Goal: Task Accomplishment & Management: Use online tool/utility

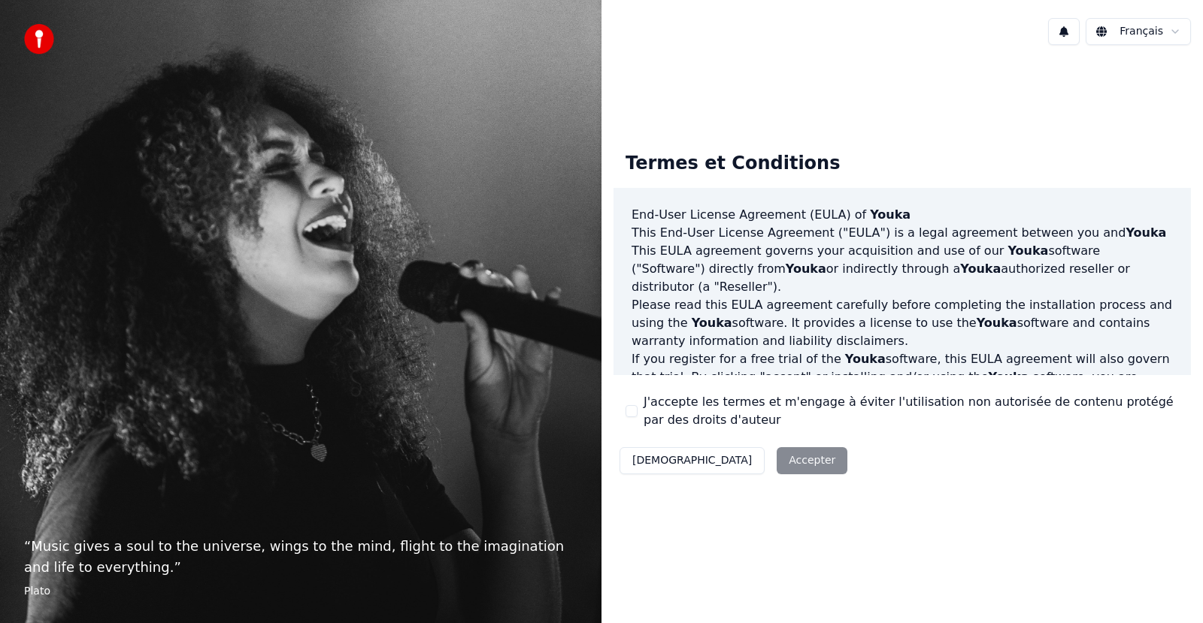
click at [722, 459] on div "Décliner Accepter" at bounding box center [733, 460] width 240 height 39
click at [722, 463] on div "Décliner Accepter" at bounding box center [733, 460] width 240 height 39
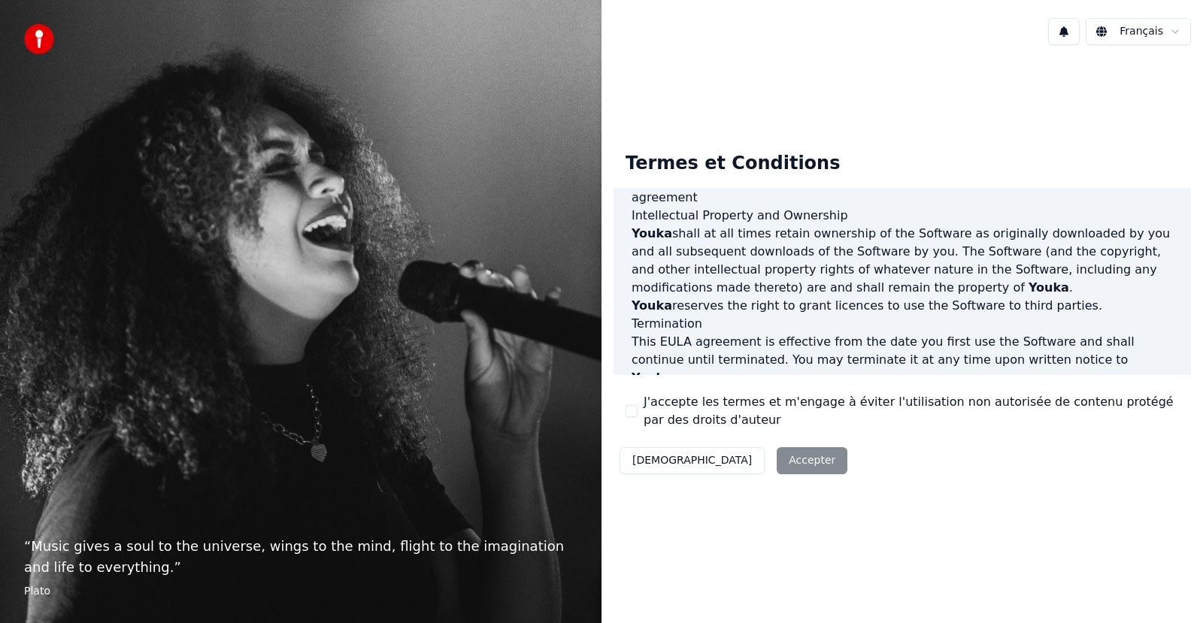
scroll to position [769, 0]
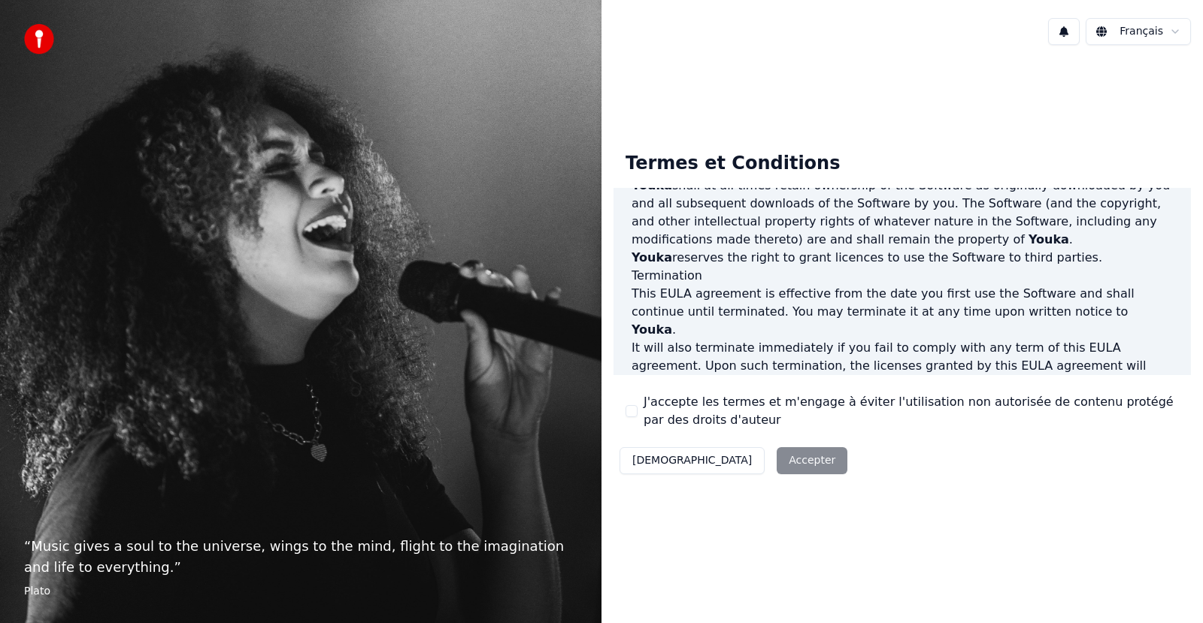
click at [729, 460] on div "Décliner Accepter" at bounding box center [733, 460] width 240 height 39
click at [721, 462] on div "Décliner Accepter" at bounding box center [733, 460] width 240 height 39
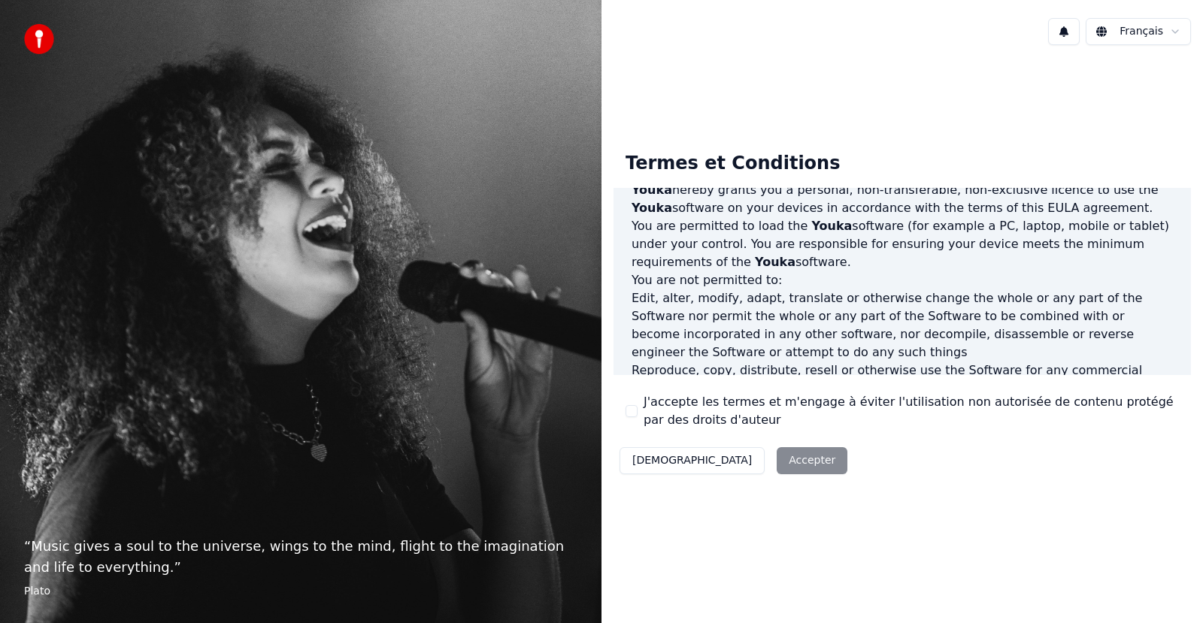
scroll to position [441, 0]
click at [631, 412] on button "J'accepte les termes et m'engage à éviter l'utilisation non autorisée de conten…" at bounding box center [631, 411] width 12 height 12
click at [777, 456] on button "Accepter" at bounding box center [812, 460] width 71 height 27
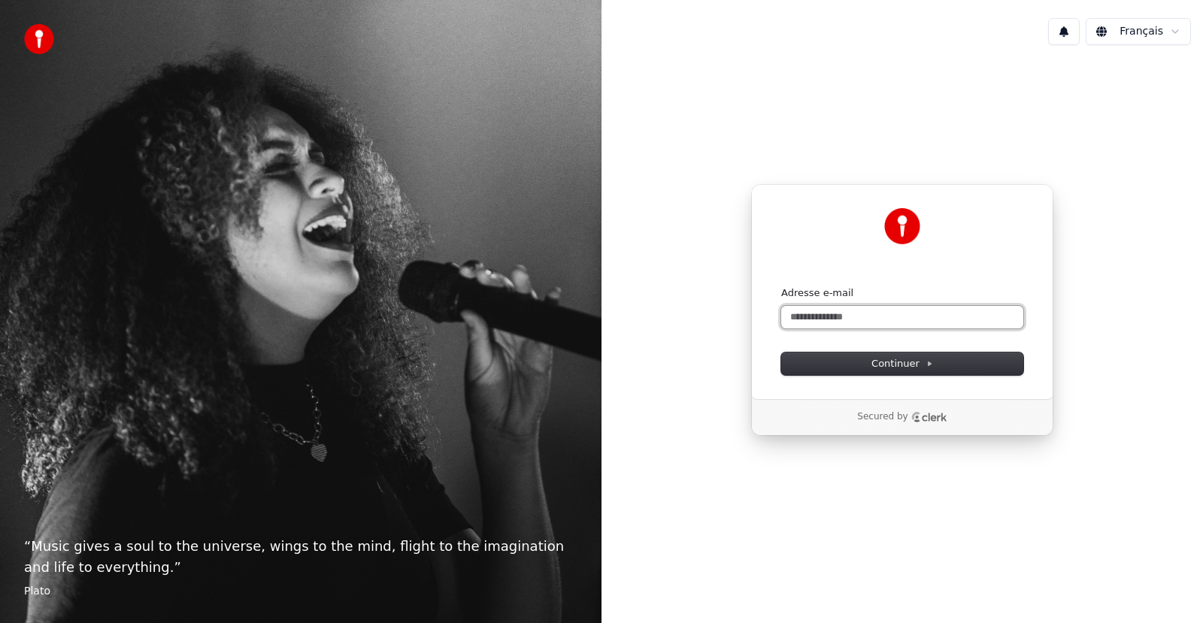
click at [830, 315] on input "Adresse e-mail" at bounding box center [902, 317] width 242 height 23
click at [781, 286] on button "submit" at bounding box center [781, 286] width 0 height 0
type input "**********"
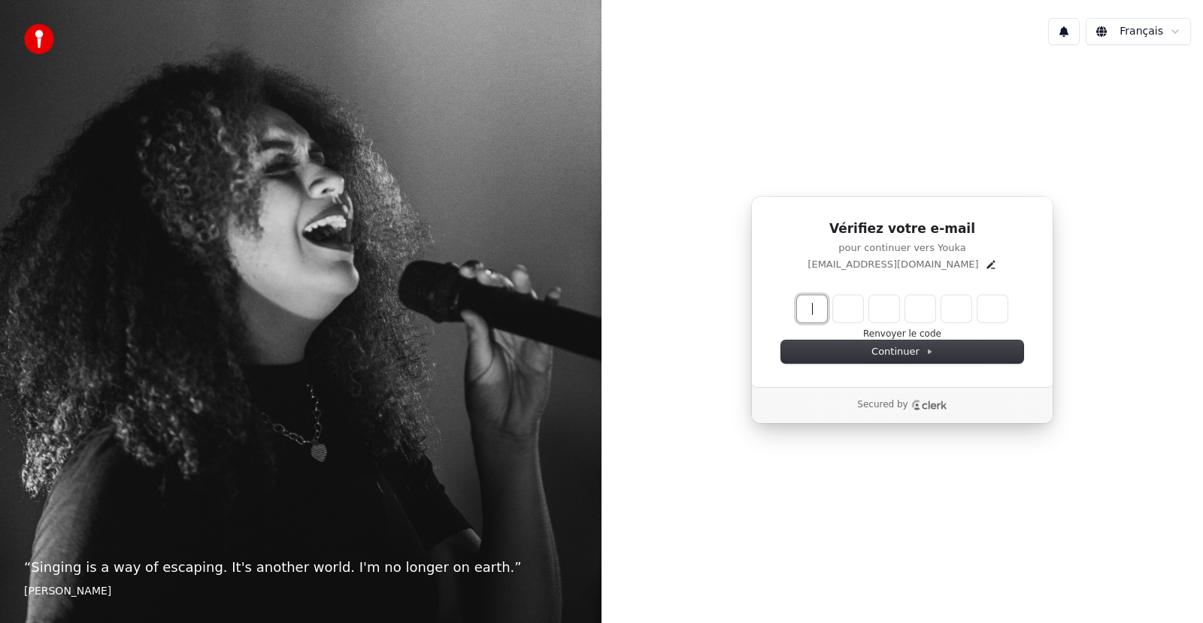
click at [807, 316] on input "Enter verification code" at bounding box center [917, 308] width 241 height 27
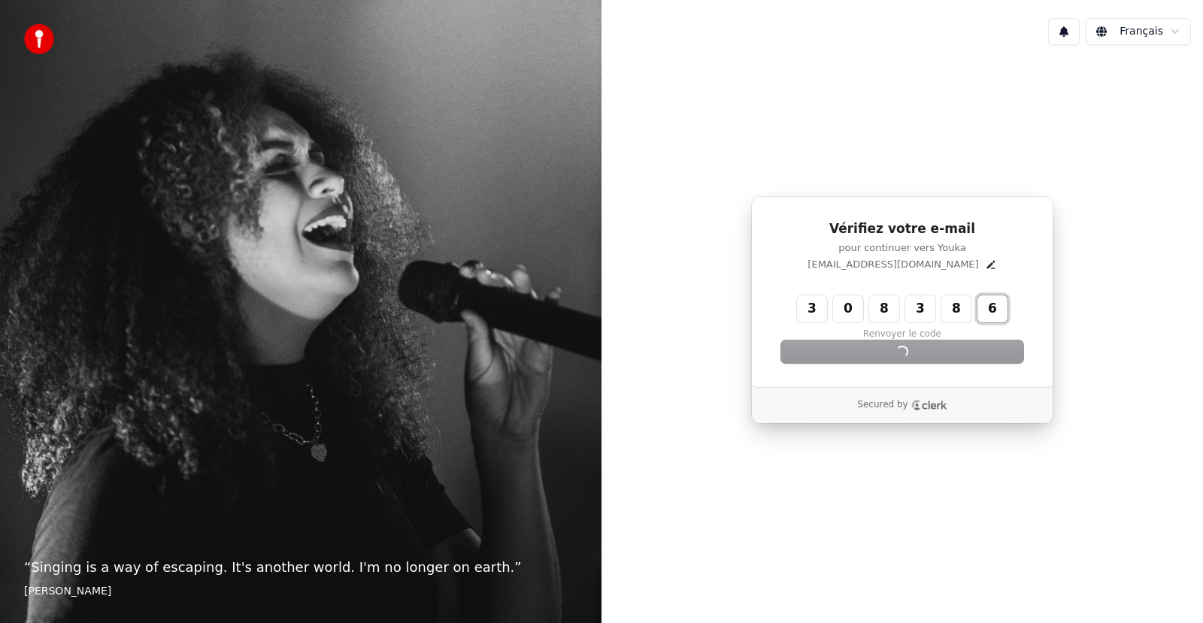
type input "******"
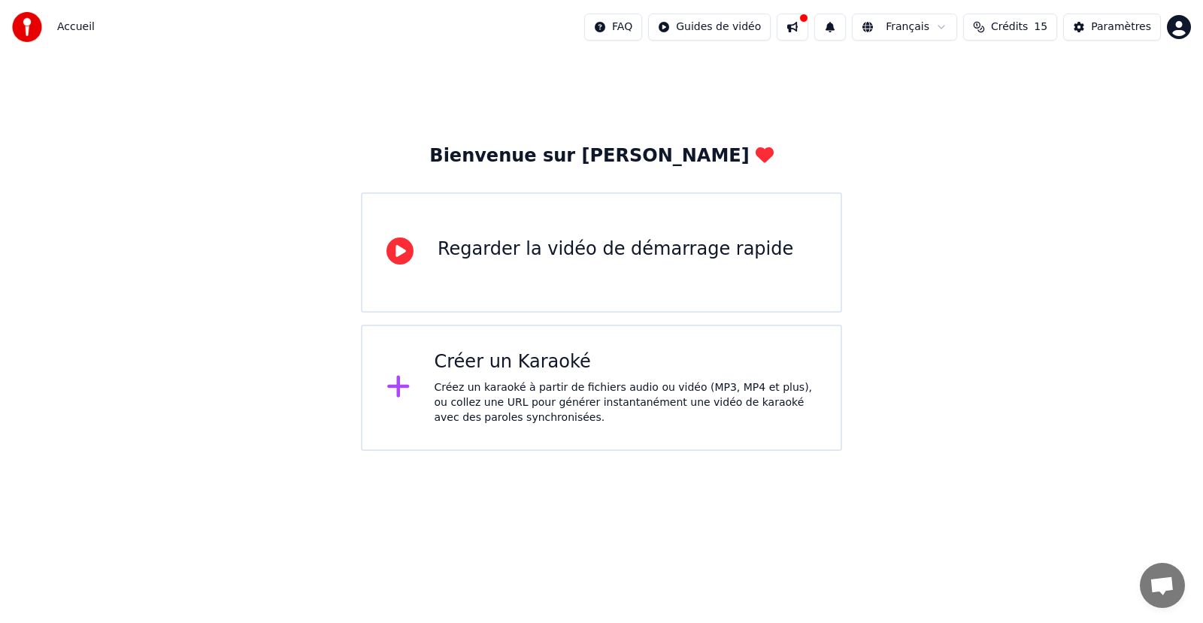
click at [453, 413] on div "Créez un karaoké à partir de fichiers audio ou vidéo (MP3, MP4 et plus), ou col…" at bounding box center [626, 402] width 383 height 45
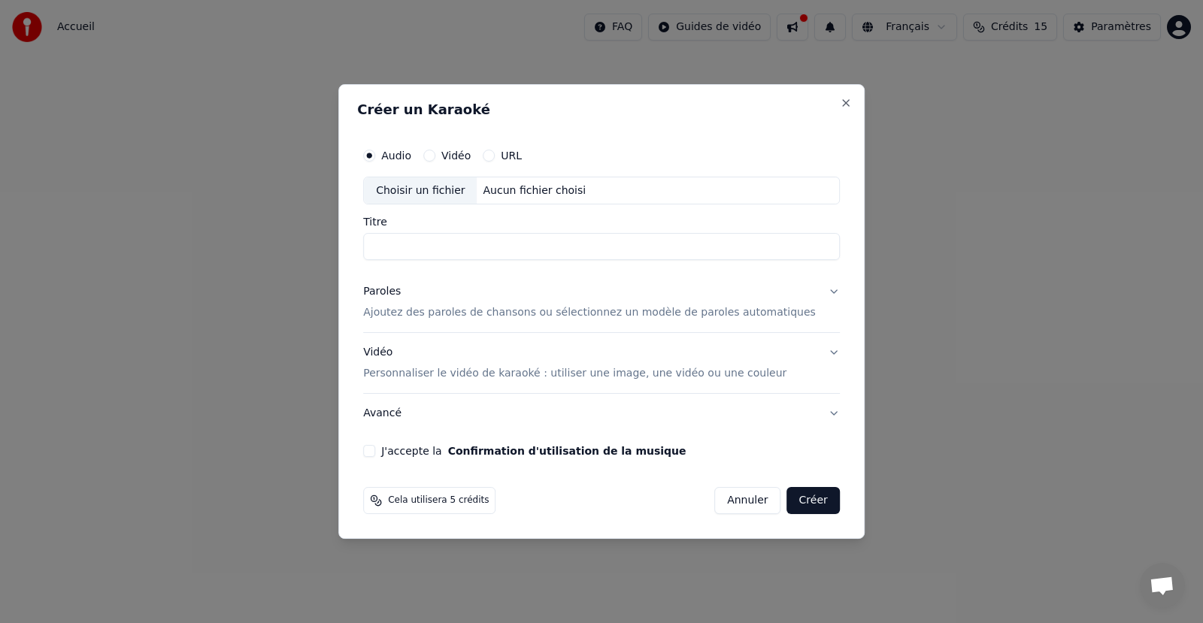
click at [505, 256] on input "Titre" at bounding box center [601, 247] width 477 height 27
type input "**********"
click at [456, 180] on div "Choisir un fichier" at bounding box center [420, 190] width 113 height 27
click at [428, 310] on p "Ajoutez des paroles de chansons ou sélectionnez un modèle de paroles automatiqu…" at bounding box center [589, 313] width 453 height 15
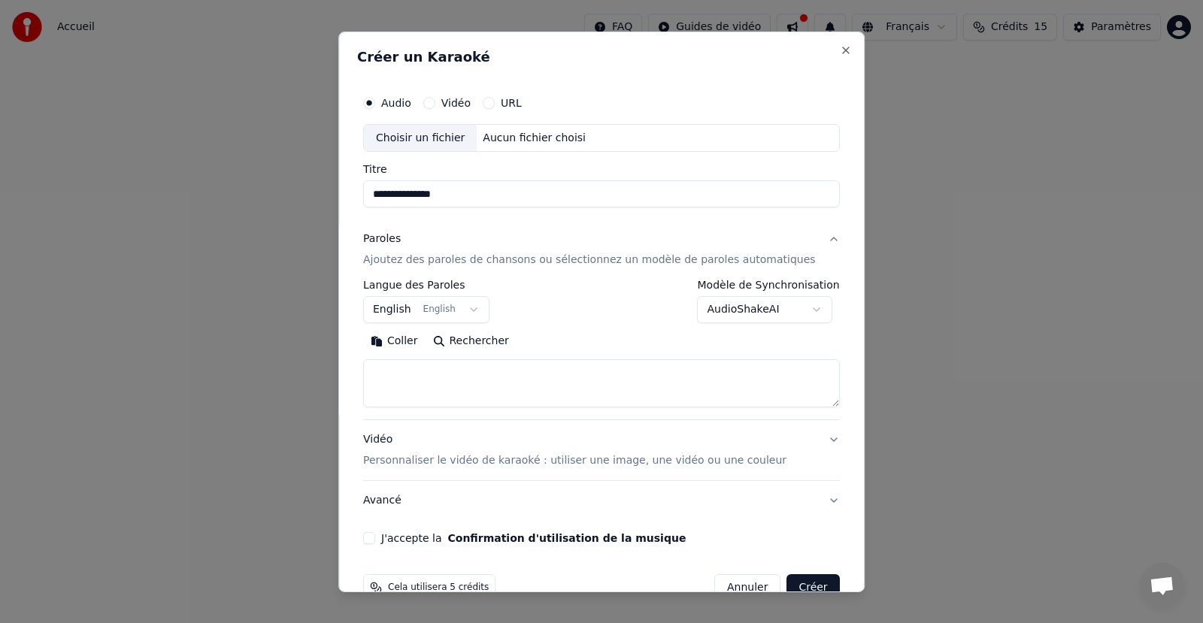
click at [396, 305] on button "English English" at bounding box center [426, 309] width 126 height 27
click at [479, 312] on body "**********" at bounding box center [601, 225] width 1203 height 451
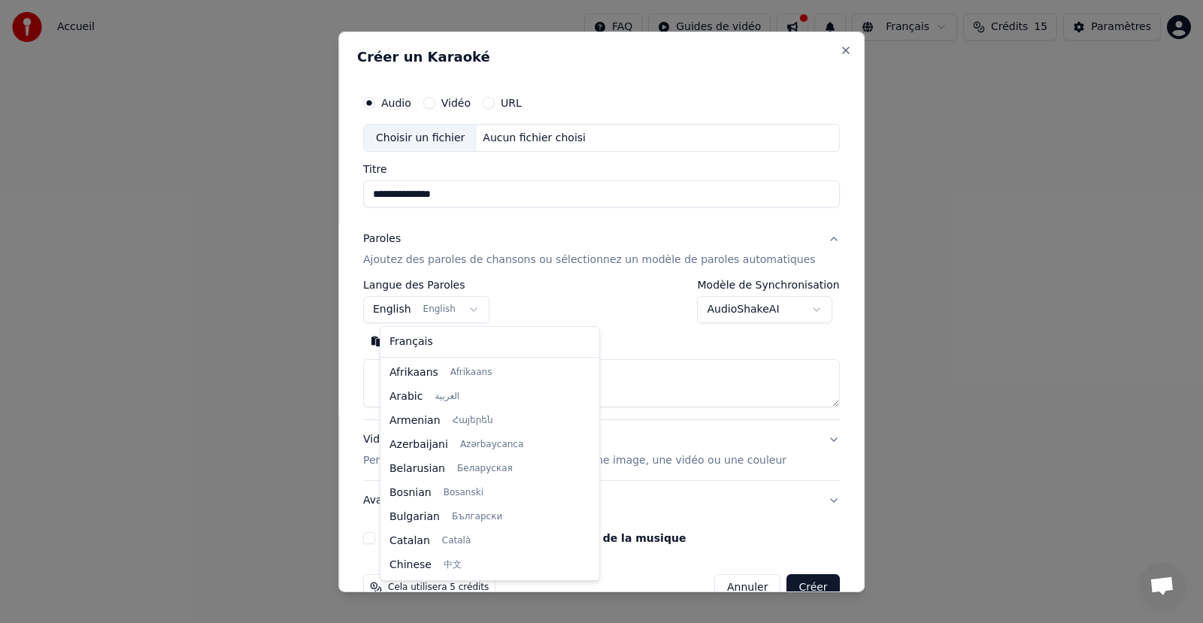
click at [479, 312] on body "**********" at bounding box center [601, 225] width 1203 height 451
select select "**"
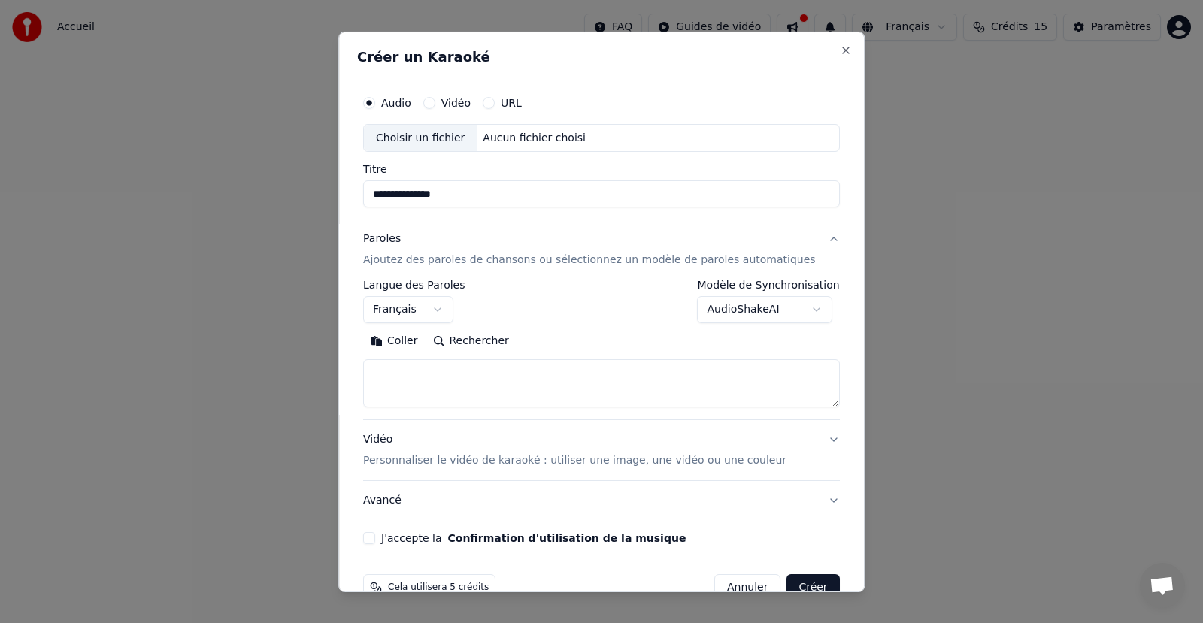
click at [435, 374] on textarea at bounding box center [601, 383] width 477 height 48
paste textarea "**********"
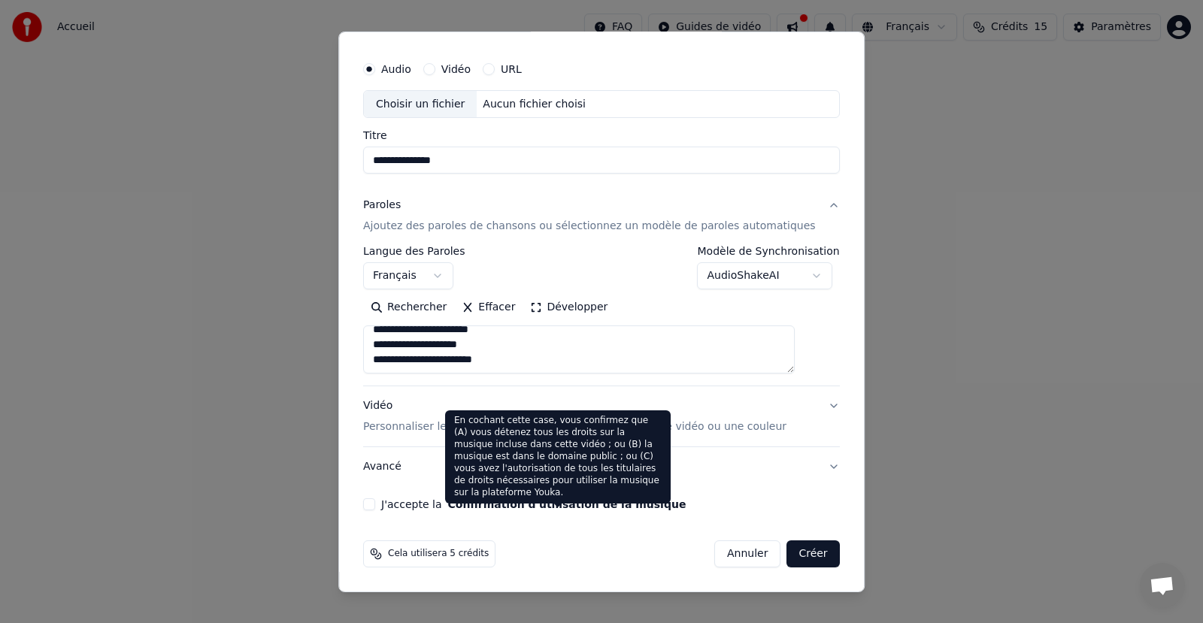
type textarea "**********"
click at [525, 507] on button "Confirmation d'utilisation de la musique" at bounding box center [567, 504] width 238 height 11
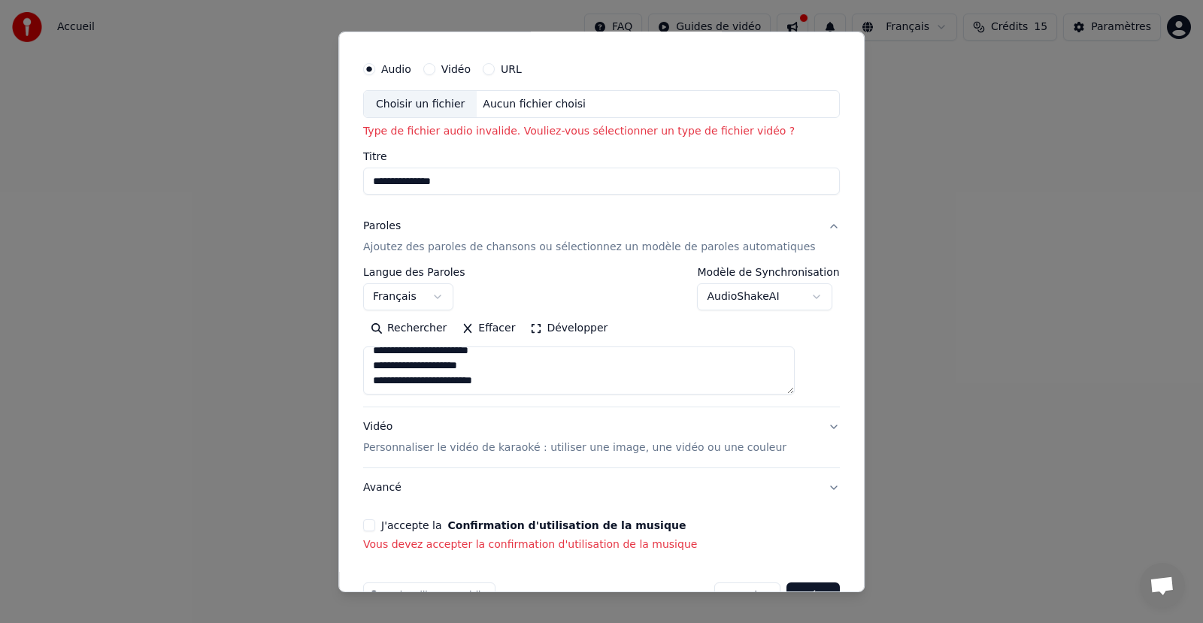
click at [408, 523] on label "J'accepte la Confirmation d'utilisation de la musique" at bounding box center [533, 525] width 304 height 11
click at [375, 523] on button "J'accepte la Confirmation d'utilisation de la musique" at bounding box center [369, 525] width 12 height 12
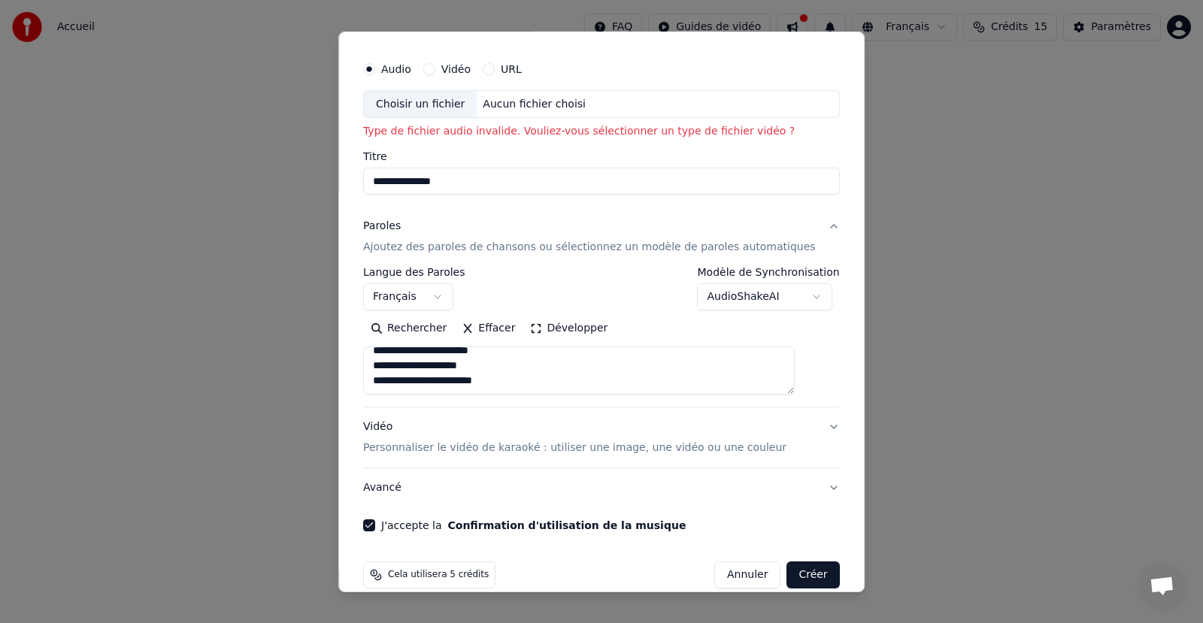
click at [495, 69] on button "URL" at bounding box center [489, 68] width 12 height 12
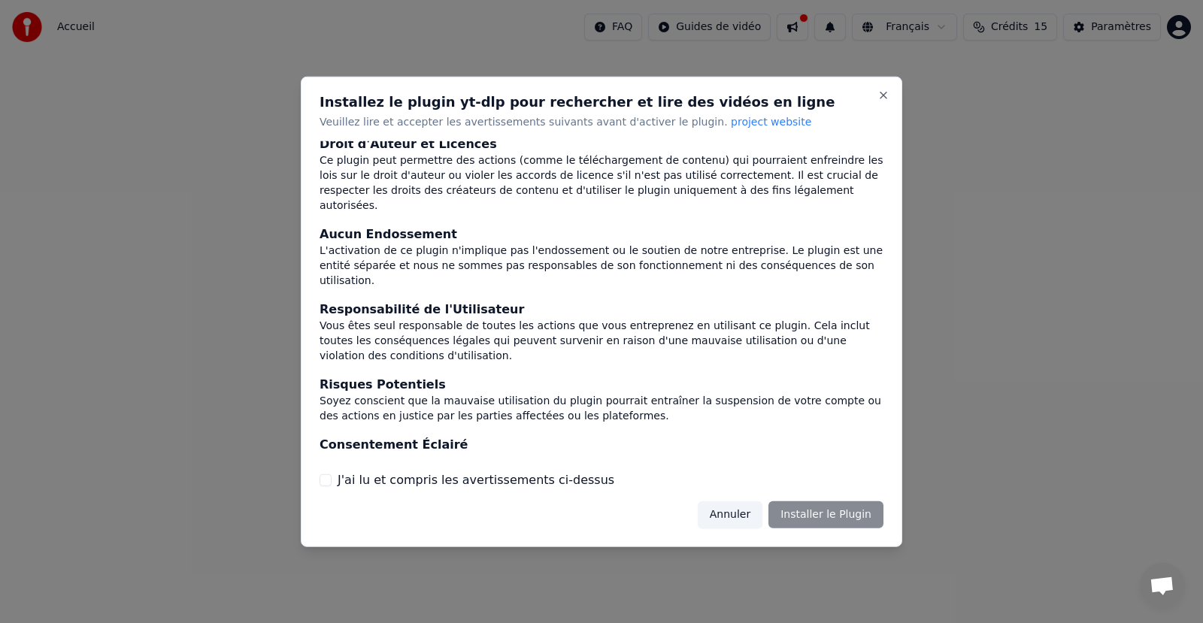
scroll to position [67, 0]
click at [326, 477] on button "J'ai lu et compris les avertissements ci-dessus" at bounding box center [325, 480] width 12 height 12
click at [826, 519] on button "Installer le Plugin" at bounding box center [825, 514] width 115 height 27
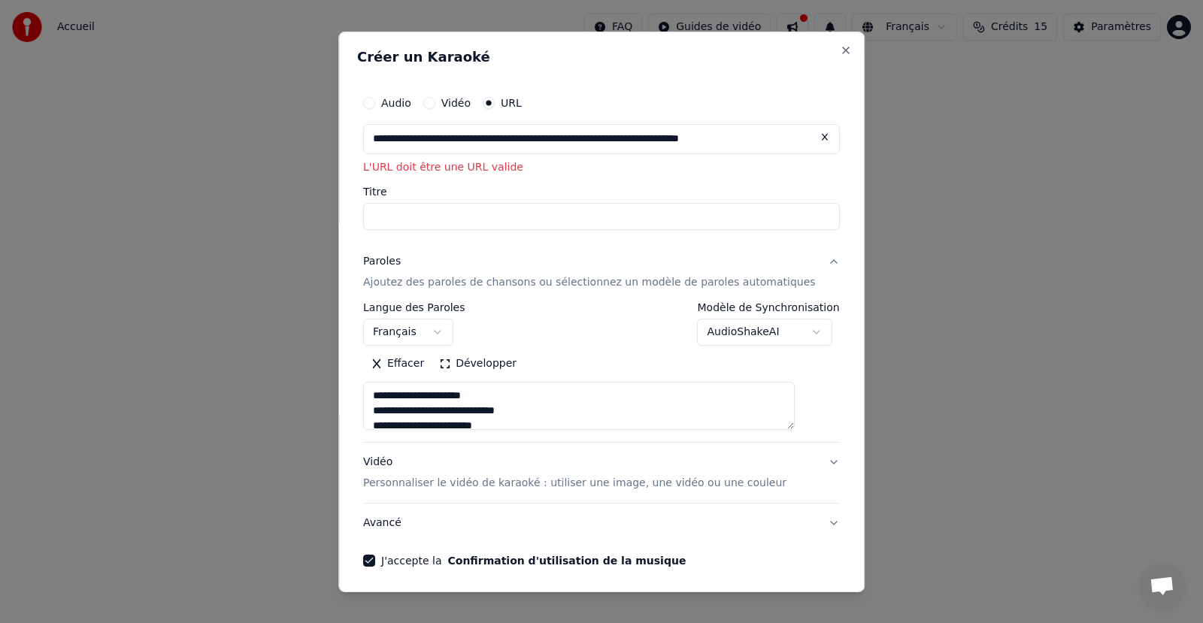
type input "**********"
click at [489, 213] on input "Titre" at bounding box center [601, 216] width 477 height 27
click at [447, 145] on input "text" at bounding box center [601, 138] width 477 height 30
paste input "**********"
type input "**********"
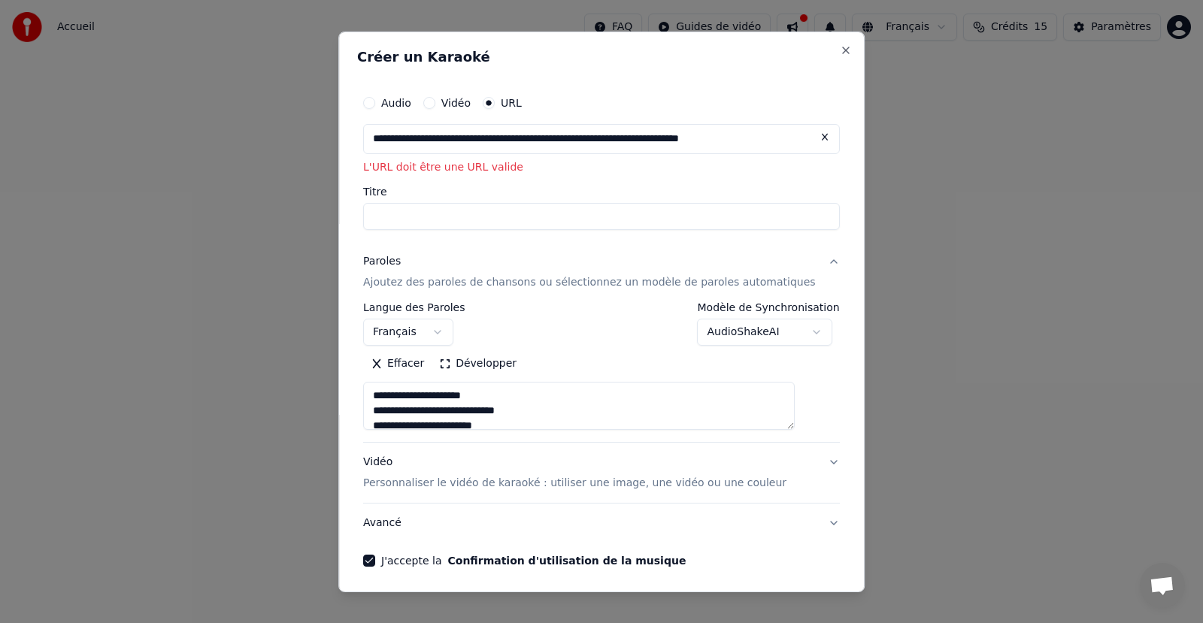
click at [686, 211] on input "Titre" at bounding box center [601, 216] width 477 height 27
click at [600, 147] on input "text" at bounding box center [601, 138] width 477 height 30
paste input "**********"
type input "**********"
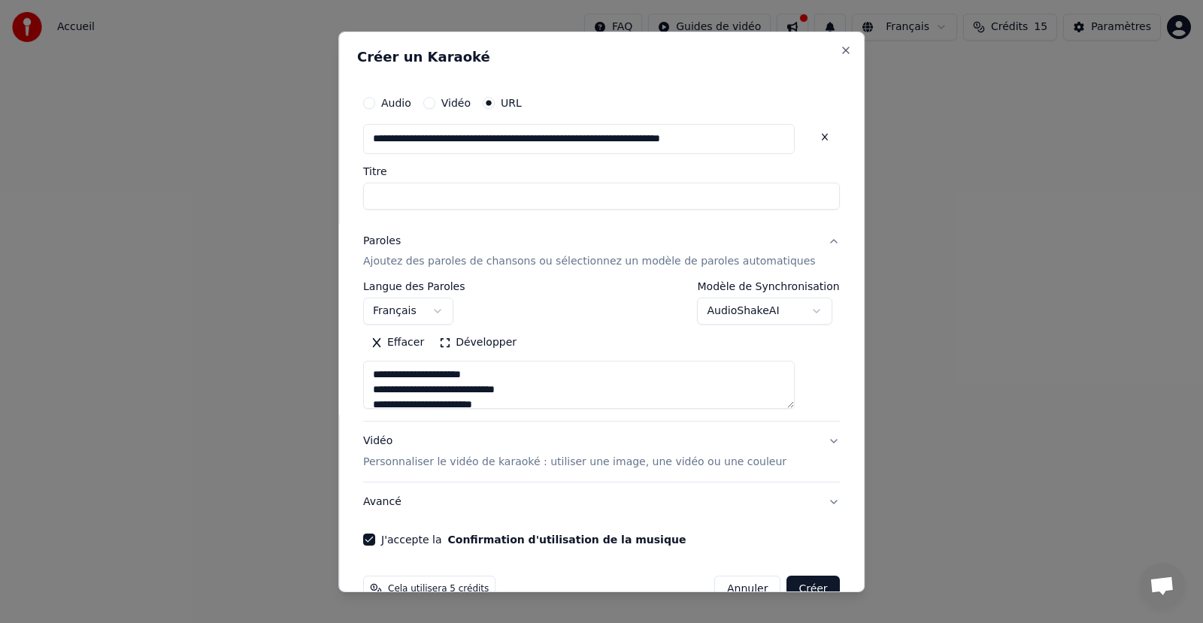
type input "**********"
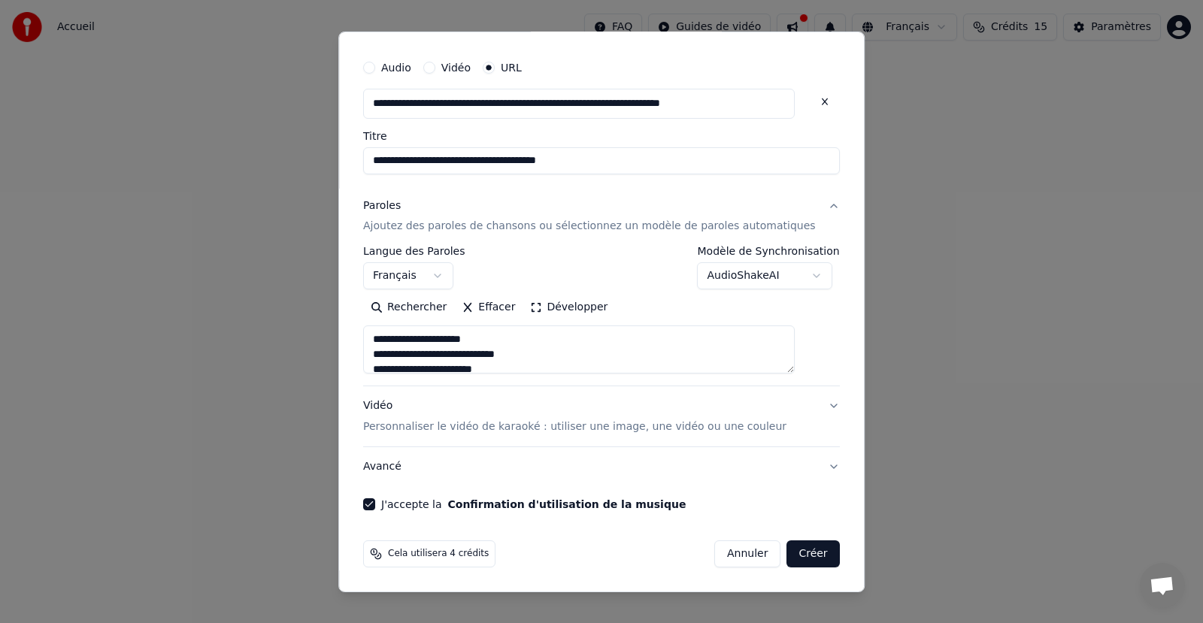
scroll to position [35, 0]
type input "**********"
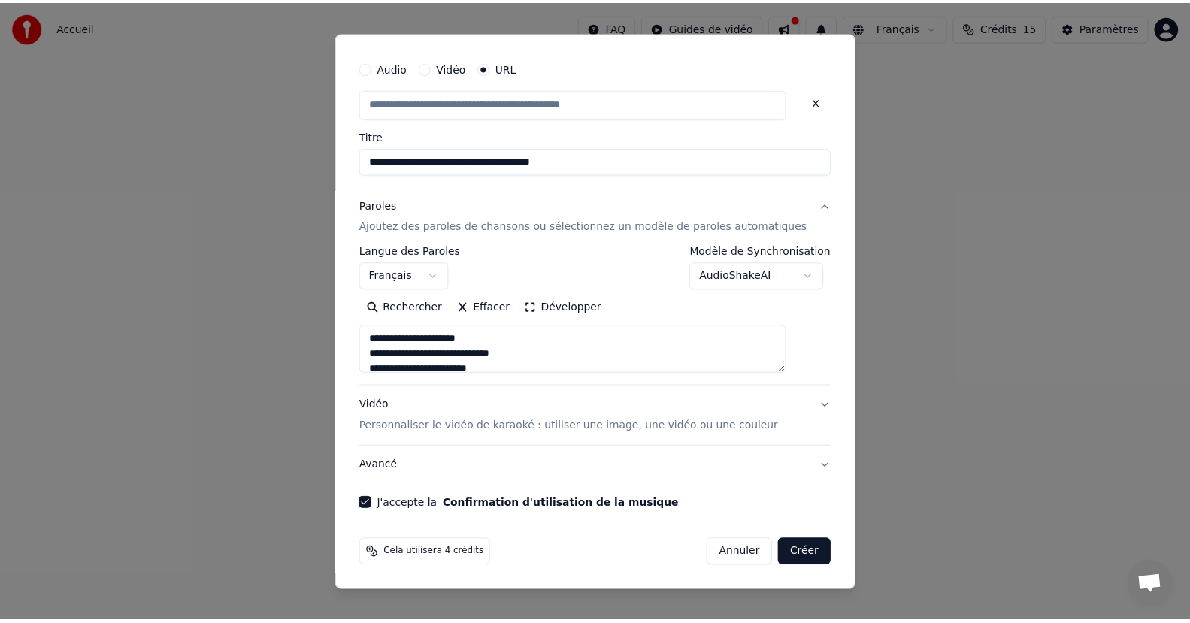
scroll to position [0, 0]
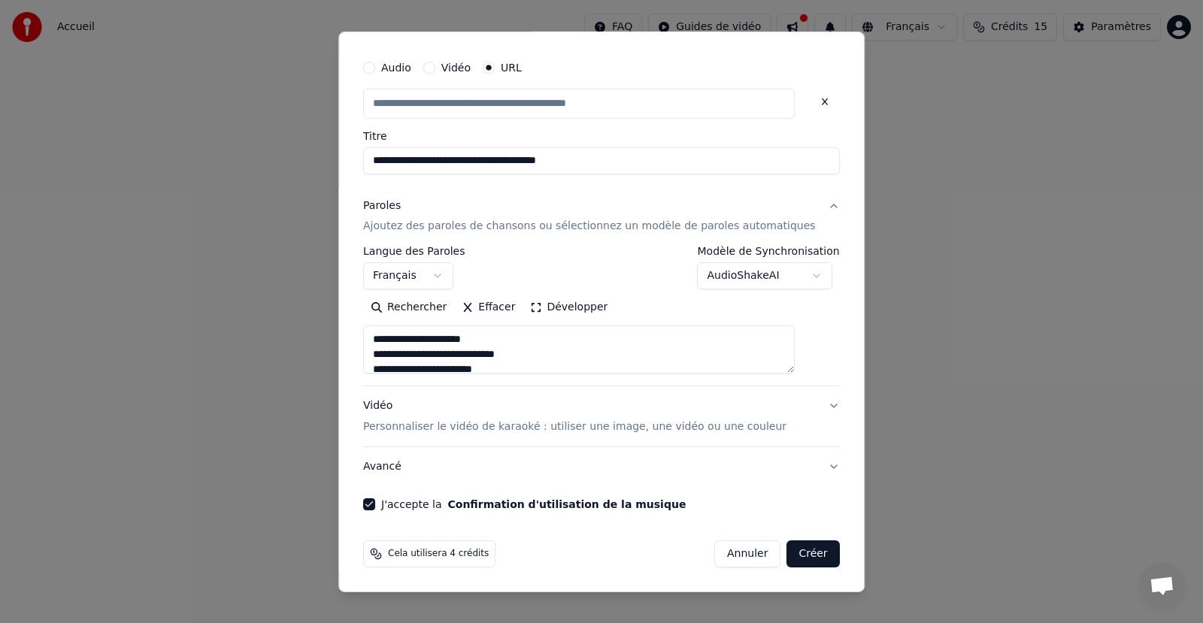
click at [787, 559] on button "Créer" at bounding box center [813, 554] width 53 height 27
type input "**********"
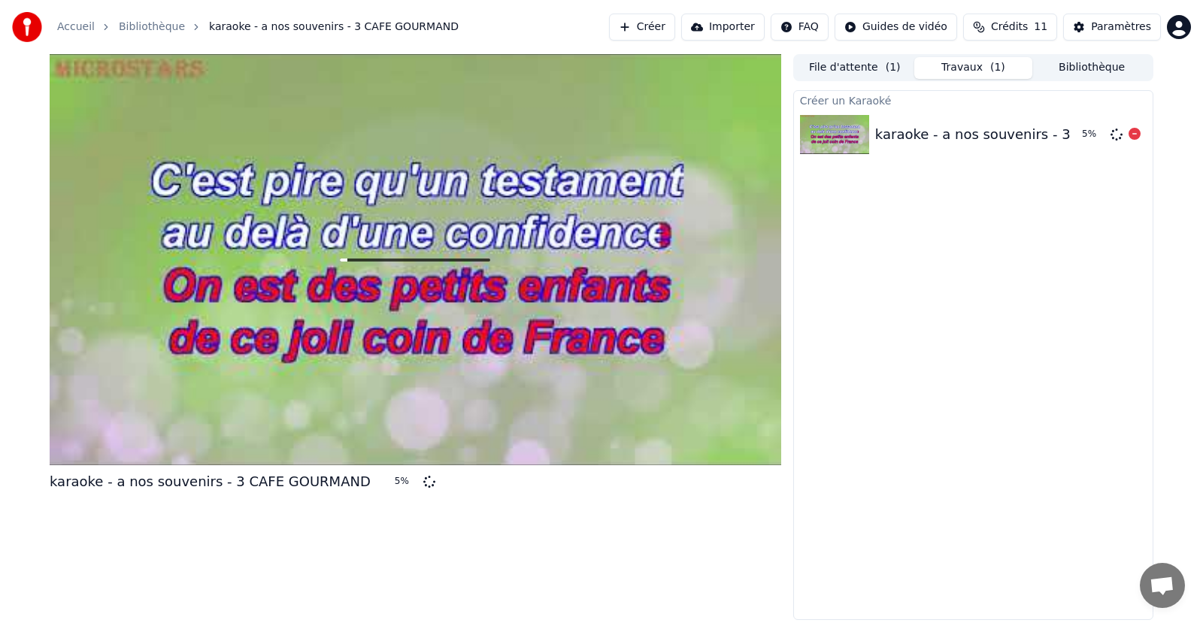
click at [941, 138] on div "karaoke - a nos souvenirs - 3 CAFE GOURMAND" at bounding box center [1035, 134] width 321 height 21
click at [1131, 32] on div "Paramètres" at bounding box center [1121, 27] width 60 height 15
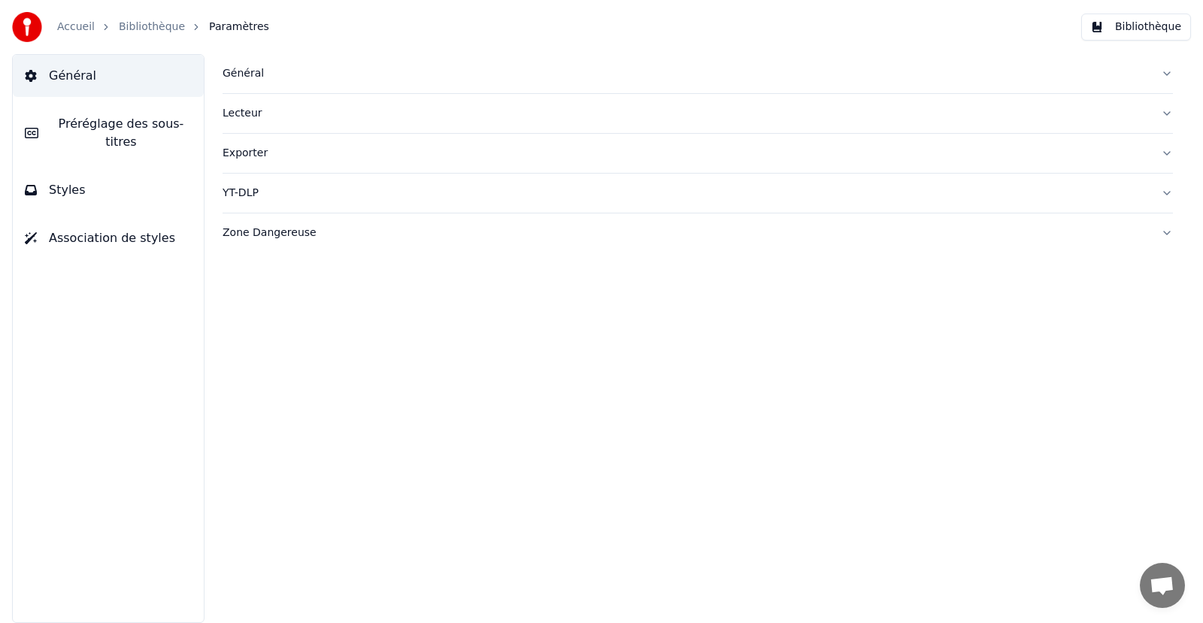
click at [31, 33] on img at bounding box center [27, 27] width 30 height 30
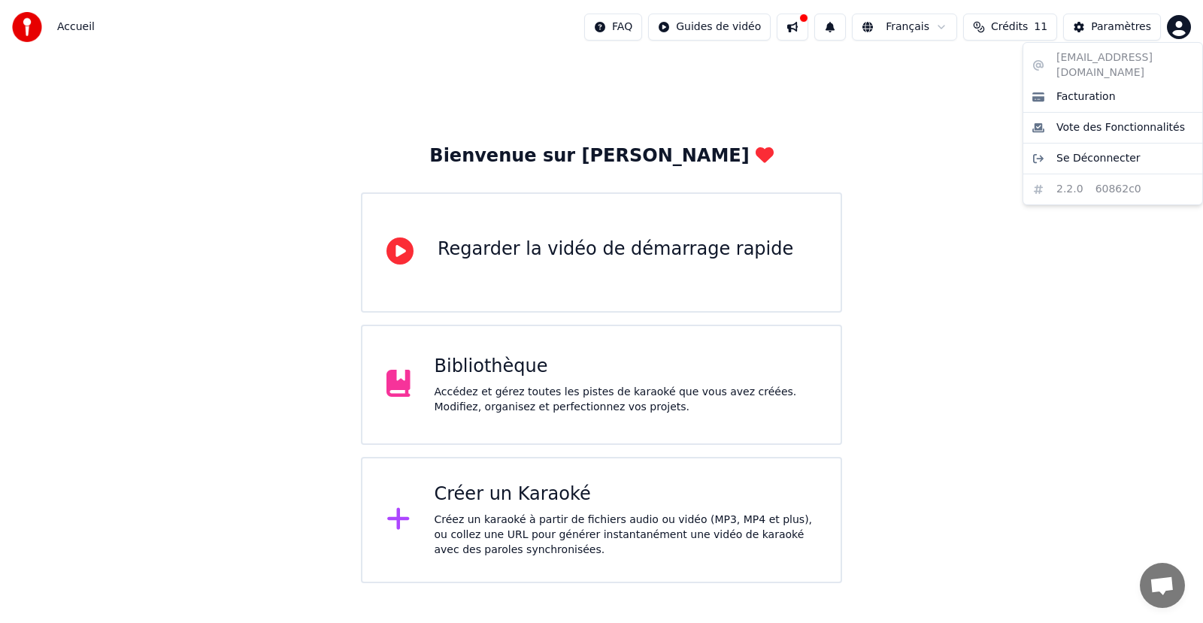
click at [1181, 32] on html "Accueil FAQ Guides de vidéo Français Crédits 11 Paramètres Bienvenue sur Youka …" at bounding box center [601, 291] width 1203 height 583
click at [26, 32] on html "Accueil FAQ Guides de vidéo Français Crédits 11 Paramètres Bienvenue sur Youka …" at bounding box center [601, 291] width 1203 height 583
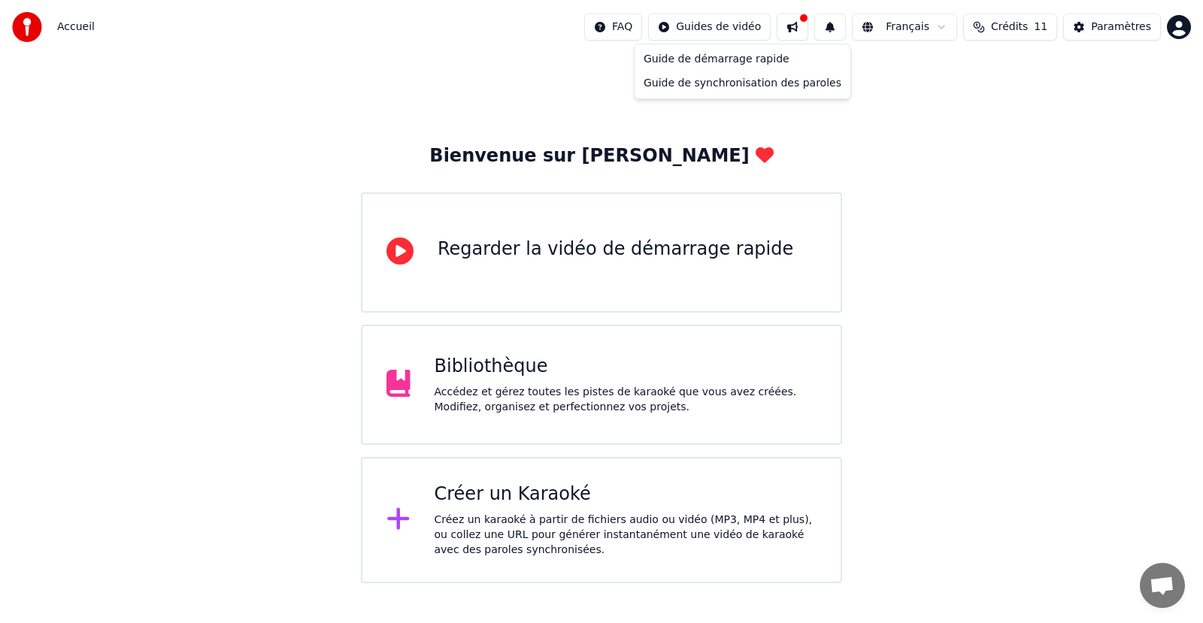
click at [753, 22] on html "Accueil FAQ Guides de vidéo Français Crédits 11 Paramètres Bienvenue sur Youka …" at bounding box center [601, 291] width 1203 height 583
click at [974, 152] on html "Accueil FAQ Guides de vidéo Français Crédits 11 Paramètres Bienvenue sur Youka …" at bounding box center [601, 291] width 1203 height 583
click at [807, 29] on button at bounding box center [793, 27] width 32 height 27
click at [1202, 204] on div "Bienvenue sur Youka Regarder la vidéo de démarrage rapide Bibliothèque Accédez …" at bounding box center [601, 318] width 1203 height 529
click at [808, 29] on button at bounding box center [793, 27] width 32 height 27
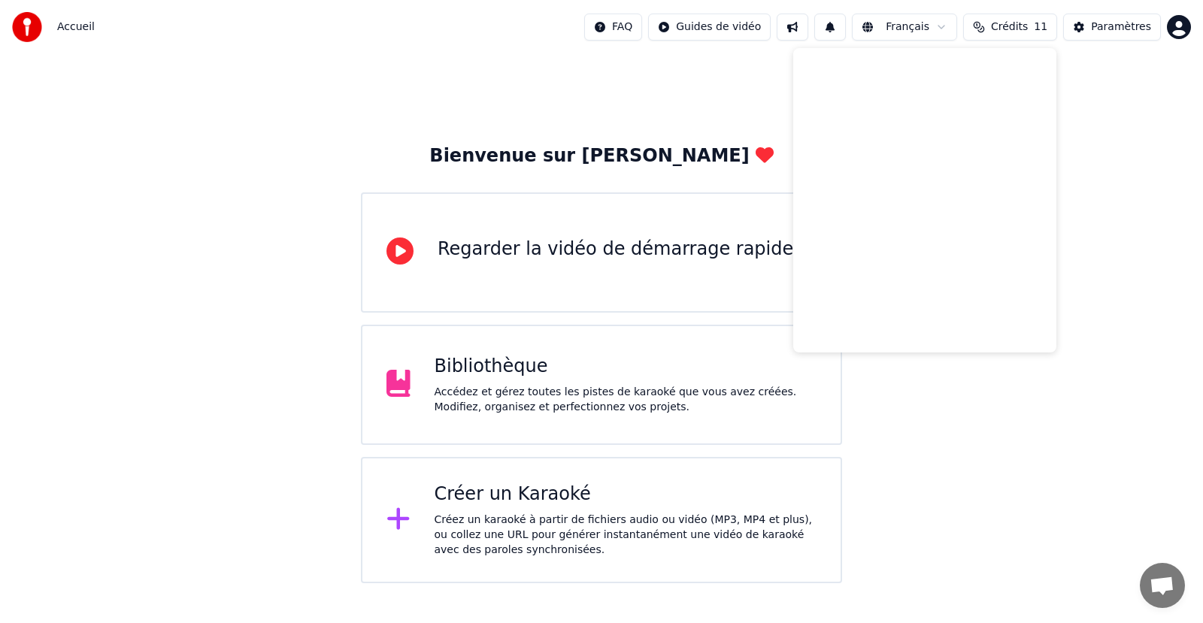
click at [1125, 395] on div "Bienvenue sur Youka Regarder la vidéo de démarrage rapide Bibliothèque Accédez …" at bounding box center [601, 318] width 1203 height 529
click at [547, 380] on div "Bibliothèque Accédez et gérez toutes les pistes de karaoké que vous avez créées…" at bounding box center [626, 385] width 383 height 60
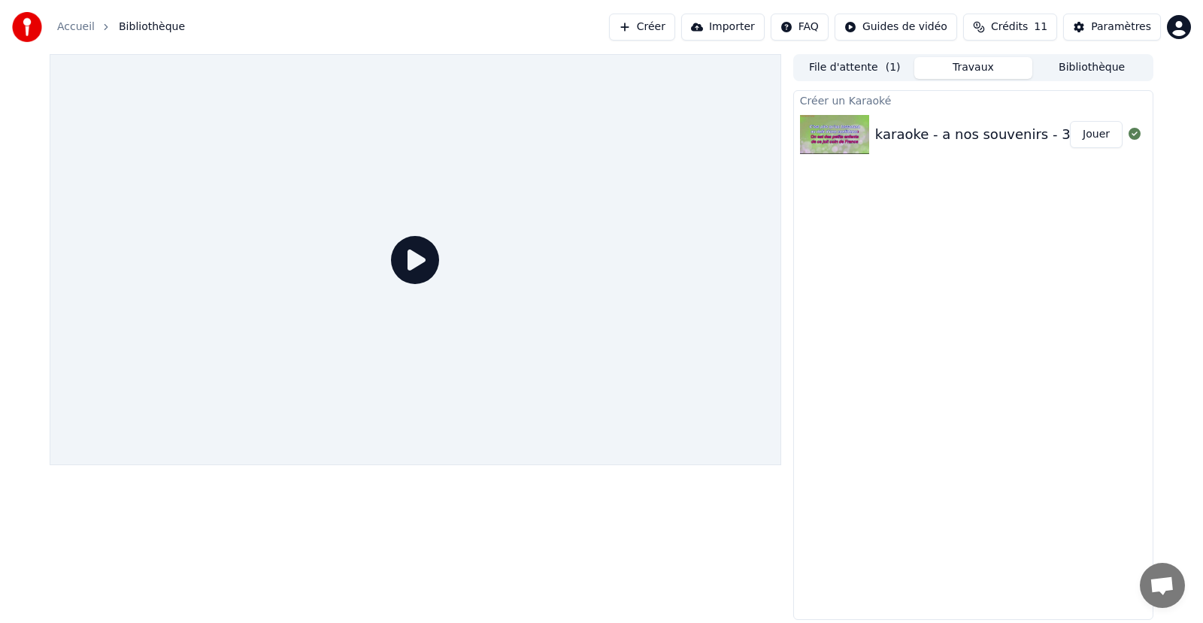
click at [1093, 144] on button "Jouer" at bounding box center [1096, 134] width 53 height 27
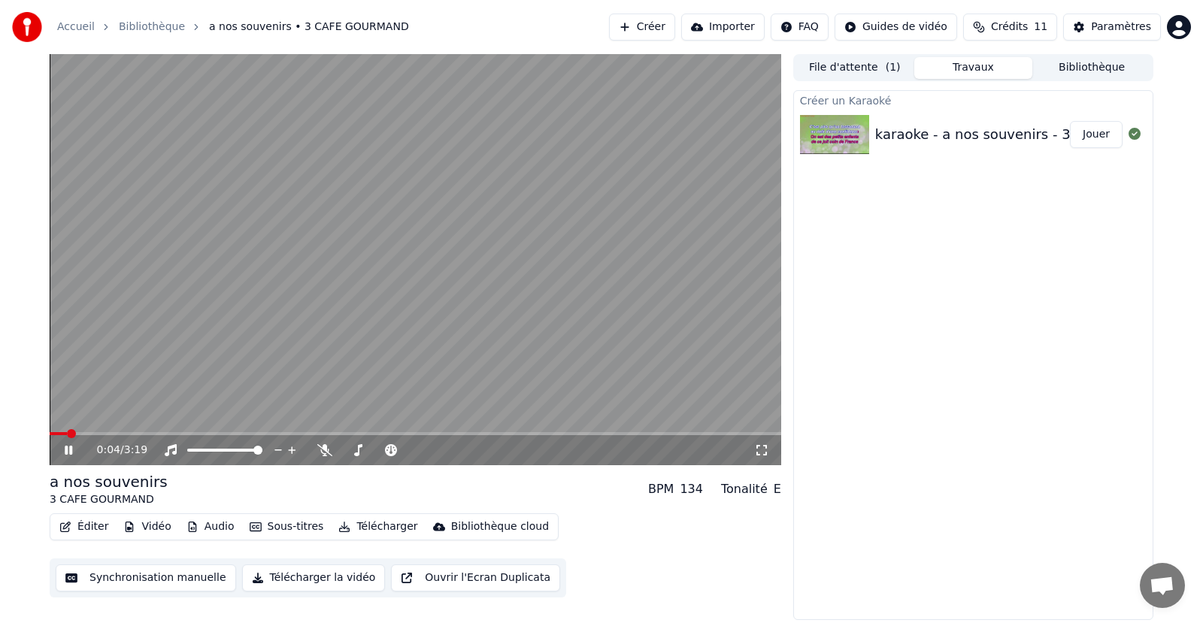
click at [75, 450] on icon at bounding box center [79, 450] width 35 height 12
click at [73, 442] on div "0:04 / 3:19" at bounding box center [415, 450] width 731 height 30
click at [69, 447] on icon at bounding box center [79, 450] width 35 height 12
click at [50, 438] on span at bounding box center [54, 433] width 9 height 9
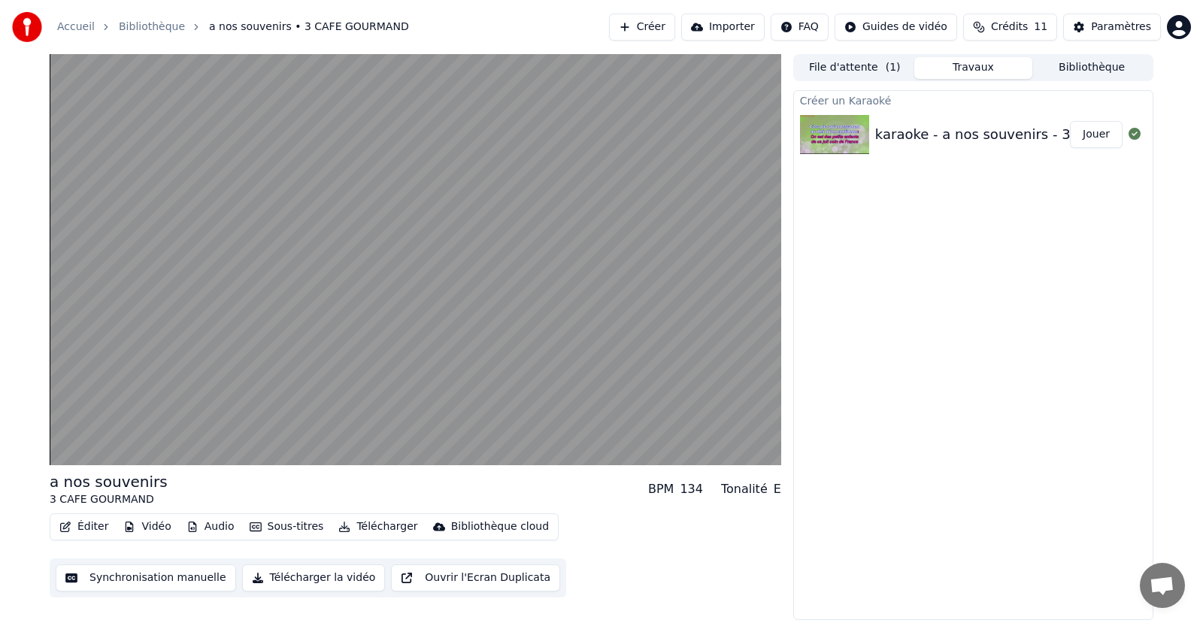
click at [132, 580] on button "Synchronisation manuelle" at bounding box center [146, 578] width 180 height 27
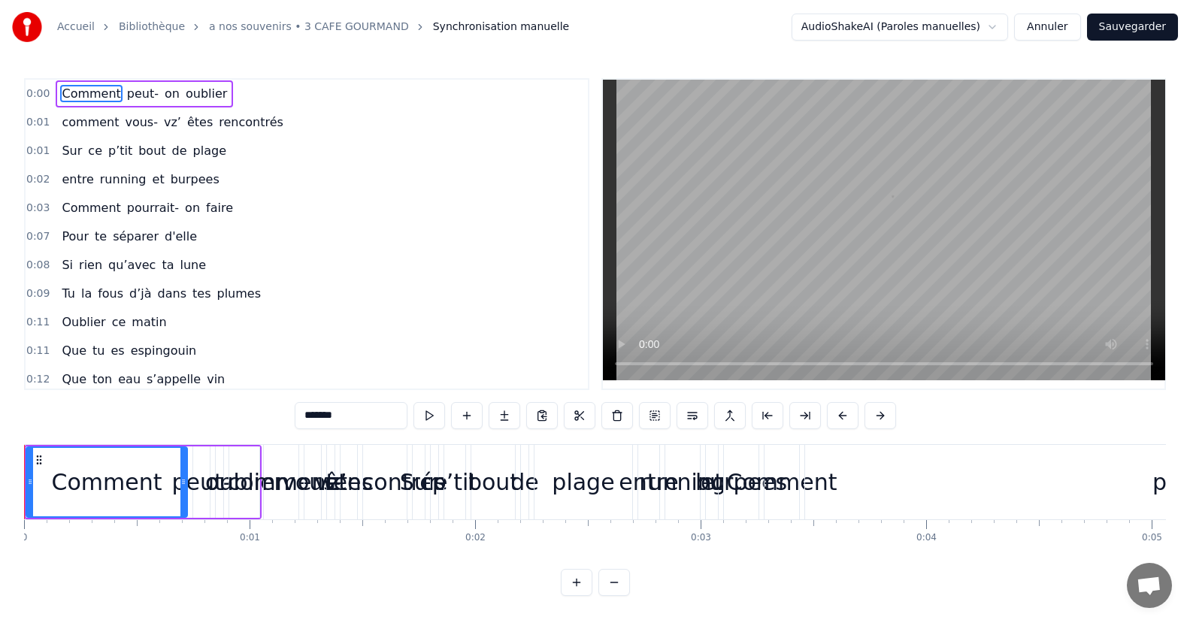
scroll to position [10, 0]
drag, startPoint x: 174, startPoint y: 73, endPoint x: 152, endPoint y: 189, distance: 118.5
click at [152, 189] on div "0:00 Comment peut- on oublier 0:01 comment vous- vz’ êtes rencontrés 0:01 Sur c…" at bounding box center [306, 234] width 565 height 312
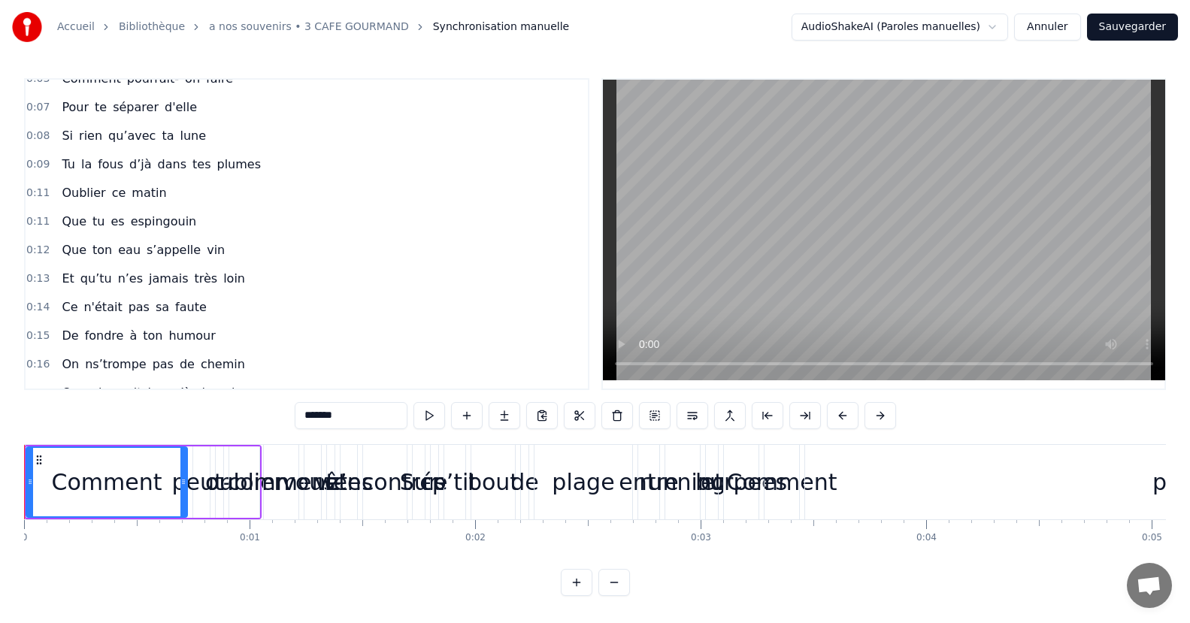
scroll to position [0, 0]
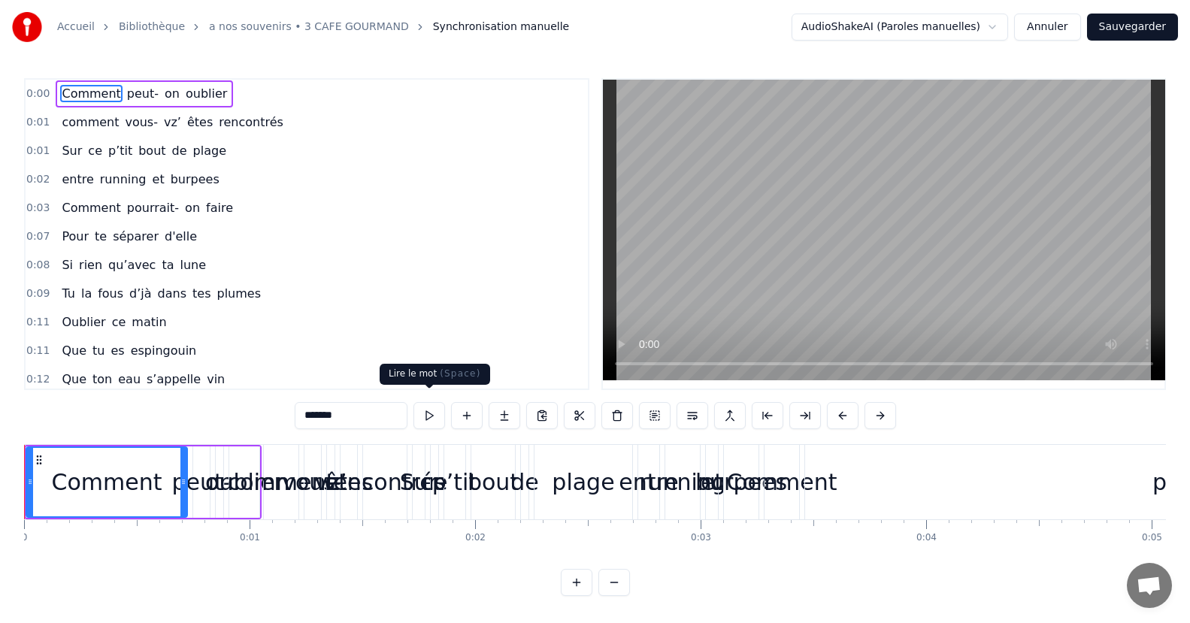
click at [423, 402] on button at bounding box center [429, 415] width 32 height 27
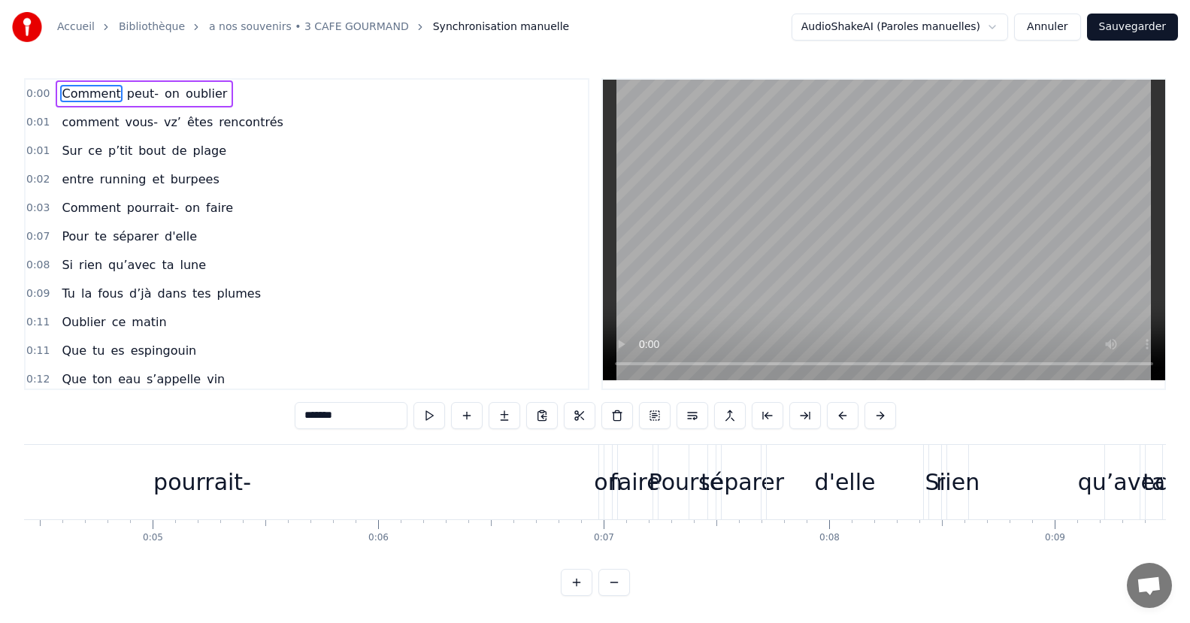
click at [455, 24] on span "Synchronisation manuelle" at bounding box center [501, 27] width 137 height 15
drag, startPoint x: 69, startPoint y: 104, endPoint x: 128, endPoint y: 93, distance: 59.7
click at [128, 93] on div "Comment peut- on oublier" at bounding box center [144, 93] width 177 height 27
click at [128, 93] on span "peut-" at bounding box center [143, 93] width 35 height 17
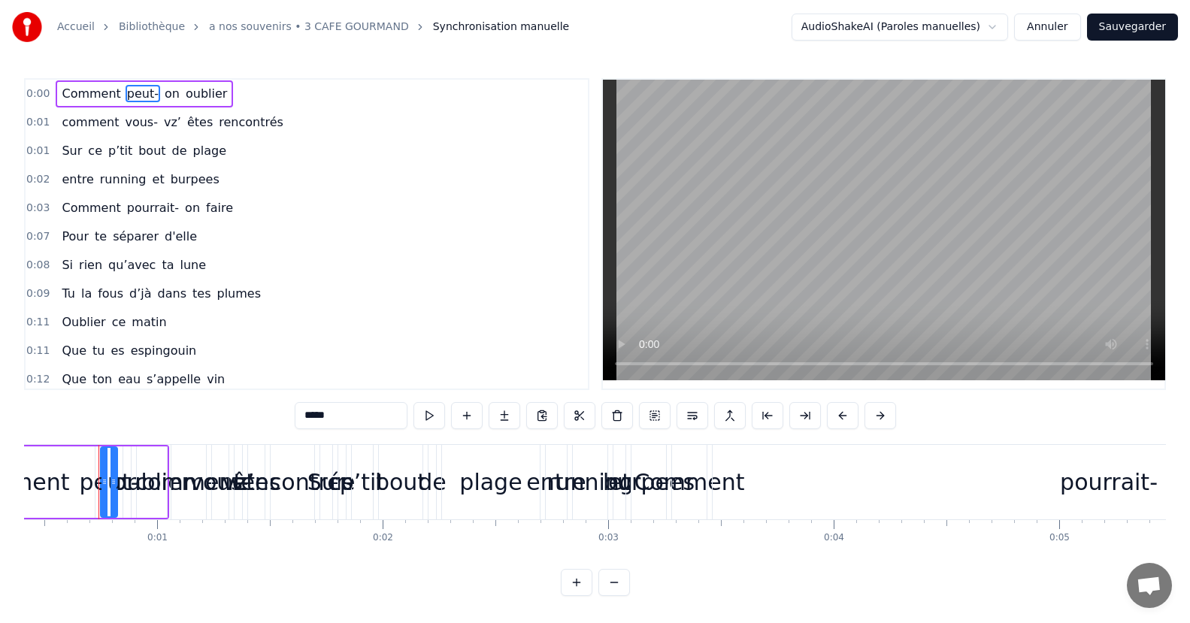
scroll to position [0, 92]
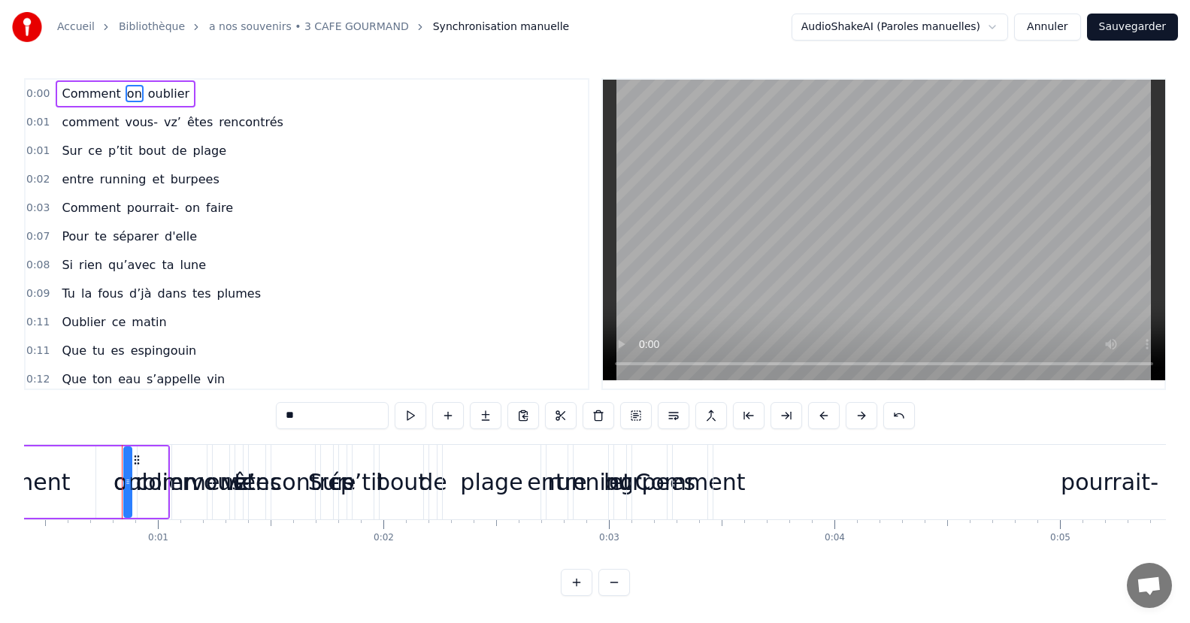
type input "*******"
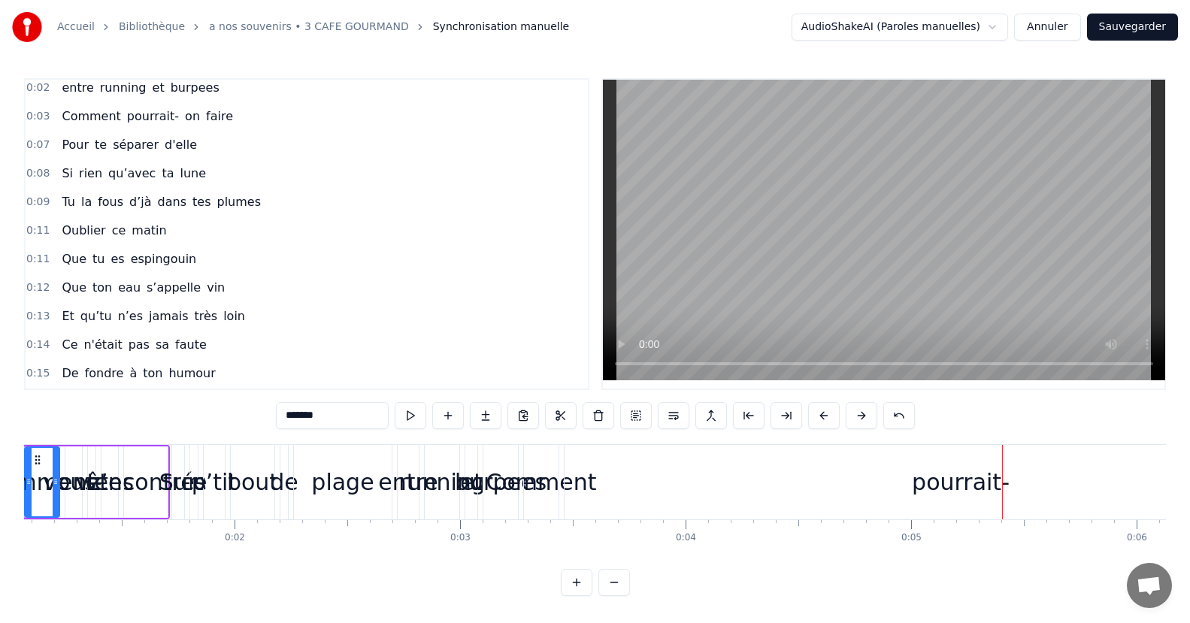
scroll to position [0, 0]
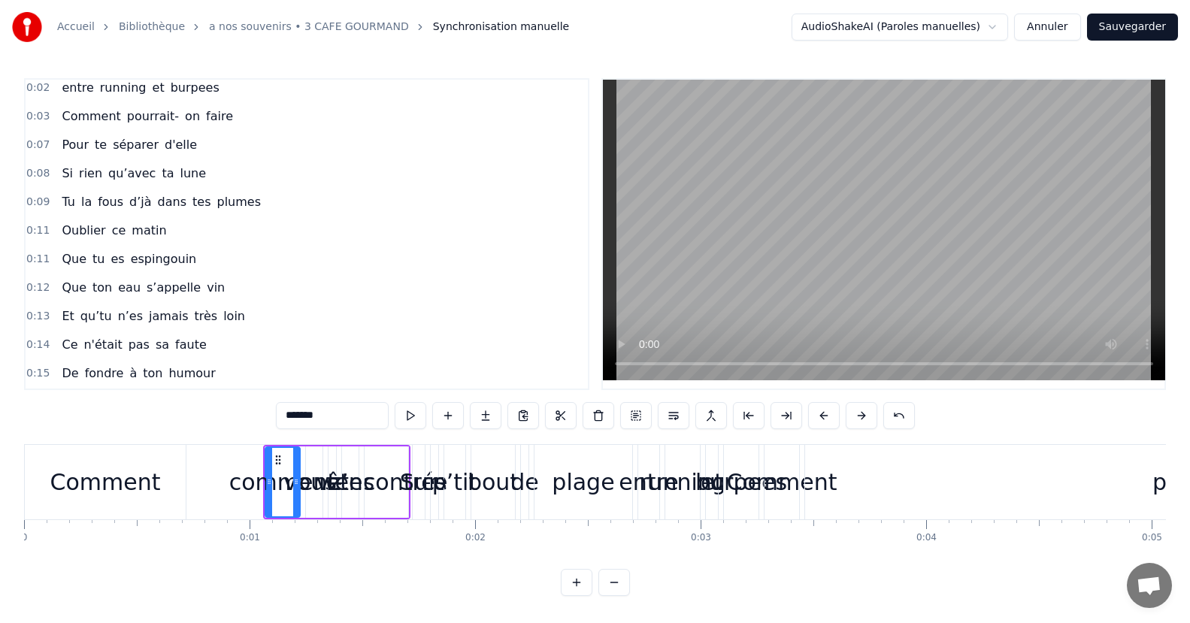
click at [144, 481] on div "Comment" at bounding box center [105, 482] width 111 height 34
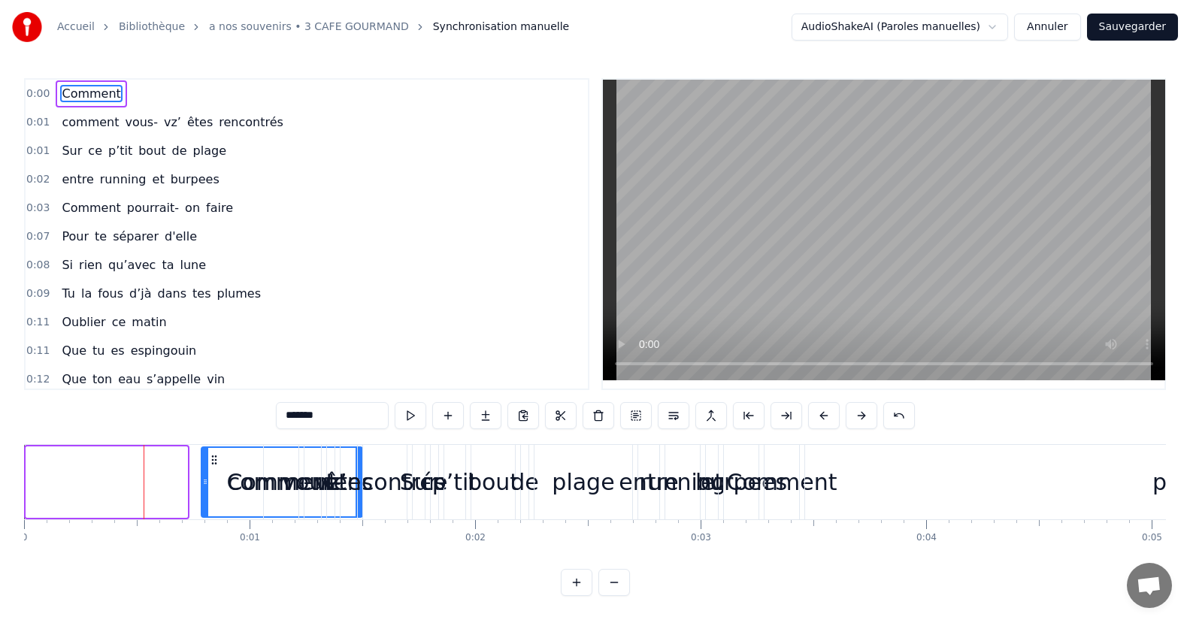
drag, startPoint x: 37, startPoint y: 459, endPoint x: 212, endPoint y: 481, distance: 176.5
click at [212, 481] on div "Comment" at bounding box center [281, 482] width 159 height 68
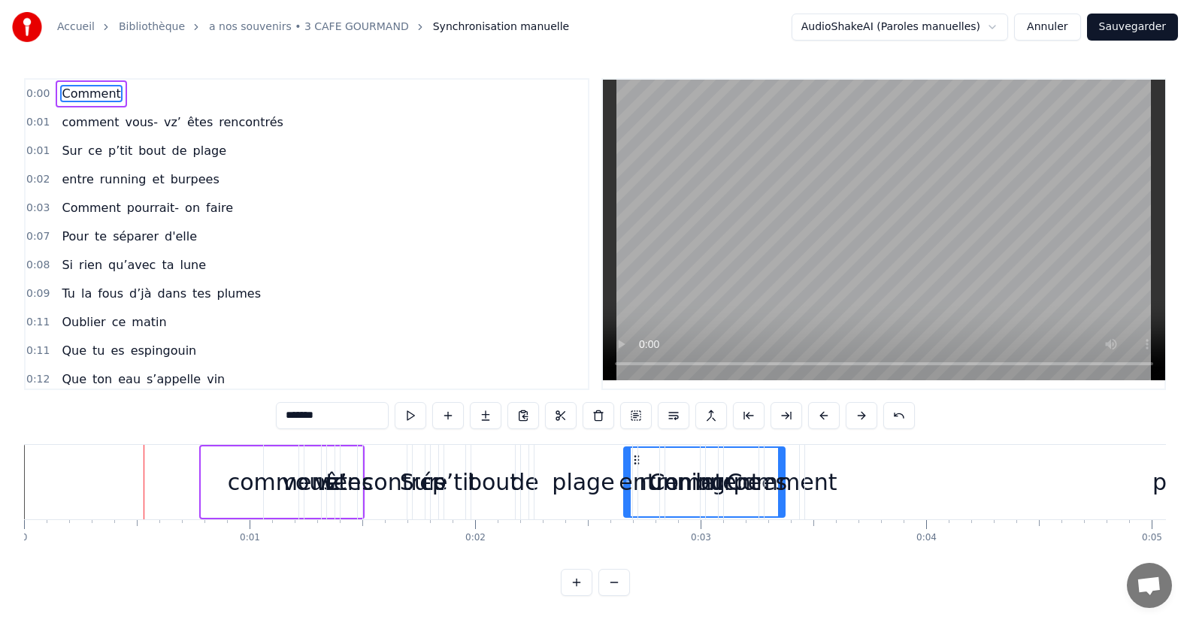
drag, startPoint x: 213, startPoint y: 462, endPoint x: 644, endPoint y: 492, distance: 431.8
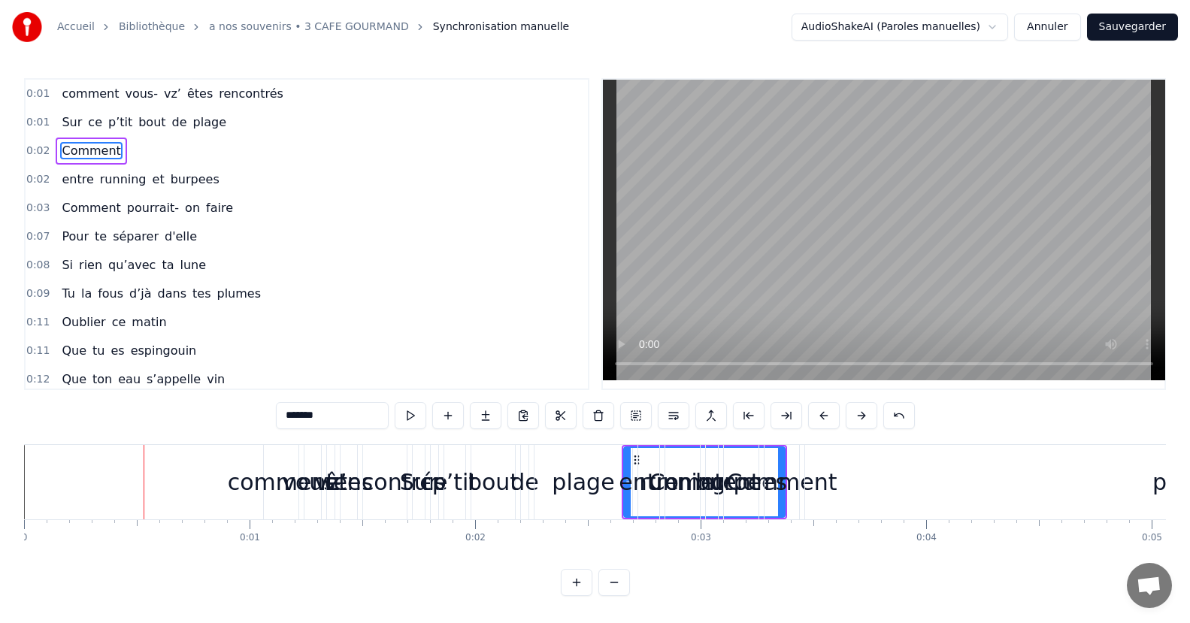
click at [75, 98] on span "comment" at bounding box center [90, 93] width 60 height 17
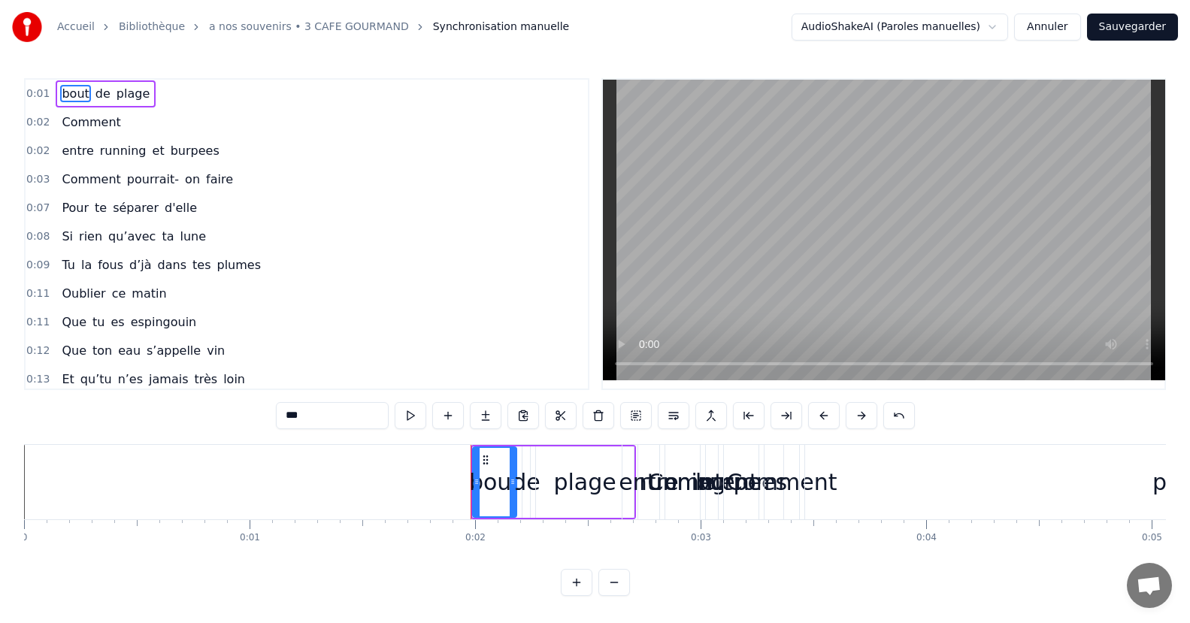
type input "****"
drag, startPoint x: 125, startPoint y: 105, endPoint x: 241, endPoint y: 444, distance: 357.8
click at [241, 444] on div "0:01 bout de plage 0:02 Comment 0:02 entre running et burpees 0:03 Comment pour…" at bounding box center [595, 337] width 1142 height 518
drag, startPoint x: 223, startPoint y: 380, endPoint x: 126, endPoint y: 98, distance: 298.1
click at [126, 98] on div "0:01 bout de plage 0:02 Comment 0:02 entre running et burpees 0:03 Comment pour…" at bounding box center [306, 234] width 565 height 312
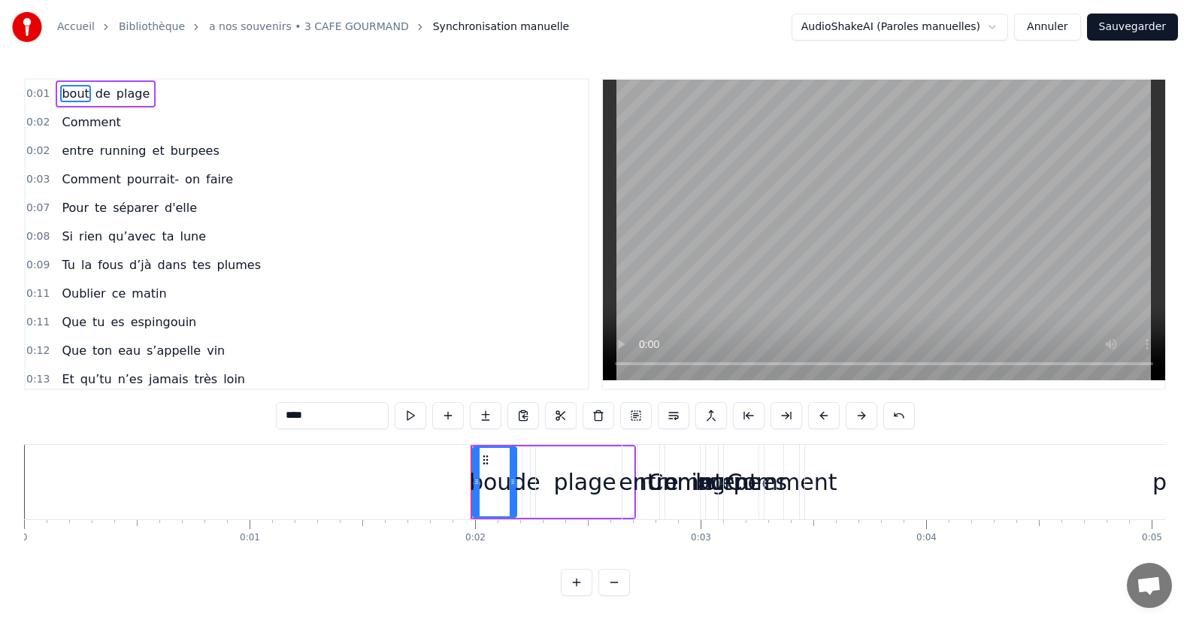
drag, startPoint x: 143, startPoint y: 106, endPoint x: 221, endPoint y: 356, distance: 261.5
click at [221, 356] on div "0:01 bout de plage 0:02 Comment 0:02 entre running et burpees 0:03 Comment pour…" at bounding box center [306, 234] width 565 height 312
click at [871, 415] on button at bounding box center [862, 415] width 32 height 27
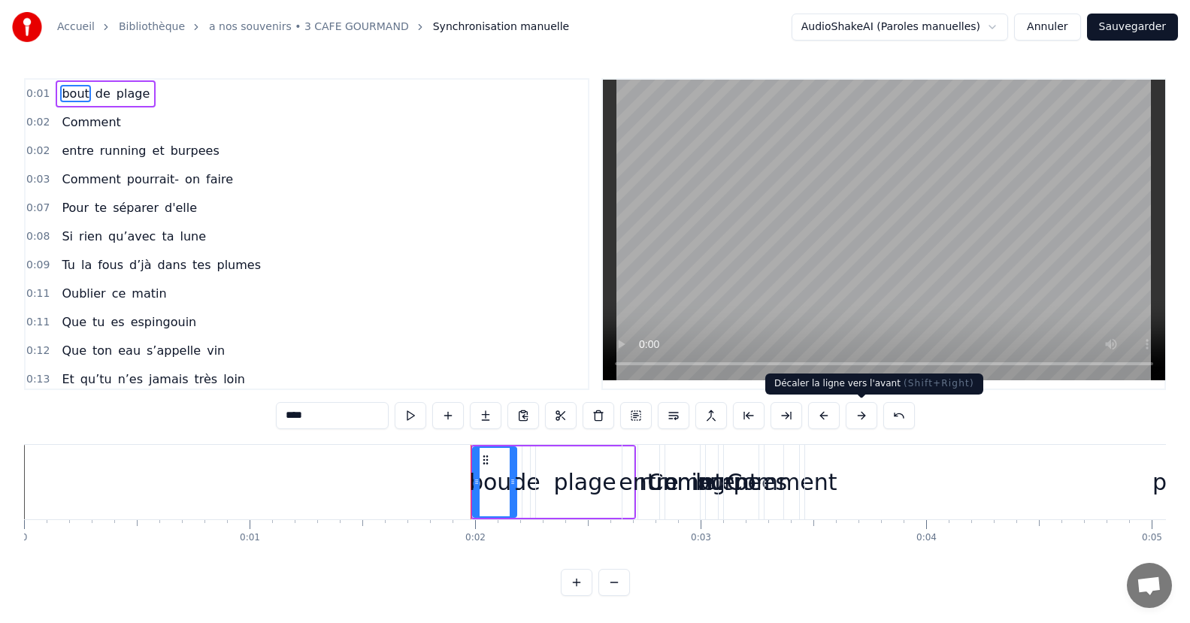
click at [871, 415] on button at bounding box center [862, 415] width 32 height 27
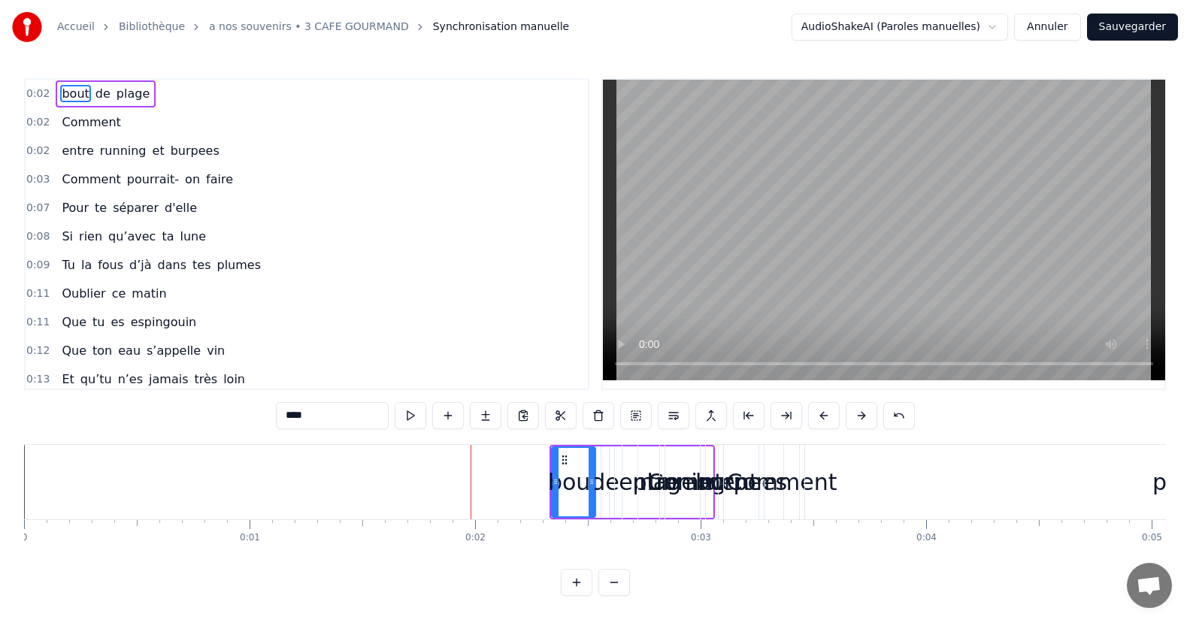
click at [871, 415] on button at bounding box center [862, 415] width 32 height 27
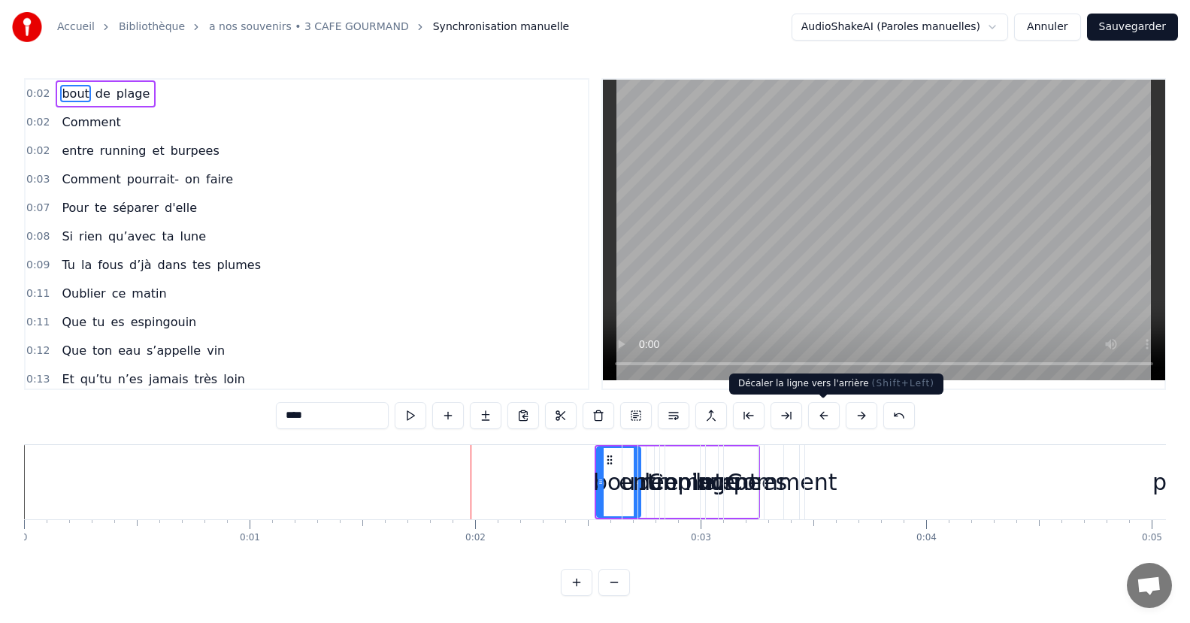
click at [825, 418] on button at bounding box center [824, 415] width 32 height 27
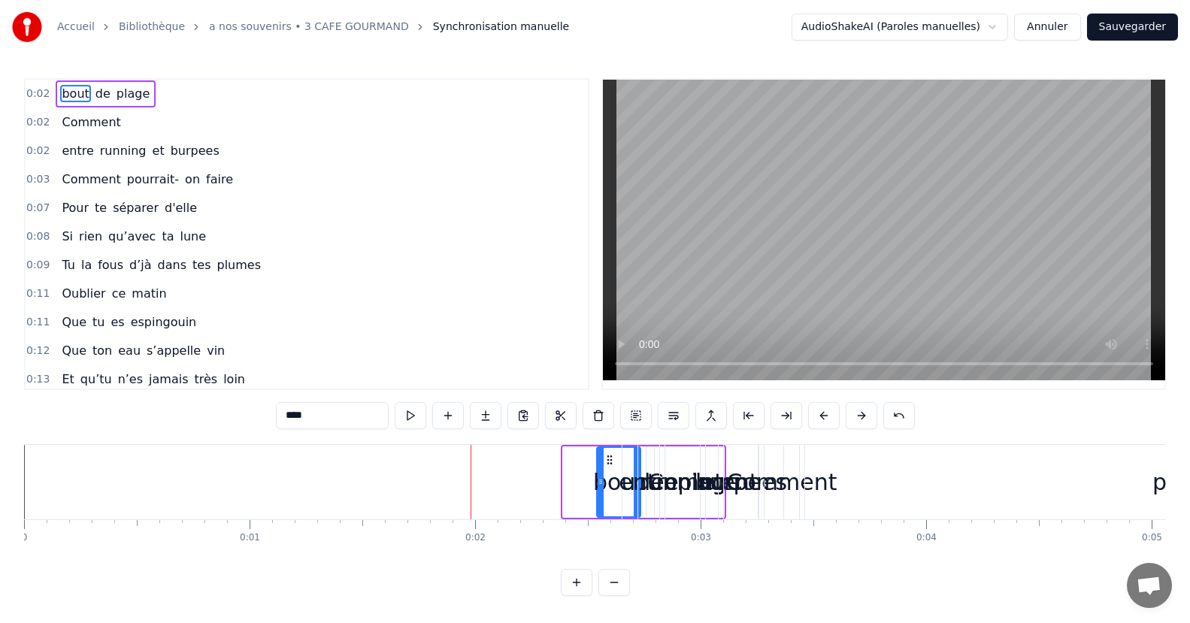
click at [825, 418] on button at bounding box center [824, 415] width 32 height 27
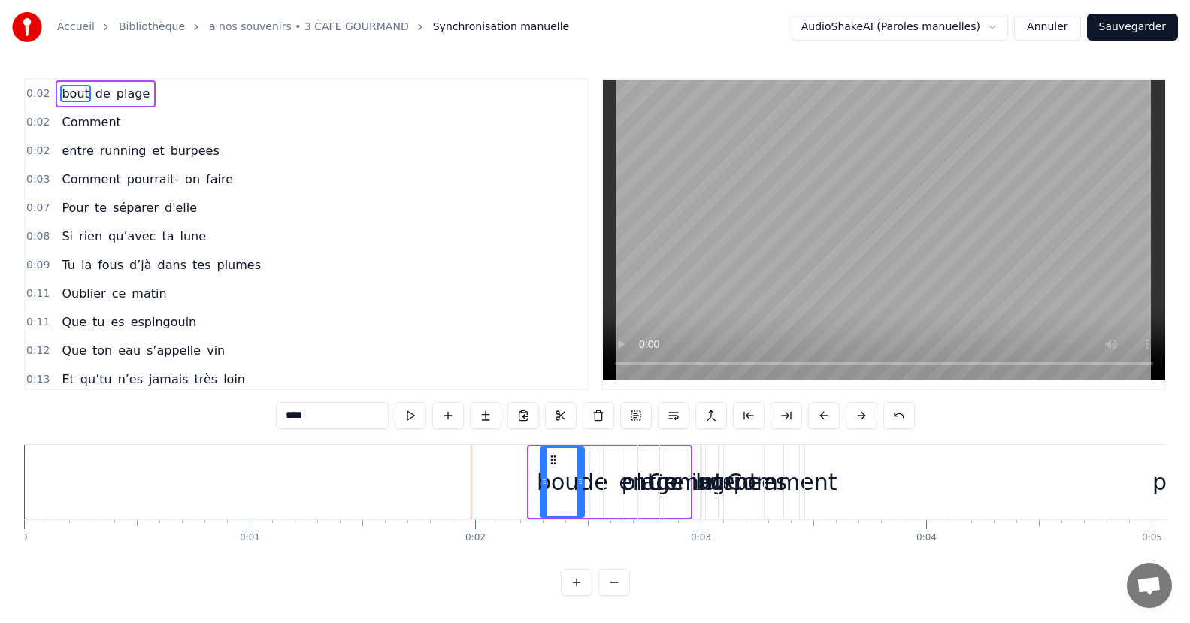
click at [825, 418] on button at bounding box center [824, 415] width 32 height 27
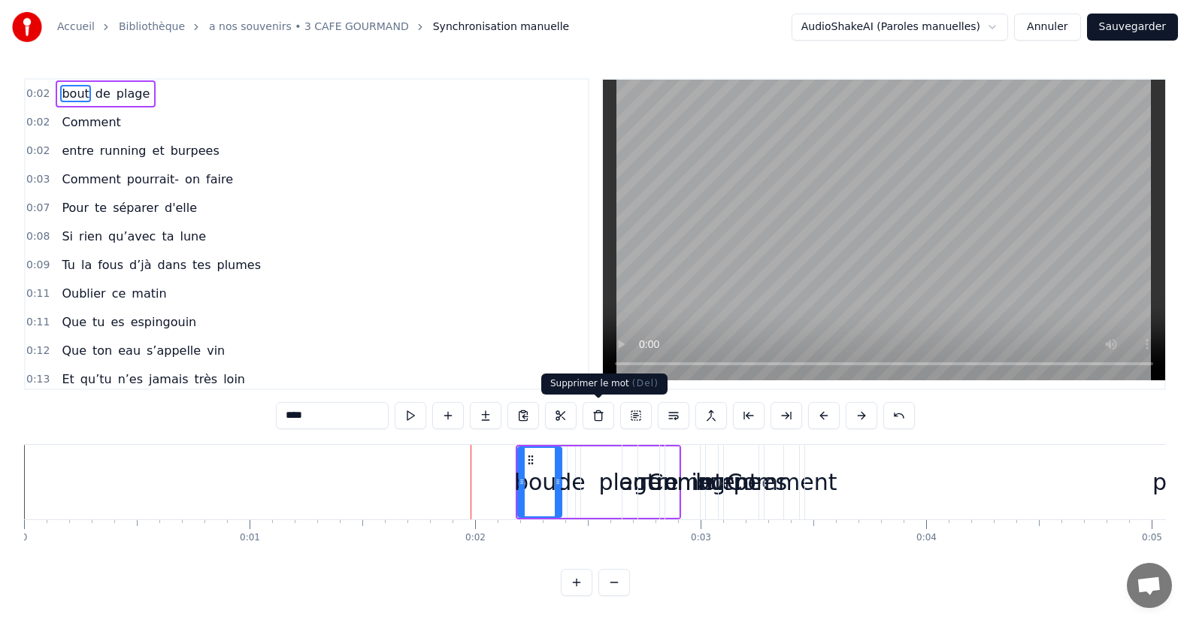
click at [596, 413] on button at bounding box center [599, 415] width 32 height 27
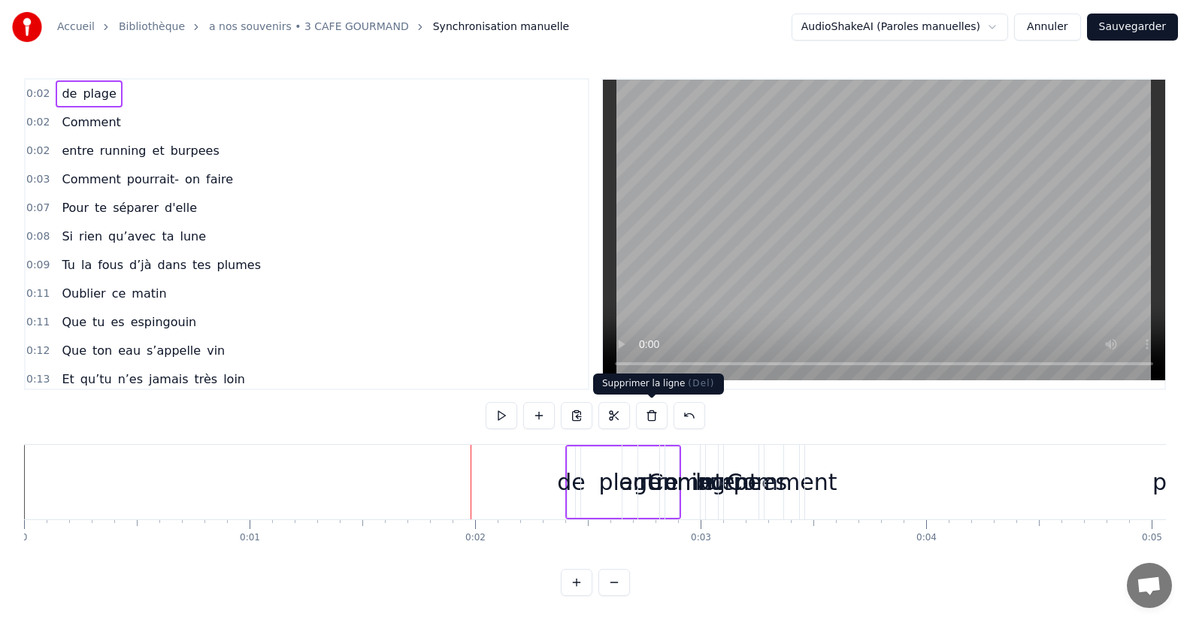
click at [648, 410] on button at bounding box center [652, 415] width 32 height 27
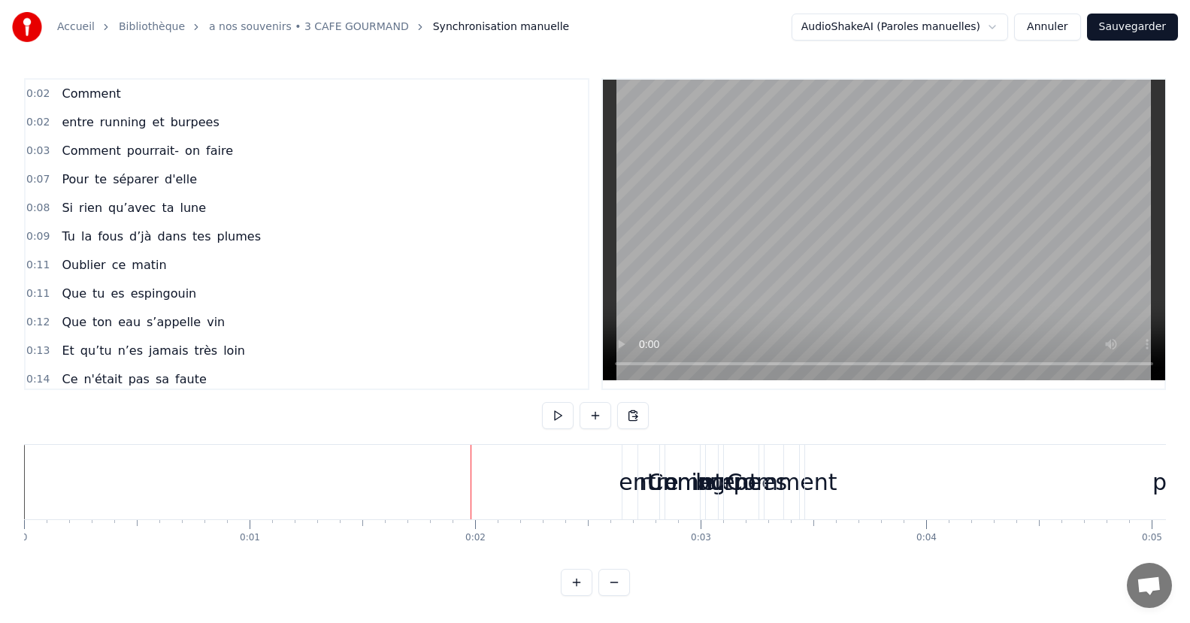
click at [648, 410] on button at bounding box center [633, 415] width 32 height 27
click at [83, 104] on div "Comment" at bounding box center [91, 93] width 71 height 27
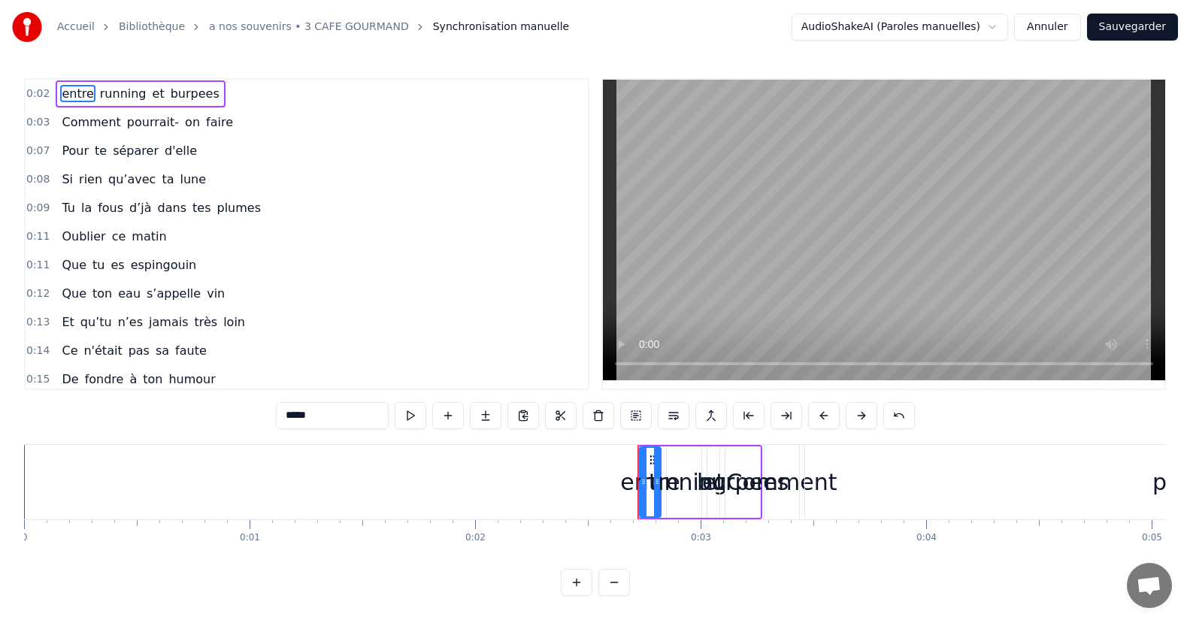
click at [83, 104] on div "entre running et burpees" at bounding box center [140, 93] width 169 height 27
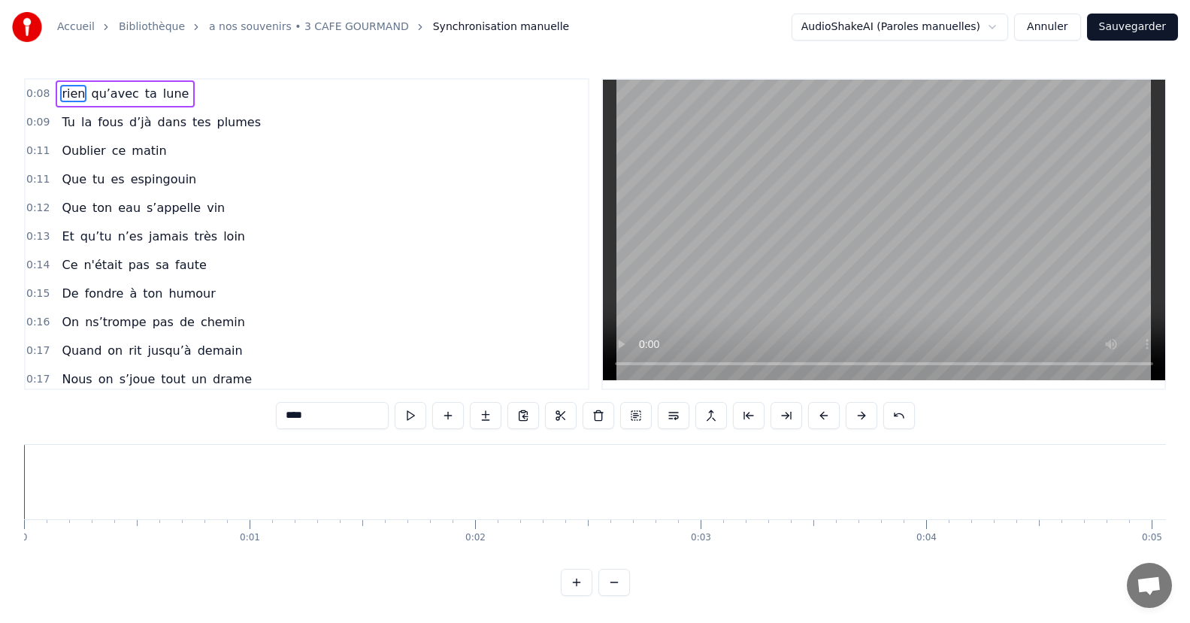
type input "*******"
click at [85, 309] on div "On ns’trompe pas de chemin" at bounding box center [153, 322] width 195 height 27
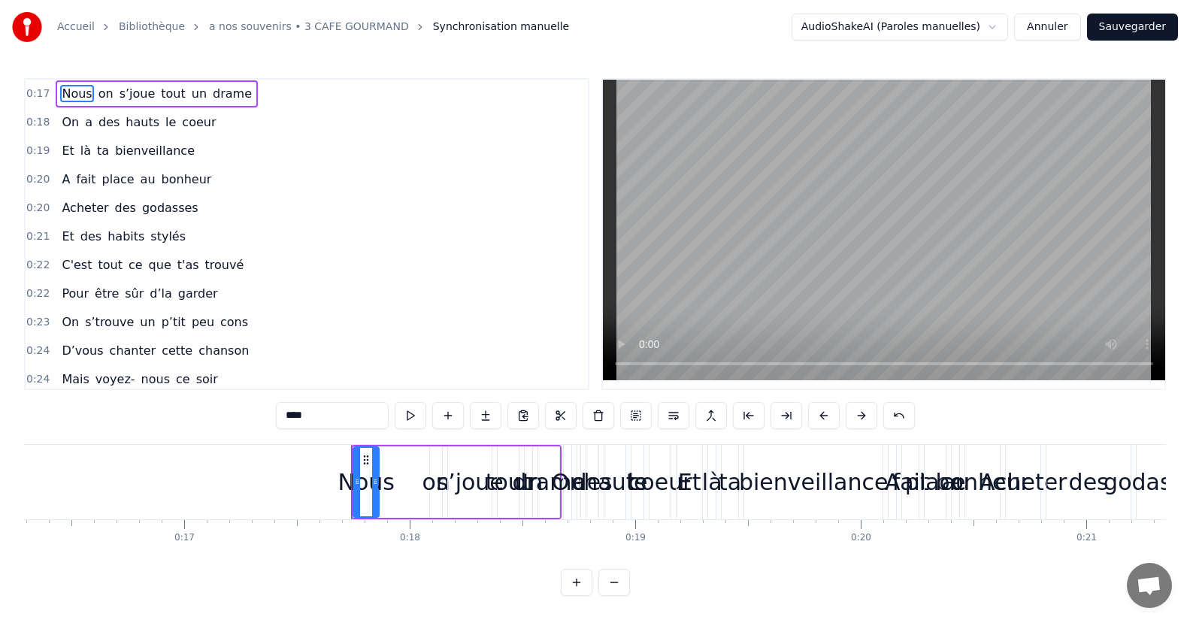
scroll to position [0, 3691]
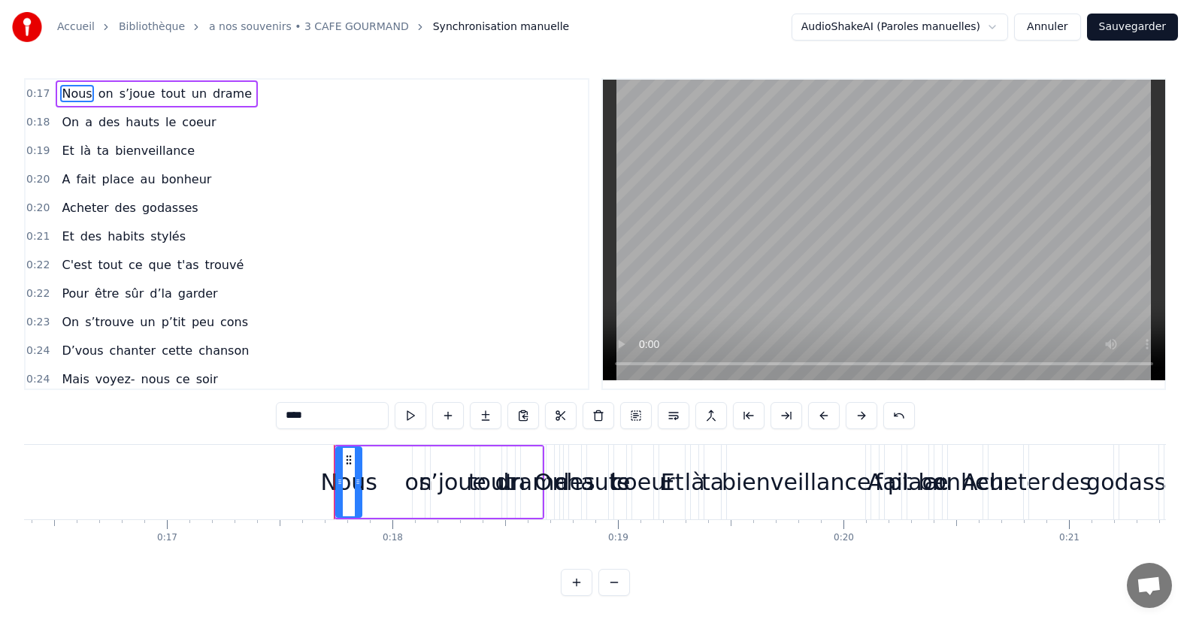
type input "****"
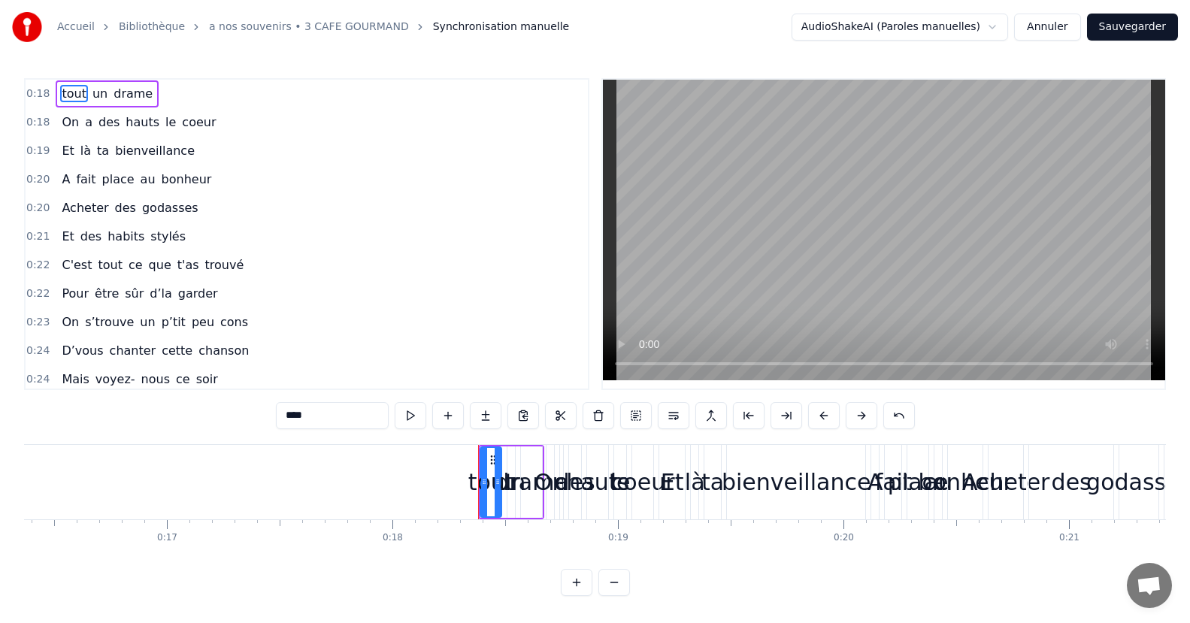
drag, startPoint x: 541, startPoint y: 457, endPoint x: 498, endPoint y: 478, distance: 47.1
click at [498, 478] on div "tout un drame" at bounding box center [511, 482] width 66 height 74
click at [498, 478] on div "un" at bounding box center [511, 482] width 29 height 34
click at [477, 478] on div "tout" at bounding box center [491, 482] width 46 height 34
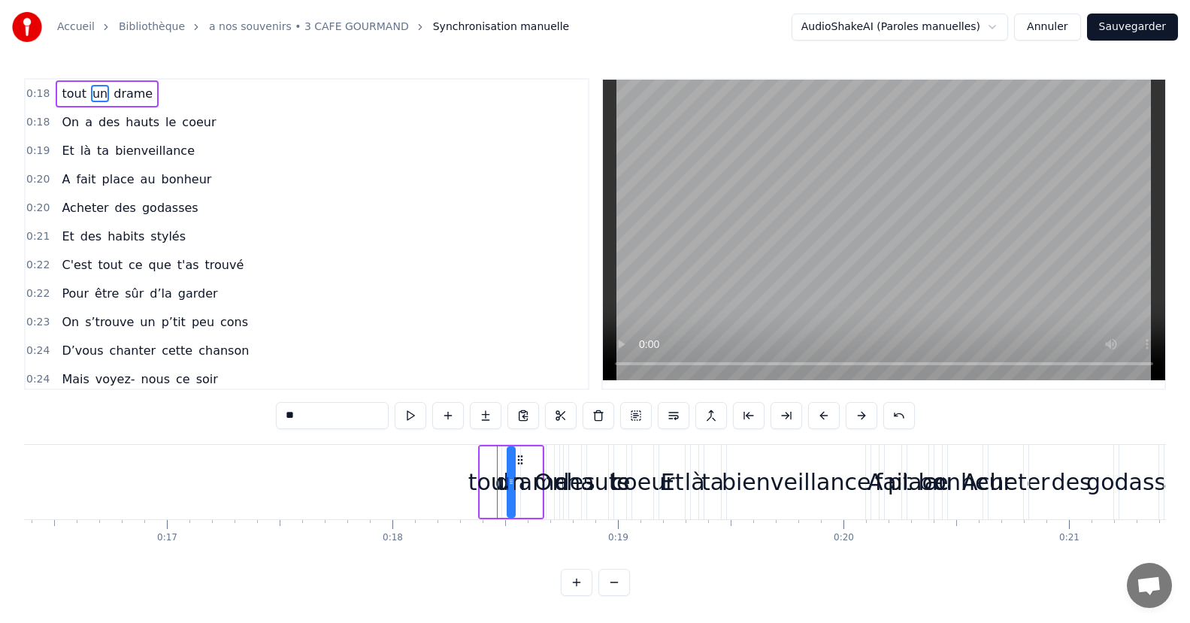
type input "****"
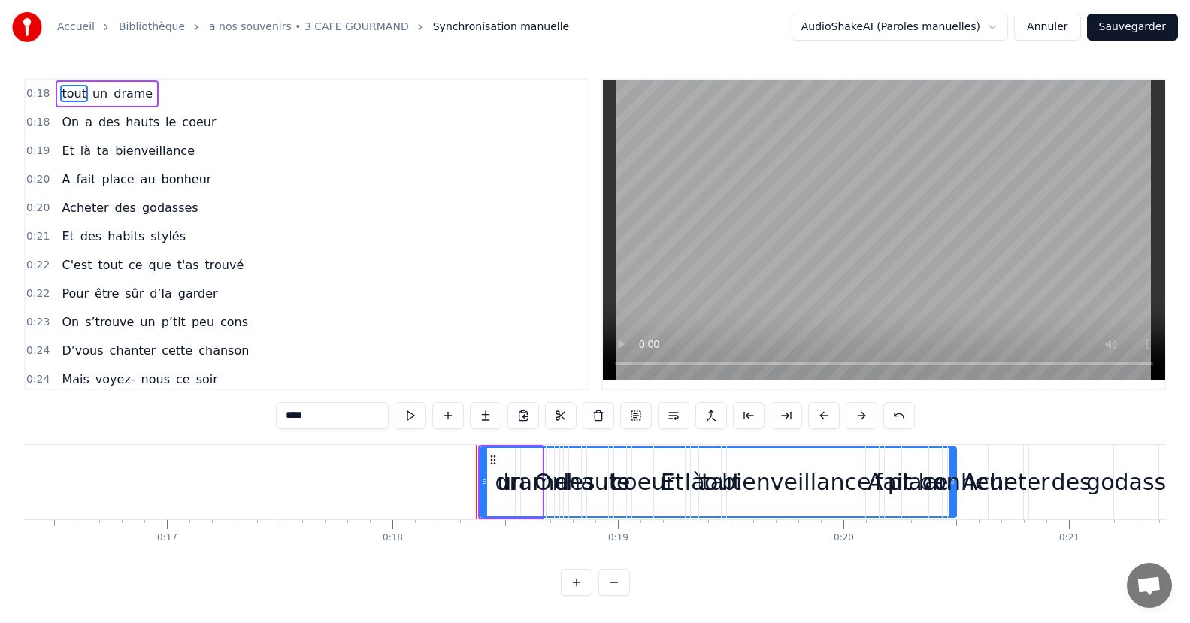
drag, startPoint x: 498, startPoint y: 480, endPoint x: 942, endPoint y: 458, distance: 444.1
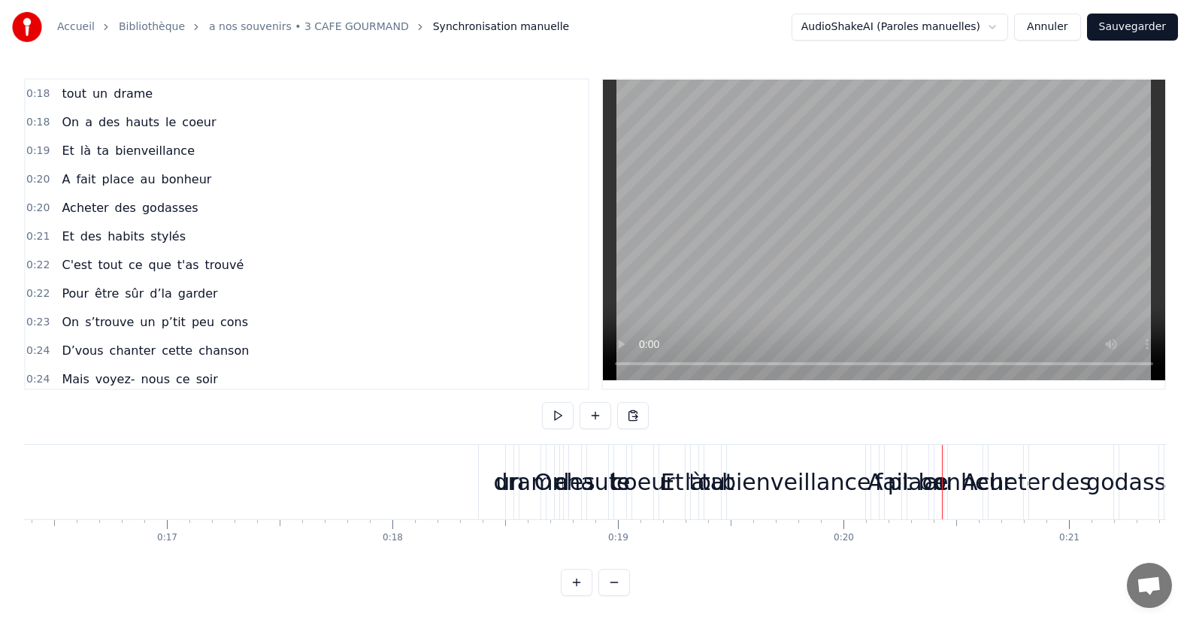
click at [496, 473] on div "tout" at bounding box center [711, 482] width 465 height 74
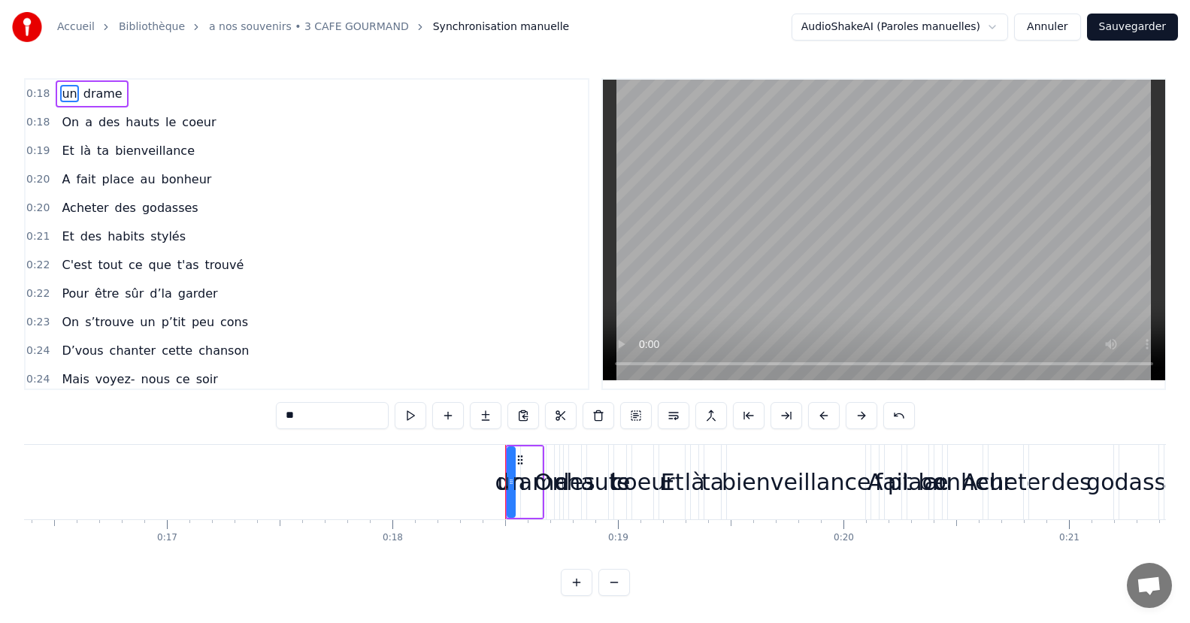
type input "*****"
drag, startPoint x: 538, startPoint y: 472, endPoint x: 919, endPoint y: 495, distance: 381.8
drag, startPoint x: 518, startPoint y: 492, endPoint x: 862, endPoint y: 499, distance: 344.4
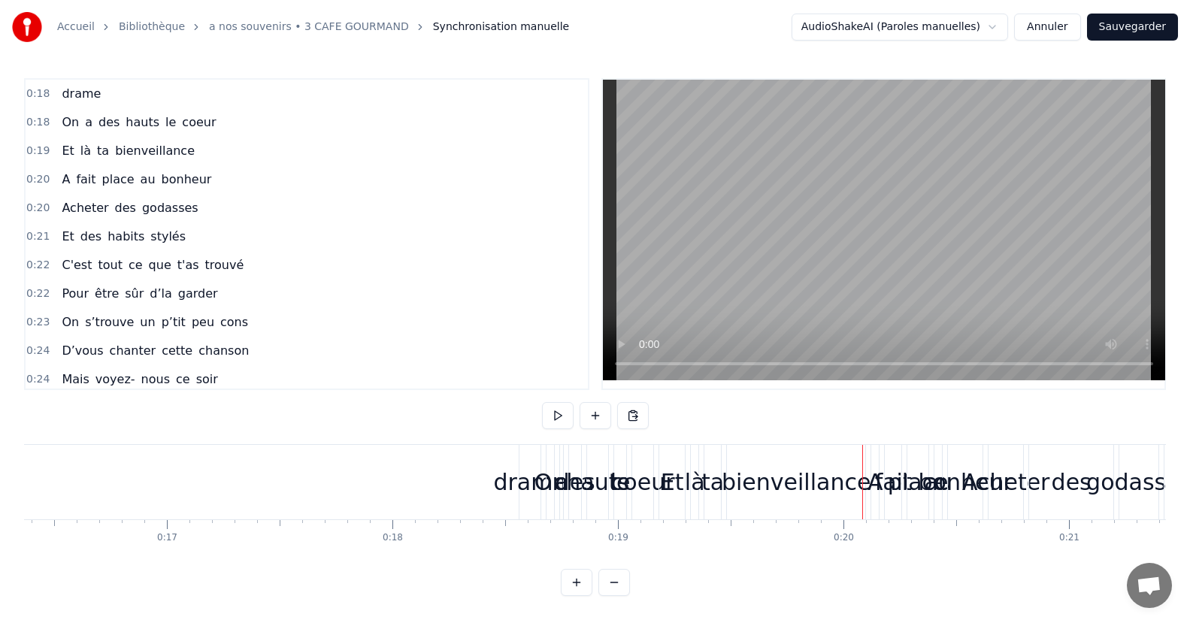
click at [753, 497] on div "bienveillance" at bounding box center [796, 482] width 149 height 34
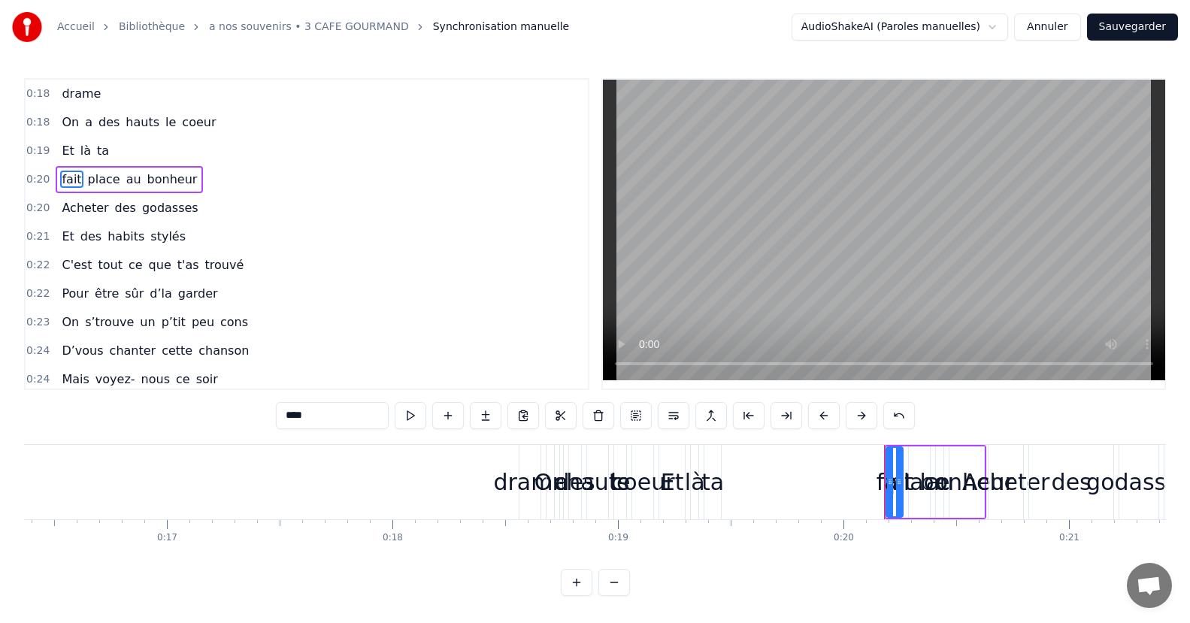
click at [683, 484] on div "Et" at bounding box center [672, 482] width 26 height 74
type input "****"
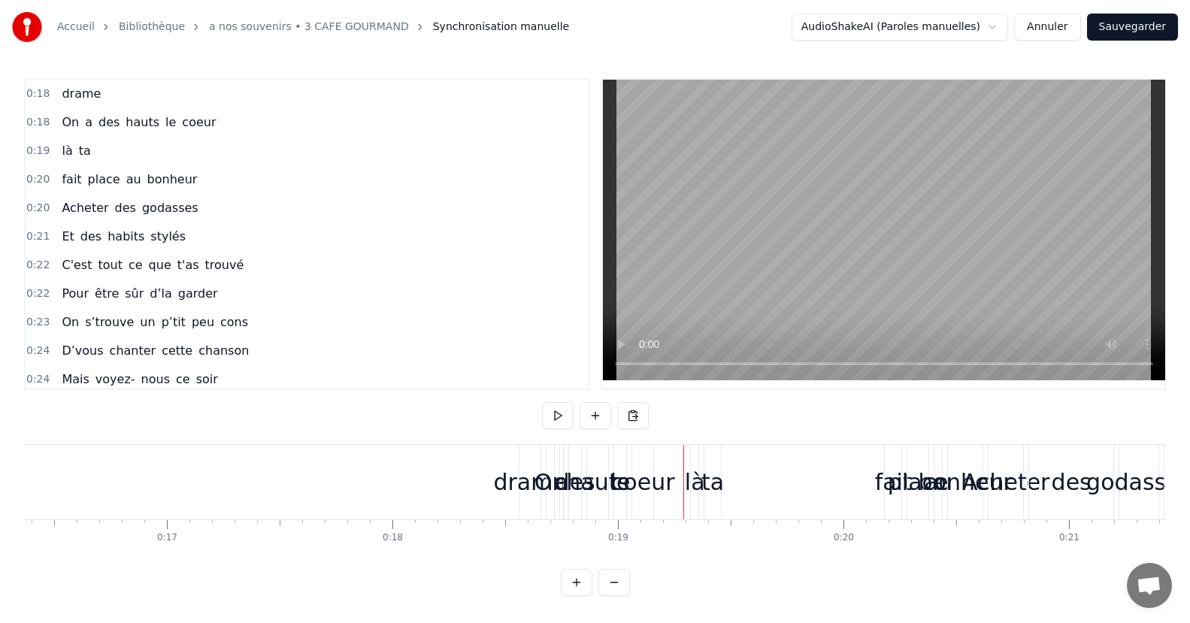
click at [597, 488] on div "hauts" at bounding box center [597, 482] width 63 height 34
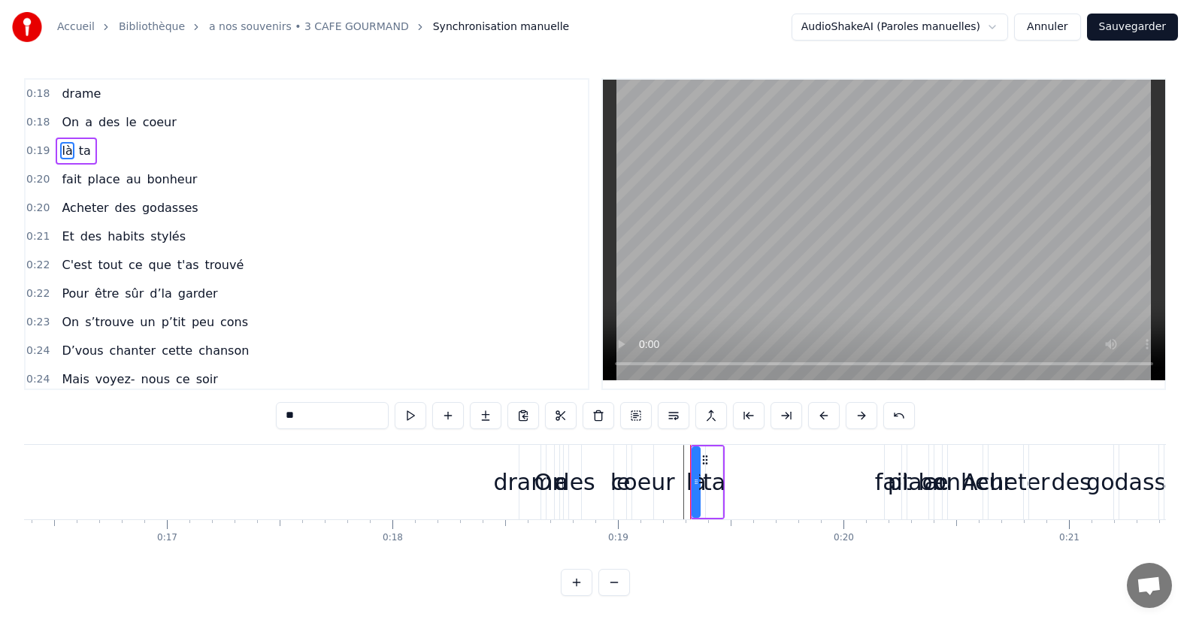
click at [597, 488] on div "On a des le coeur" at bounding box center [601, 482] width 111 height 74
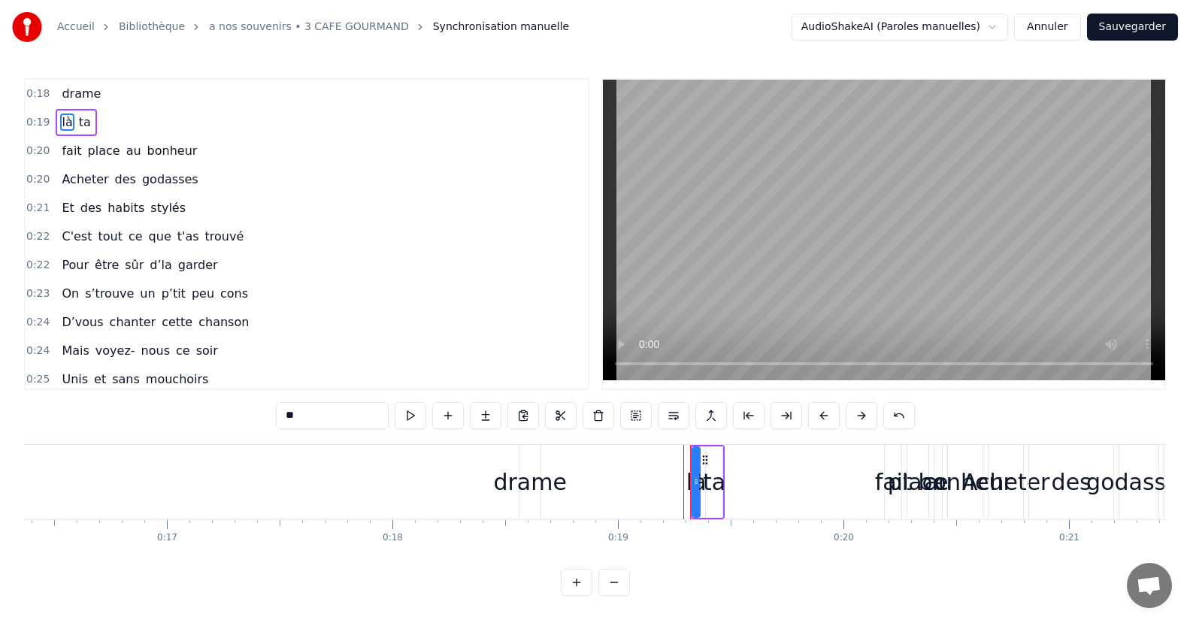
click at [538, 495] on div "drame" at bounding box center [529, 482] width 73 height 34
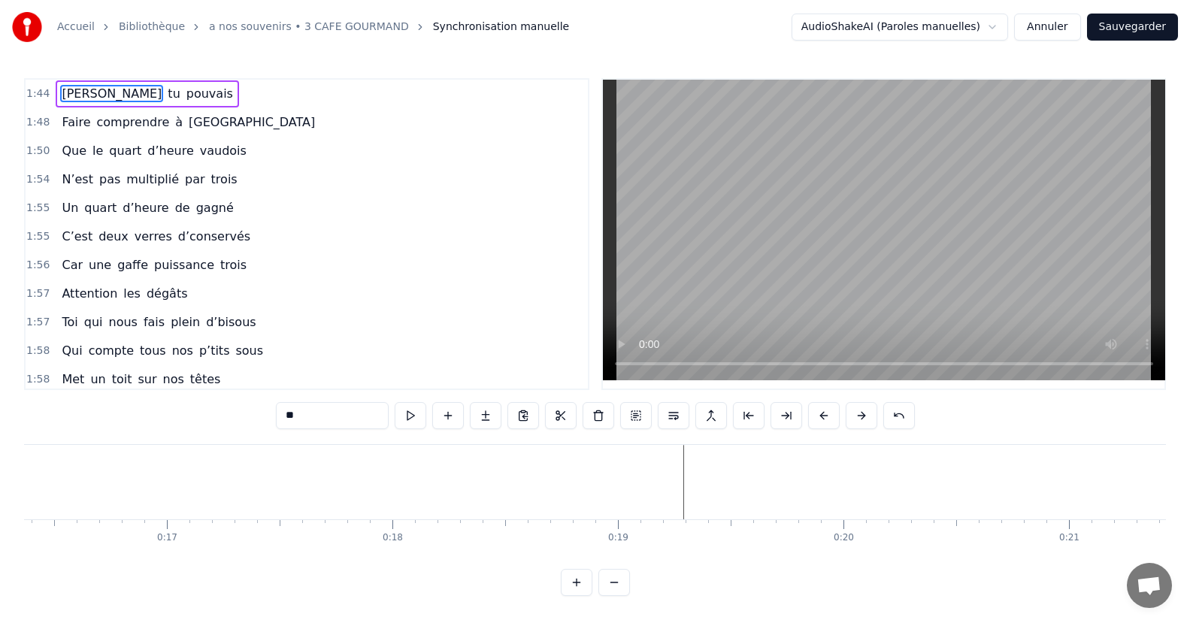
scroll to position [0, 10354]
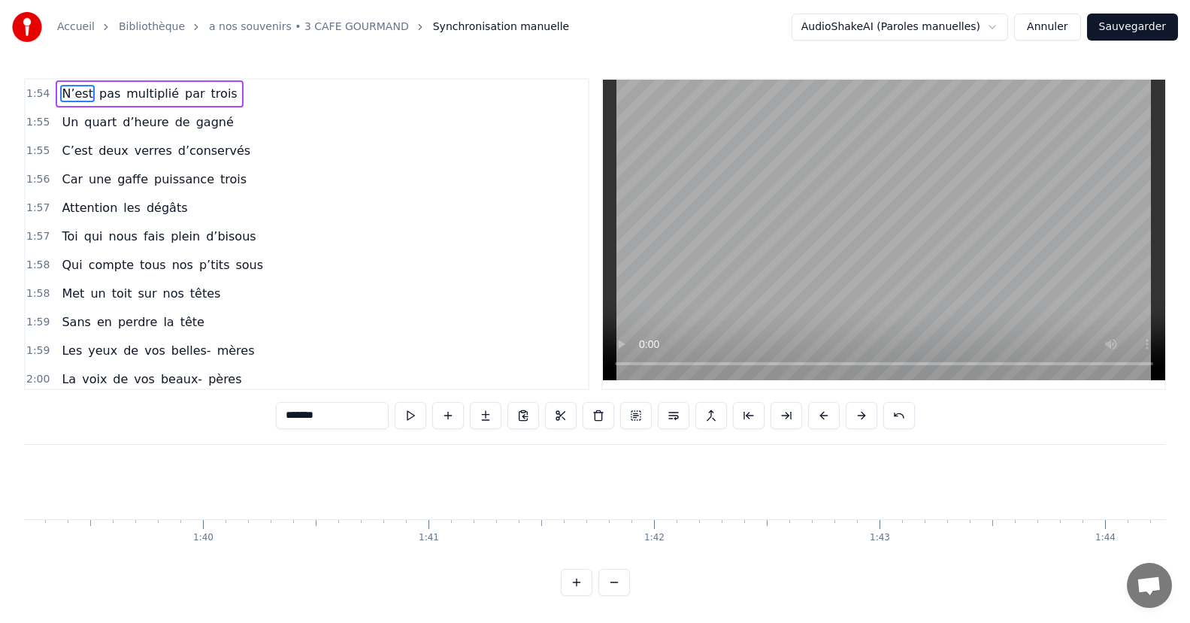
type input "*****"
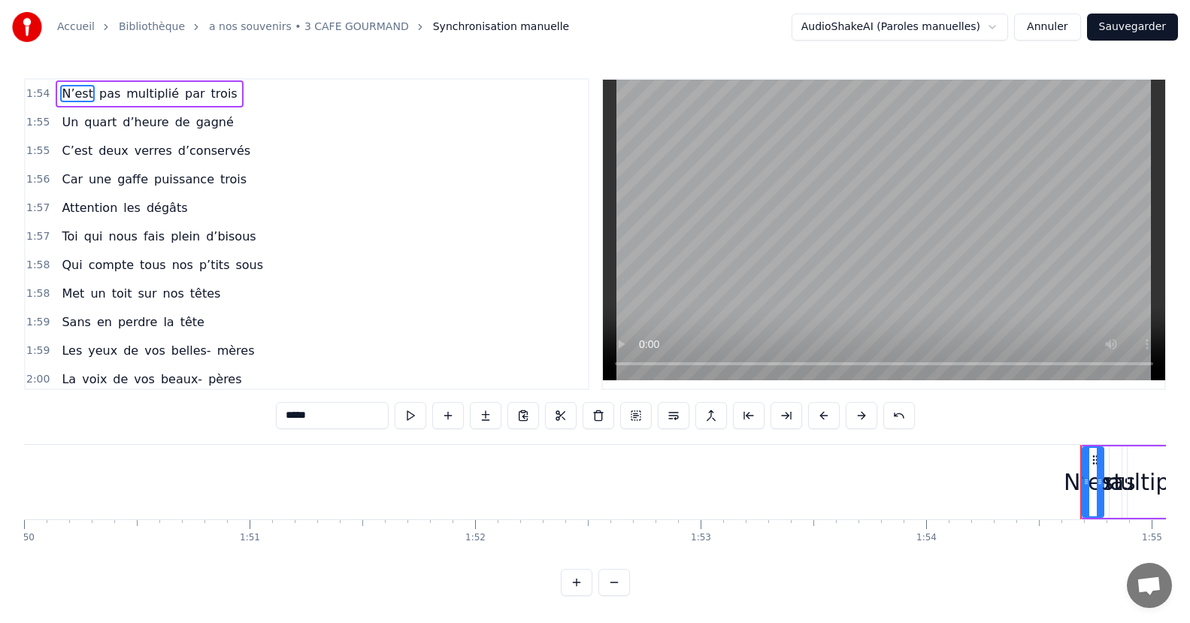
scroll to position [0, 24882]
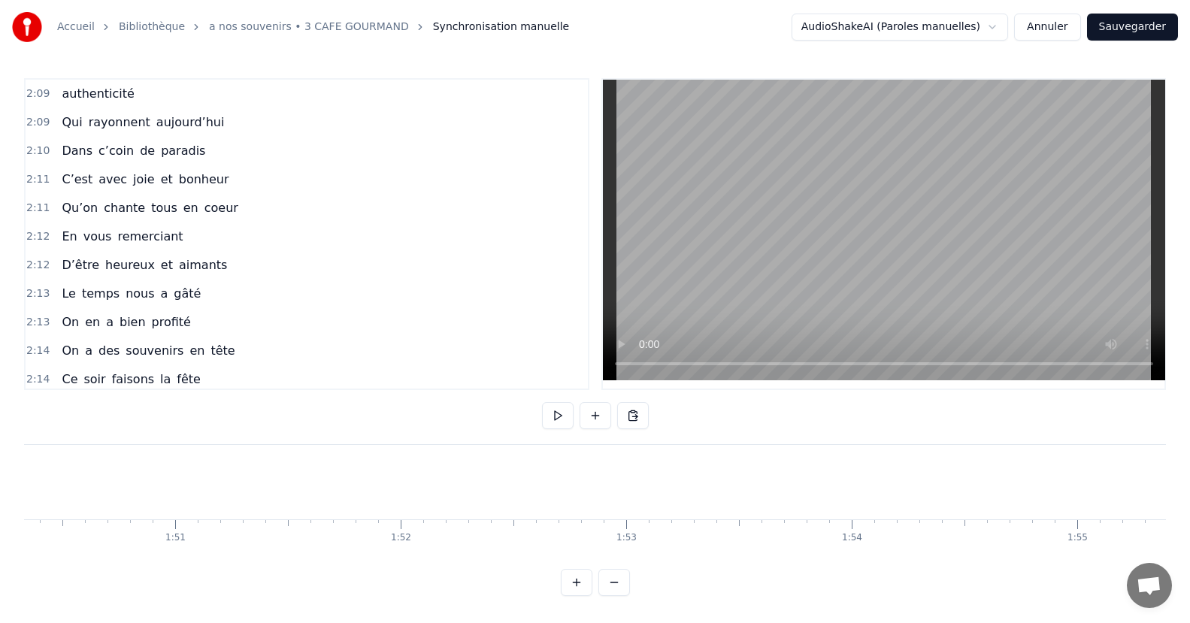
scroll to position [0, 25788]
click at [567, 418] on button at bounding box center [558, 415] width 32 height 27
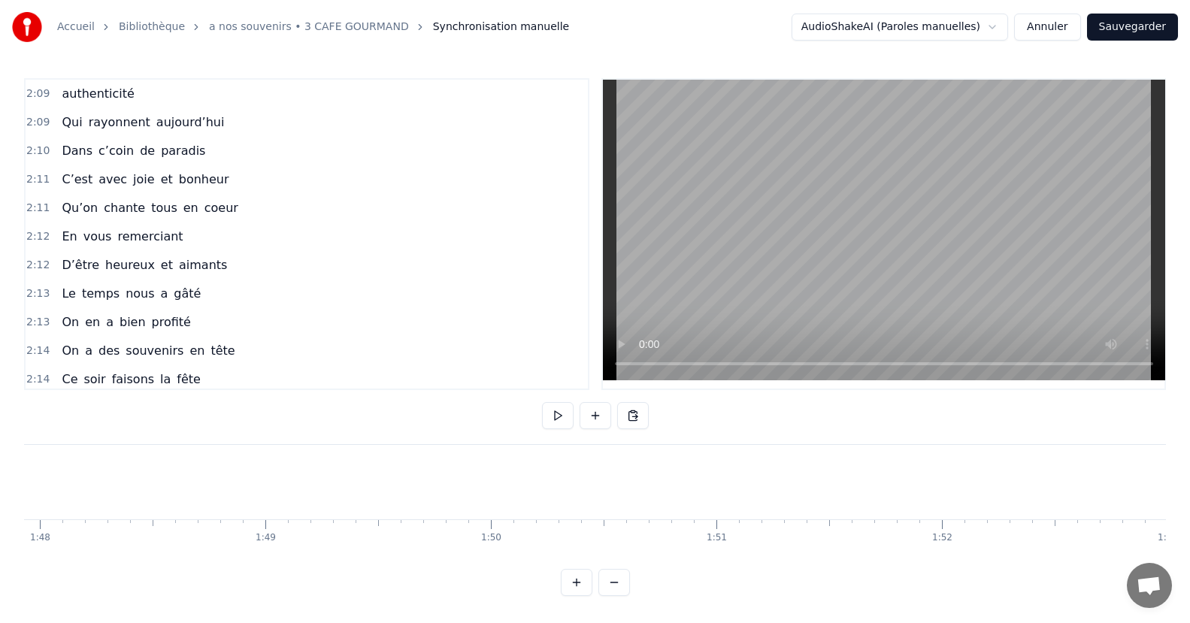
click at [104, 105] on div "authenticité" at bounding box center [98, 93] width 84 height 27
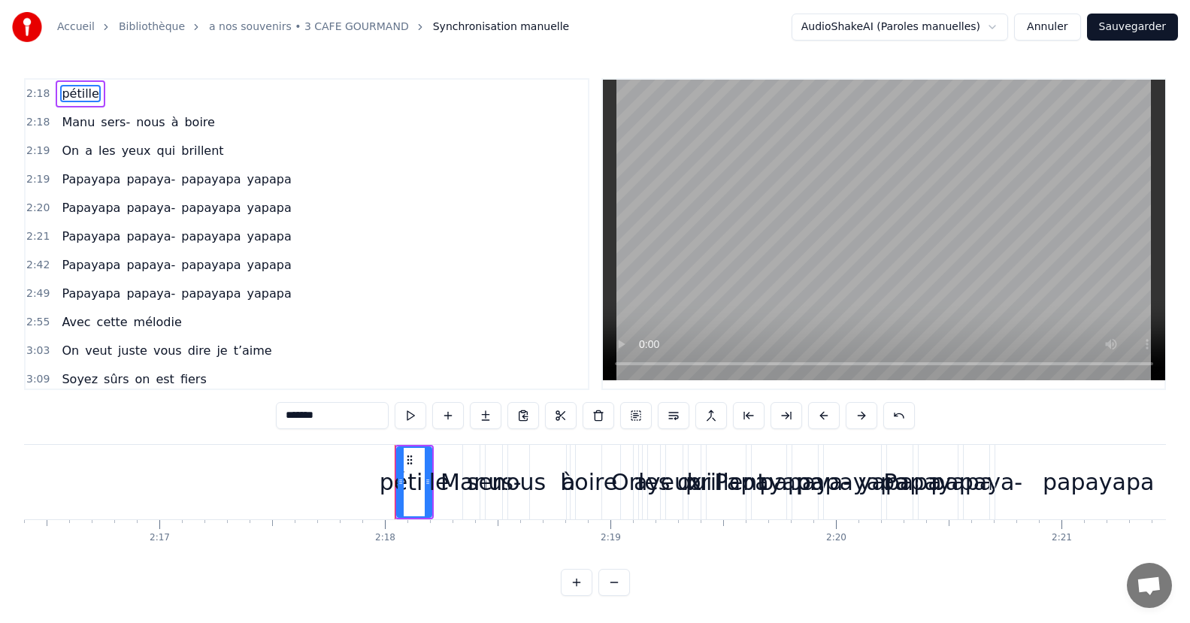
scroll to position [0, 30989]
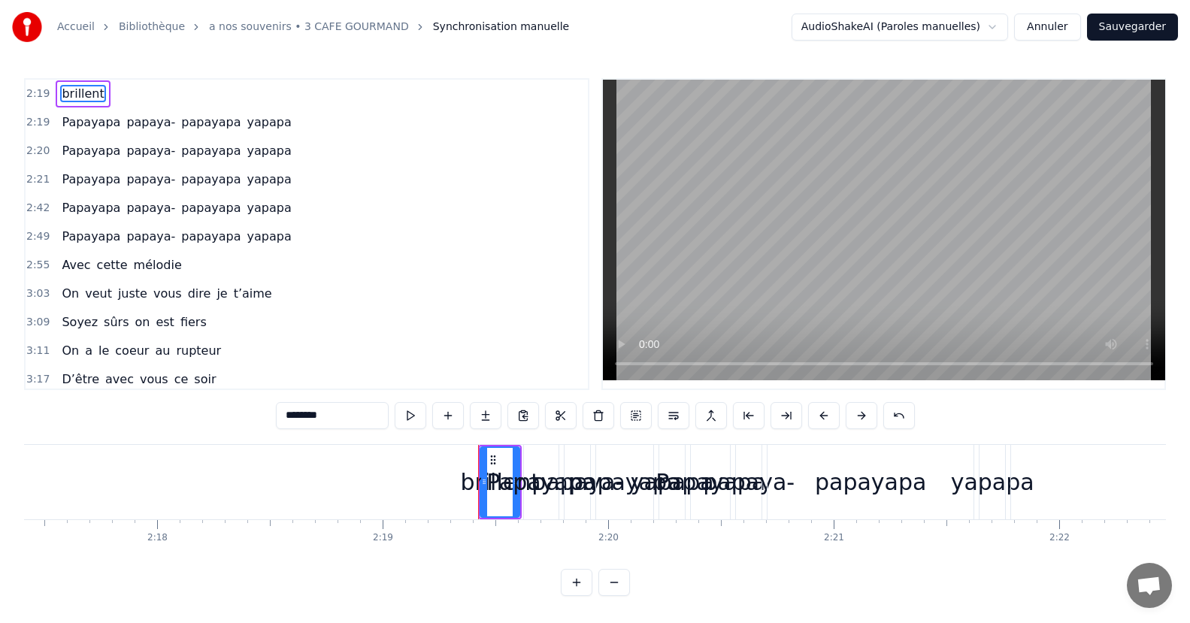
type input "*******"
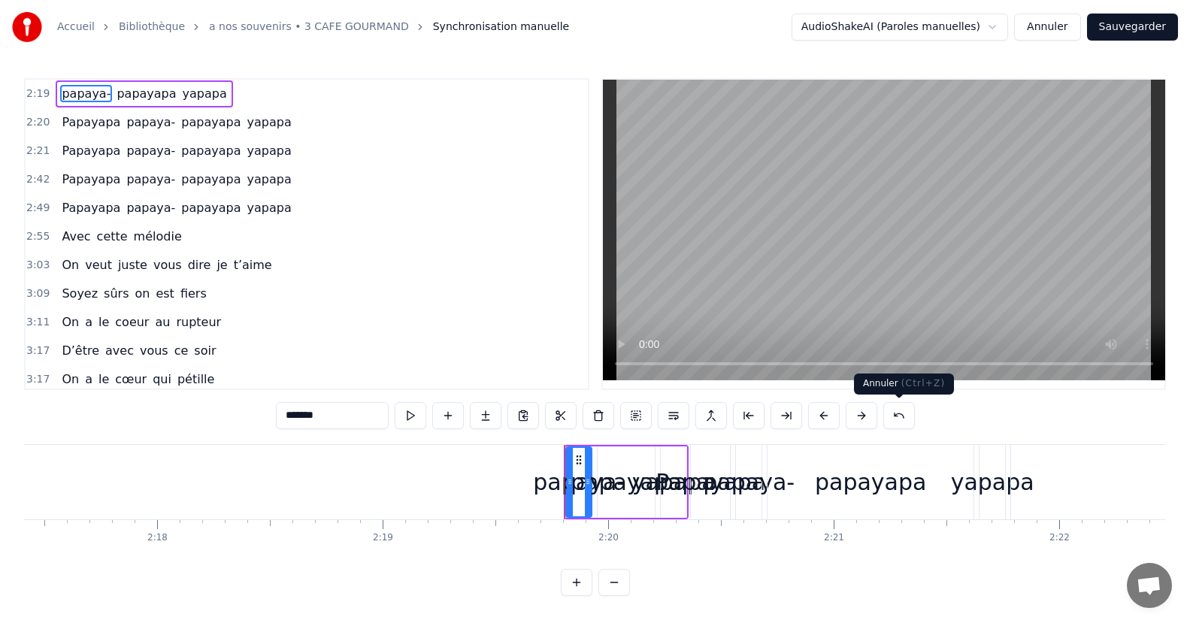
click at [889, 422] on button at bounding box center [899, 415] width 32 height 27
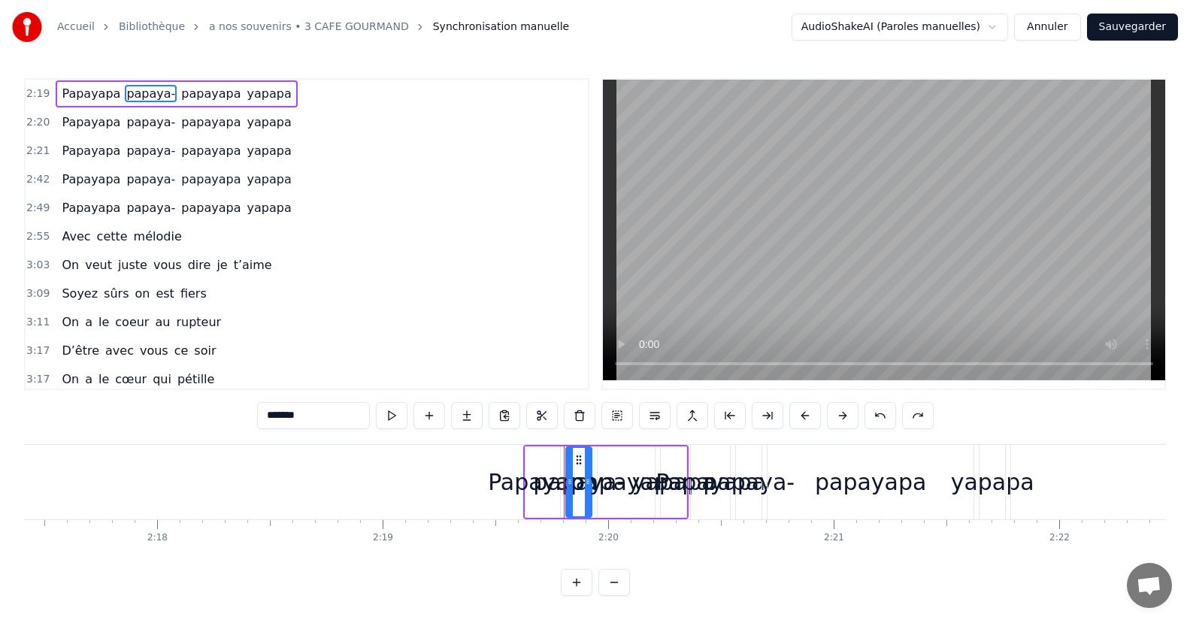
click at [889, 422] on button at bounding box center [881, 415] width 32 height 27
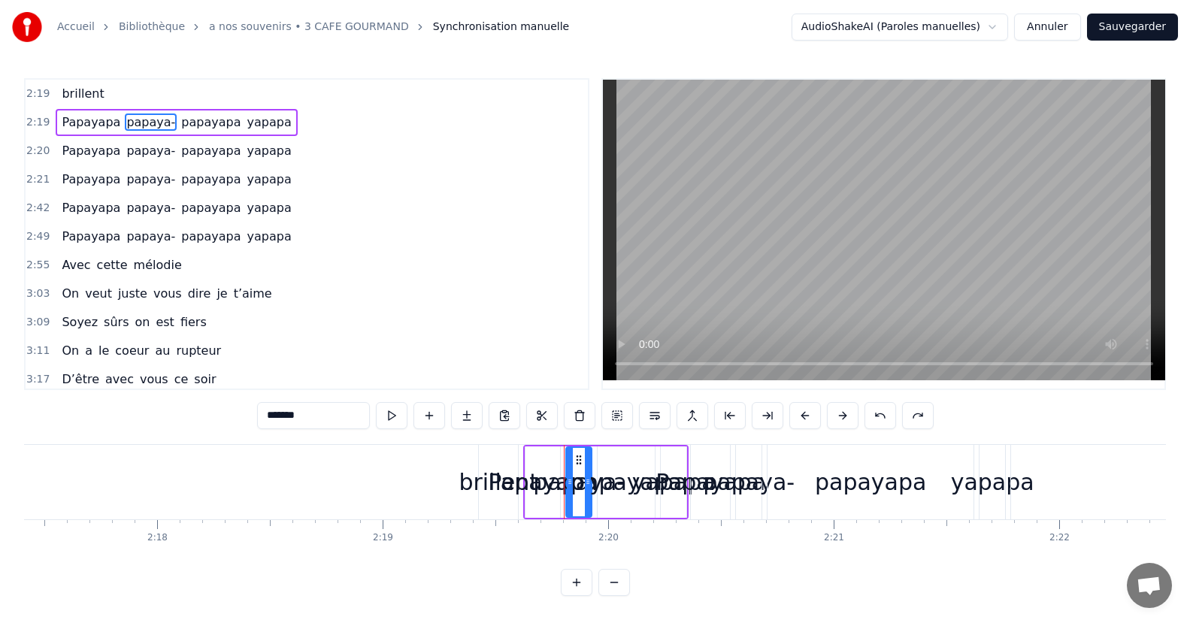
click at [889, 422] on button at bounding box center [881, 415] width 32 height 27
click at [84, 104] on div "qui brillent" at bounding box center [95, 93] width 79 height 27
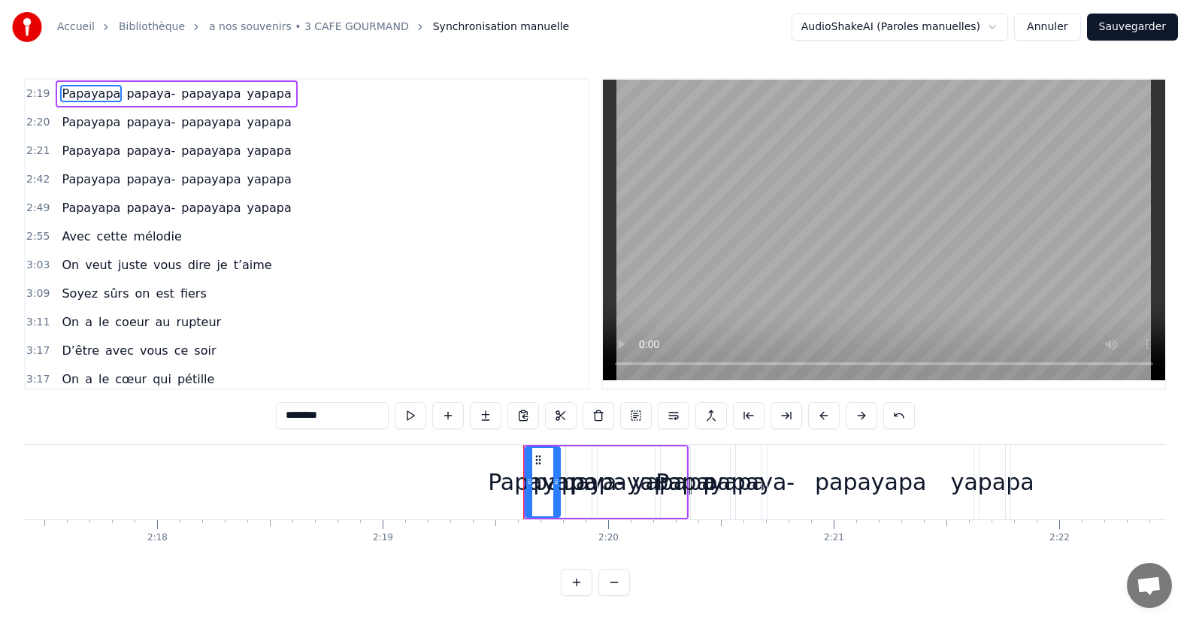
click at [73, 241] on span "Avec" at bounding box center [76, 236] width 32 height 17
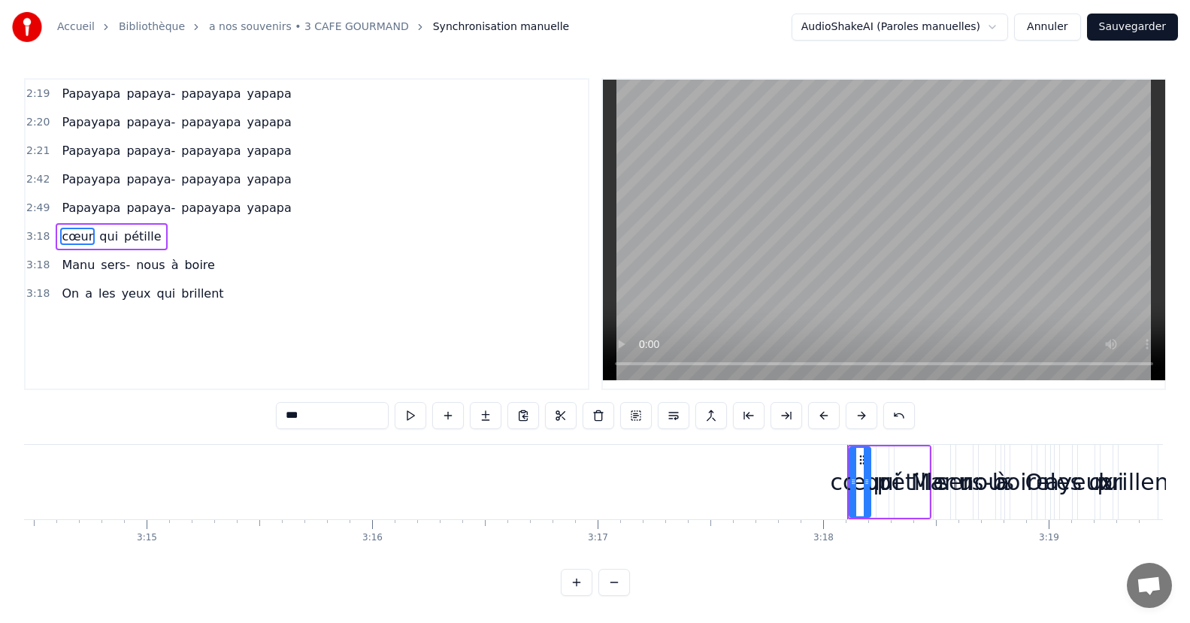
scroll to position [0, 43861]
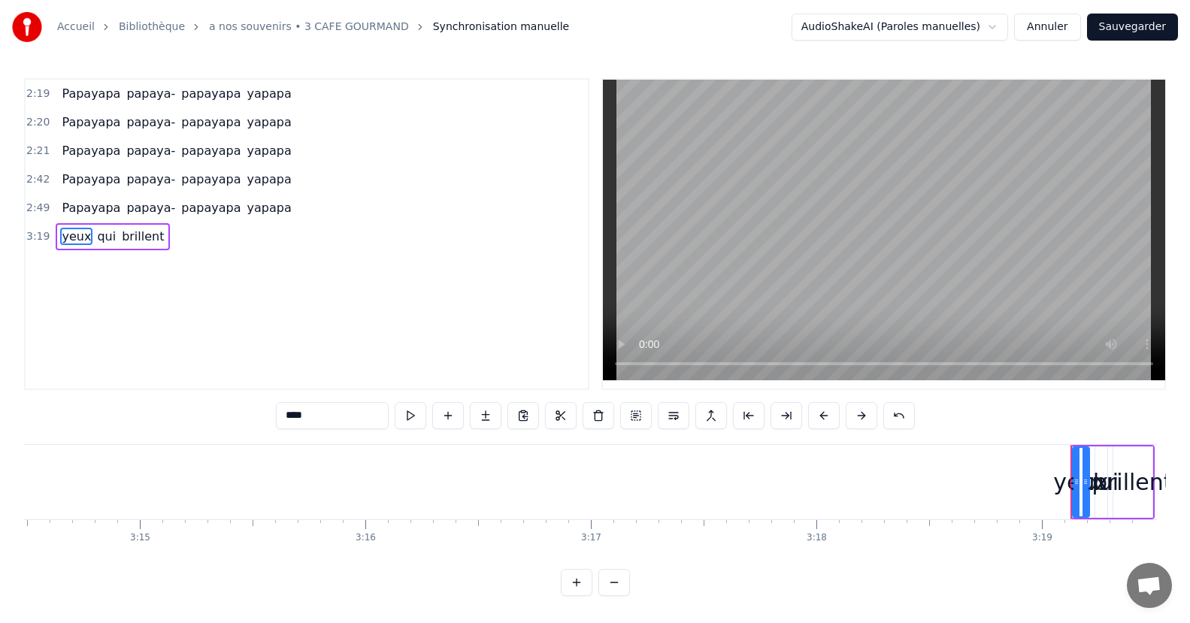
type input "***"
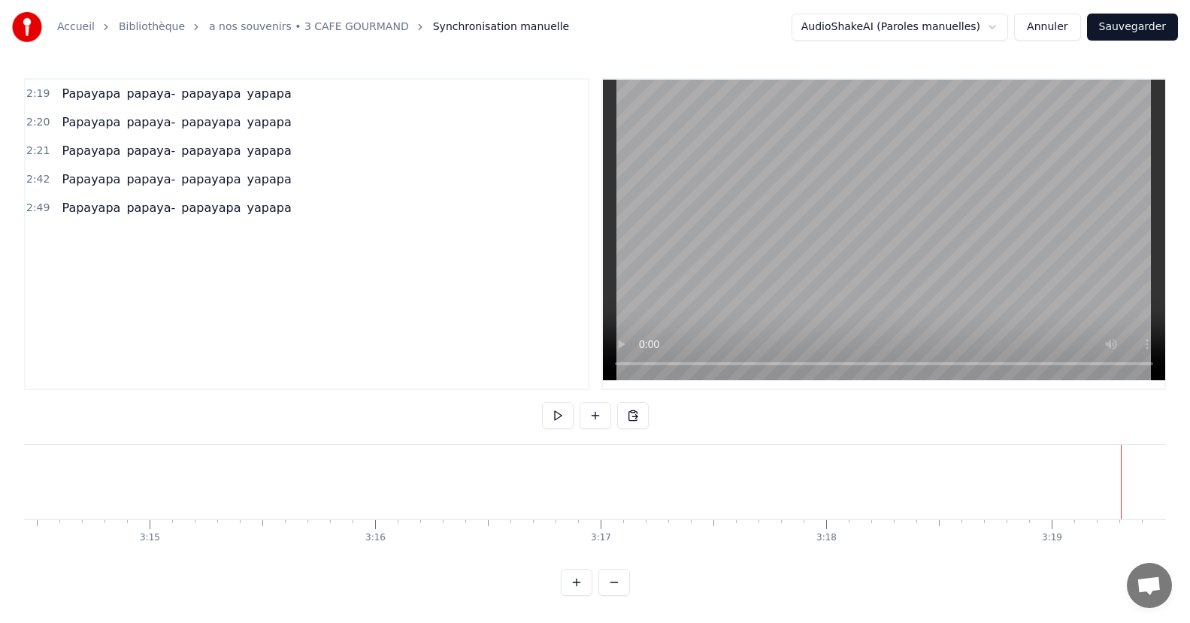
scroll to position [0, 43851]
click at [246, 208] on span "yapapa" at bounding box center [269, 207] width 47 height 17
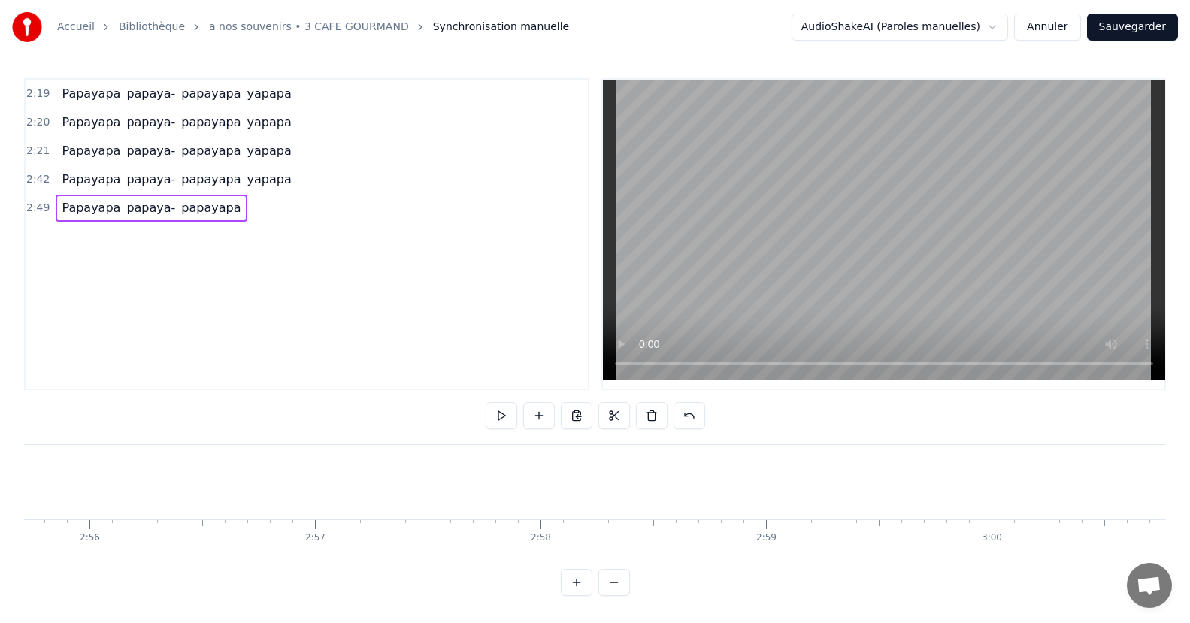
scroll to position [0, 39446]
click at [207, 210] on span "papayapa" at bounding box center [211, 207] width 62 height 17
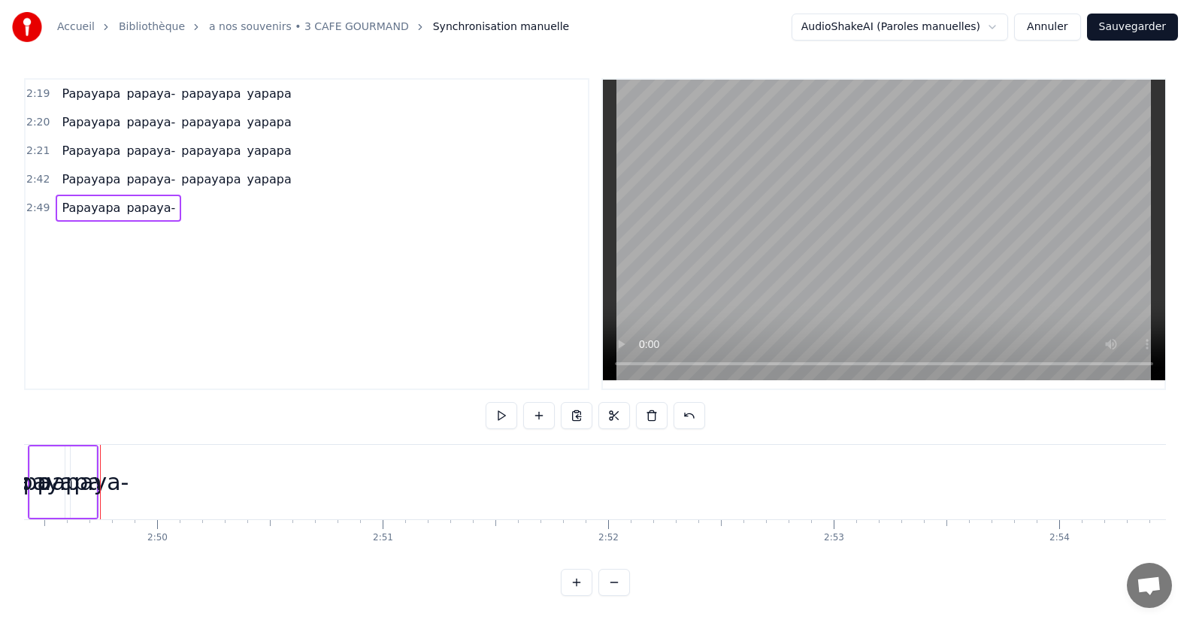
click at [137, 210] on span "papaya-" at bounding box center [151, 207] width 52 height 17
click at [61, 212] on span "Papayapa" at bounding box center [91, 207] width 62 height 17
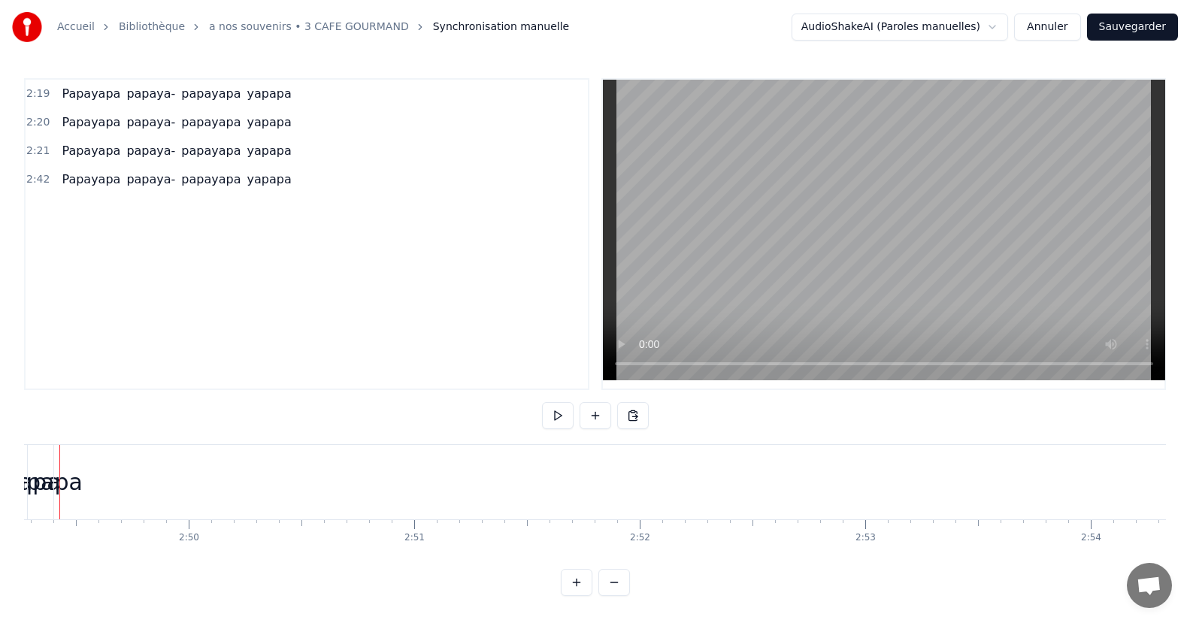
scroll to position [0, 38133]
click at [103, 165] on div "2:21 Papayapa papaya- papayapa yapapa" at bounding box center [307, 151] width 562 height 29
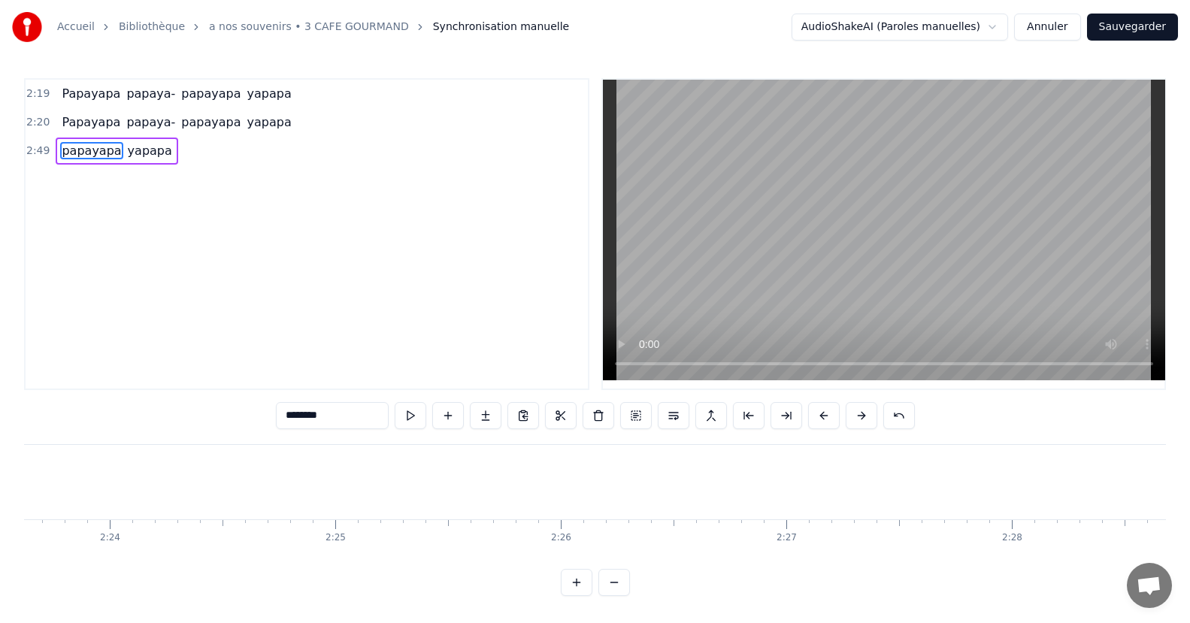
type input "******"
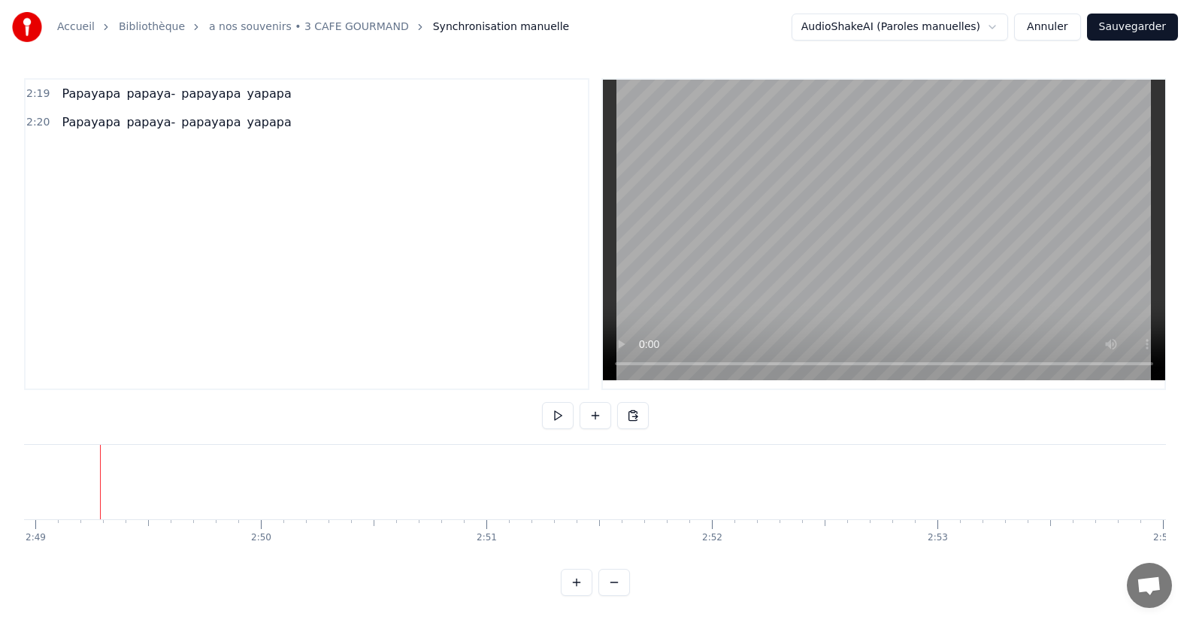
click at [102, 131] on span "Papayapa" at bounding box center [91, 122] width 62 height 17
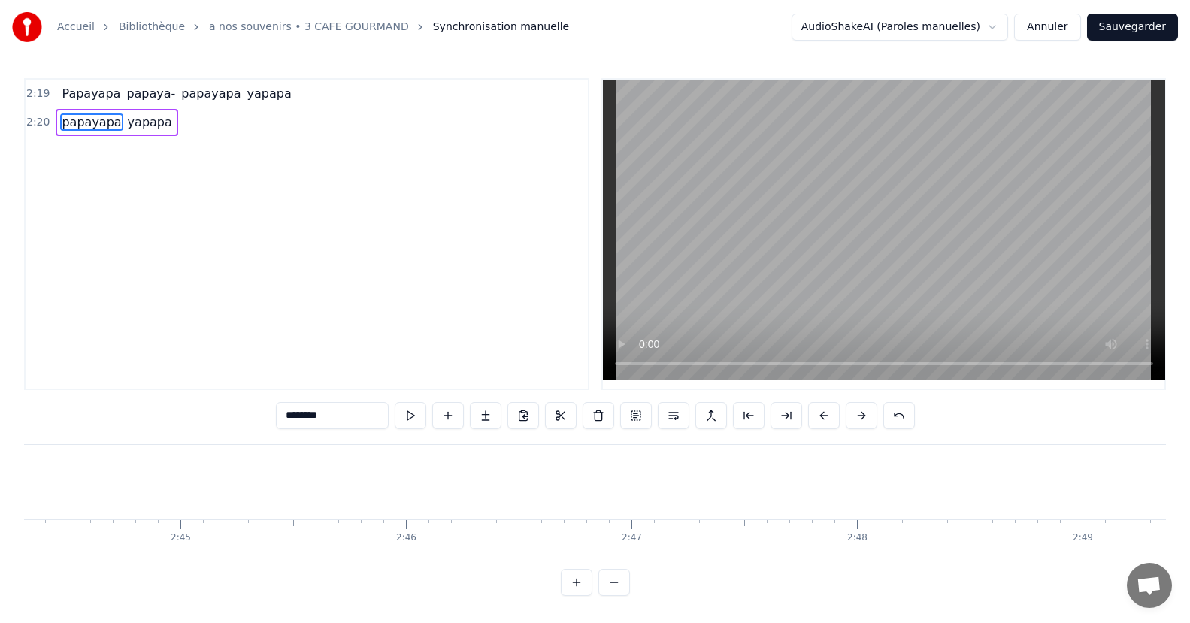
type input "******"
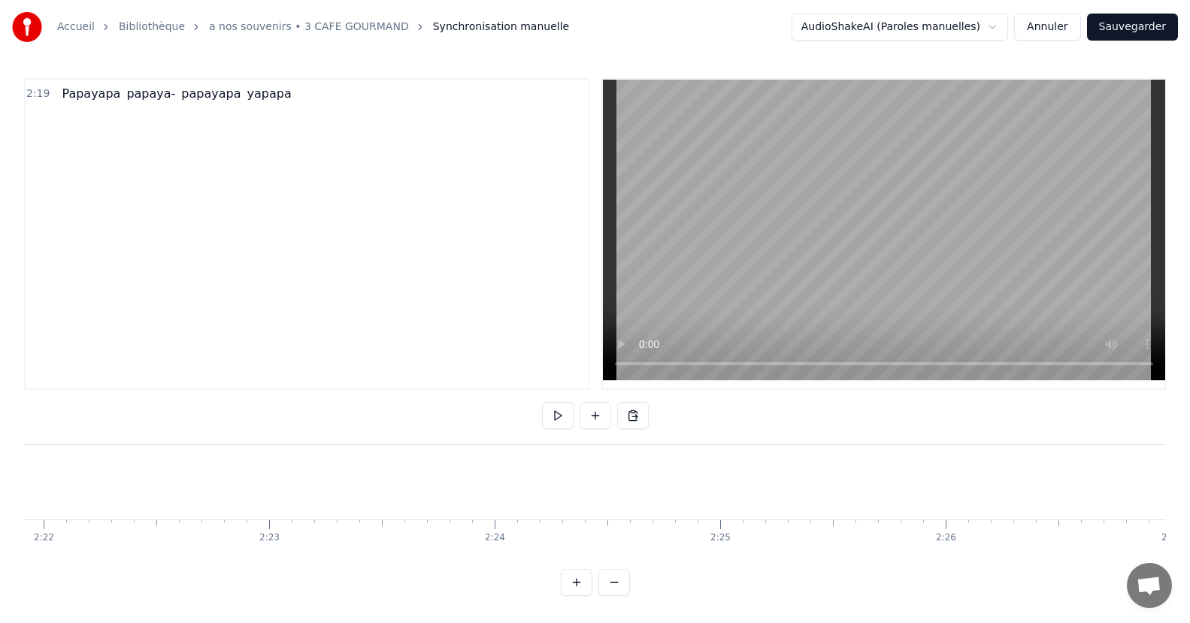
scroll to position [0, 31868]
click at [82, 101] on span "Papayapa" at bounding box center [91, 93] width 62 height 17
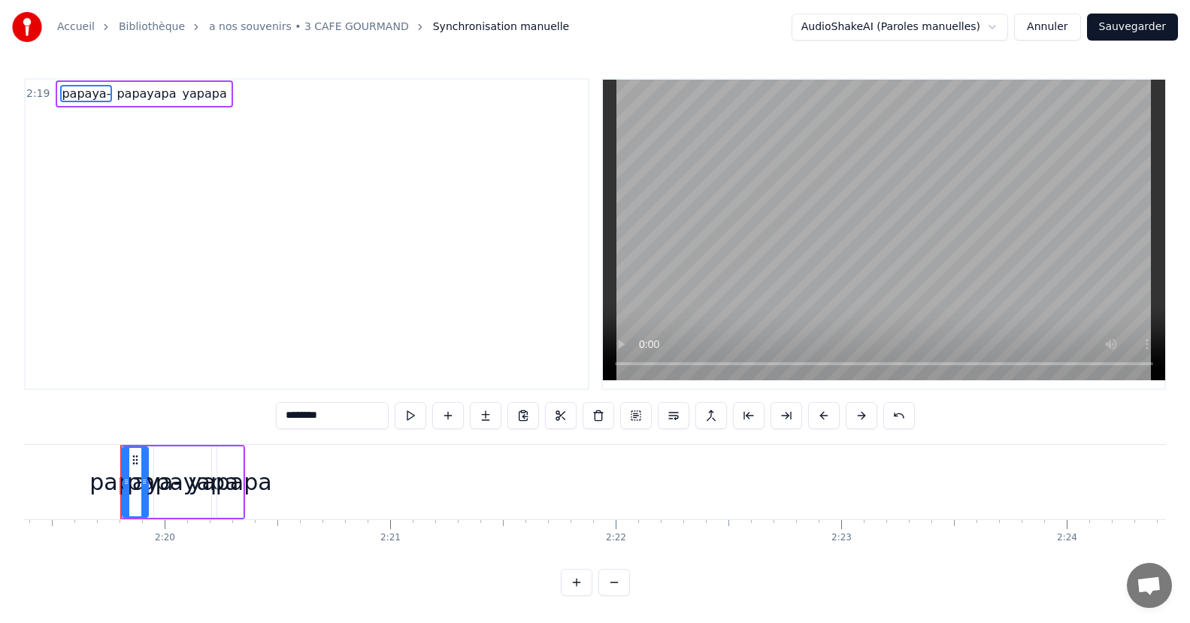
type input "******"
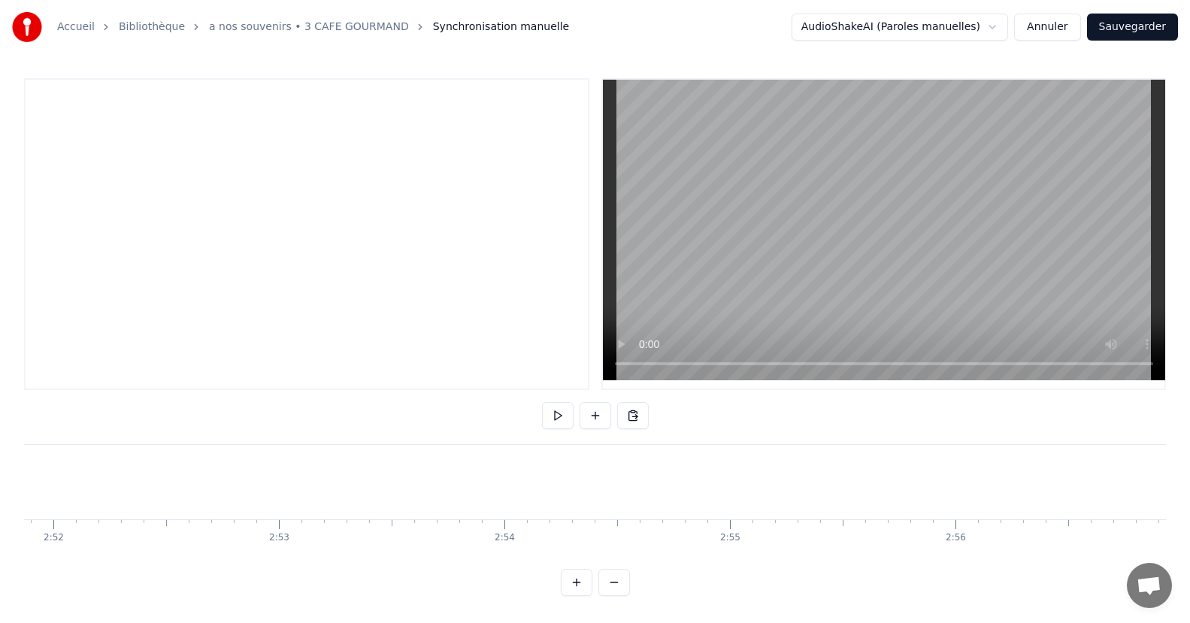
scroll to position [0, 40487]
drag, startPoint x: 1055, startPoint y: 556, endPoint x: 144, endPoint y: 556, distance: 911.9
click at [144, 556] on div "To pick up a draggable item, press the space bar. While dragging, use the arrow…" at bounding box center [595, 500] width 1142 height 113
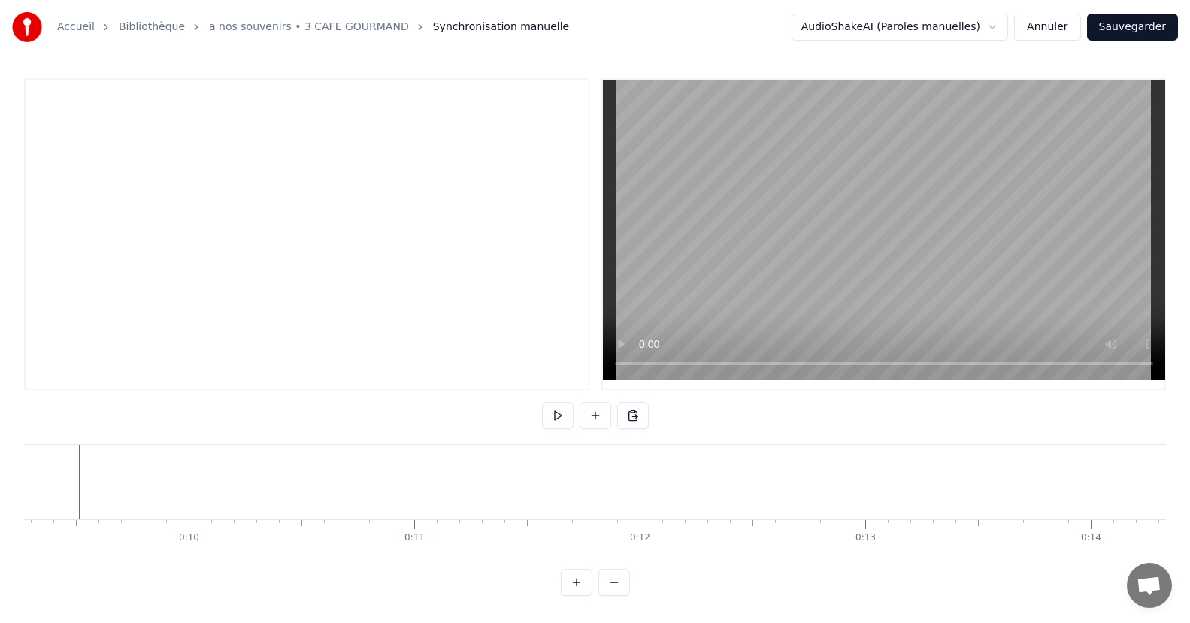
scroll to position [0, 2070]
click at [551, 414] on button at bounding box center [558, 415] width 32 height 27
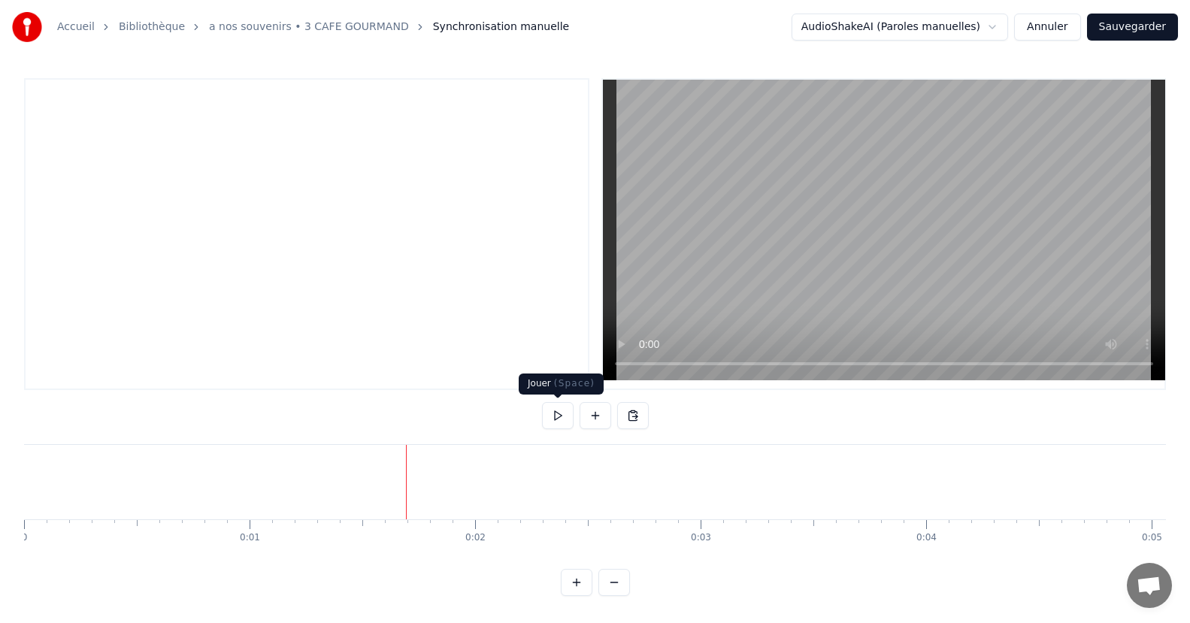
click at [556, 410] on button at bounding box center [558, 415] width 32 height 27
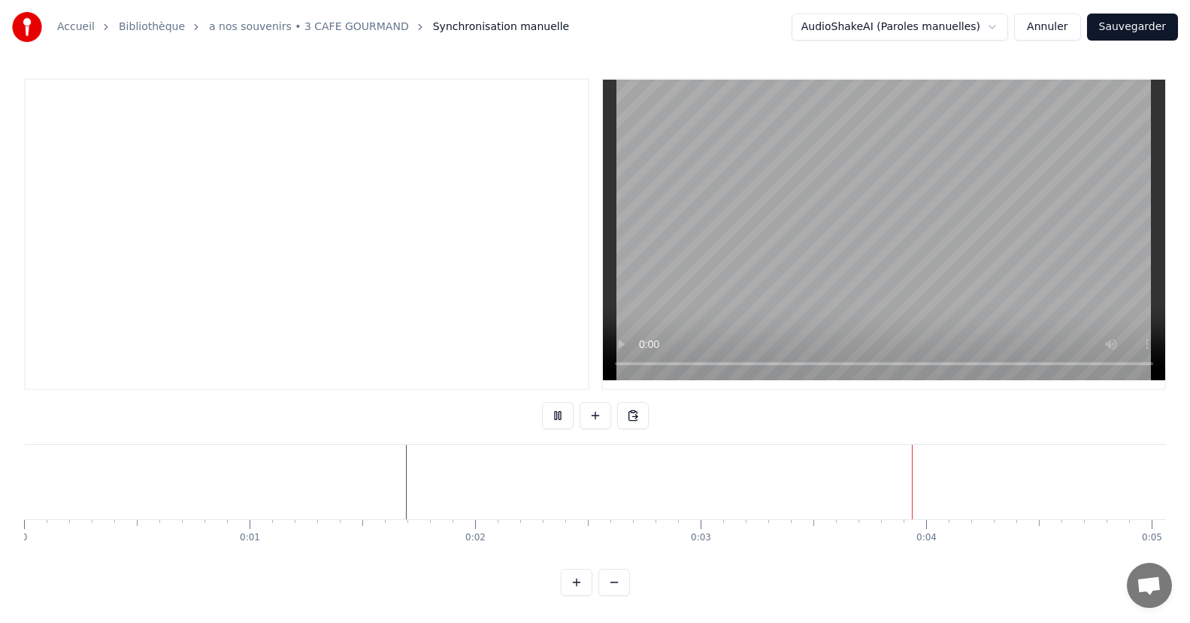
click at [556, 410] on button at bounding box center [558, 415] width 32 height 27
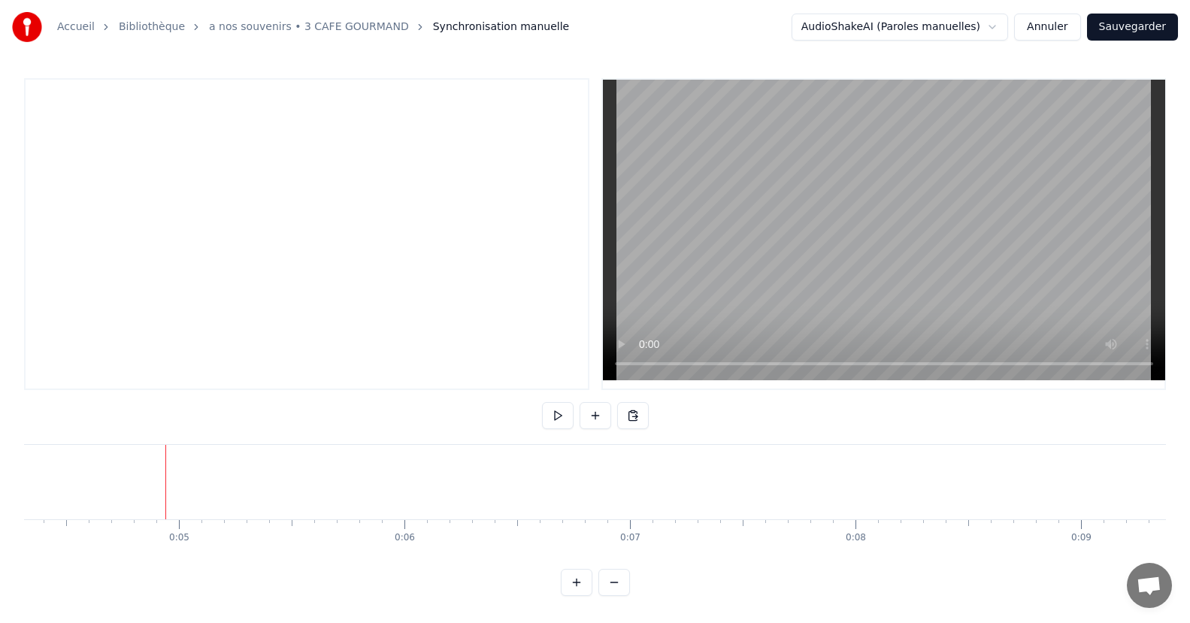
scroll to position [0, 1004]
click at [595, 413] on button at bounding box center [596, 415] width 32 height 27
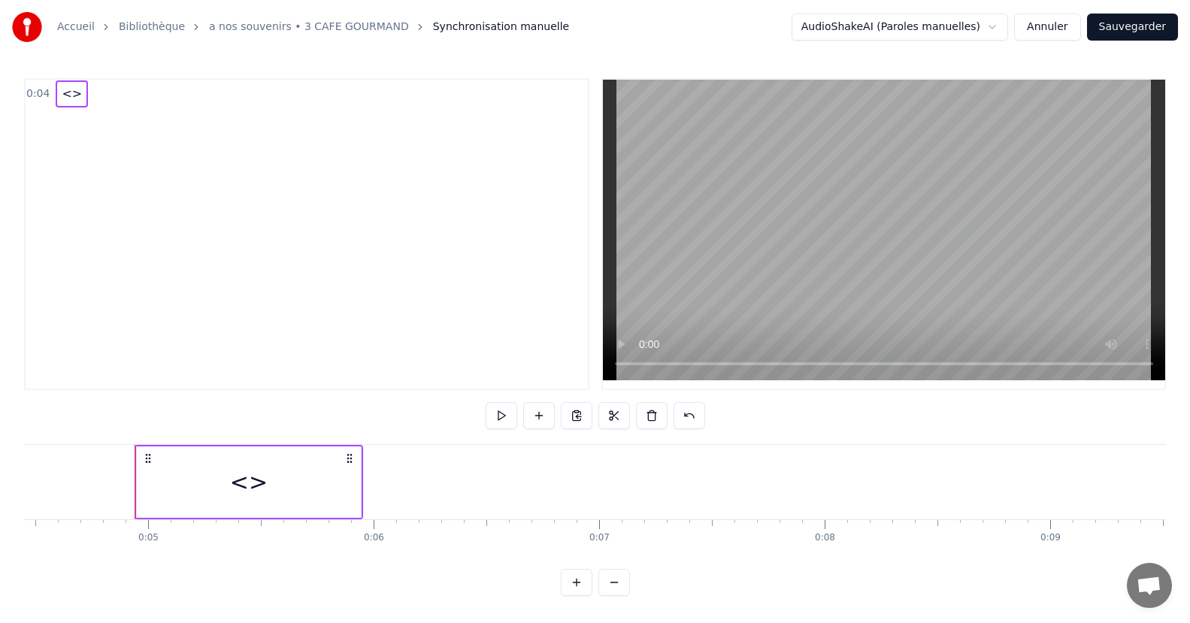
click at [71, 91] on span "<>" at bounding box center [71, 93] width 23 height 17
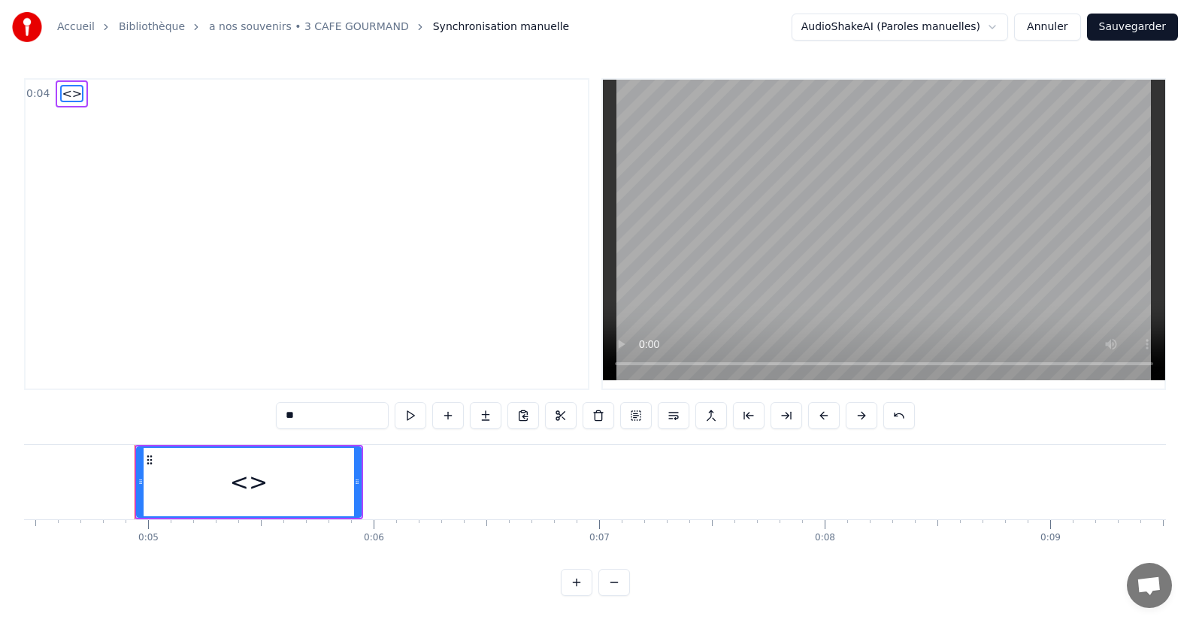
drag, startPoint x: 256, startPoint y: 484, endPoint x: 321, endPoint y: 483, distance: 64.7
click at [321, 483] on div "<>" at bounding box center [249, 482] width 223 height 68
drag, startPoint x: 356, startPoint y: 484, endPoint x: 320, endPoint y: 488, distance: 36.3
click at [320, 488] on div at bounding box center [321, 482] width 6 height 68
click at [223, 96] on div "0:04 <>" at bounding box center [307, 94] width 562 height 29
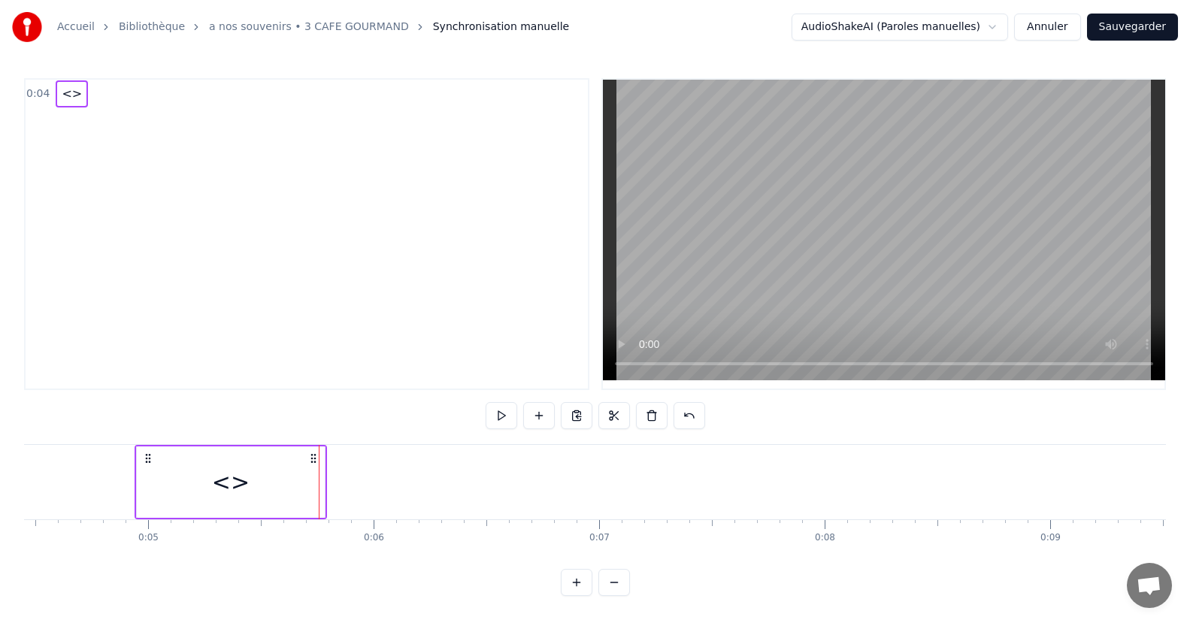
scroll to position [10, 0]
click at [93, 150] on div "0:04 <>" at bounding box center [306, 234] width 565 height 312
drag, startPoint x: 65, startPoint y: 90, endPoint x: 107, endPoint y: 141, distance: 65.6
click at [107, 141] on div "0:04 <>" at bounding box center [306, 234] width 565 height 312
click at [68, 85] on span "<>" at bounding box center [71, 93] width 23 height 17
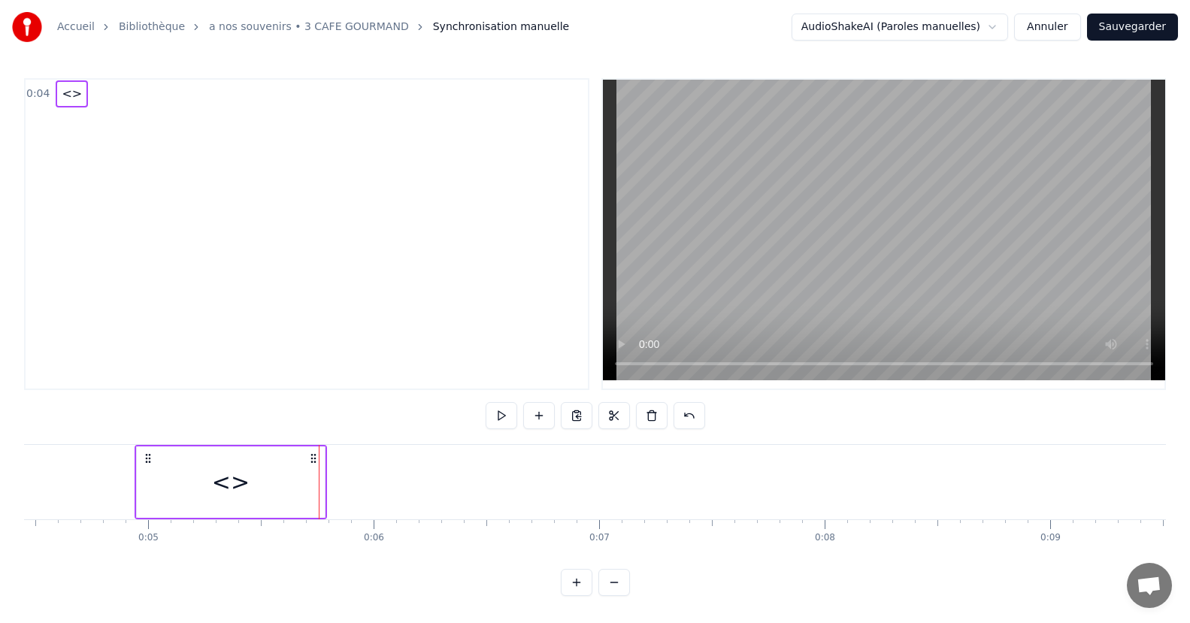
scroll to position [0, 0]
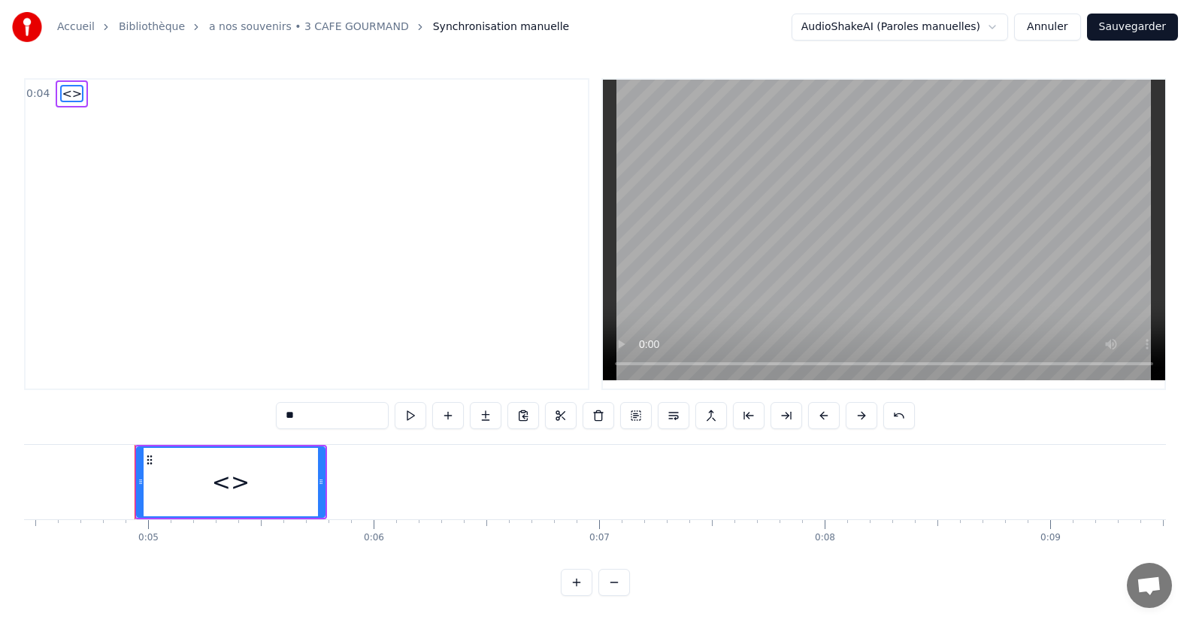
click at [70, 98] on span "<>" at bounding box center [71, 93] width 23 height 17
drag, startPoint x: 77, startPoint y: 105, endPoint x: 296, endPoint y: 238, distance: 256.0
click at [296, 238] on div "0:04 <>" at bounding box center [306, 234] width 565 height 312
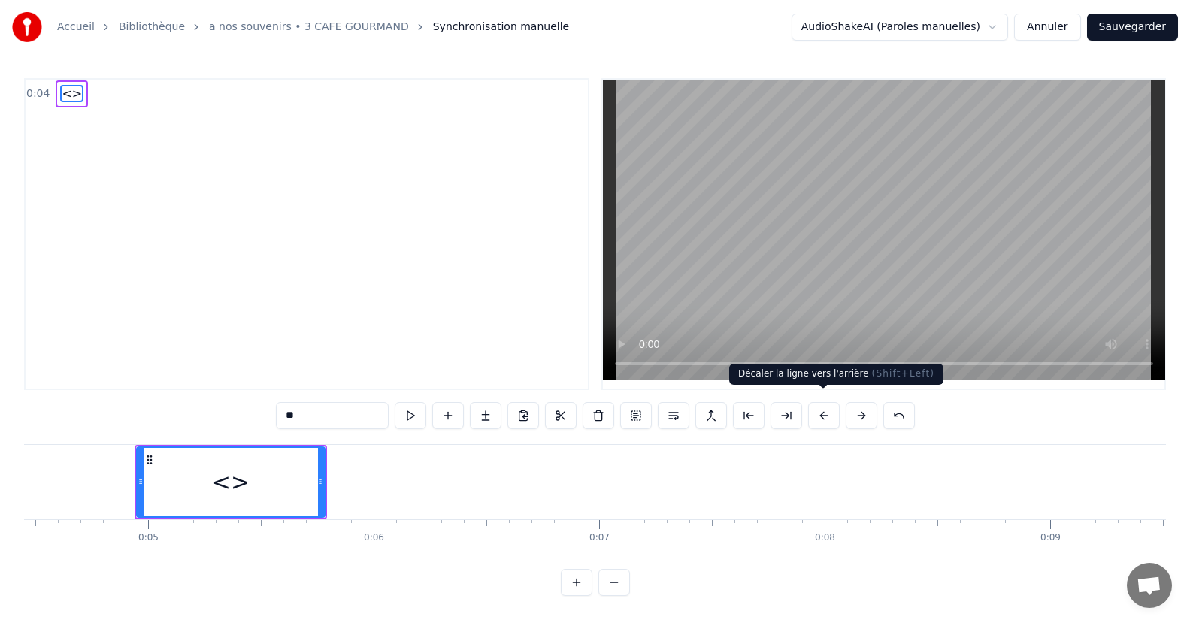
click at [828, 416] on button at bounding box center [824, 415] width 32 height 27
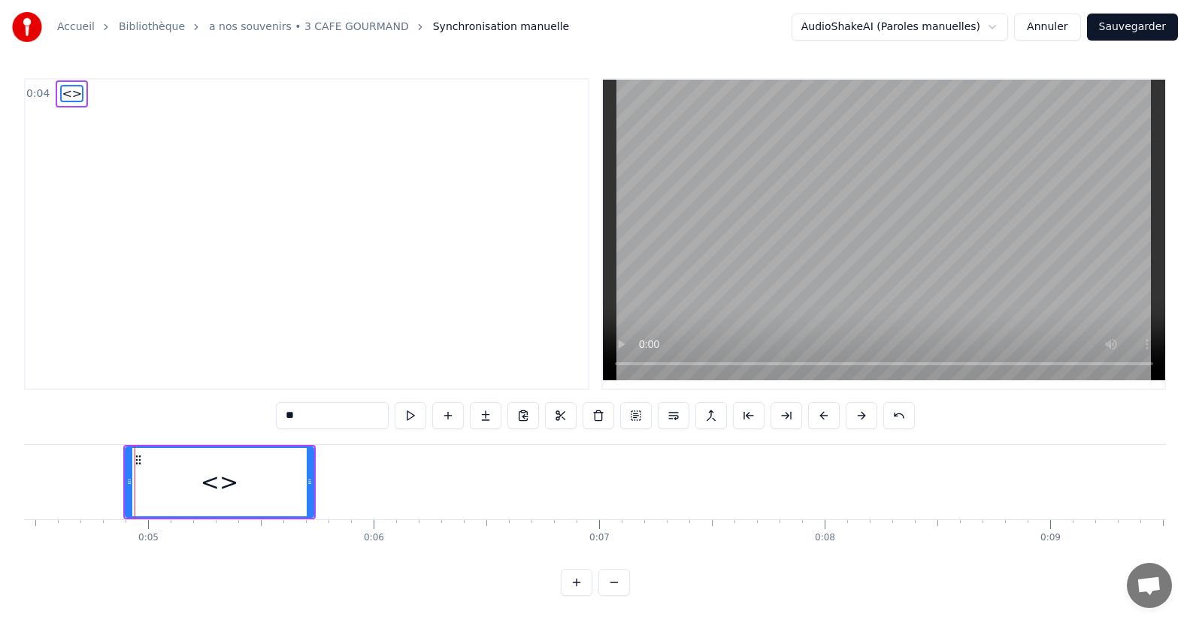
click at [828, 416] on button at bounding box center [824, 415] width 32 height 27
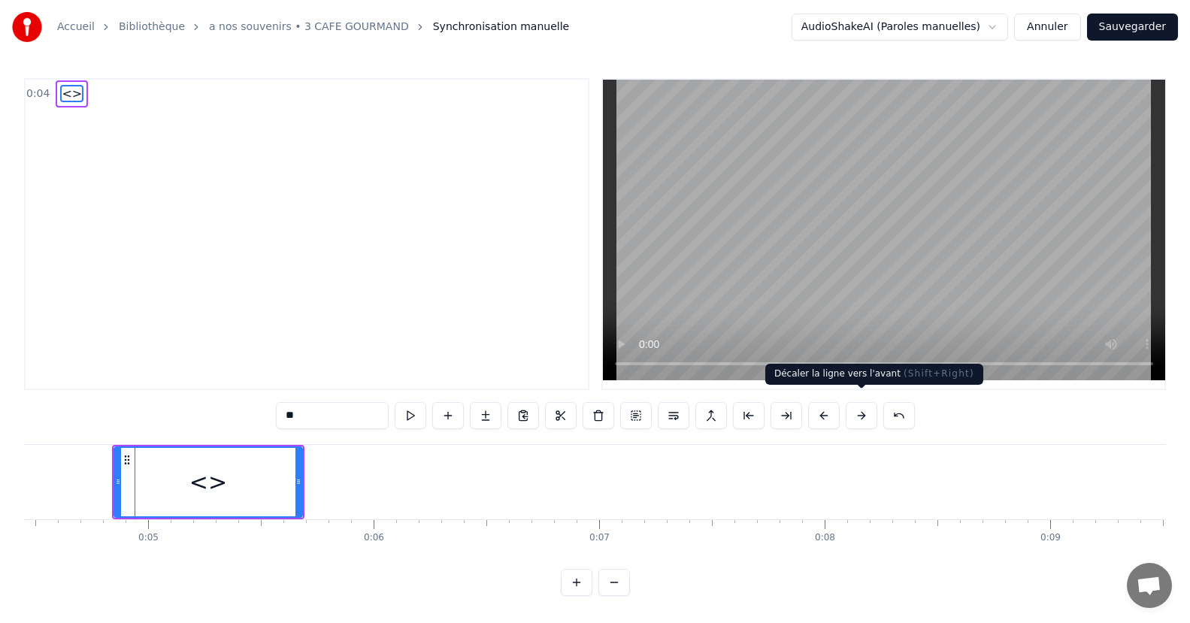
click at [856, 410] on button at bounding box center [862, 415] width 32 height 27
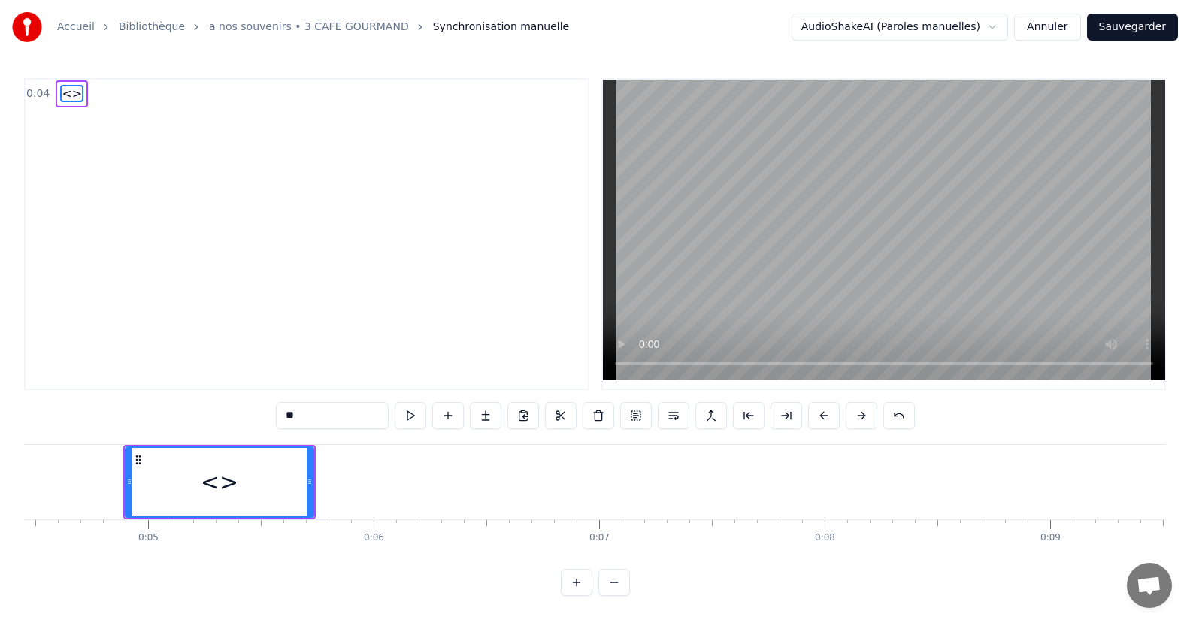
click at [856, 410] on button at bounding box center [862, 415] width 32 height 27
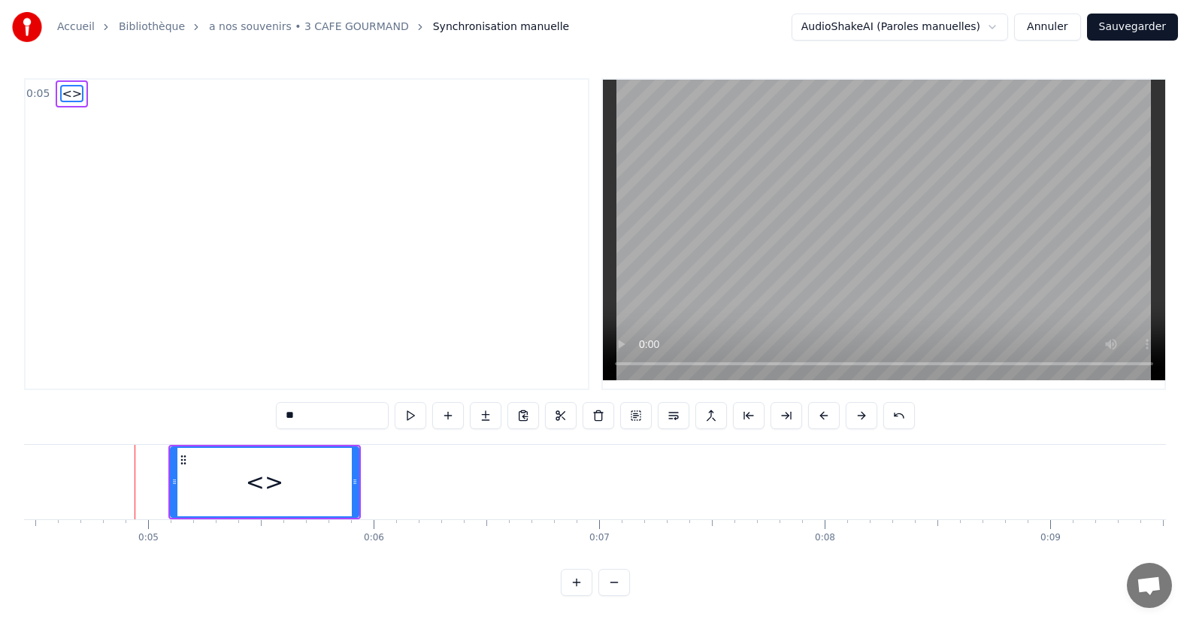
click at [856, 410] on button at bounding box center [862, 415] width 32 height 27
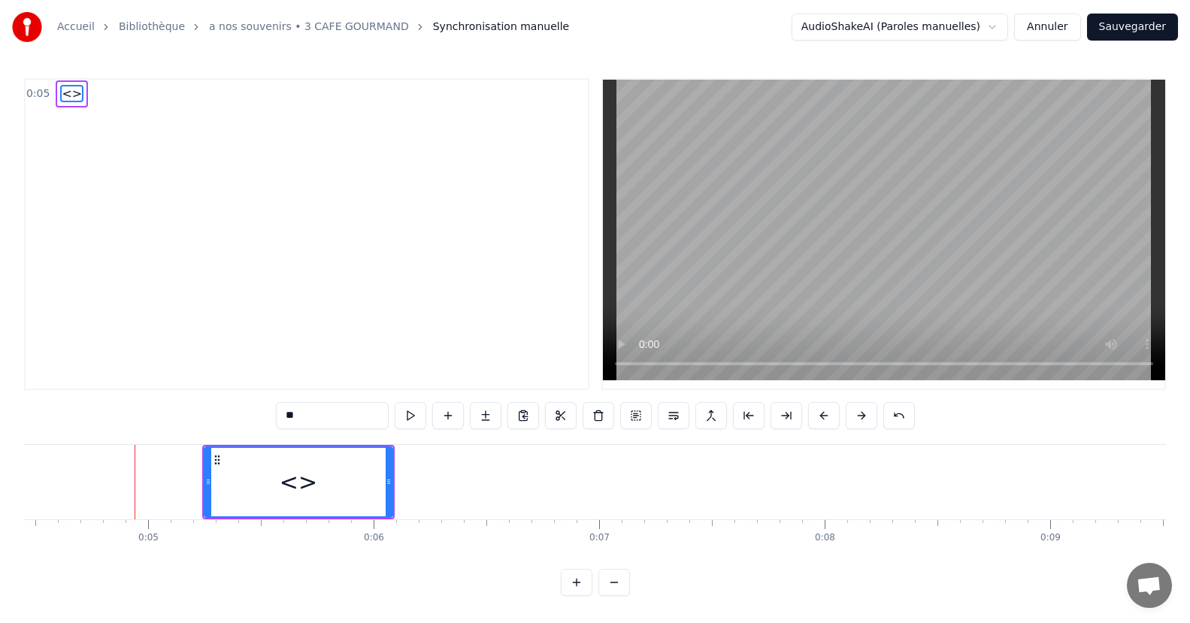
click at [856, 410] on button at bounding box center [862, 415] width 32 height 27
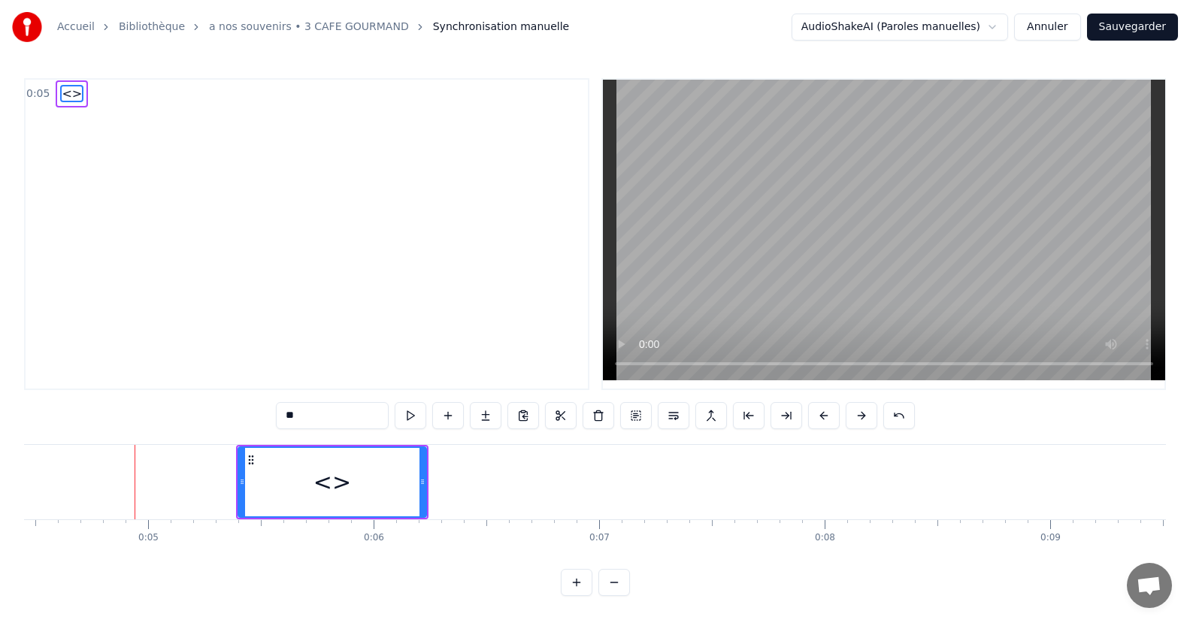
click at [856, 410] on button at bounding box center [862, 415] width 32 height 27
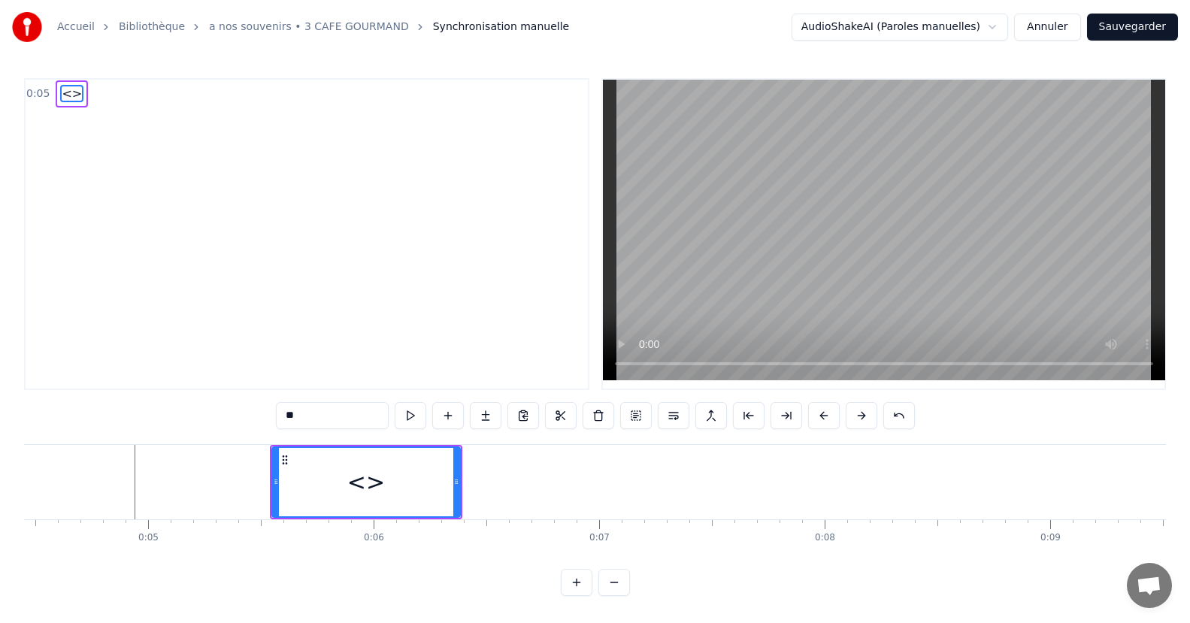
click at [856, 410] on button at bounding box center [862, 415] width 32 height 27
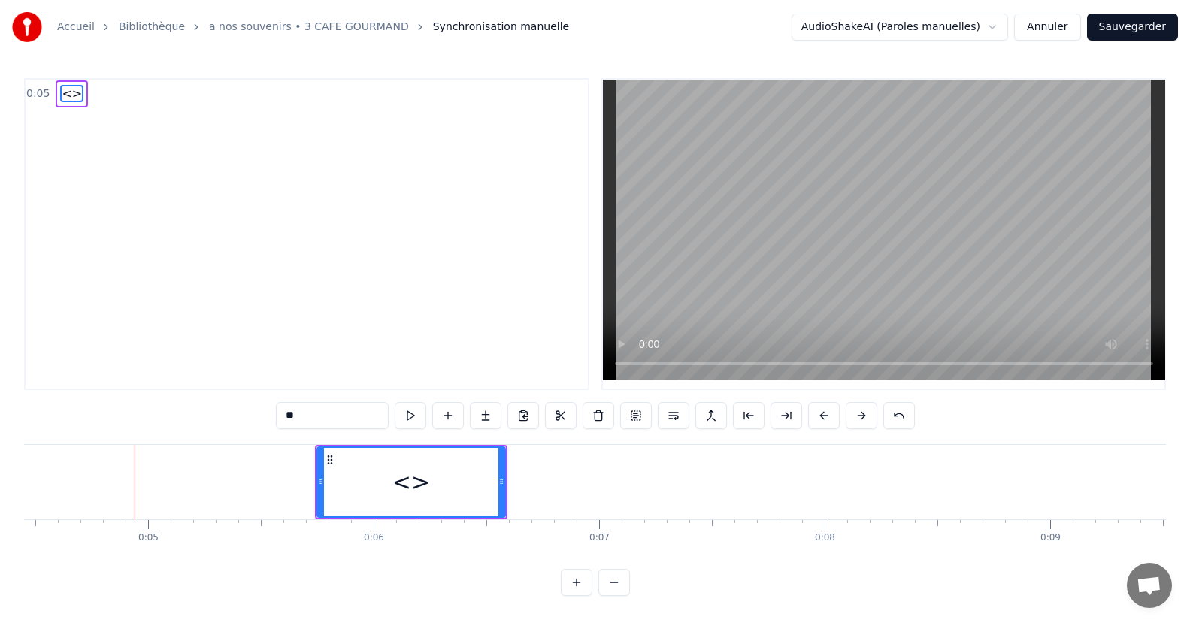
click at [856, 410] on button at bounding box center [862, 415] width 32 height 27
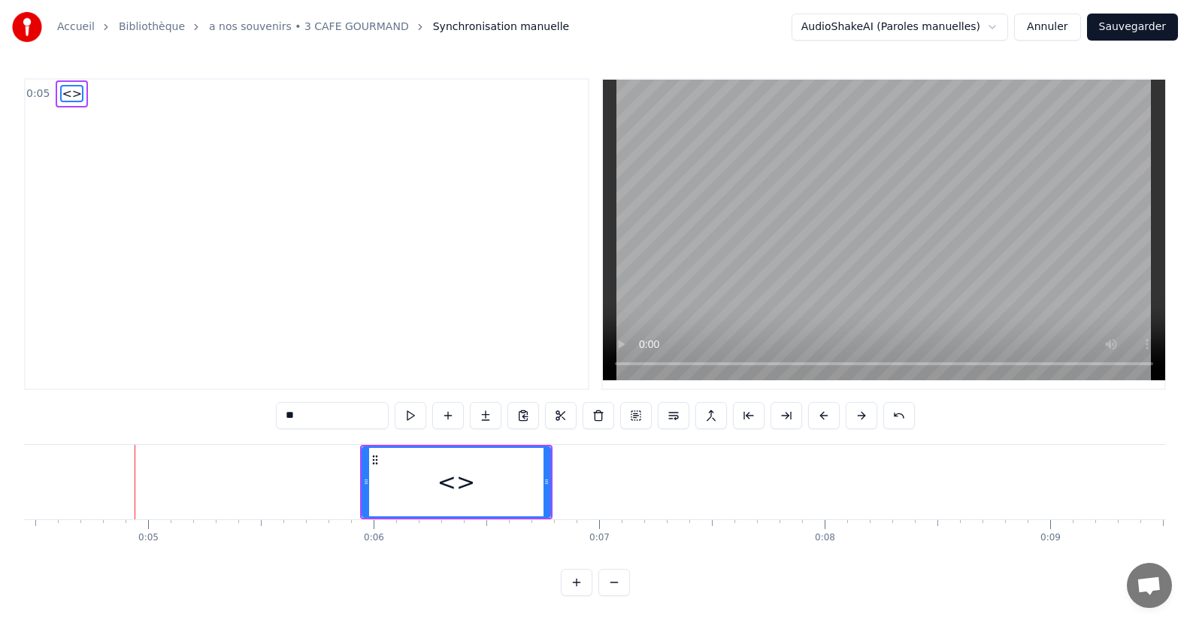
click at [856, 410] on button at bounding box center [862, 415] width 32 height 27
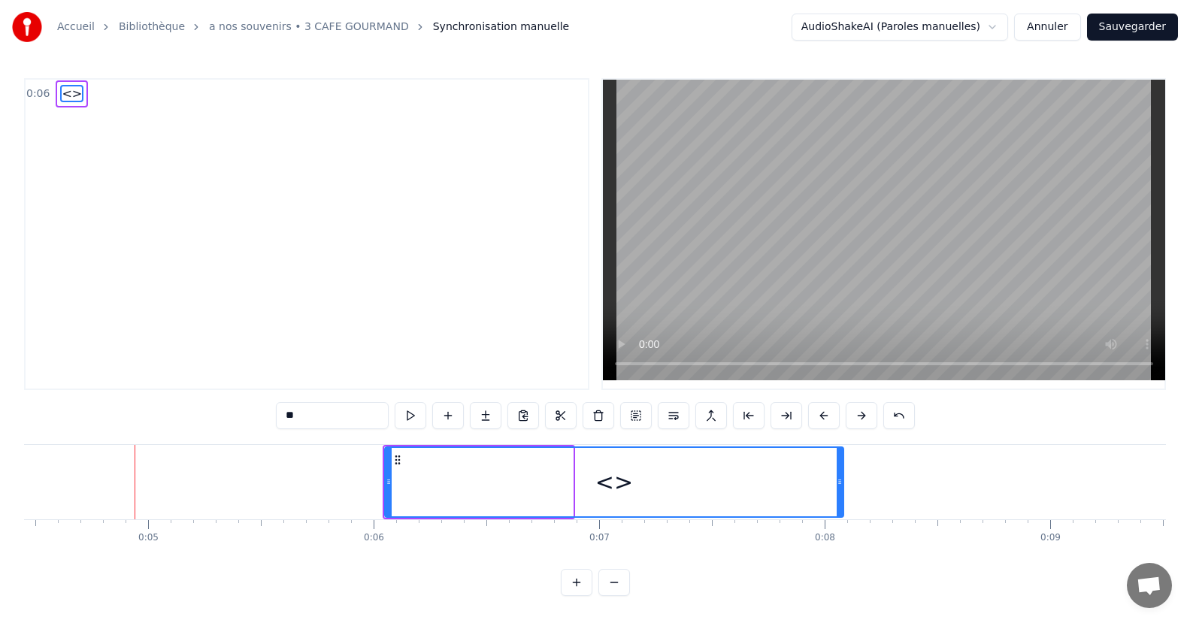
click at [843, 448] on div at bounding box center [840, 482] width 6 height 68
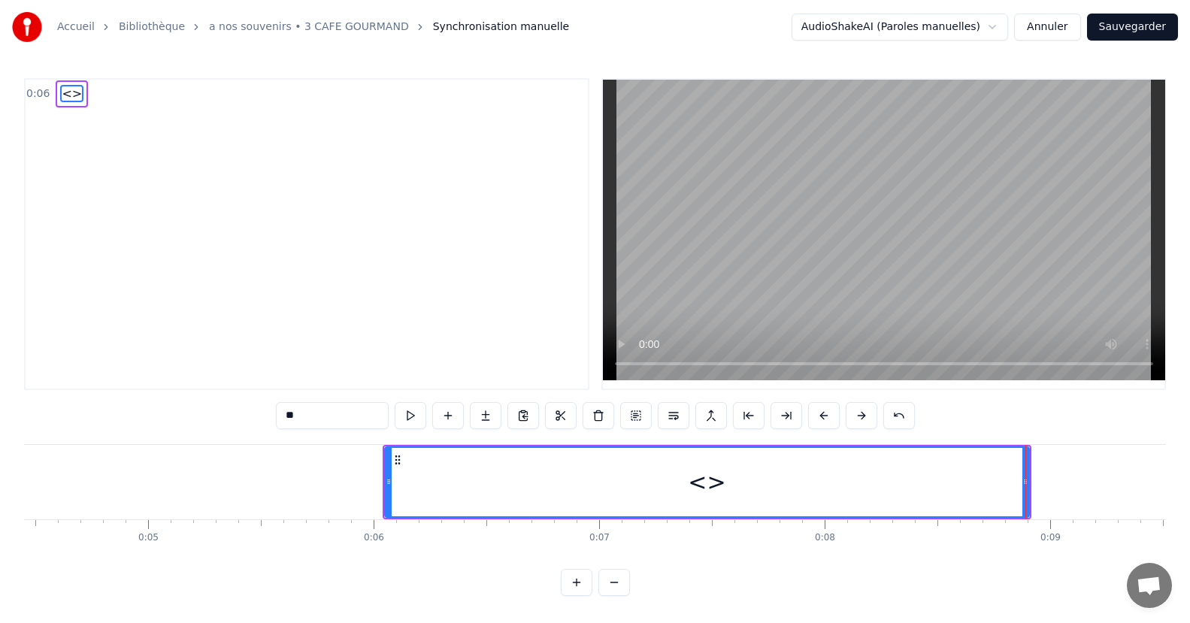
scroll to position [0, 0]
drag, startPoint x: 1028, startPoint y: 479, endPoint x: 1202, endPoint y: 463, distance: 175.1
click at [1190, 463] on html "Accueil Bibliothèque a nos souvenirs • 3 CAFE GOURMAND Synchronisation manuelle…" at bounding box center [595, 310] width 1190 height 620
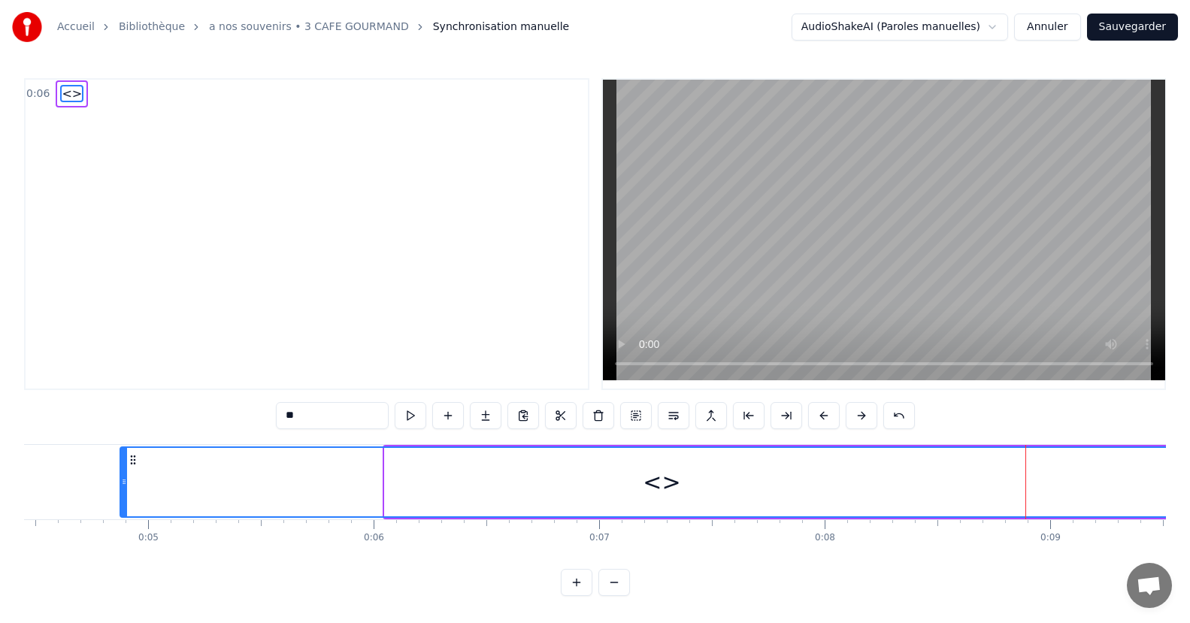
drag, startPoint x: 386, startPoint y: 482, endPoint x: 95, endPoint y: 504, distance: 292.5
click at [120, 504] on div "<>" at bounding box center [662, 482] width 1085 height 71
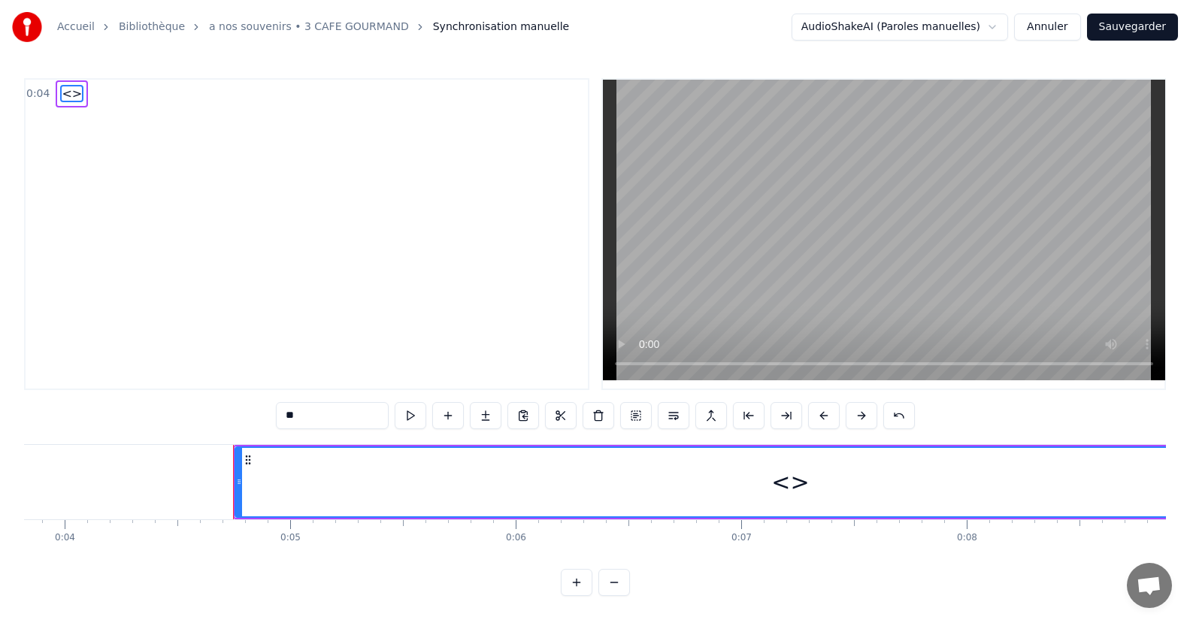
scroll to position [0, 858]
drag, startPoint x: 242, startPoint y: 483, endPoint x: 259, endPoint y: 483, distance: 17.3
click at [253, 483] on circle at bounding box center [253, 483] width 1 height 1
drag, startPoint x: 259, startPoint y: 483, endPoint x: 271, endPoint y: 483, distance: 11.3
click at [271, 483] on circle at bounding box center [270, 483] width 1 height 1
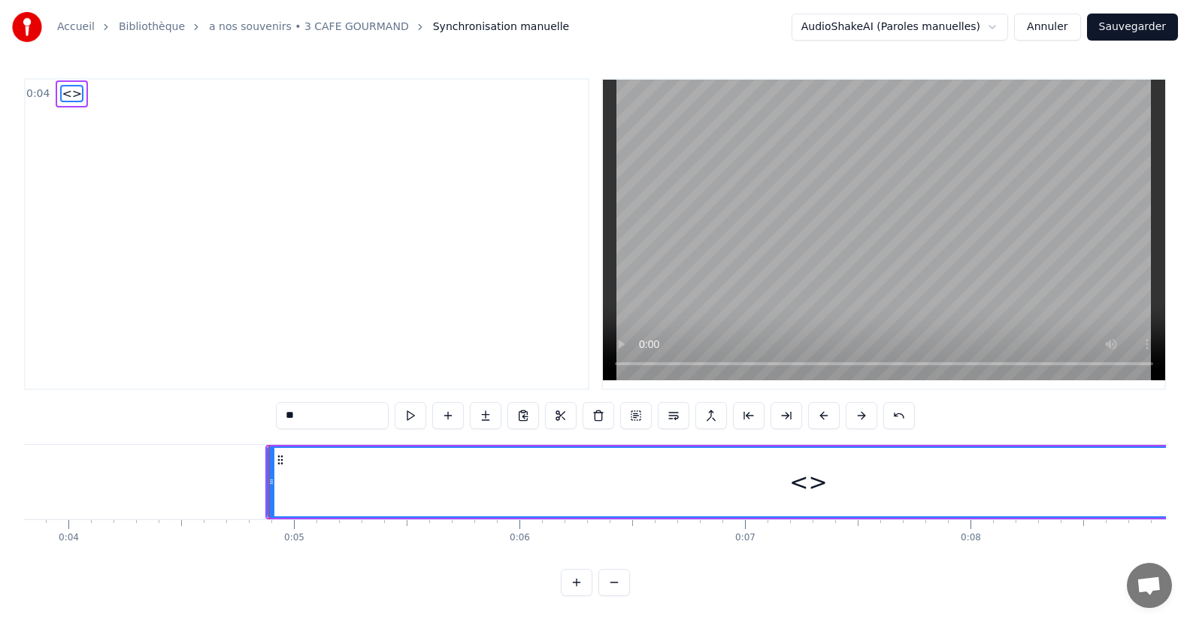
drag, startPoint x: 271, startPoint y: 483, endPoint x: 363, endPoint y: 487, distance: 92.5
click at [274, 487] on icon at bounding box center [271, 482] width 6 height 12
drag, startPoint x: 363, startPoint y: 487, endPoint x: 341, endPoint y: 489, distance: 22.6
click at [348, 489] on div at bounding box center [351, 482] width 6 height 68
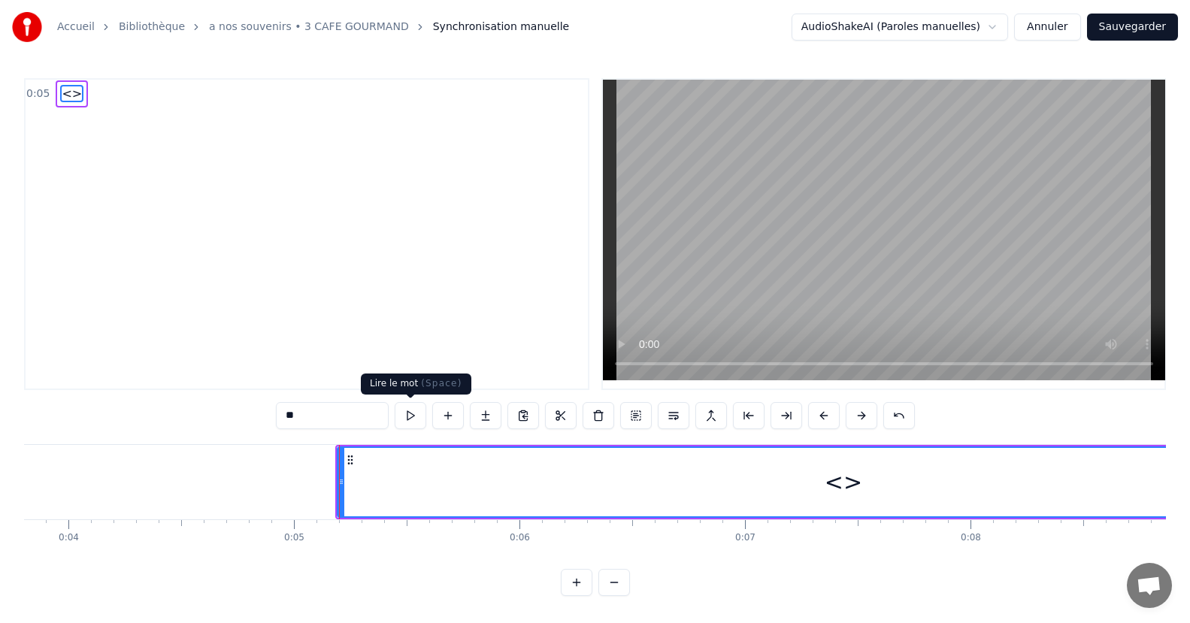
click at [406, 415] on button at bounding box center [411, 415] width 32 height 27
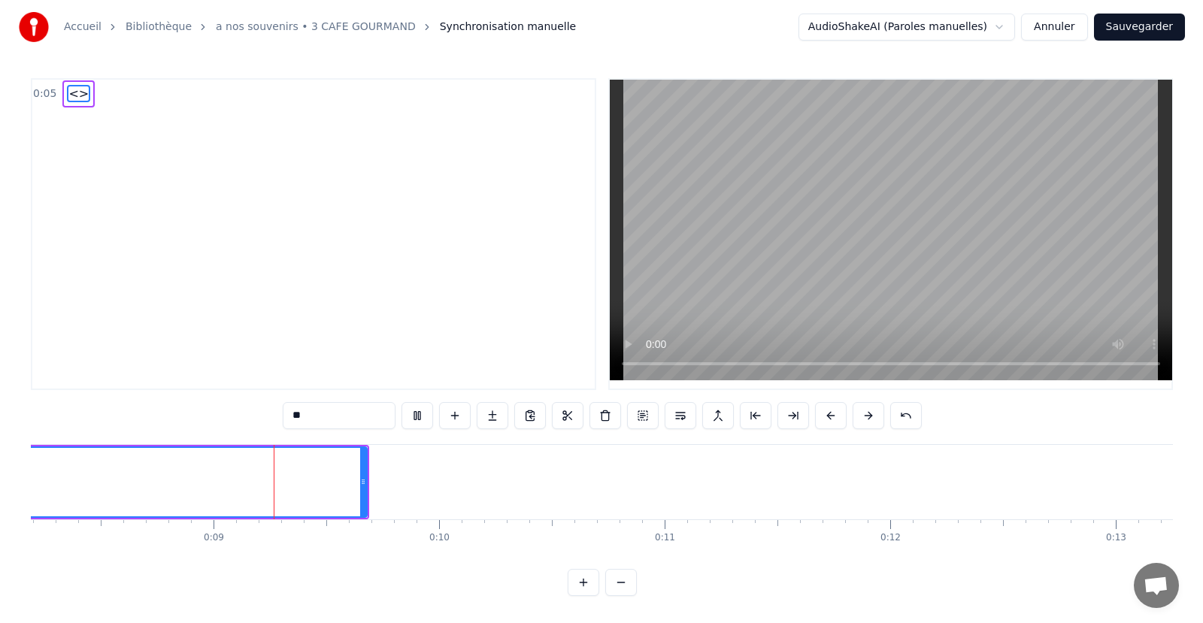
scroll to position [0, 1867]
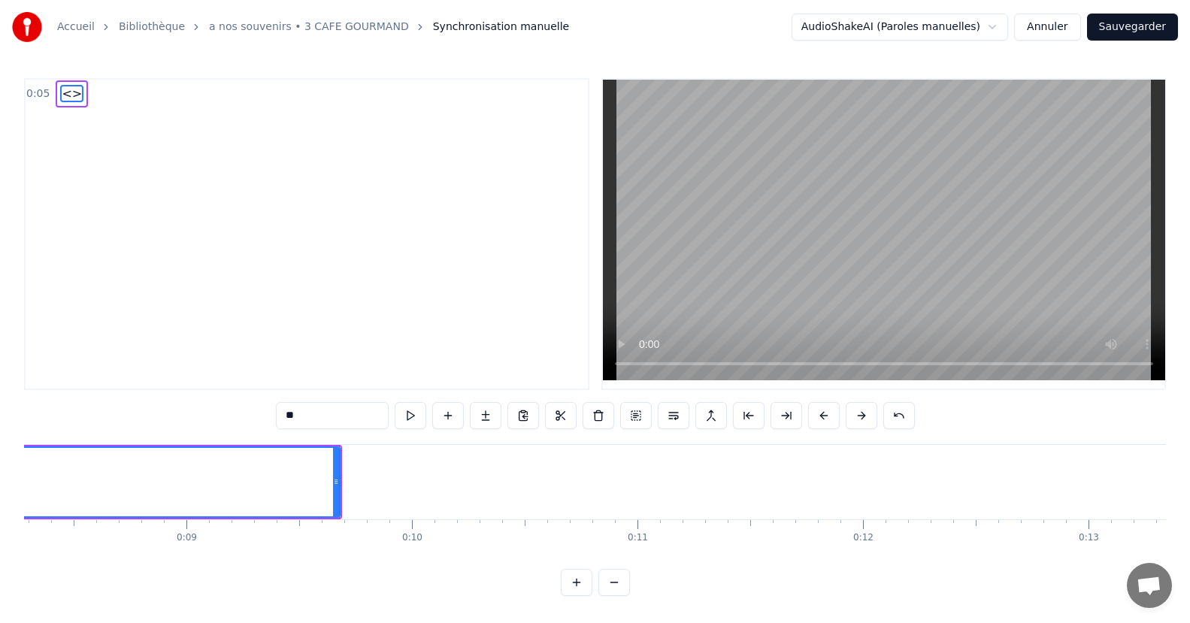
click at [1059, 24] on button "Annuler" at bounding box center [1047, 27] width 66 height 27
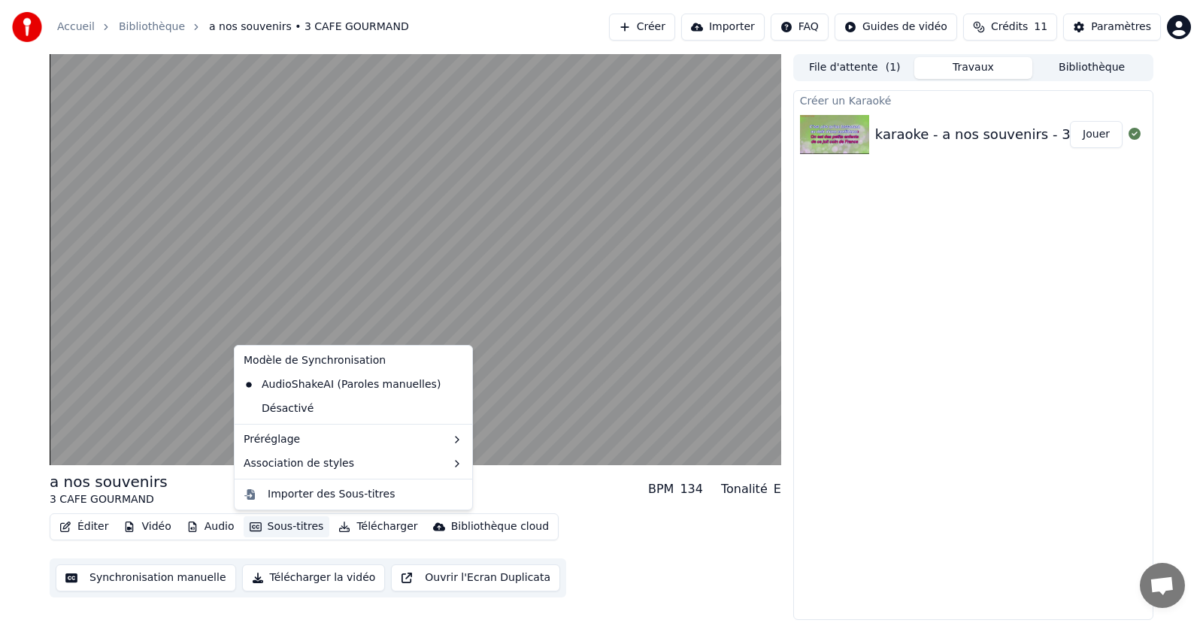
click at [272, 527] on button "Sous-titres" at bounding box center [287, 526] width 86 height 21
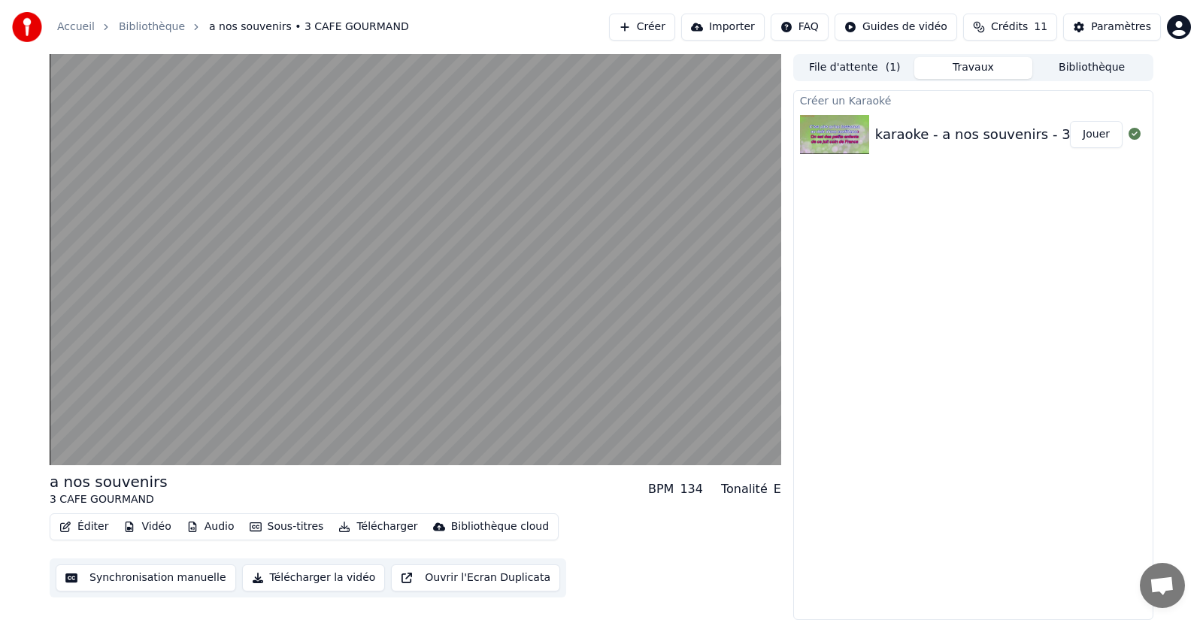
click at [644, 497] on div "a nos souvenirs 3 CAFE GOURMAND BPM 134 Tonalité E" at bounding box center [415, 489] width 731 height 36
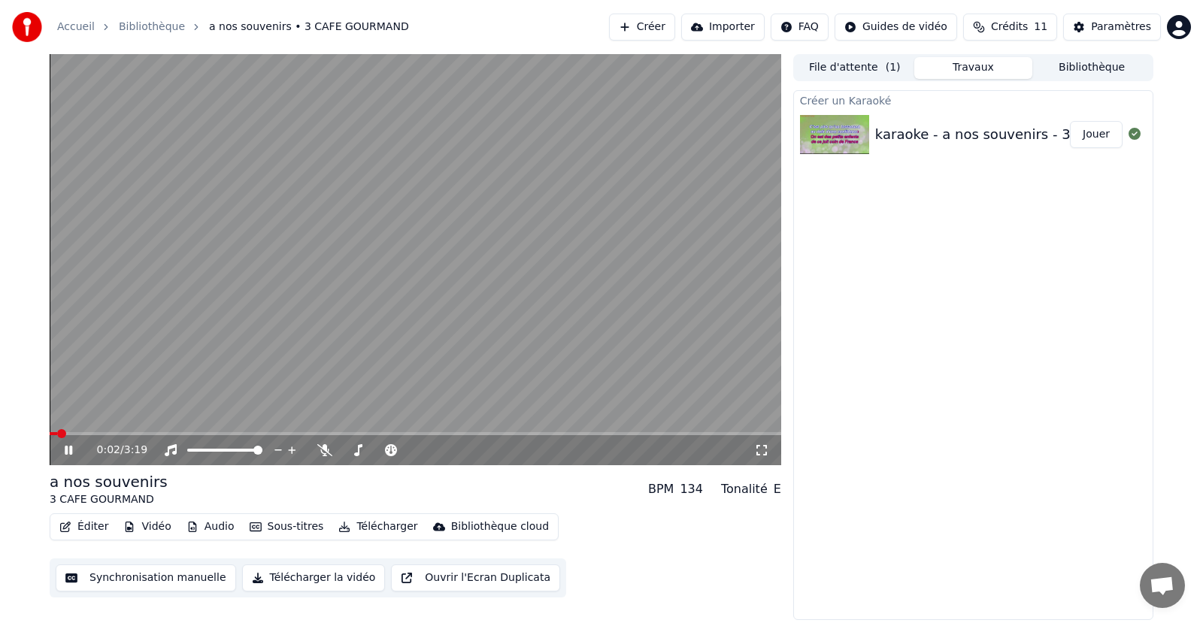
click at [57, 432] on span at bounding box center [61, 433] width 9 height 9
click at [65, 444] on icon at bounding box center [79, 450] width 35 height 12
click at [60, 434] on span at bounding box center [64, 433] width 9 height 9
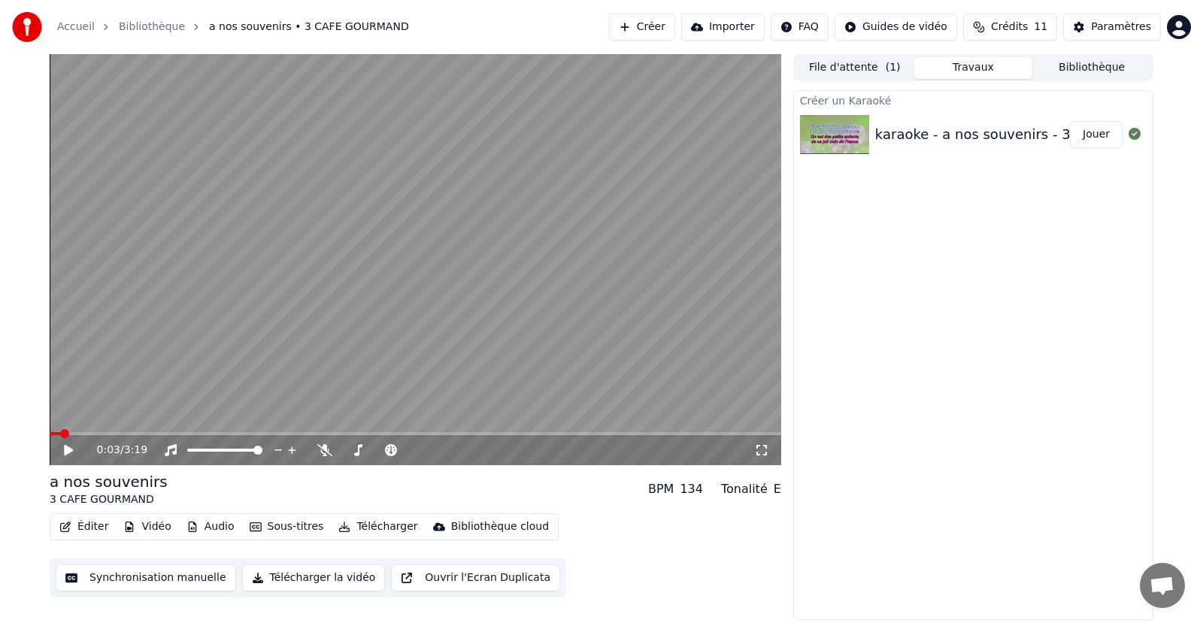
click at [71, 525] on button "Éditer" at bounding box center [83, 526] width 61 height 21
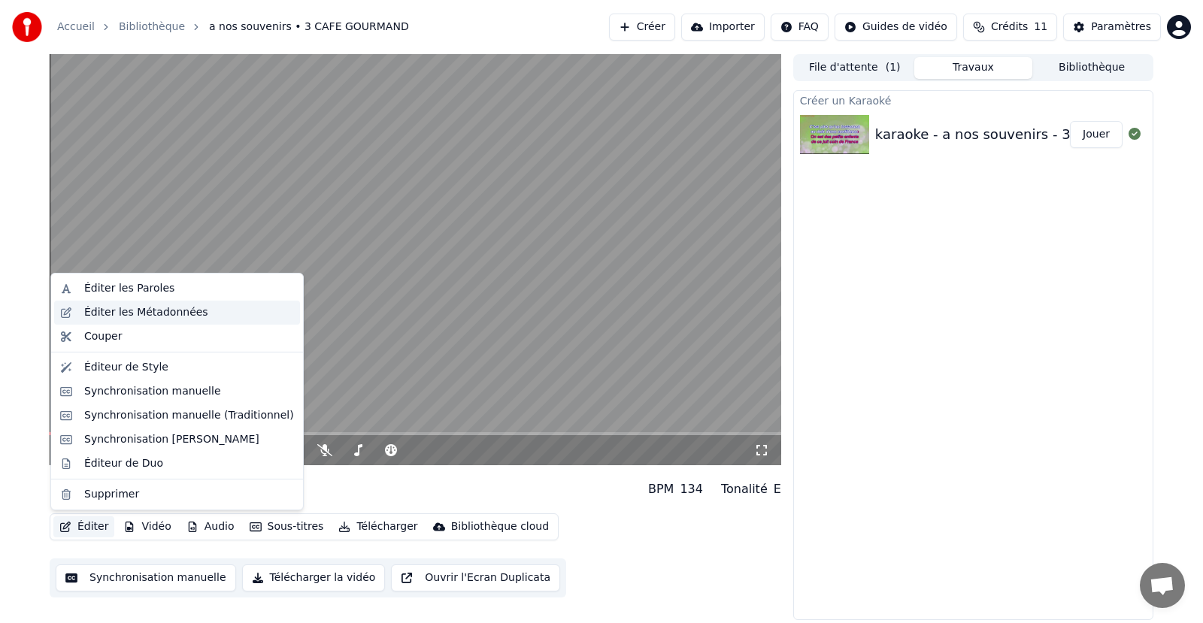
click at [109, 303] on div "Éditer les Métadonnées" at bounding box center [177, 313] width 246 height 24
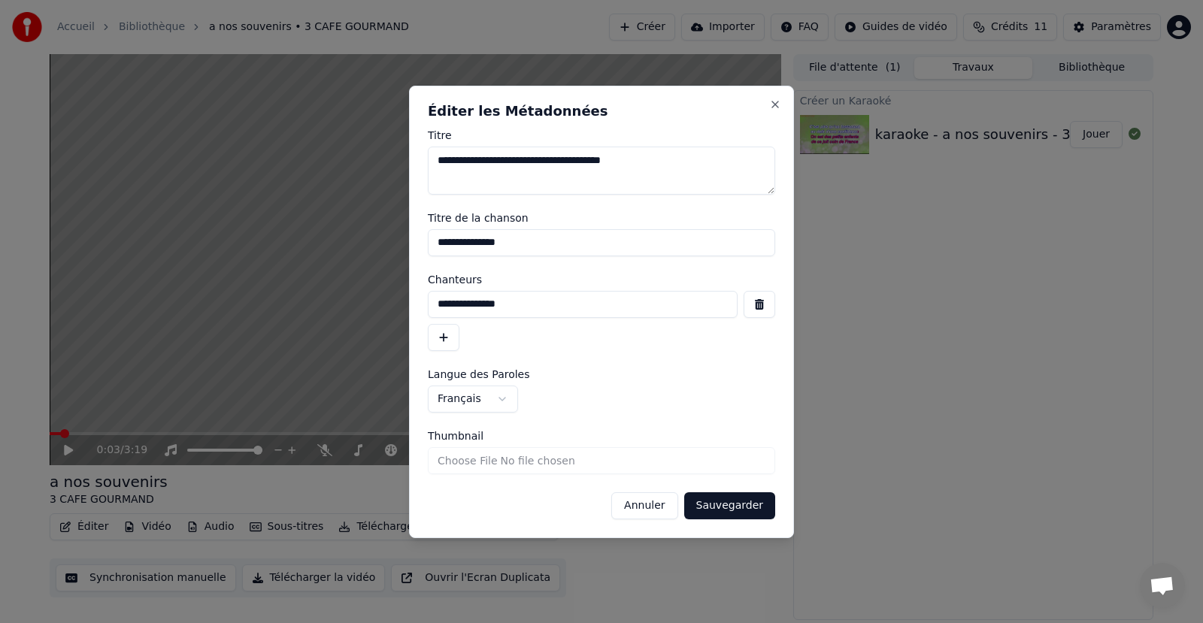
click at [654, 500] on button "Annuler" at bounding box center [644, 505] width 66 height 27
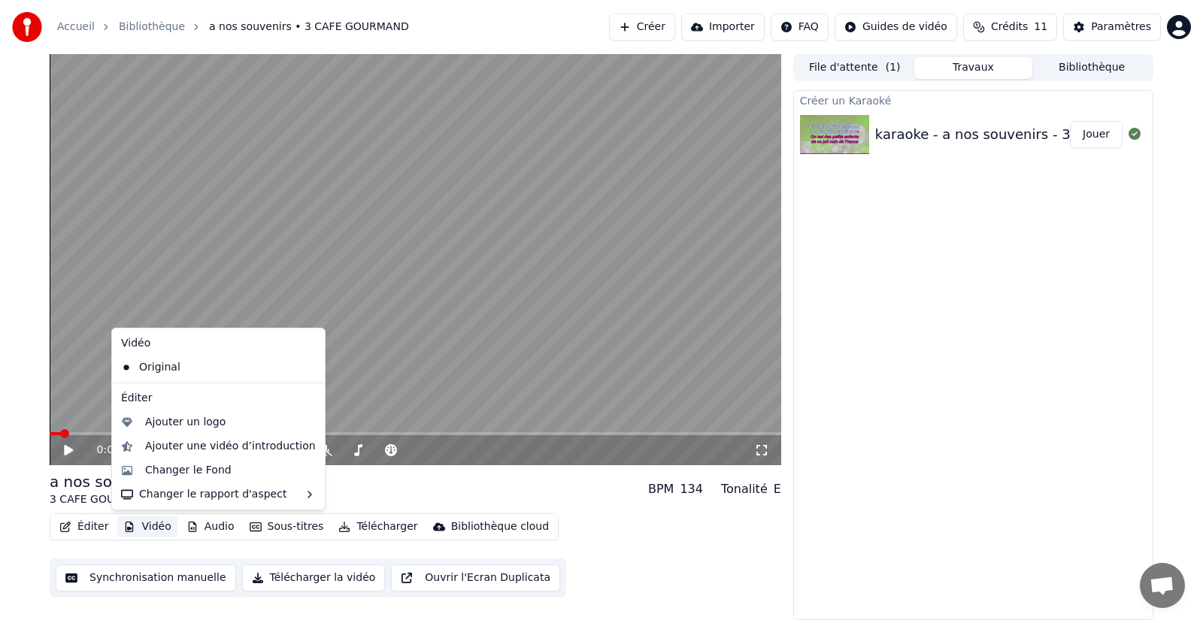
click at [136, 521] on button "Vidéo" at bounding box center [146, 526] width 59 height 21
click at [305, 362] on icon at bounding box center [313, 368] width 17 height 12
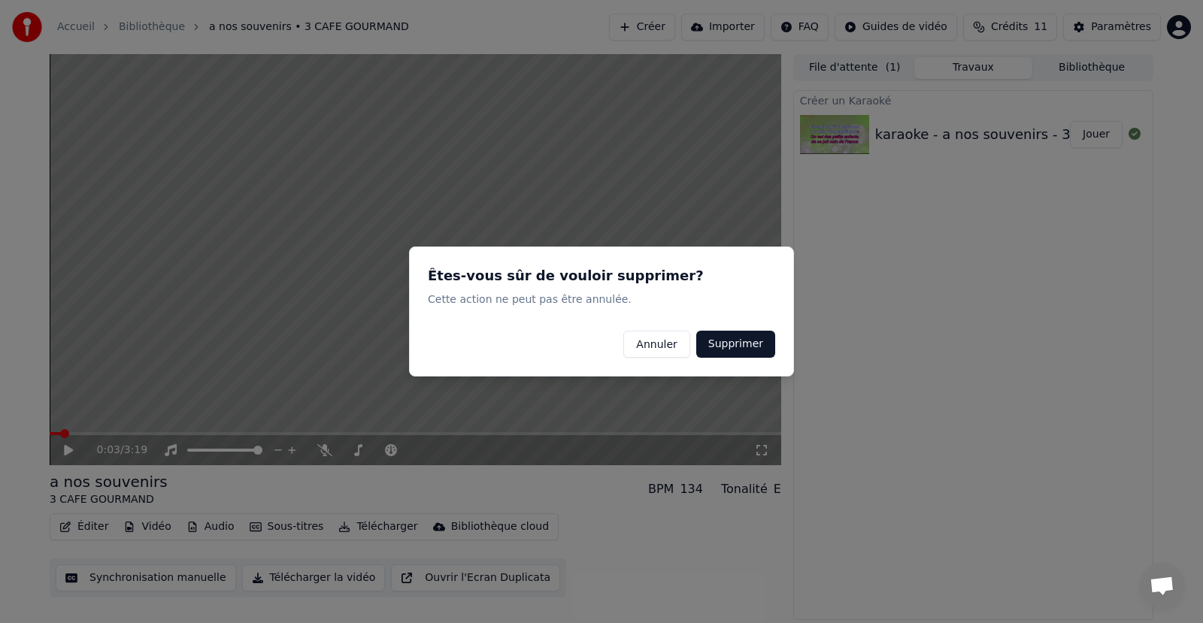
click at [665, 341] on button "Annuler" at bounding box center [656, 344] width 66 height 27
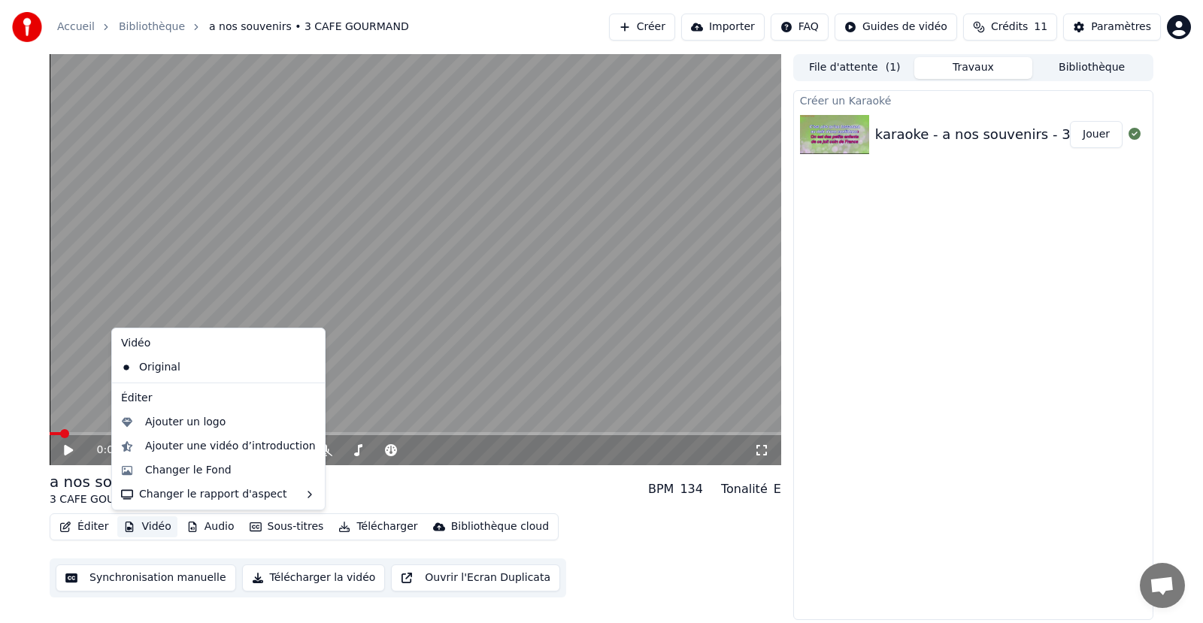
click at [135, 522] on button "Vidéo" at bounding box center [146, 526] width 59 height 21
click at [163, 475] on div "Changer le Fond" at bounding box center [188, 470] width 86 height 15
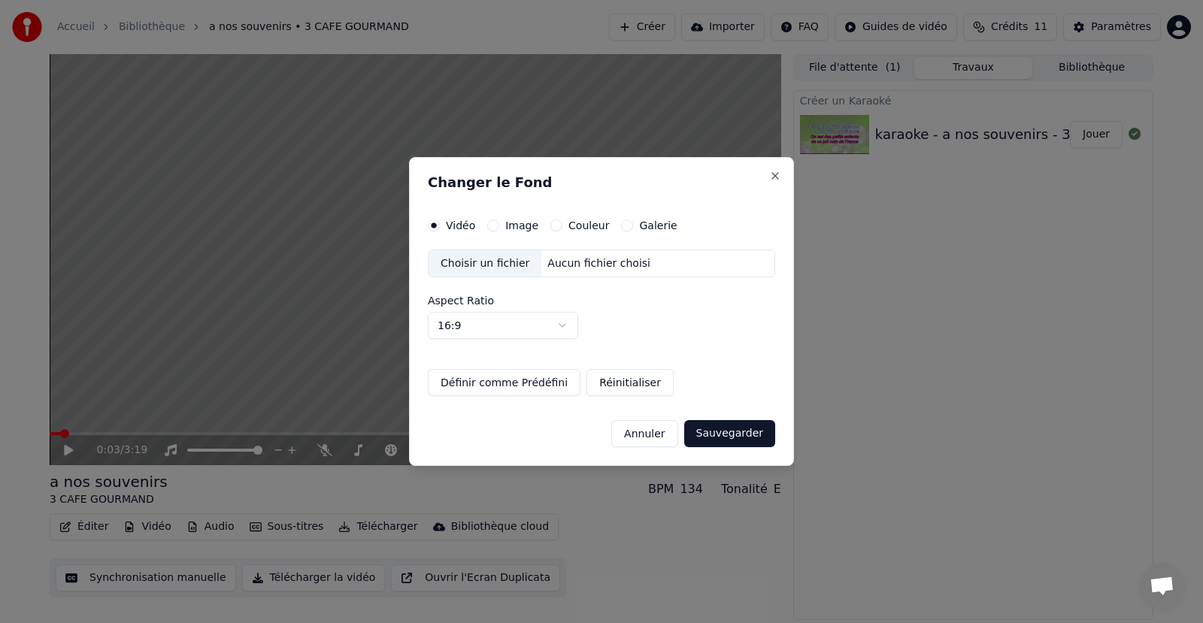
click at [771, 183] on h2 "Changer le Fond" at bounding box center [601, 183] width 347 height 14
click at [773, 177] on button "Close" at bounding box center [775, 176] width 12 height 12
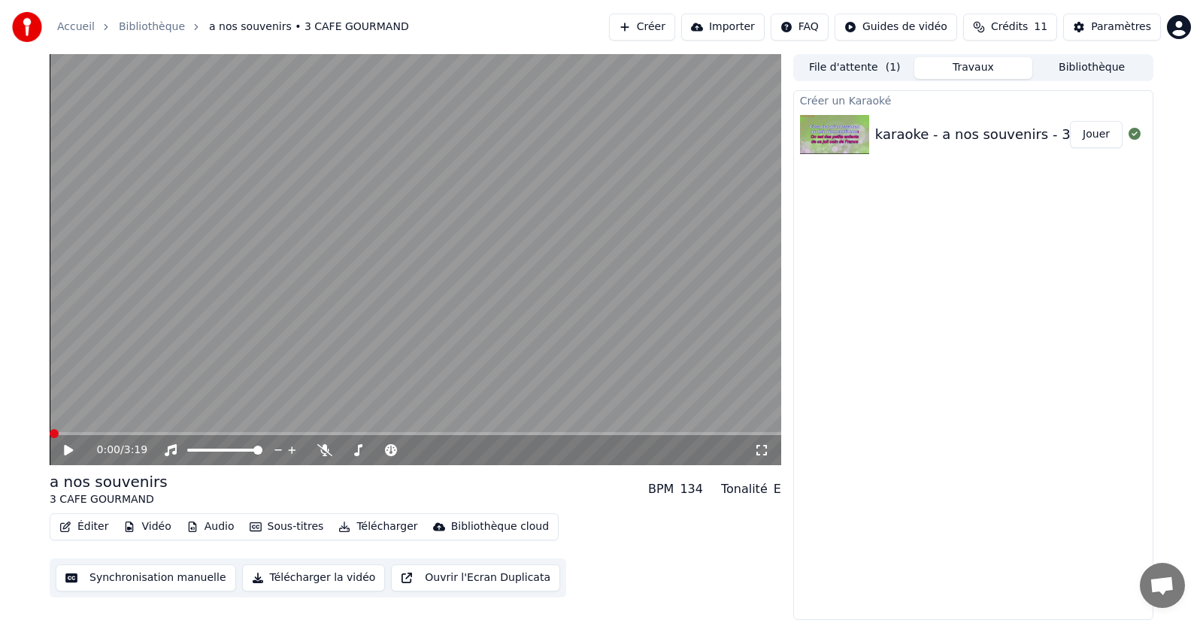
click at [50, 430] on span at bounding box center [54, 433] width 9 height 9
click at [143, 435] on span at bounding box center [415, 433] width 731 height 3
click at [50, 430] on span at bounding box center [54, 433] width 9 height 9
click at [473, 575] on button "Ouvrir l'Ecran Duplicata" at bounding box center [475, 578] width 169 height 27
click at [204, 431] on video at bounding box center [415, 259] width 731 height 411
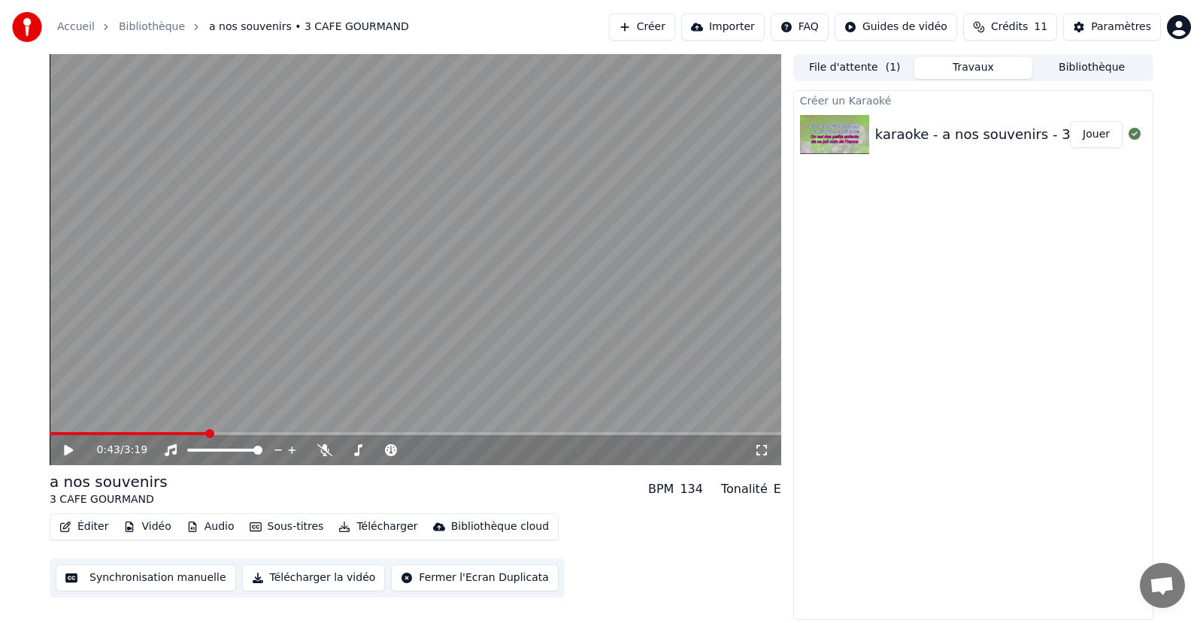
click at [207, 434] on span at bounding box center [415, 433] width 731 height 3
click at [70, 447] on icon at bounding box center [79, 450] width 35 height 12
click at [70, 447] on icon at bounding box center [69, 450] width 8 height 9
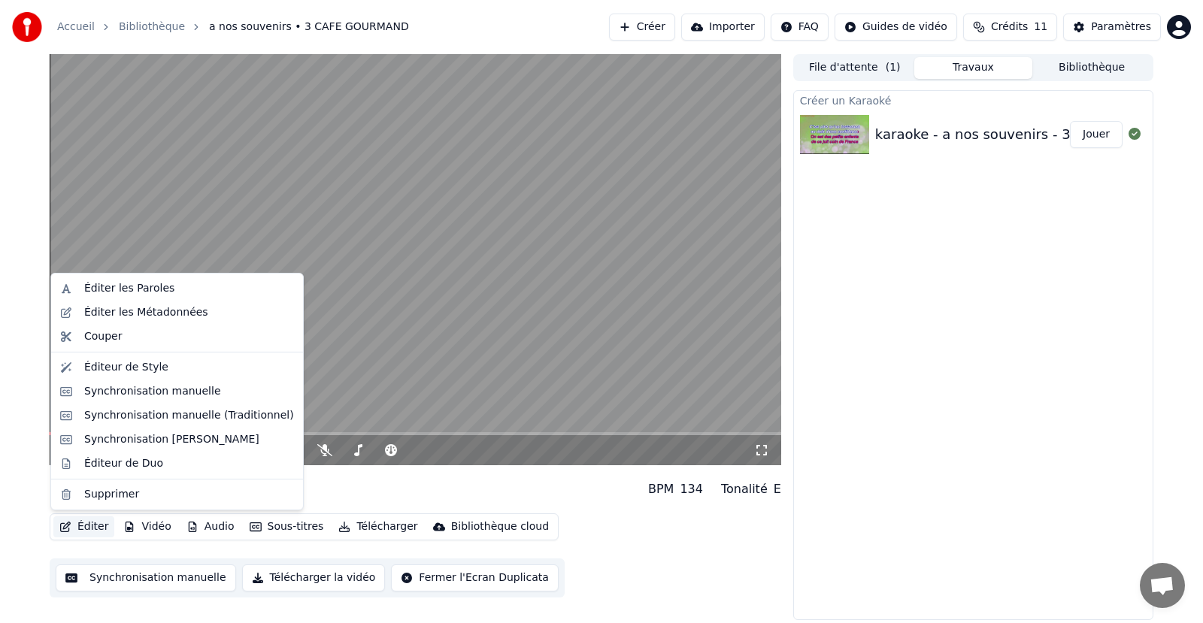
click at [68, 528] on icon "button" at bounding box center [65, 527] width 12 height 11
click at [134, 315] on div "Éditer les Métadonnées" at bounding box center [146, 312] width 124 height 15
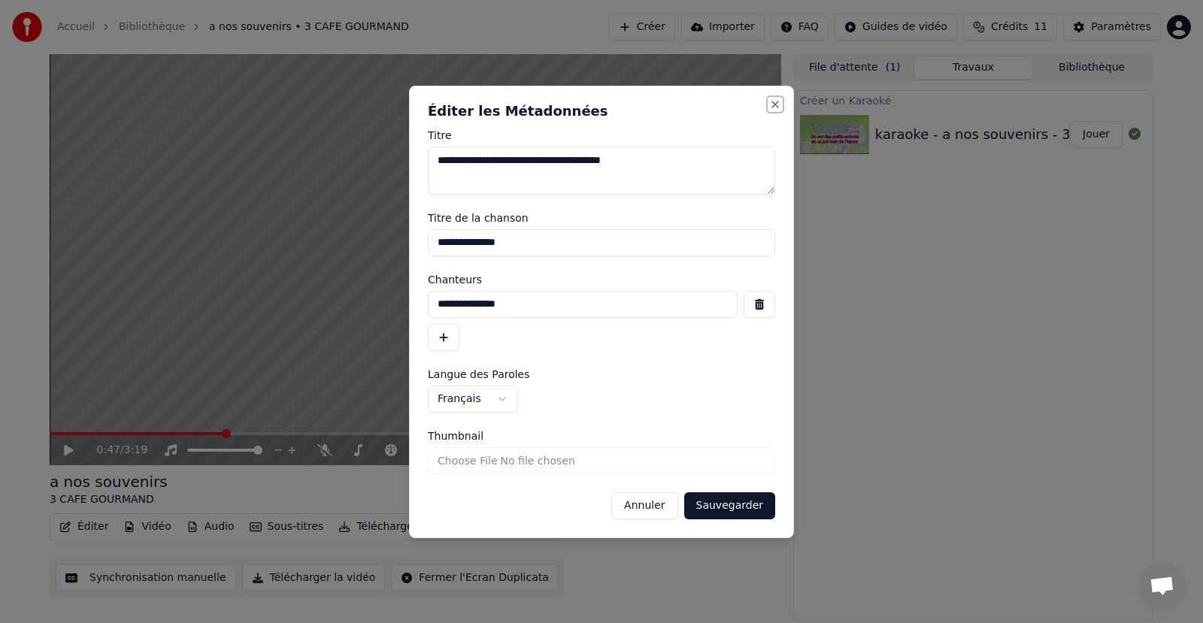
click at [773, 106] on button "Close" at bounding box center [775, 104] width 12 height 12
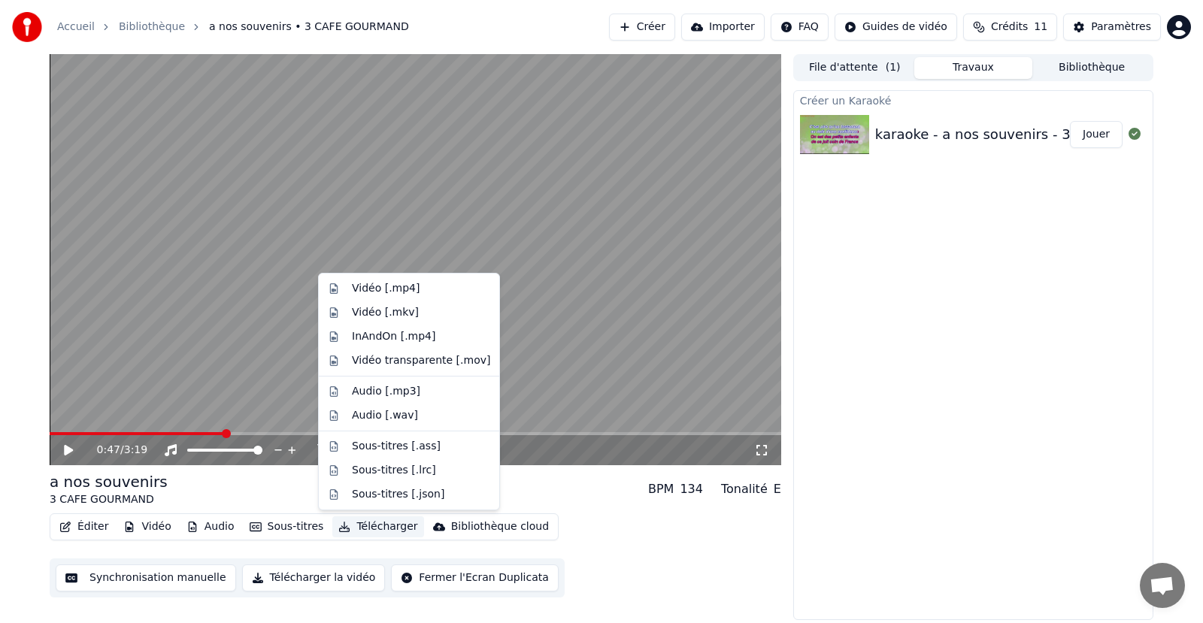
click at [367, 531] on button "Télécharger" at bounding box center [377, 526] width 91 height 21
click at [360, 388] on div "Audio [.mp3]" at bounding box center [386, 391] width 68 height 15
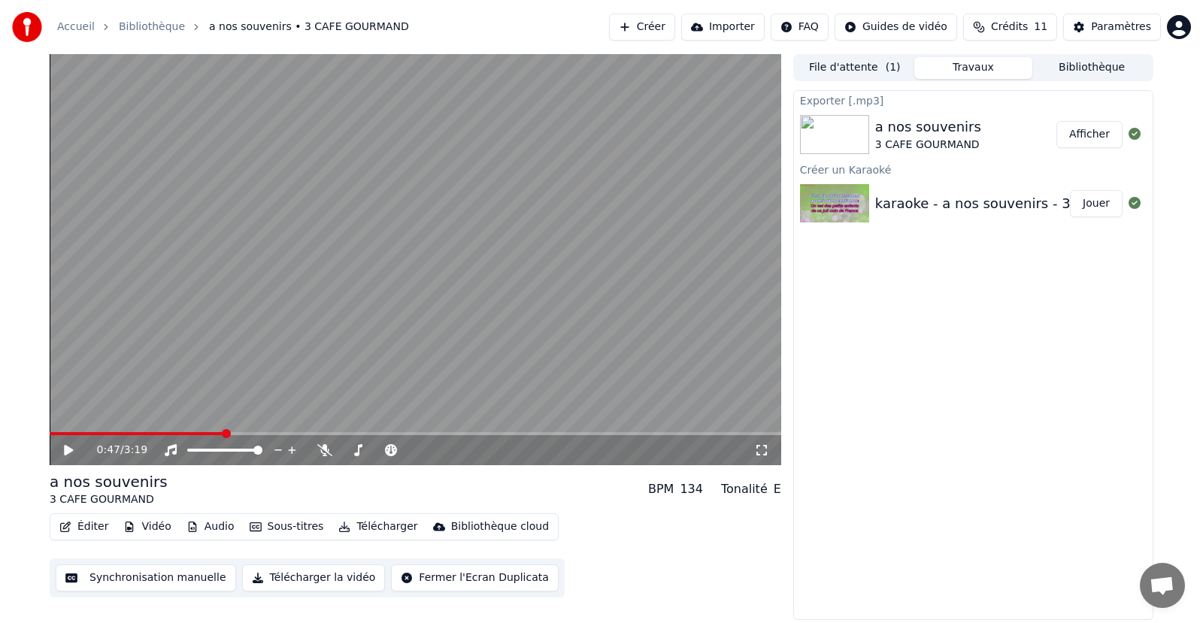
click at [1071, 129] on button "Afficher" at bounding box center [1089, 134] width 66 height 27
click at [650, 23] on button "Créer" at bounding box center [642, 27] width 66 height 27
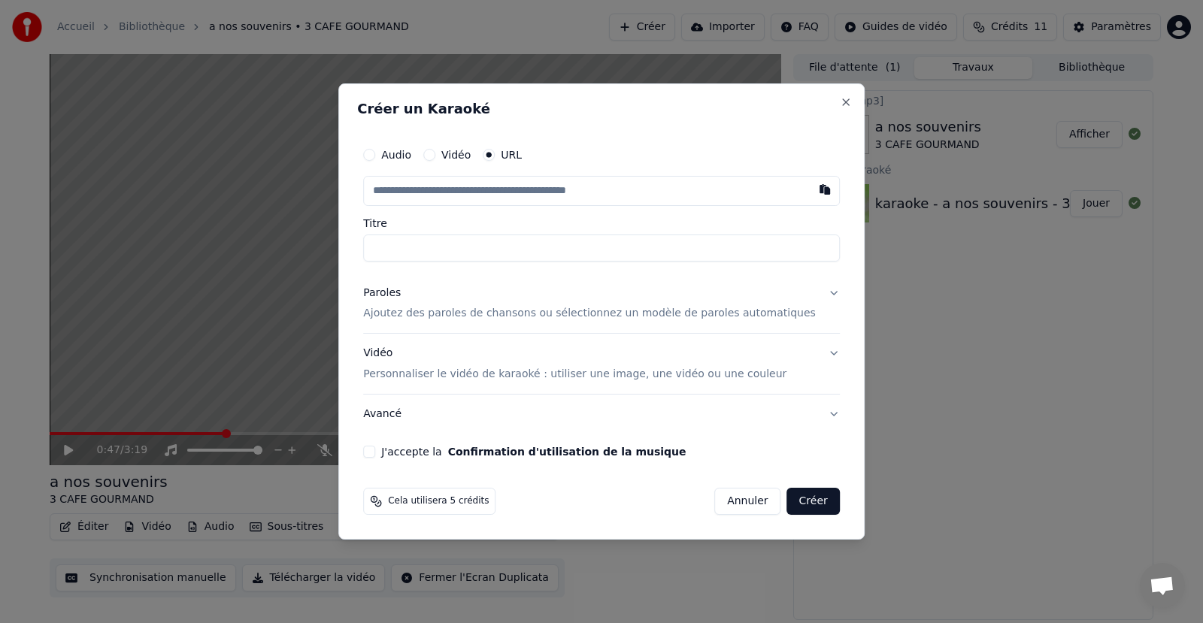
click at [502, 194] on input "text" at bounding box center [601, 191] width 477 height 30
click at [399, 154] on div "Audio" at bounding box center [387, 155] width 48 height 12
click at [375, 155] on button "Audio" at bounding box center [369, 155] width 12 height 12
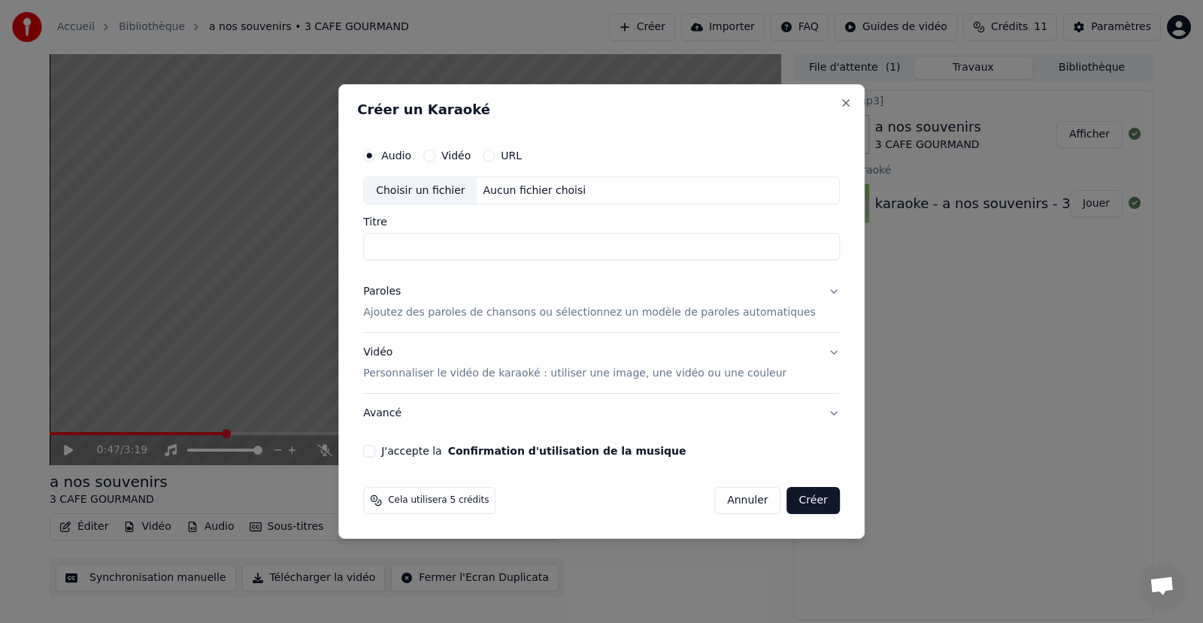
click at [451, 198] on div "Choisir un fichier" at bounding box center [420, 190] width 113 height 27
type input "**********"
click at [532, 313] on p "Ajoutez des paroles de chansons ou sélectionnez un modèle de paroles automatiqu…" at bounding box center [589, 313] width 453 height 15
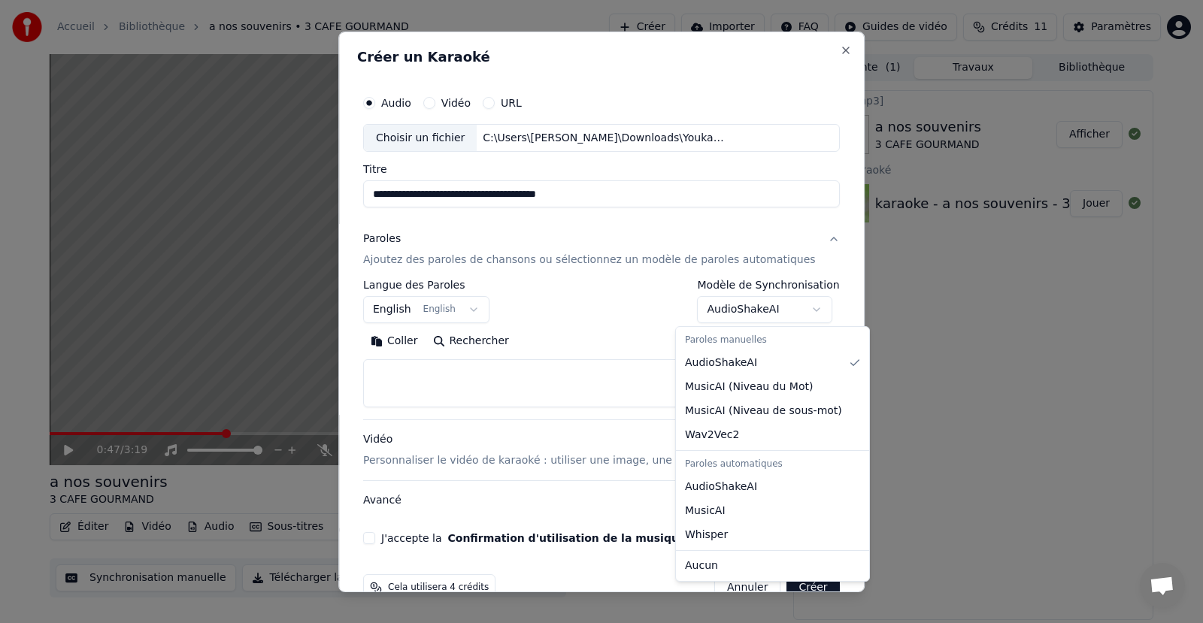
click at [765, 310] on body "**********" at bounding box center [601, 311] width 1203 height 623
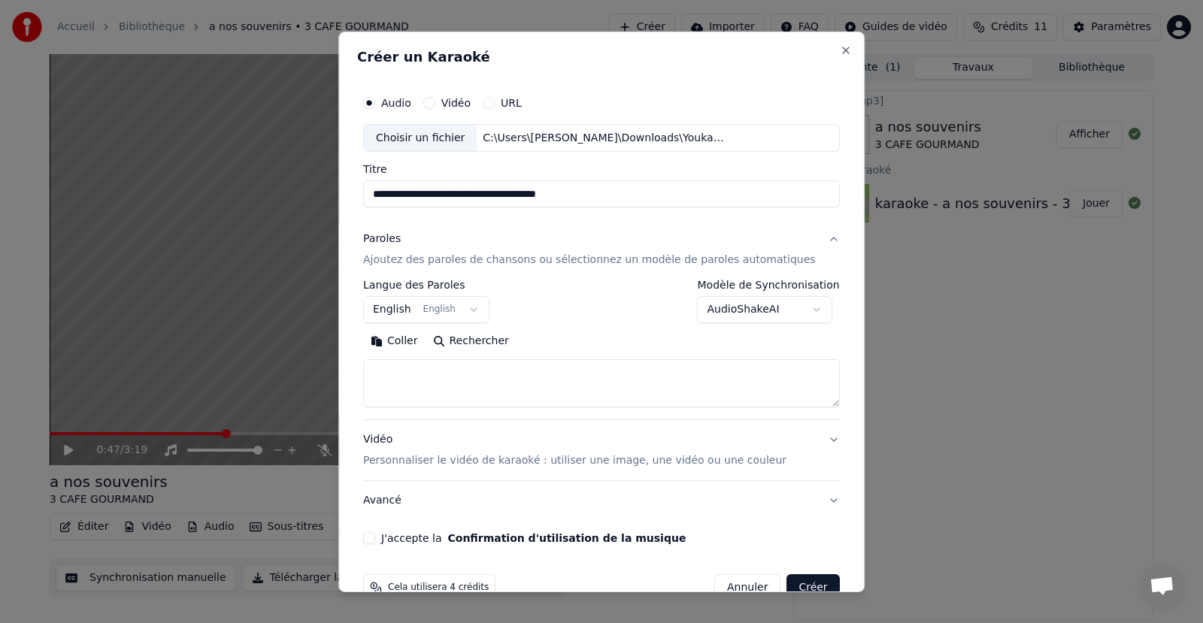
click at [970, 337] on div at bounding box center [601, 311] width 1203 height 623
click at [470, 386] on textarea at bounding box center [601, 383] width 477 height 48
paste textarea "**********"
click at [538, 344] on button "Développer" at bounding box center [569, 341] width 92 height 24
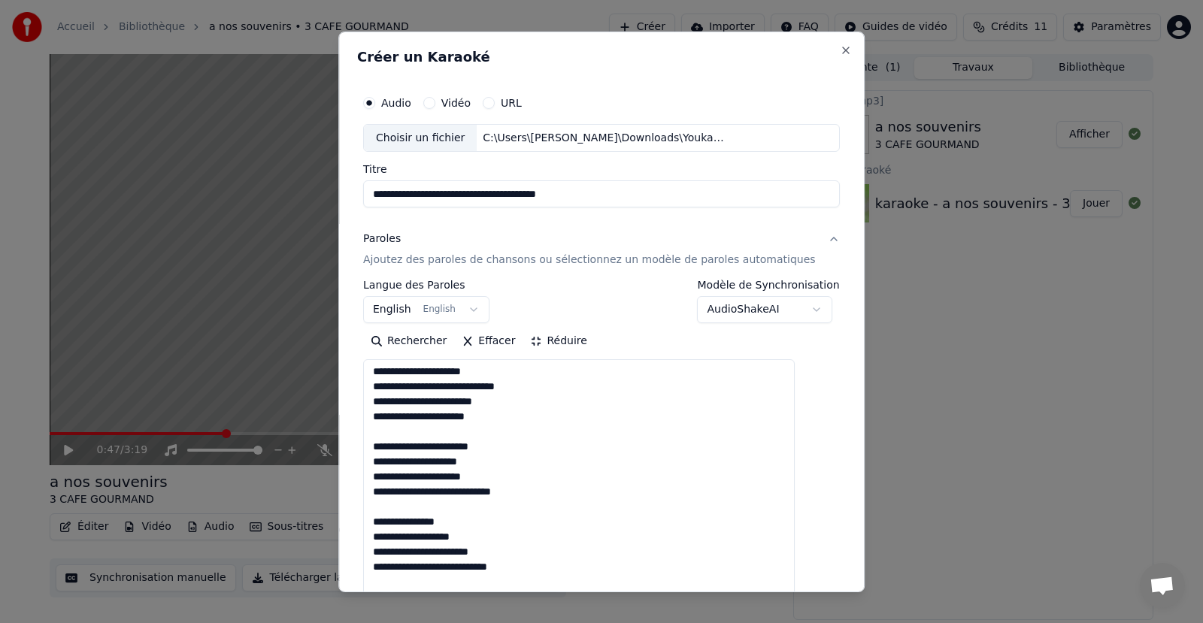
scroll to position [40, 0]
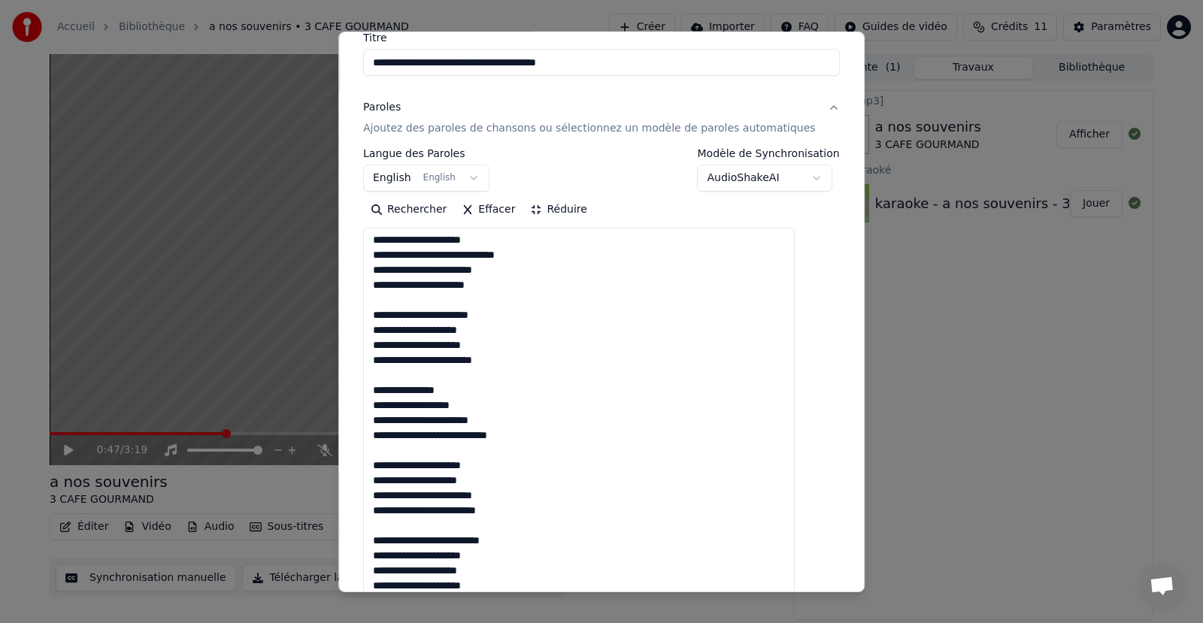
scroll to position [135, 0]
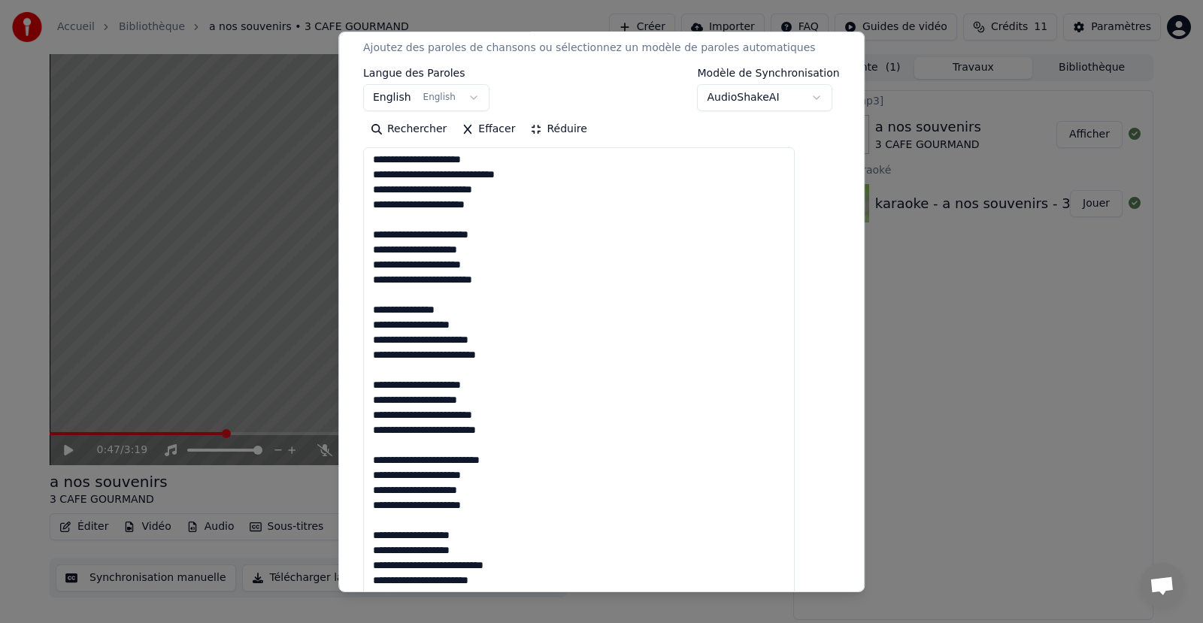
scroll to position [213, 0]
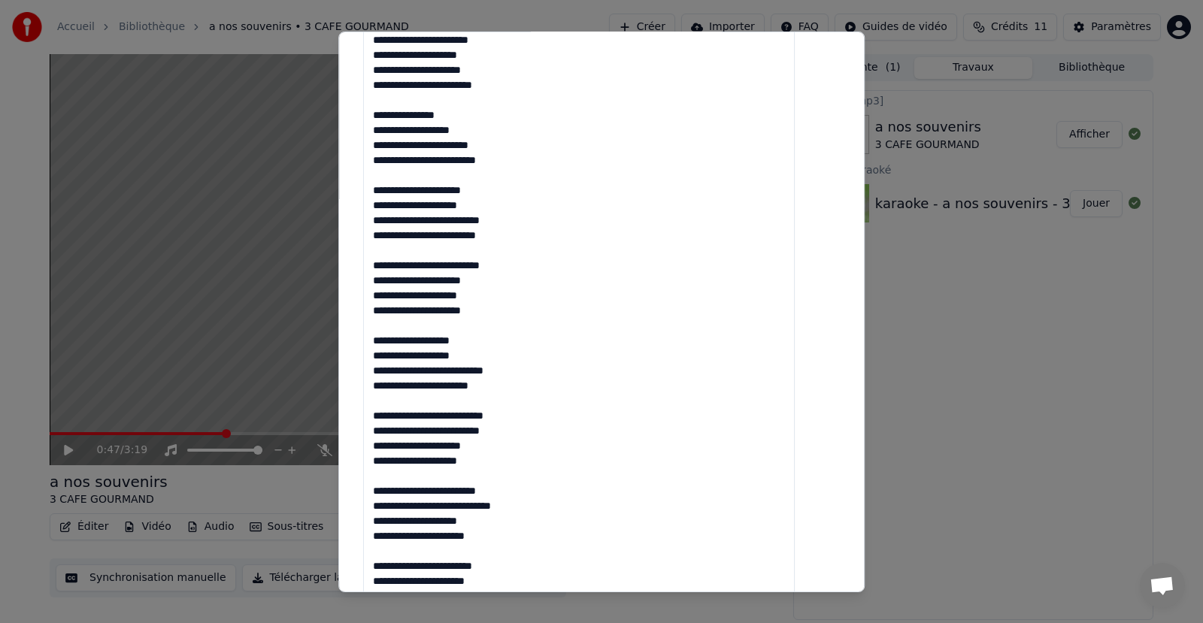
scroll to position [407, 0]
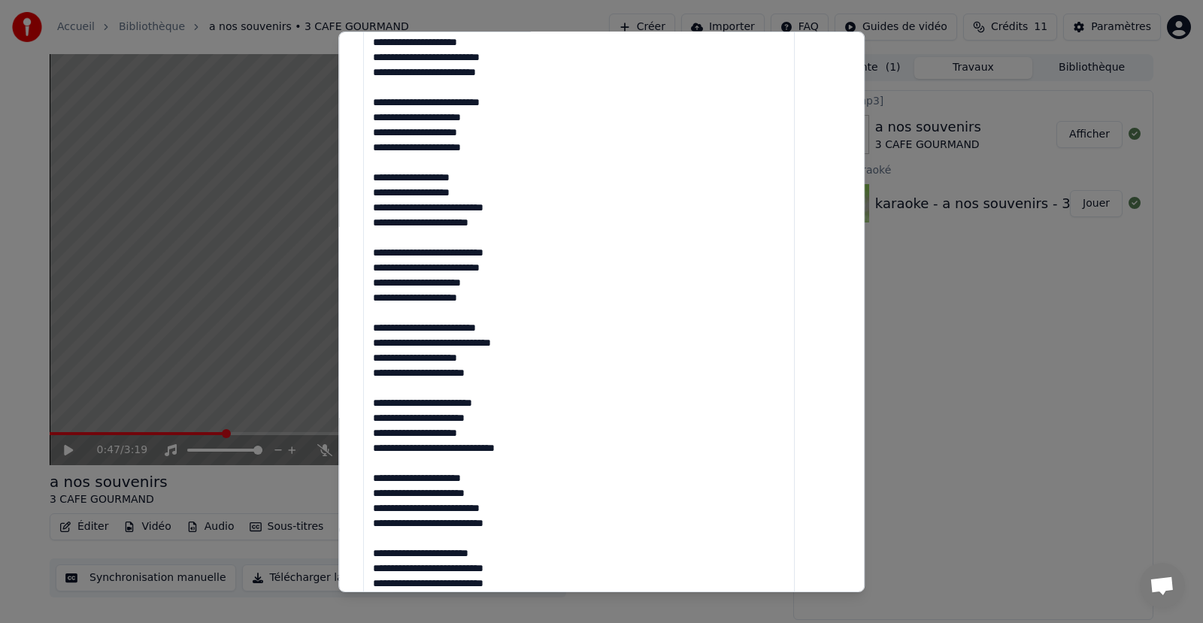
scroll to position [571, 0]
drag, startPoint x: 507, startPoint y: 359, endPoint x: 377, endPoint y: 360, distance: 130.8
click at [377, 360] on div "**********" at bounding box center [601, 553] width 489 height 2085
click at [392, 359] on textarea at bounding box center [578, 621] width 431 height 1664
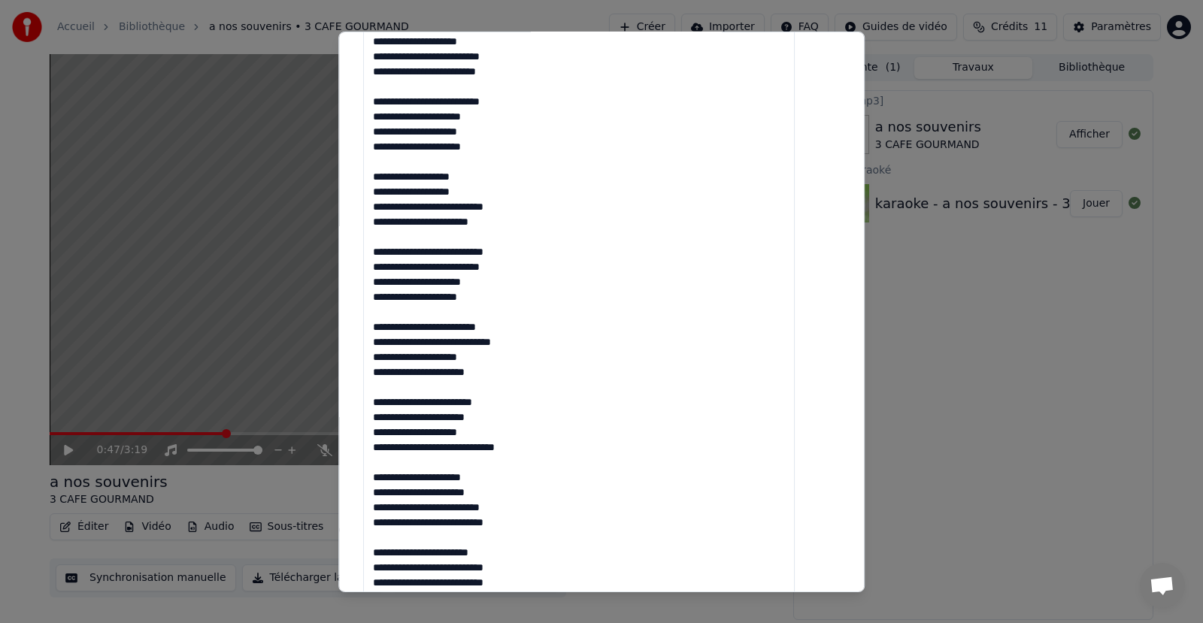
click at [392, 359] on textarea at bounding box center [578, 621] width 431 height 1664
click at [486, 355] on textarea at bounding box center [578, 621] width 431 height 1664
click at [450, 370] on textarea at bounding box center [578, 621] width 431 height 1664
click at [562, 416] on textarea at bounding box center [578, 621] width 431 height 1664
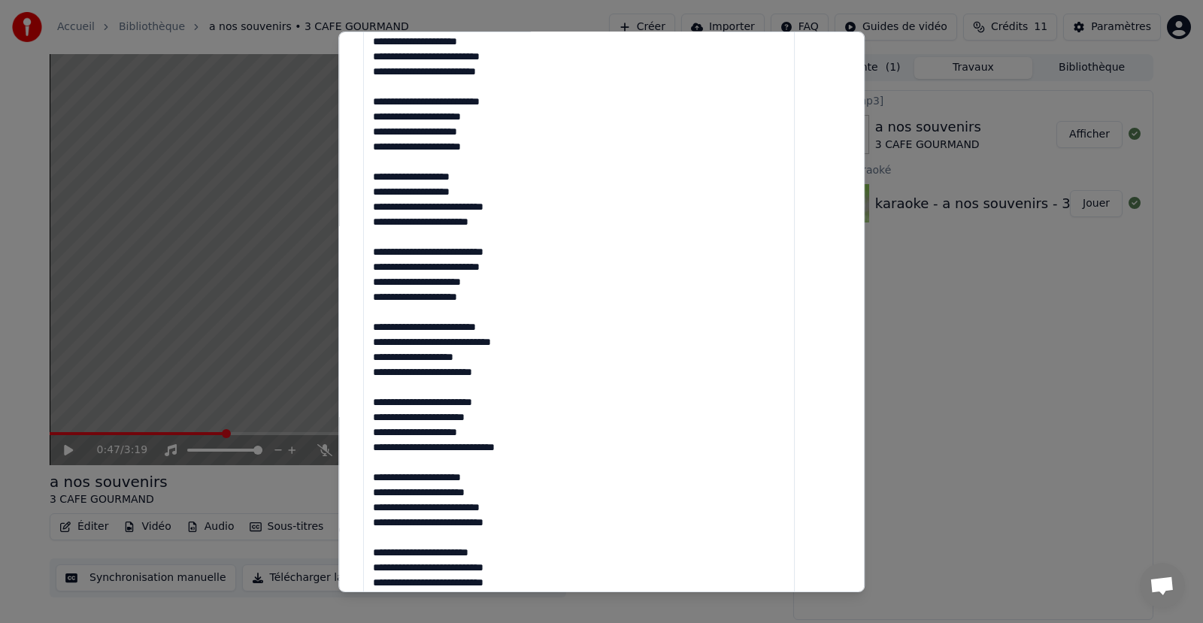
click at [459, 371] on textarea at bounding box center [578, 621] width 431 height 1664
click at [582, 422] on textarea at bounding box center [578, 621] width 431 height 1664
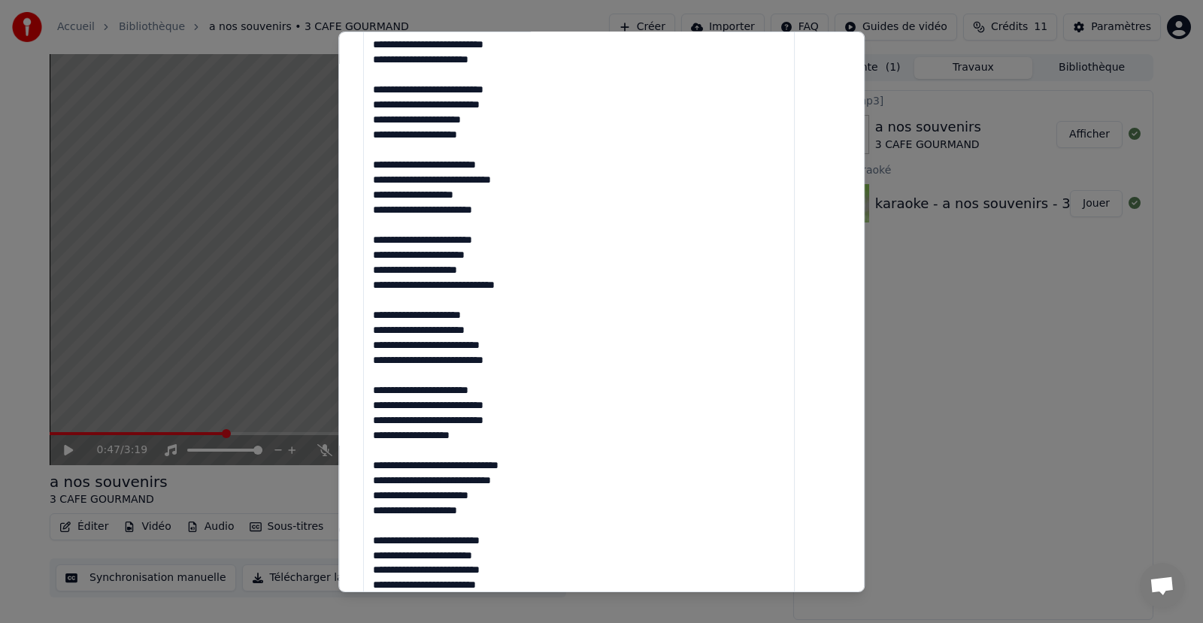
scroll to position [734, 0]
click at [489, 354] on textarea at bounding box center [578, 458] width 431 height 1664
click at [428, 363] on textarea at bounding box center [578, 458] width 431 height 1664
drag, startPoint x: 525, startPoint y: 365, endPoint x: 377, endPoint y: 360, distance: 148.2
click at [377, 360] on div "**********" at bounding box center [601, 389] width 489 height 2085
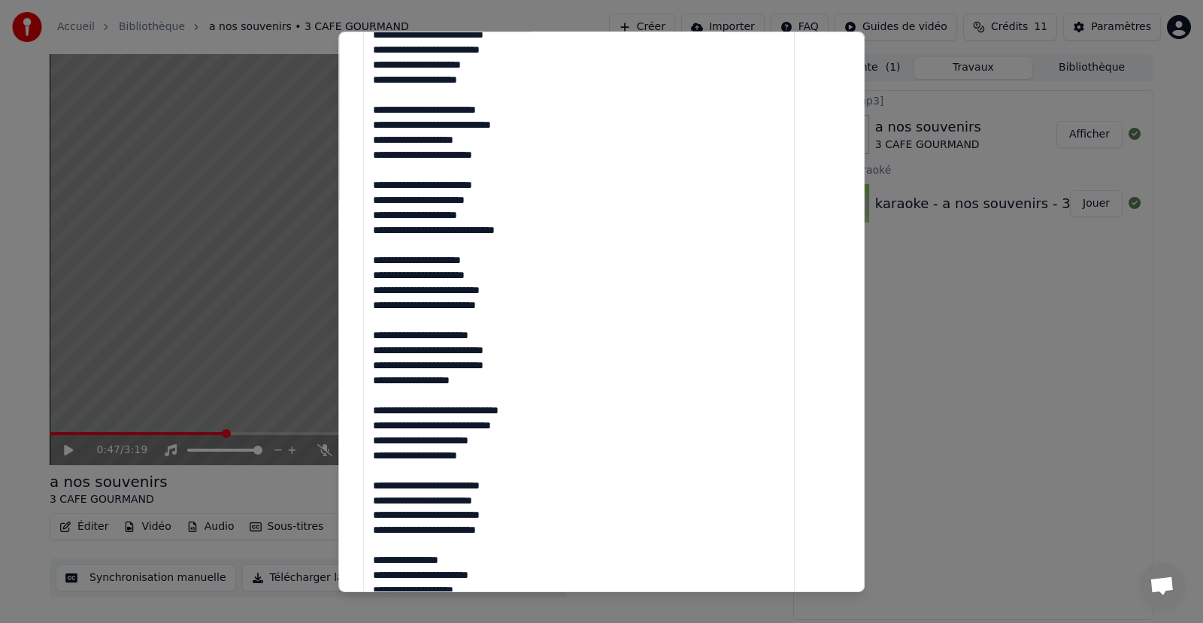
scroll to position [818, 0]
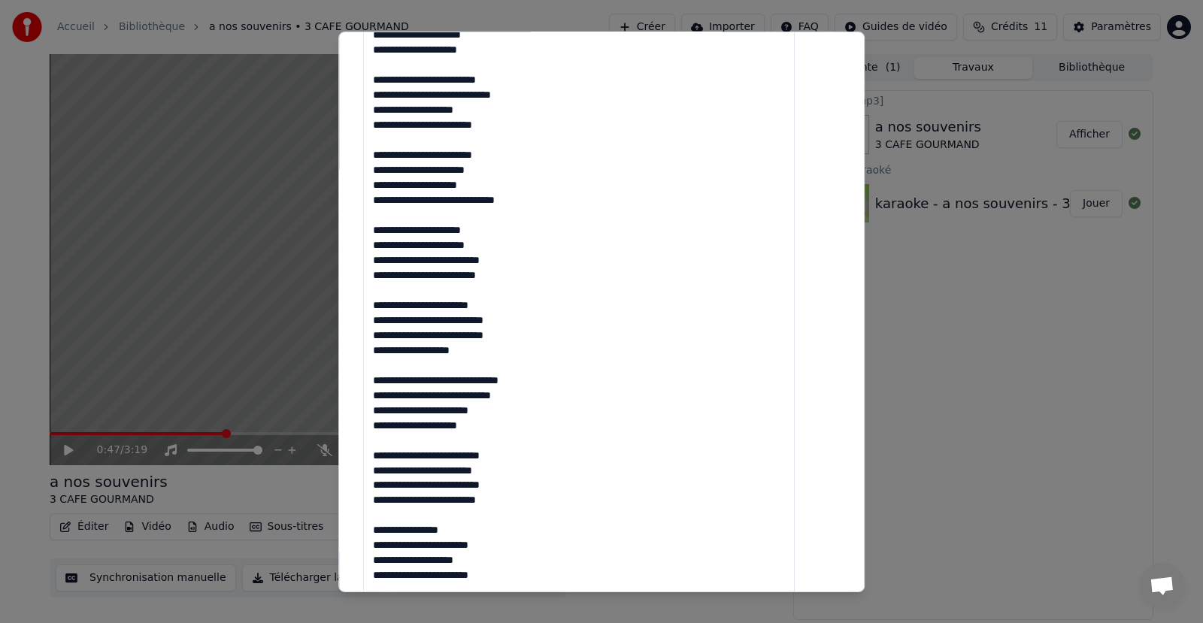
click at [528, 321] on textarea at bounding box center [578, 373] width 431 height 1664
click at [440, 350] on textarea at bounding box center [578, 373] width 431 height 1664
click at [397, 332] on textarea at bounding box center [578, 373] width 431 height 1664
click at [498, 353] on textarea at bounding box center [578, 373] width 431 height 1664
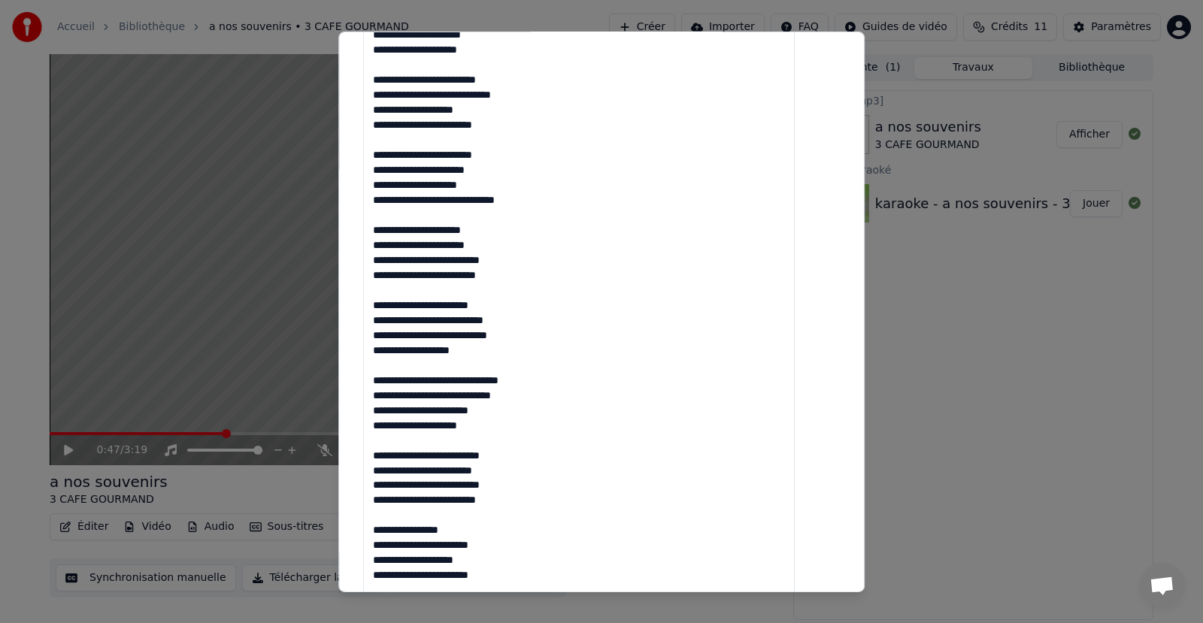
click at [435, 380] on textarea at bounding box center [578, 373] width 431 height 1664
click at [484, 382] on textarea at bounding box center [578, 373] width 431 height 1664
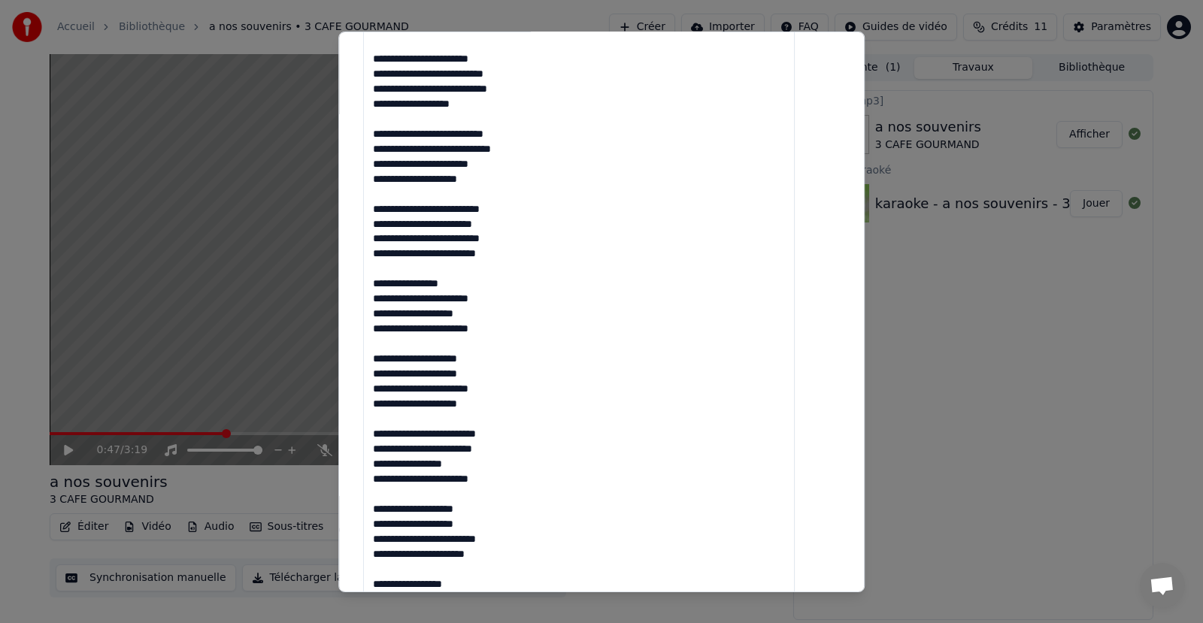
scroll to position [1074, 0]
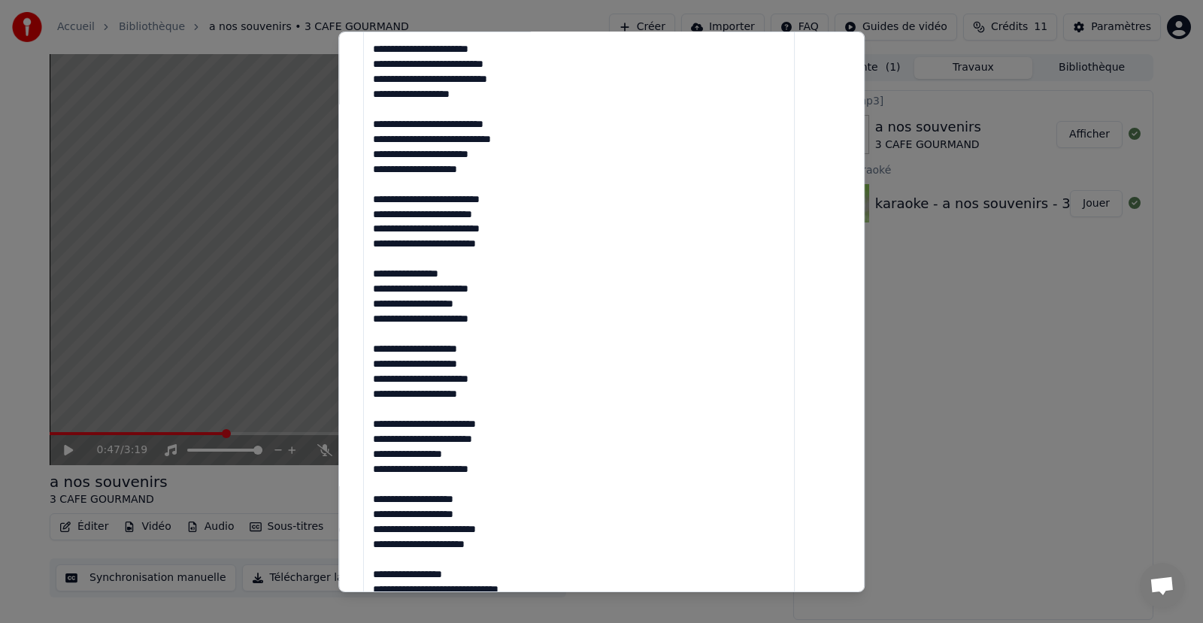
click at [428, 289] on textarea at bounding box center [578, 117] width 431 height 1664
click at [464, 289] on textarea at bounding box center [578, 117] width 431 height 1664
click at [496, 311] on textarea at bounding box center [578, 117] width 431 height 1664
click at [518, 326] on textarea at bounding box center [578, 117] width 431 height 1664
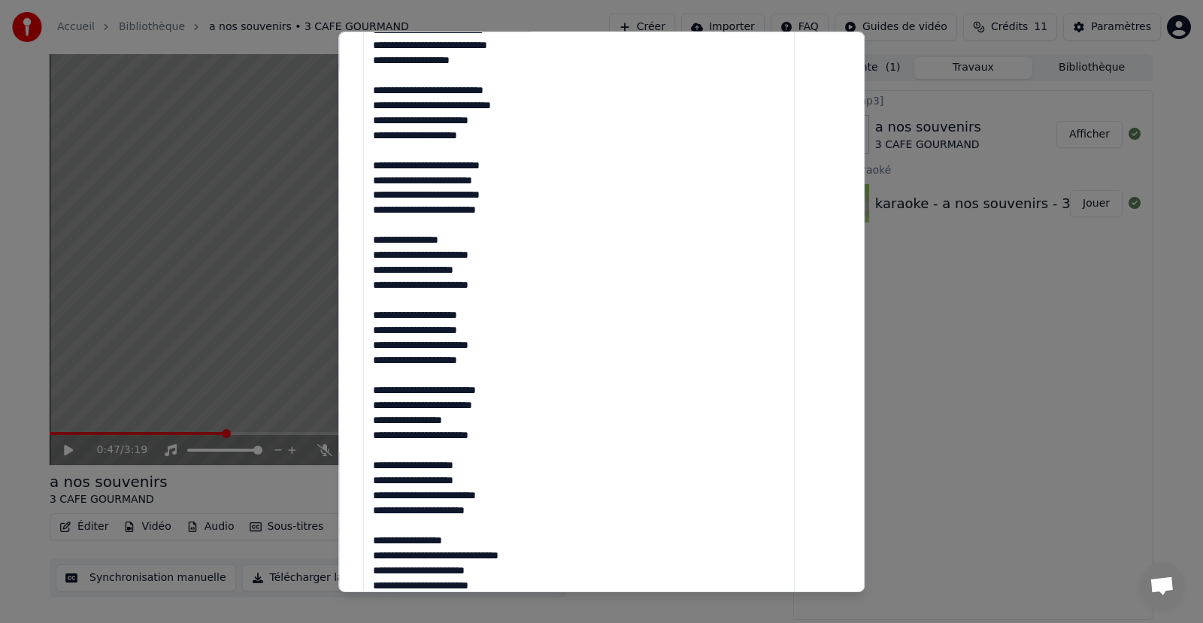
scroll to position [1111, 0]
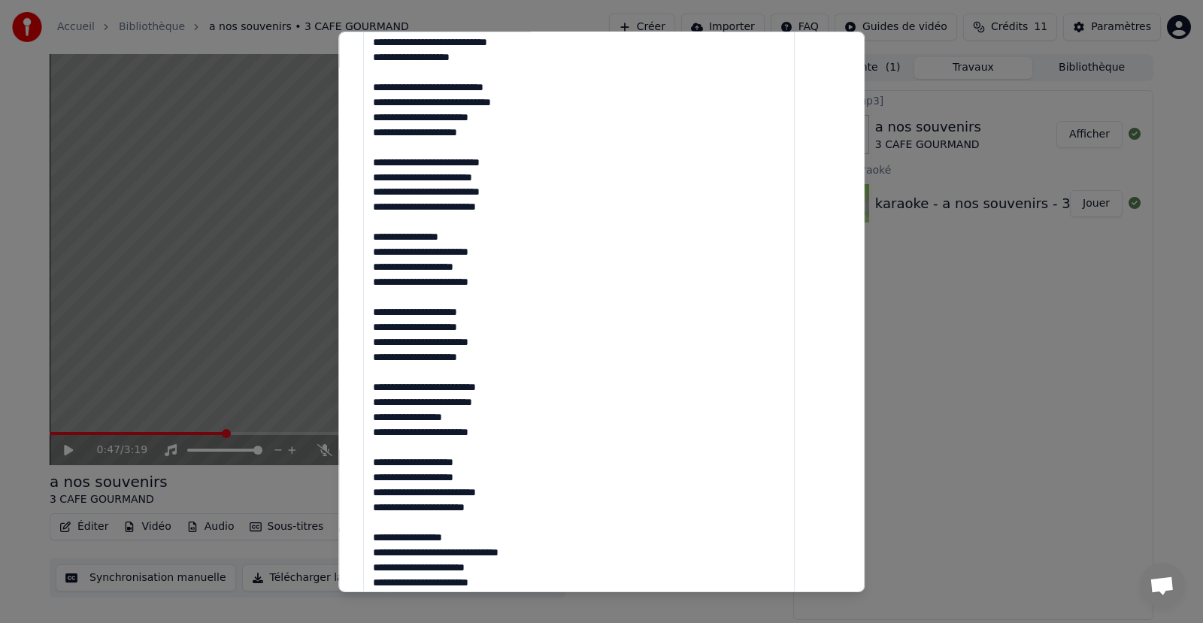
click at [403, 333] on textarea at bounding box center [578, 80] width 431 height 1664
click at [433, 329] on textarea at bounding box center [578, 80] width 431 height 1664
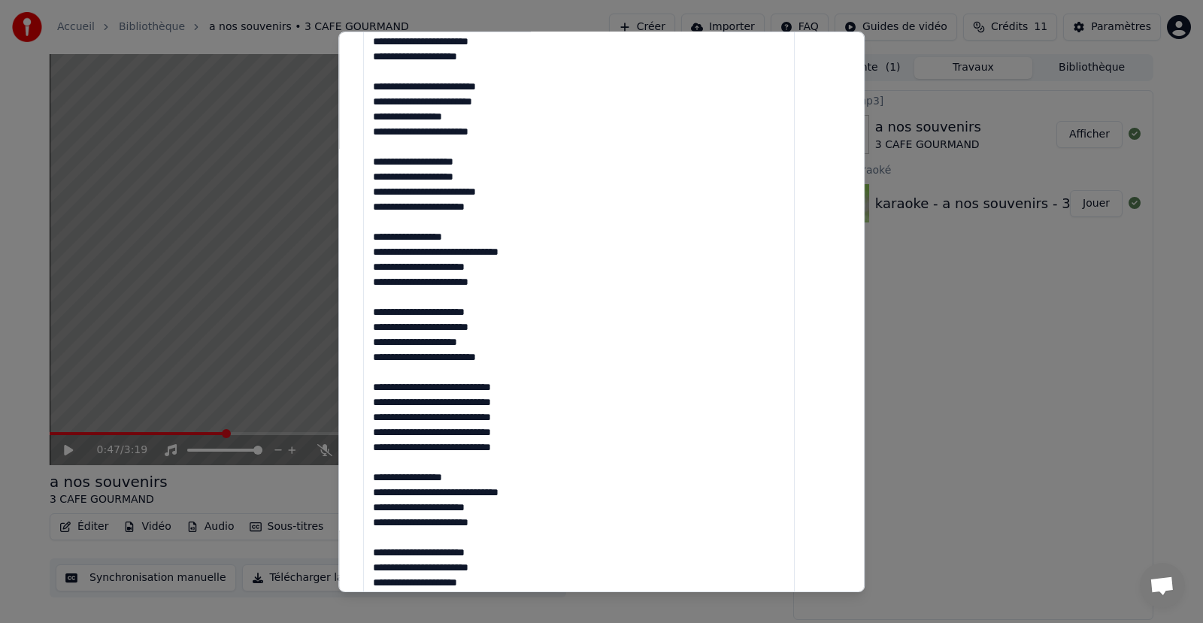
scroll to position [1413, 0]
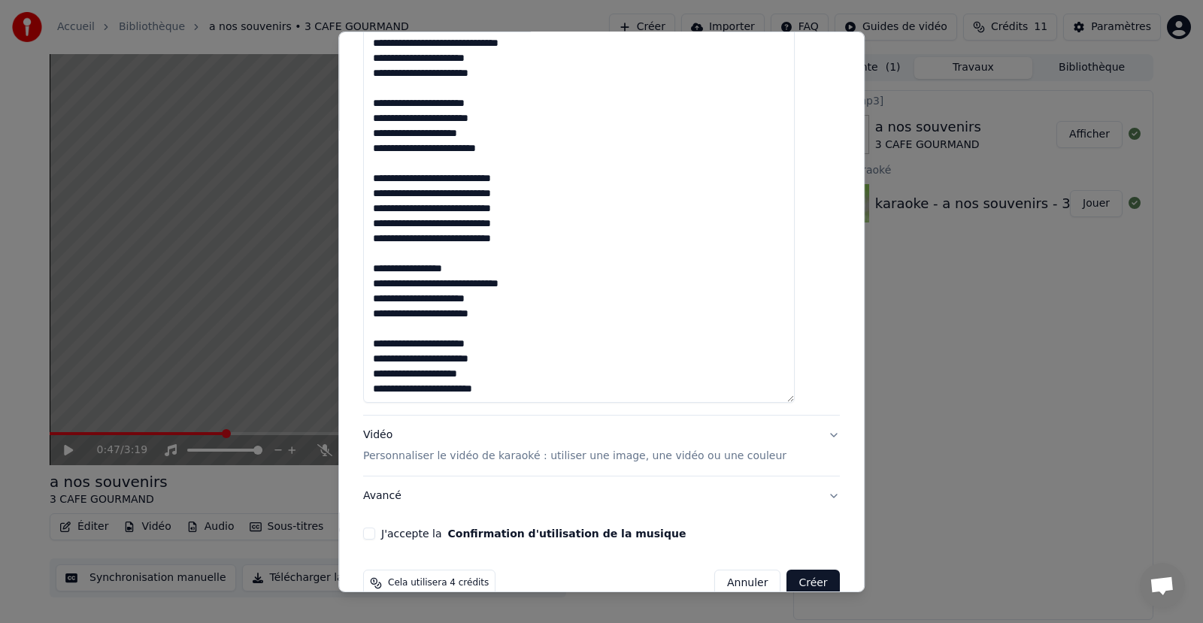
scroll to position [1650, 0]
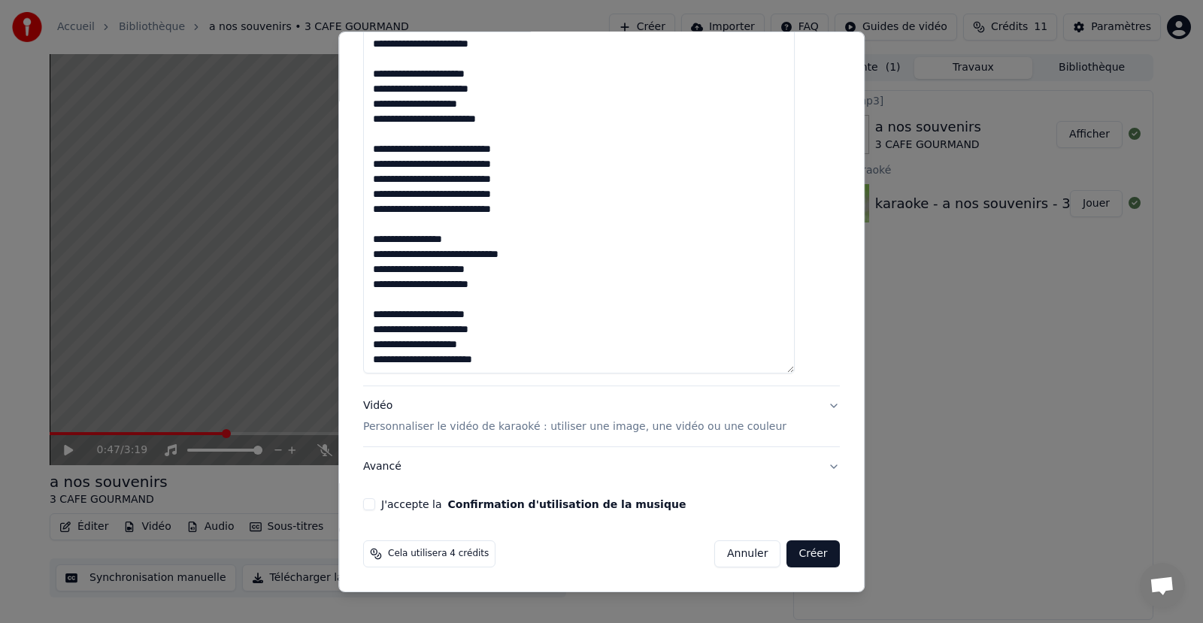
type textarea "**********"
click at [787, 550] on button "Créer" at bounding box center [813, 554] width 53 height 27
select select "**"
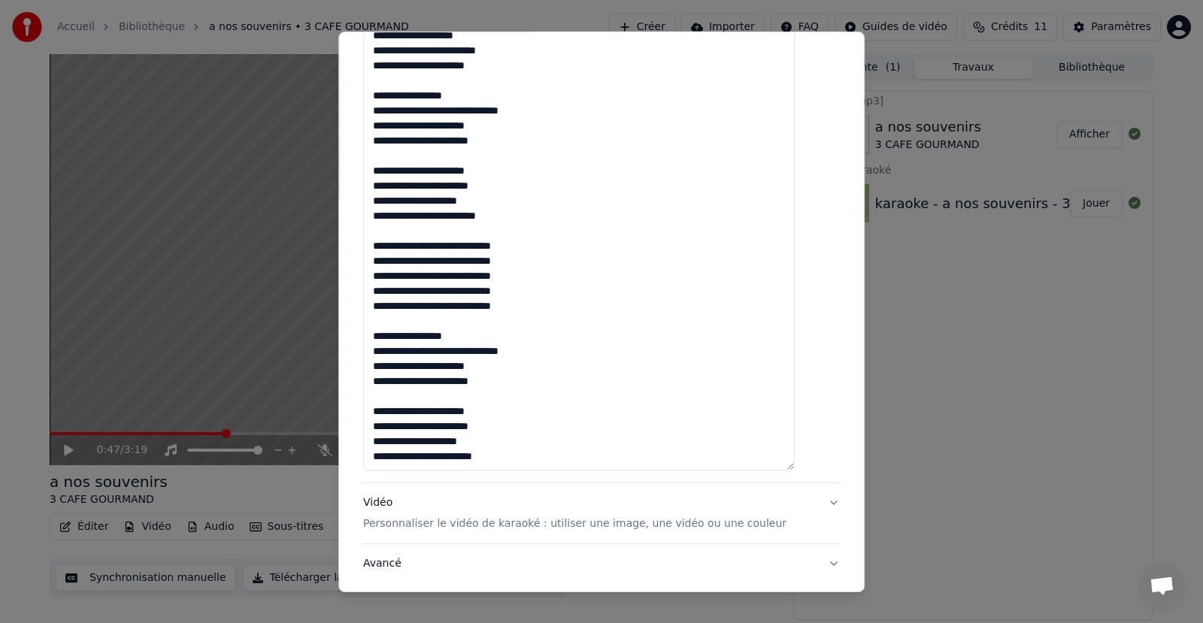
scroll to position [1671, 0]
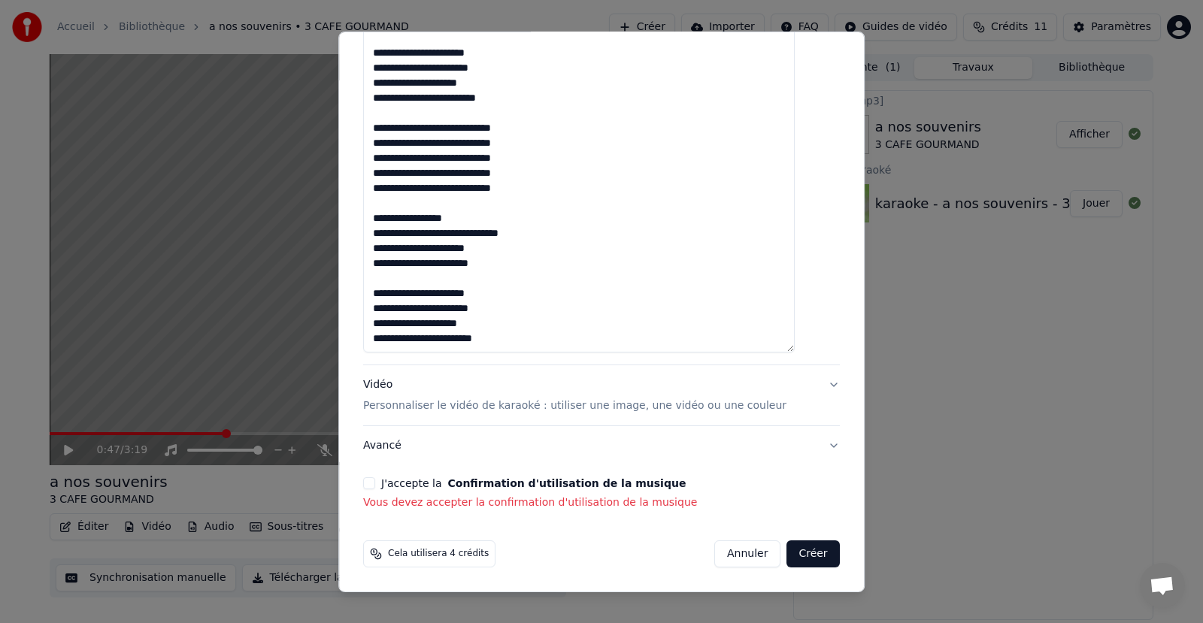
click at [375, 480] on button "J'accepte la Confirmation d'utilisation de la musique" at bounding box center [369, 483] width 12 height 12
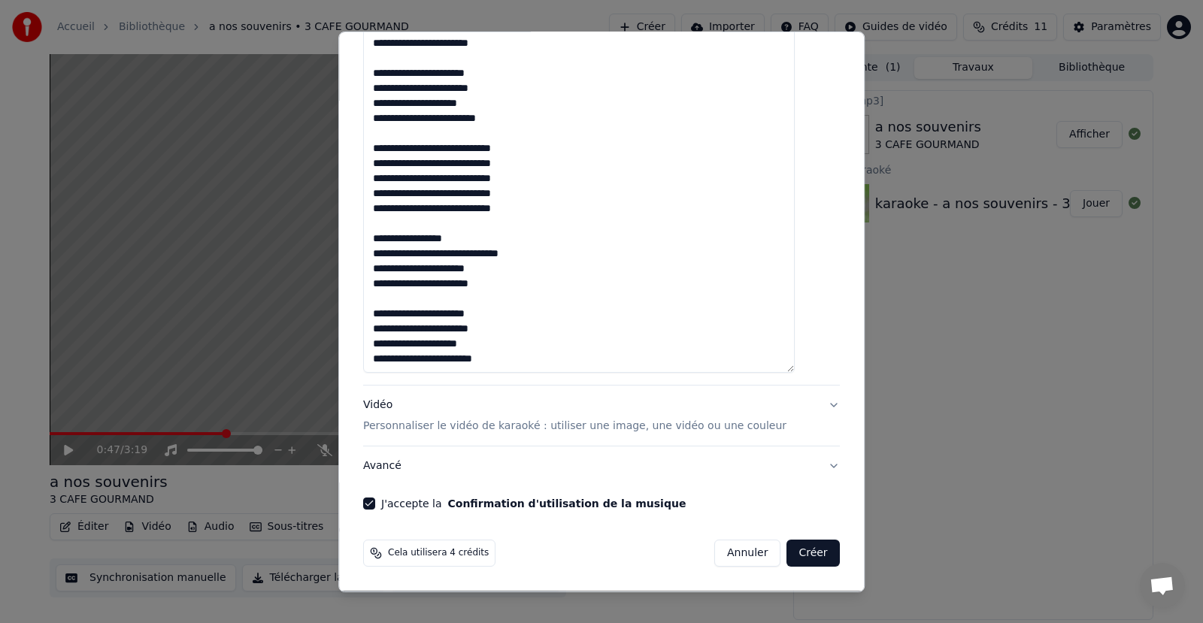
scroll to position [1651, 0]
click at [793, 550] on button "Créer" at bounding box center [813, 553] width 53 height 27
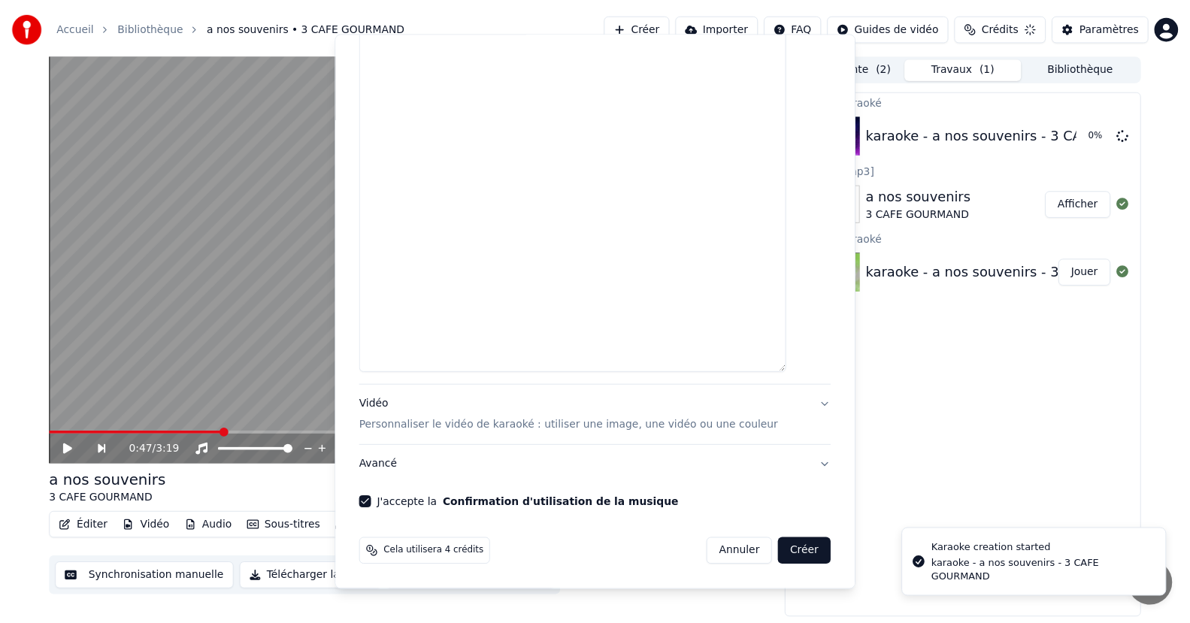
scroll to position [0, 0]
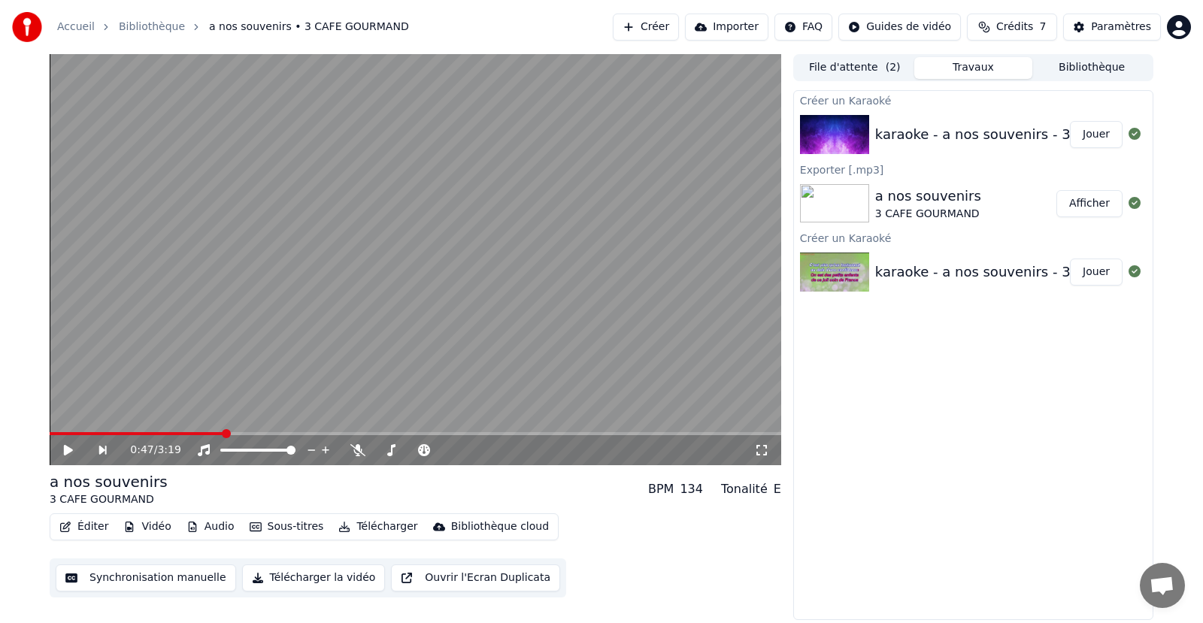
click at [934, 203] on div "a nos souvenirs" at bounding box center [928, 196] width 106 height 21
click at [1078, 203] on button "Afficher" at bounding box center [1089, 203] width 66 height 27
click at [843, 189] on img at bounding box center [834, 203] width 69 height 39
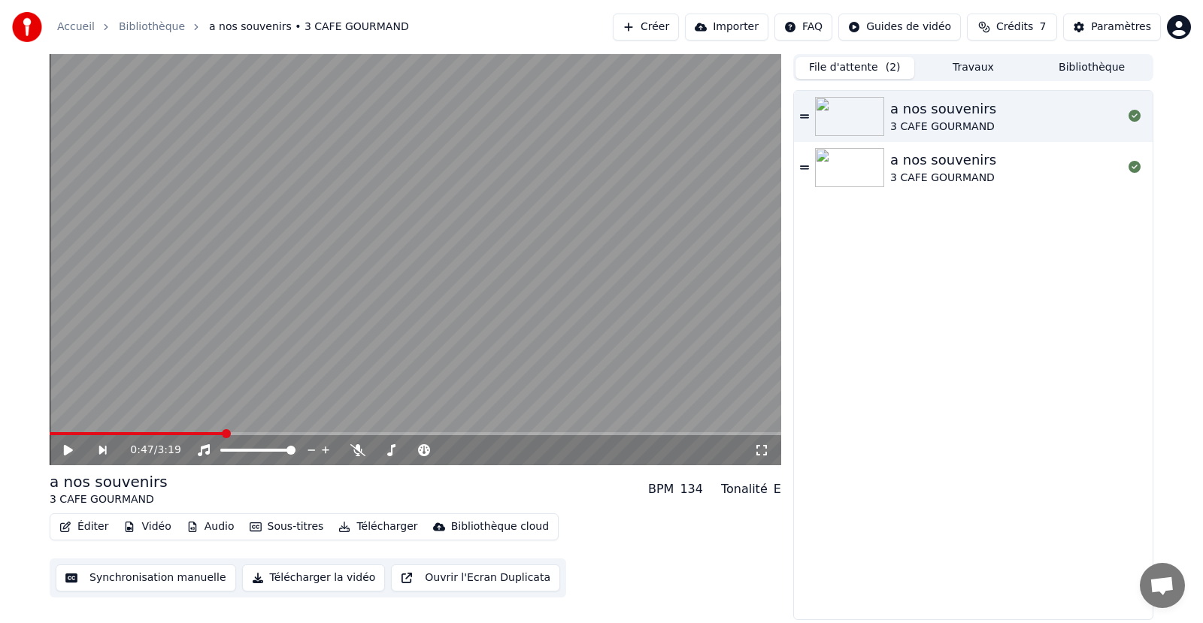
click at [819, 73] on button "File d'attente ( 2 )" at bounding box center [854, 68] width 119 height 22
click at [900, 178] on div "3 CAFE GOURMAND" at bounding box center [943, 178] width 106 height 15
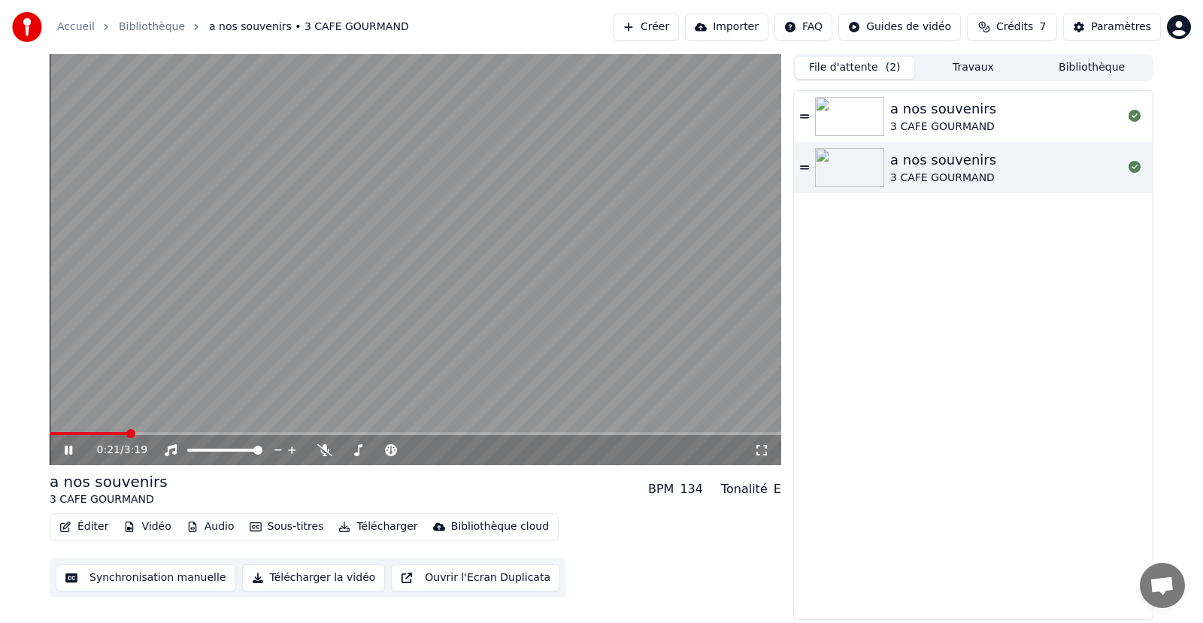
click at [62, 449] on icon at bounding box center [79, 450] width 35 height 12
click at [185, 578] on button "Synchronisation manuelle" at bounding box center [146, 578] width 180 height 27
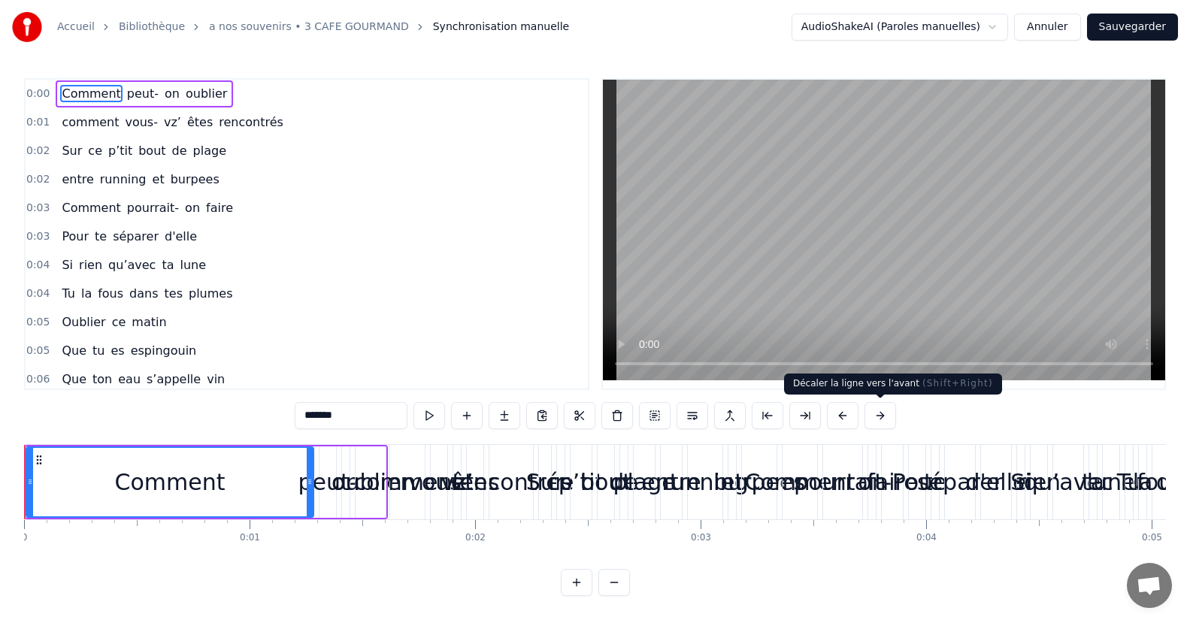
click at [880, 421] on button at bounding box center [881, 415] width 32 height 27
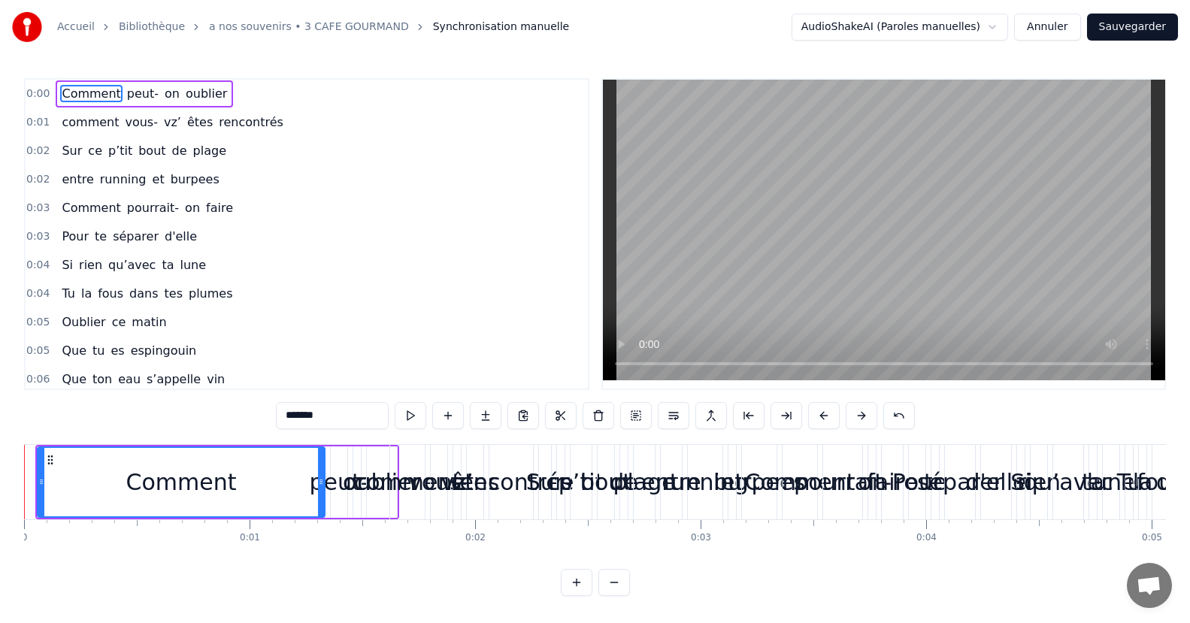
click at [880, 421] on div "*******" at bounding box center [595, 415] width 639 height 27
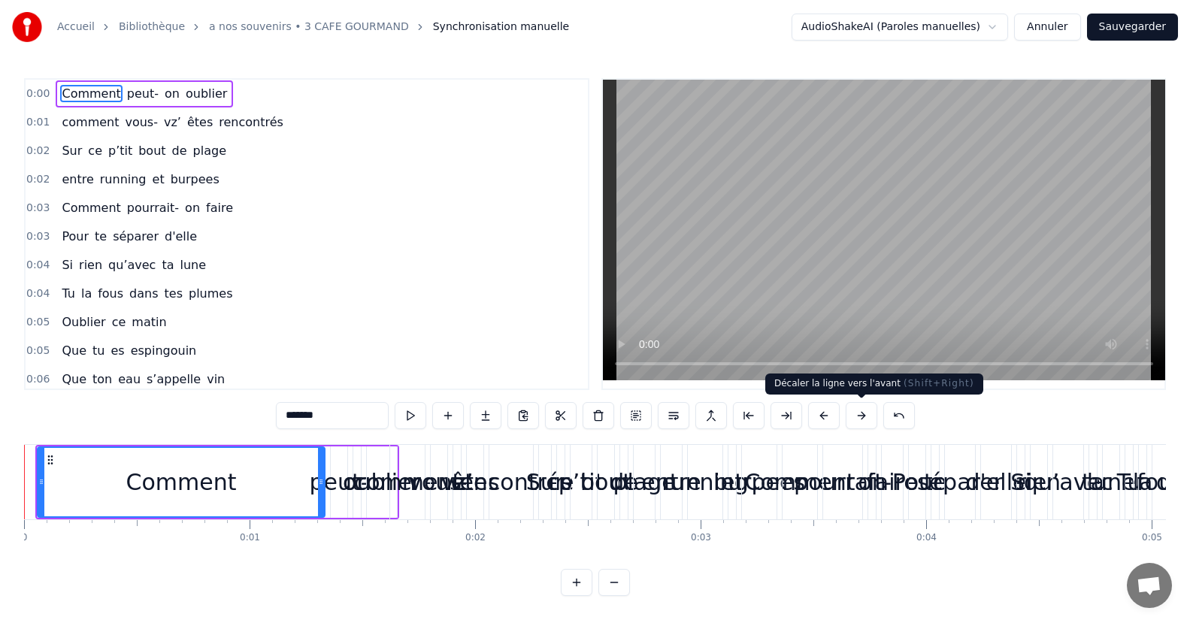
click at [866, 418] on button at bounding box center [862, 415] width 32 height 27
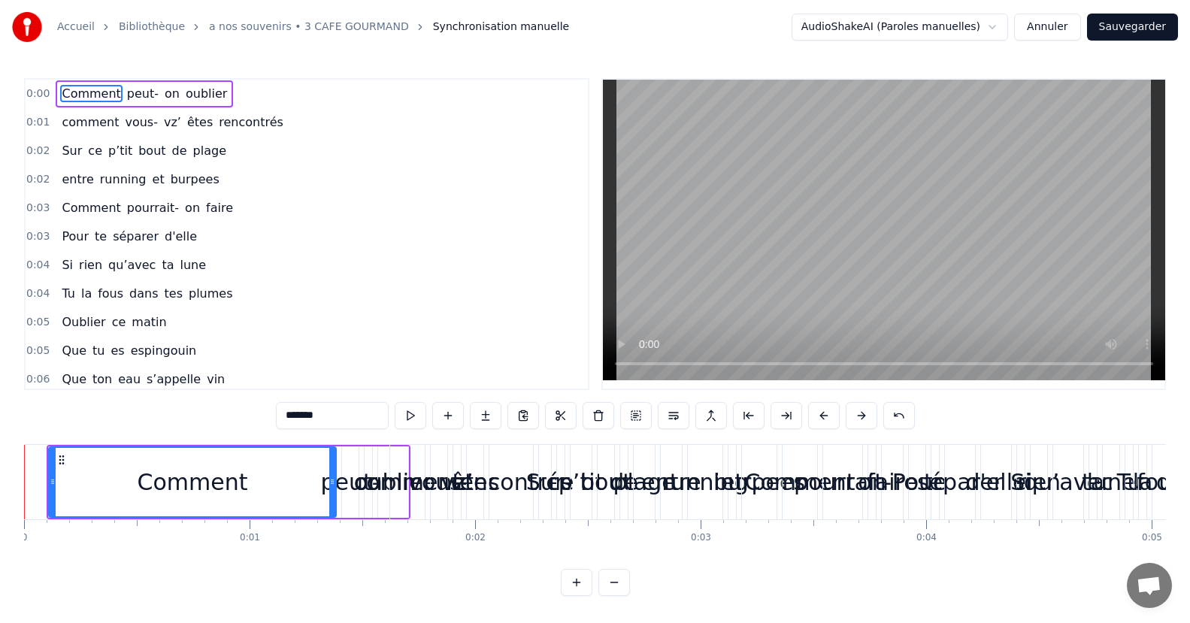
click at [866, 418] on button at bounding box center [862, 415] width 32 height 27
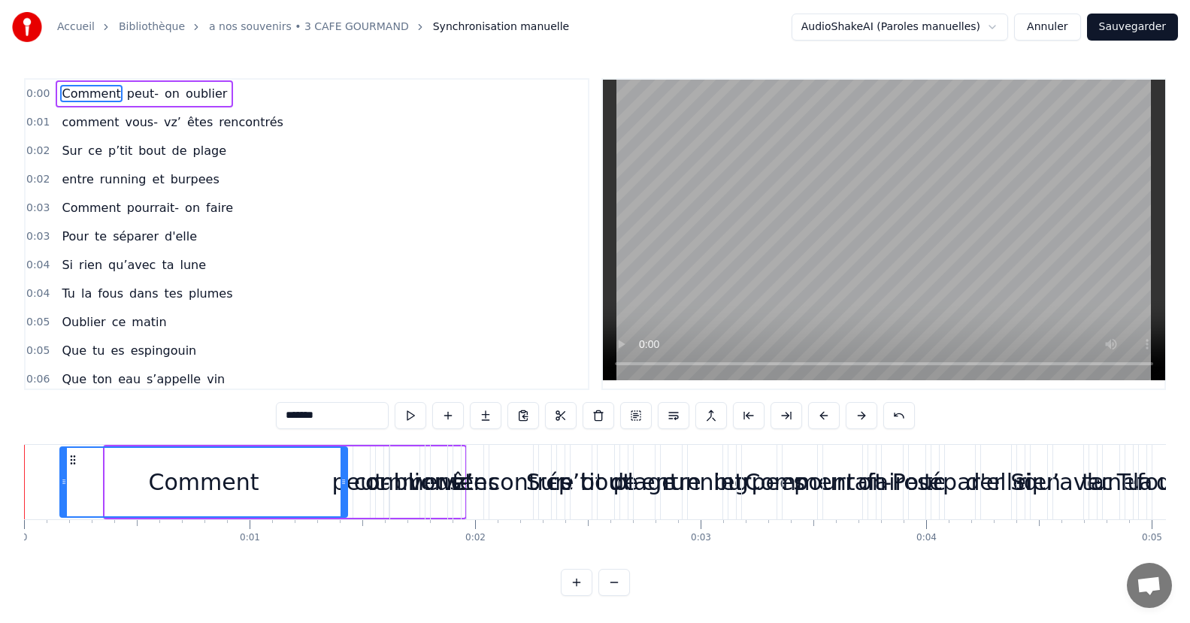
click at [866, 418] on button at bounding box center [862, 415] width 32 height 27
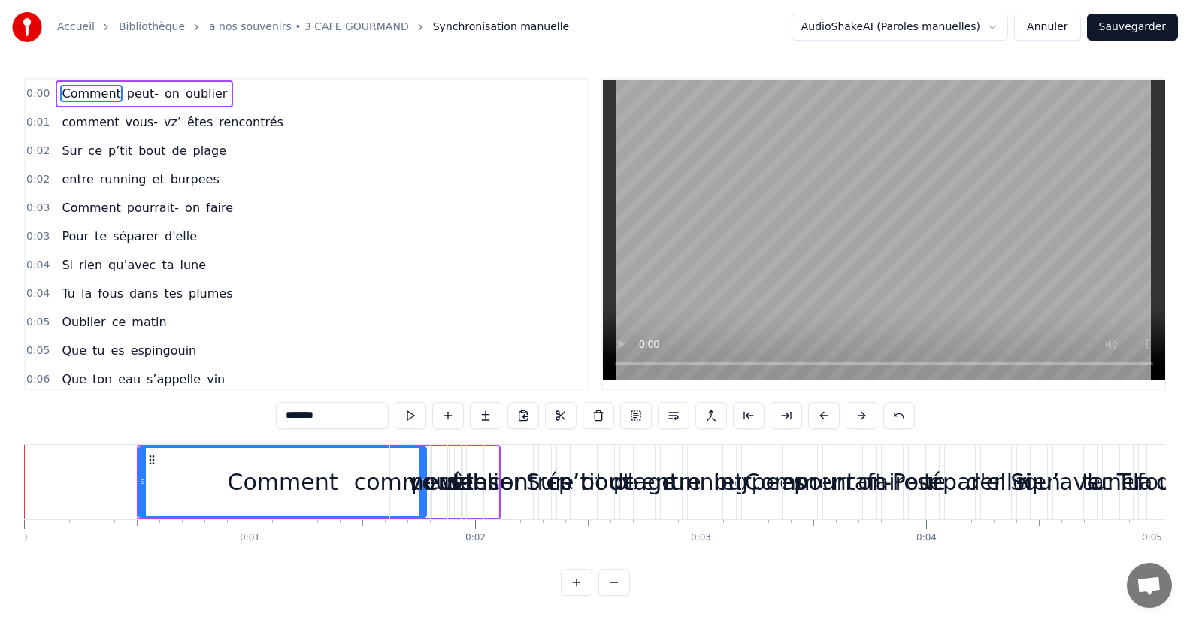
click at [866, 418] on button at bounding box center [862, 415] width 32 height 27
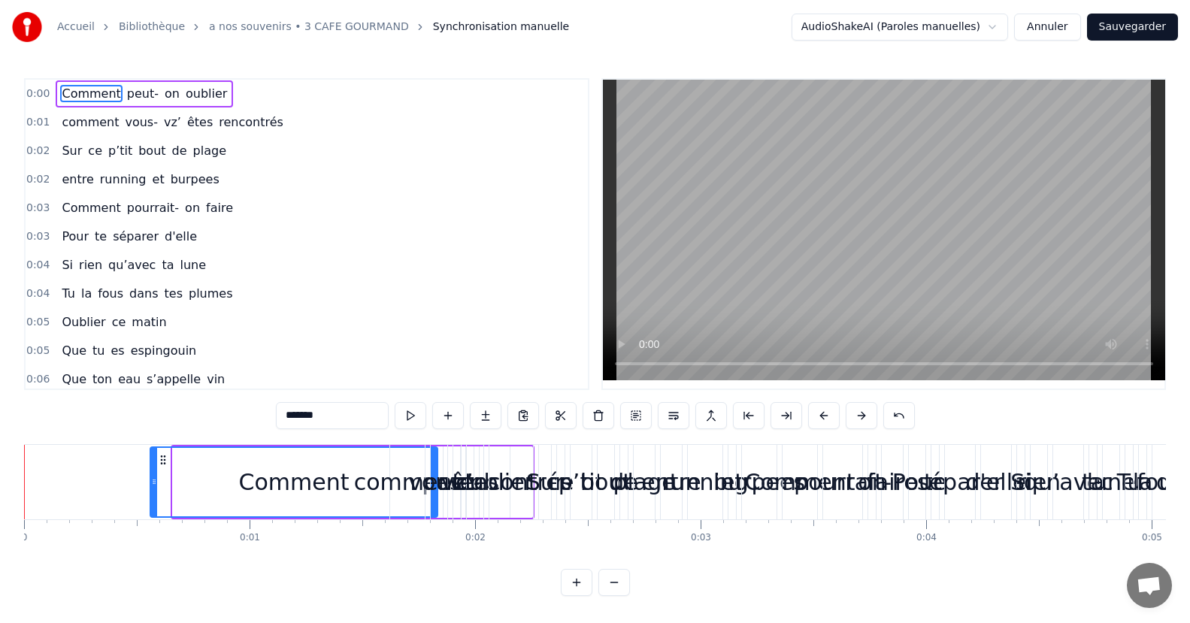
click at [866, 418] on button at bounding box center [862, 415] width 32 height 27
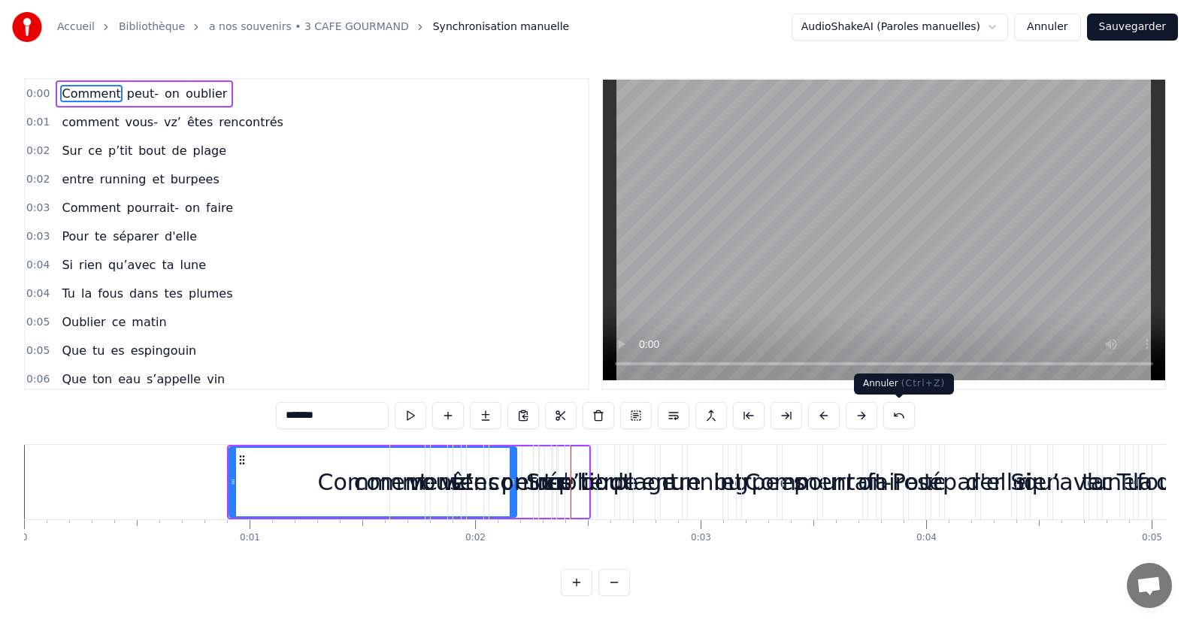
click at [897, 416] on button at bounding box center [899, 415] width 32 height 27
click at [897, 416] on div "*******" at bounding box center [595, 415] width 639 height 27
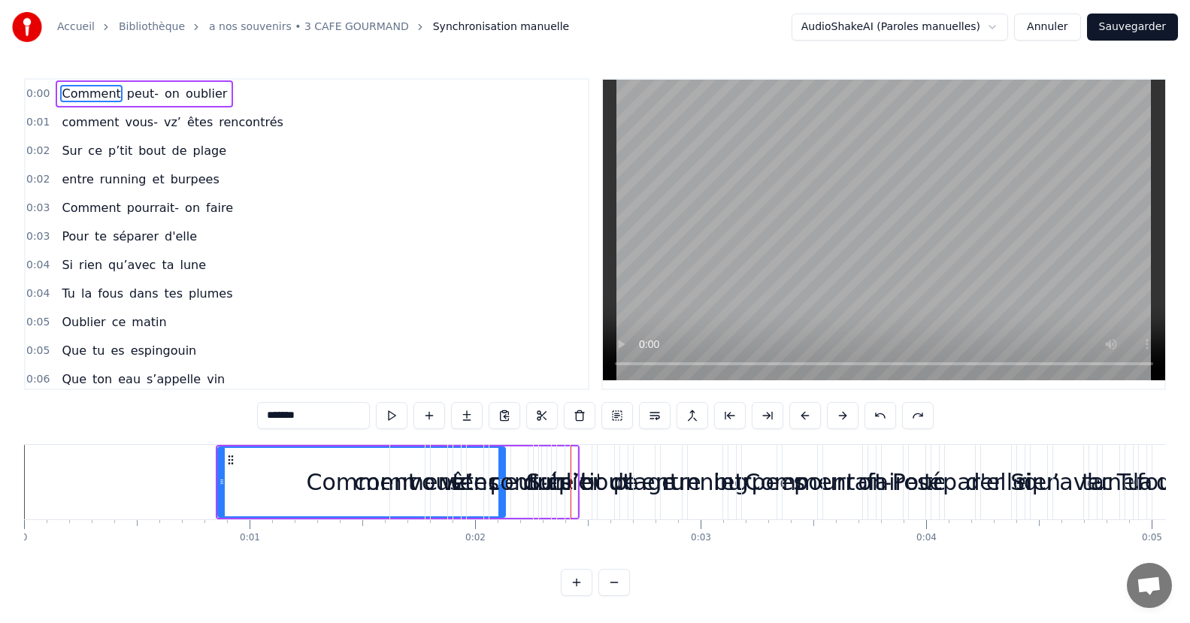
click at [897, 416] on div "*******" at bounding box center [595, 415] width 677 height 27
click at [886, 416] on button at bounding box center [881, 415] width 32 height 27
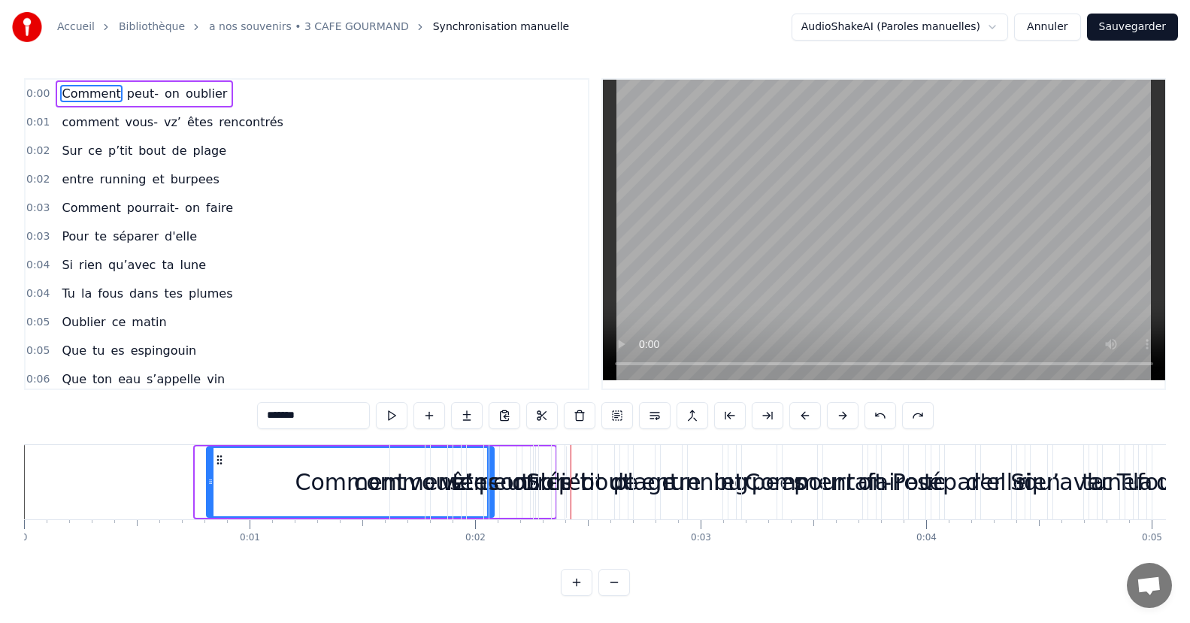
click at [886, 416] on button at bounding box center [881, 415] width 32 height 27
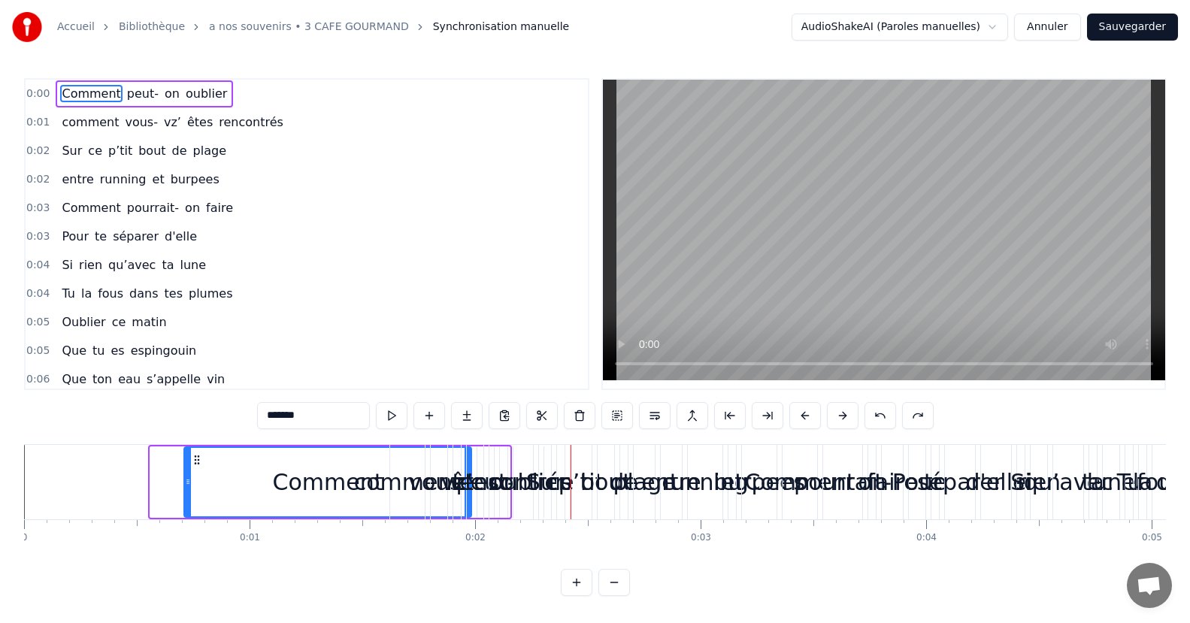
click at [886, 416] on button at bounding box center [881, 415] width 32 height 27
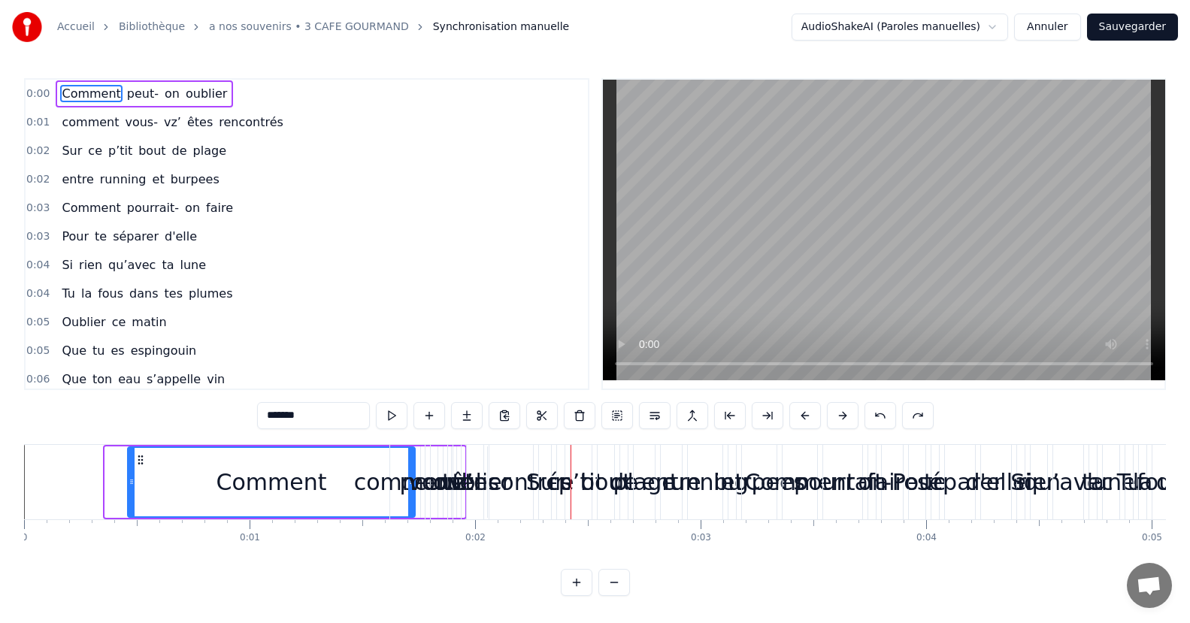
click at [886, 416] on button at bounding box center [881, 415] width 32 height 27
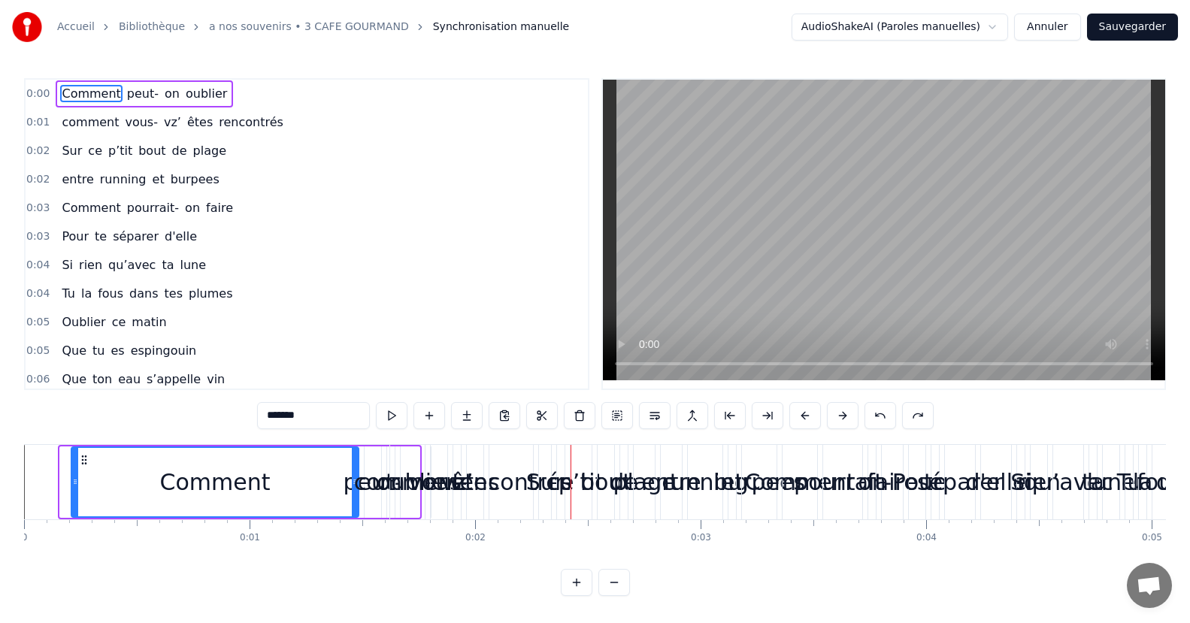
click at [886, 416] on button at bounding box center [881, 415] width 32 height 27
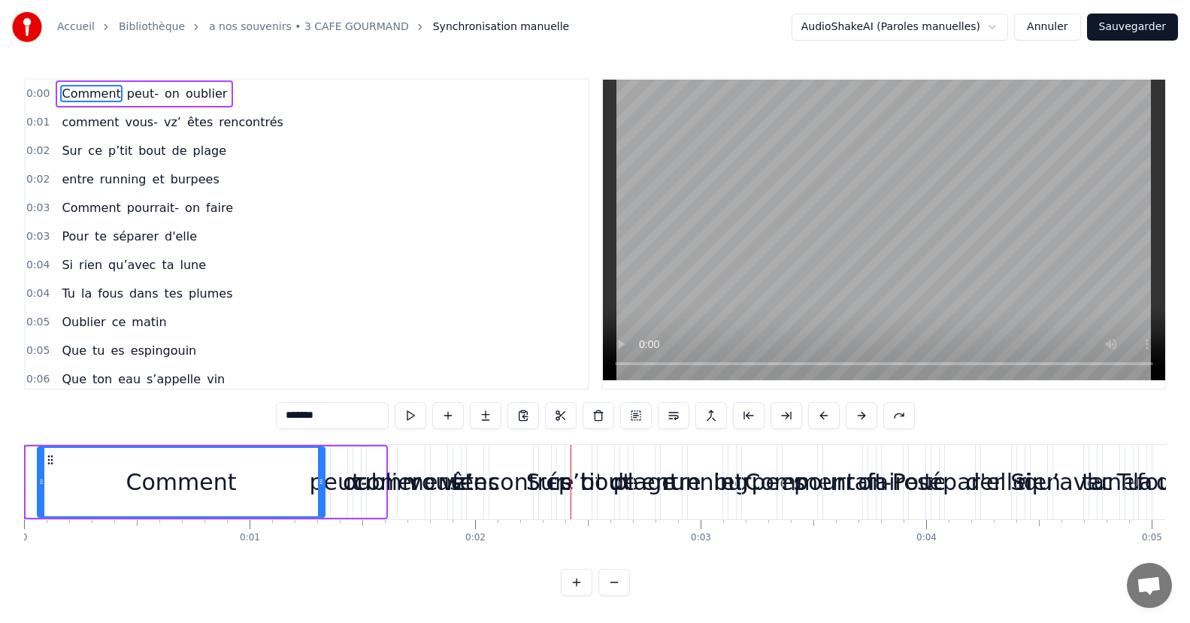
click at [886, 416] on button at bounding box center [899, 415] width 32 height 27
click at [886, 416] on button at bounding box center [881, 415] width 32 height 27
click at [29, 92] on span "0:00" at bounding box center [37, 93] width 23 height 15
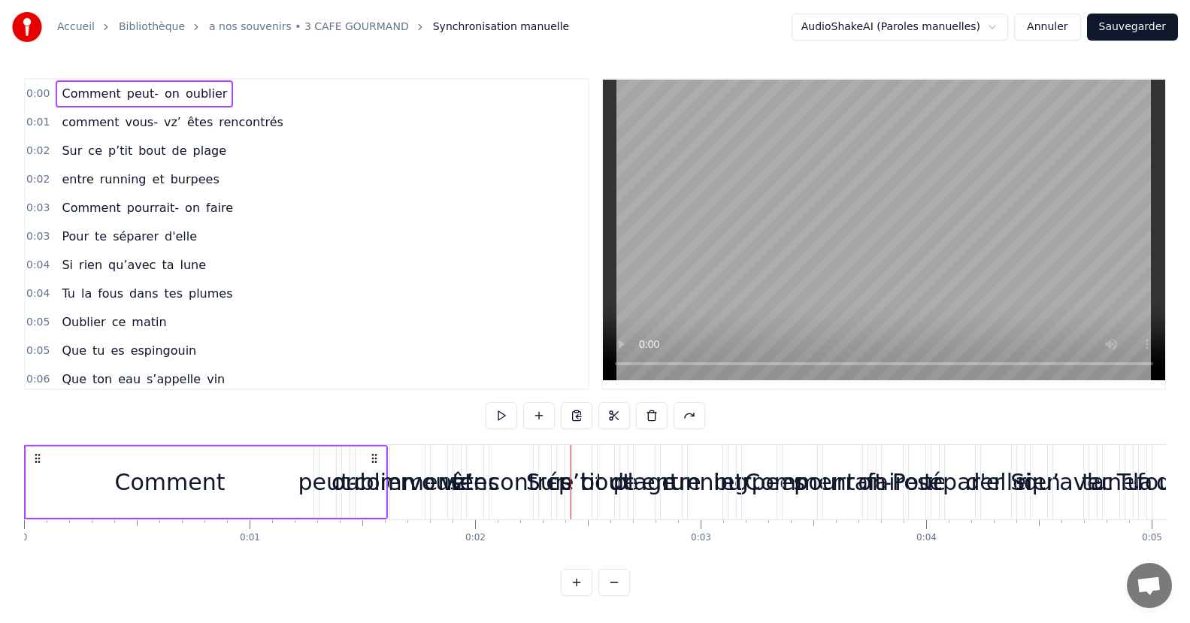
click at [382, 460] on div "oublier" at bounding box center [371, 482] width 30 height 71
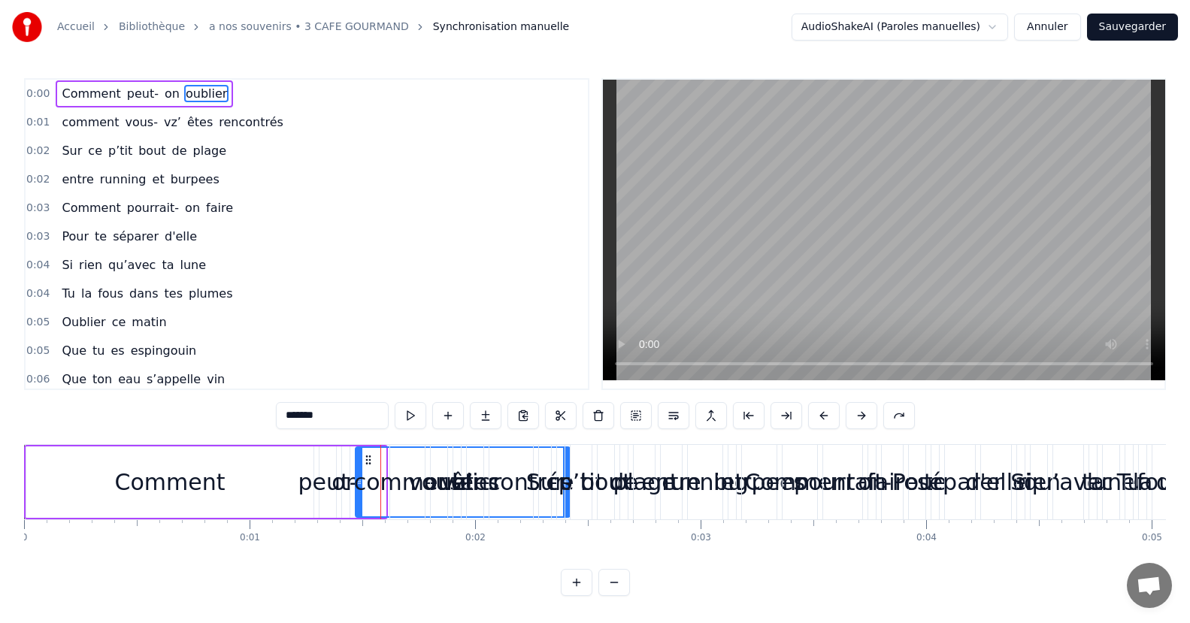
drag, startPoint x: 383, startPoint y: 459, endPoint x: 567, endPoint y: 459, distance: 184.2
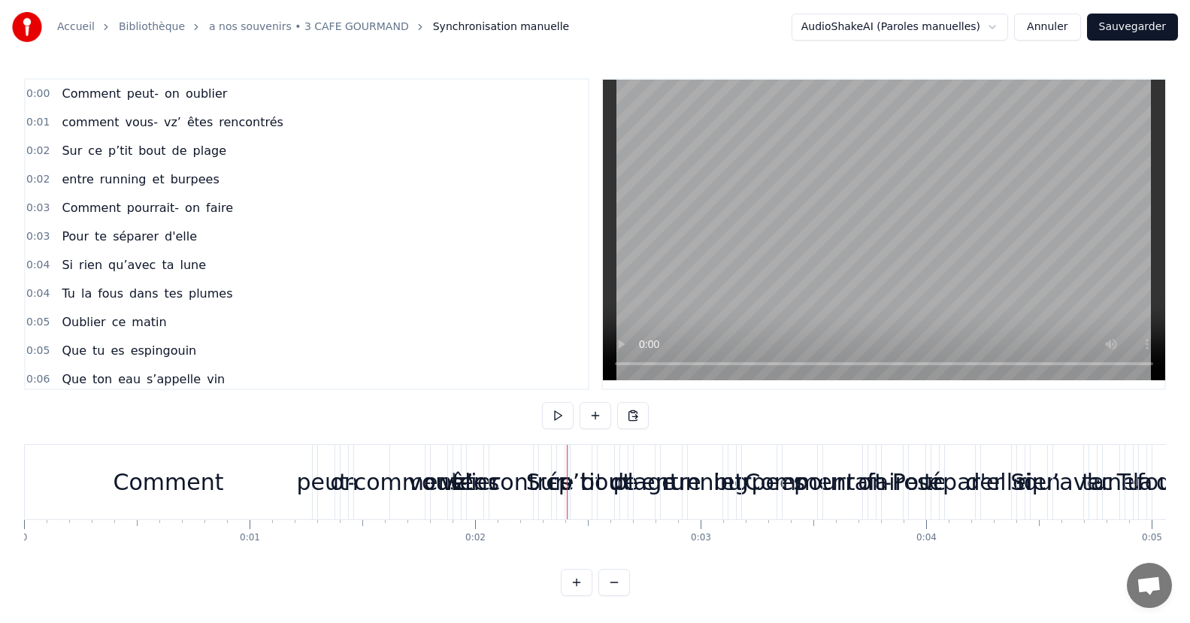
click at [504, 571] on div "0:00 Comment peut- on oublier 0:01 comment vous- vz’ êtes rencontrés 0:02 Sur c…" at bounding box center [595, 337] width 1142 height 518
click at [542, 547] on div "0 0:01 0:02 0:03 0:04 0:05 0:06 0:07 0:08 0:09 0:10 0:11 0:12 0:13 0:14 0:15 0:…" at bounding box center [595, 538] width 1142 height 38
click at [582, 596] on button at bounding box center [577, 582] width 32 height 27
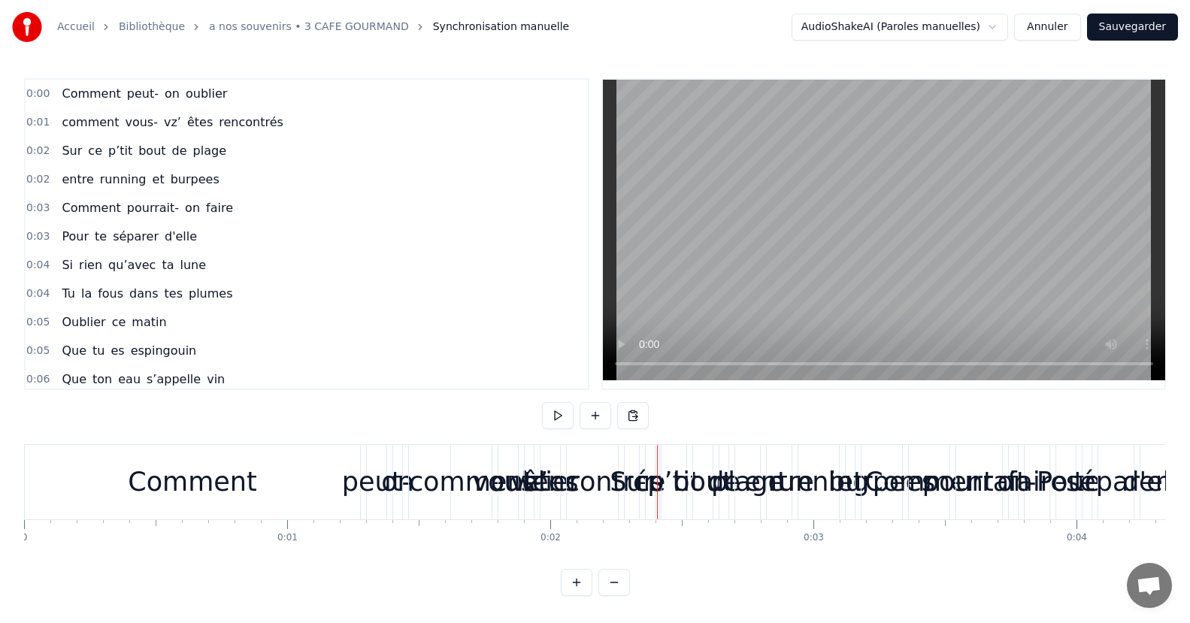
click at [612, 595] on button at bounding box center [614, 582] width 32 height 27
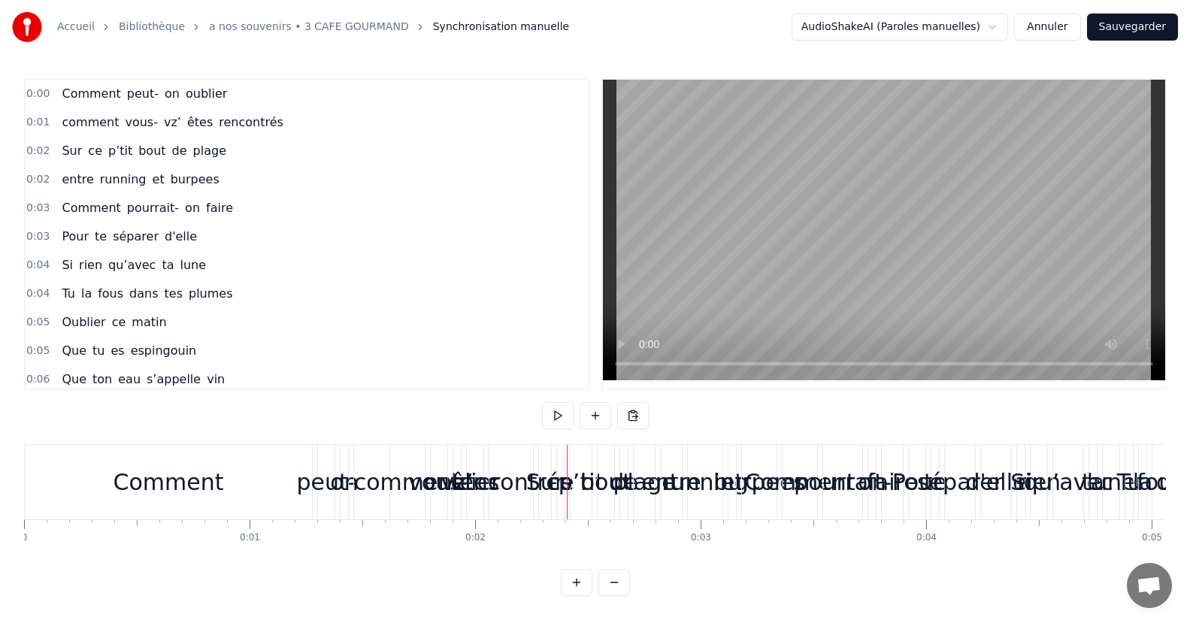
click at [73, 80] on div "Comment peut- on oublier" at bounding box center [144, 93] width 177 height 27
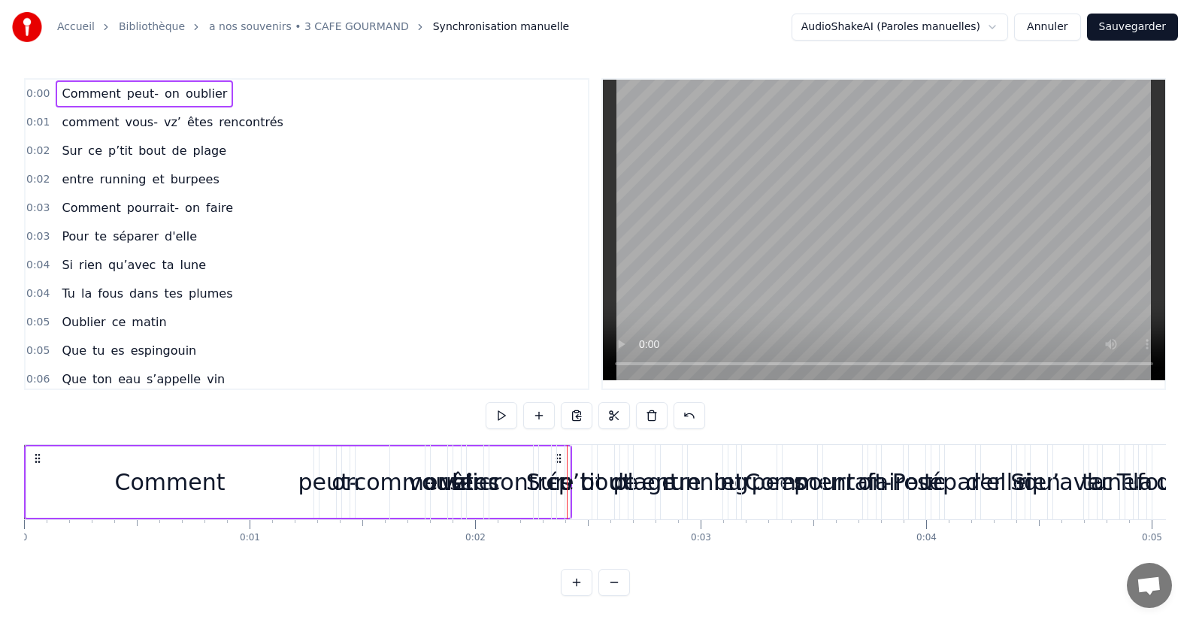
click at [40, 456] on icon at bounding box center [38, 459] width 12 height 12
click at [34, 461] on icon at bounding box center [38, 459] width 12 height 12
click at [372, 573] on div "0:00 Comment peut- on oublier 0:01 comment vous- vz’ êtes rencontrés 0:02 Sur c…" at bounding box center [595, 337] width 1142 height 518
click at [330, 498] on div "peut-" at bounding box center [327, 482] width 59 height 34
click at [342, 490] on div "peut-" at bounding box center [327, 482] width 59 height 34
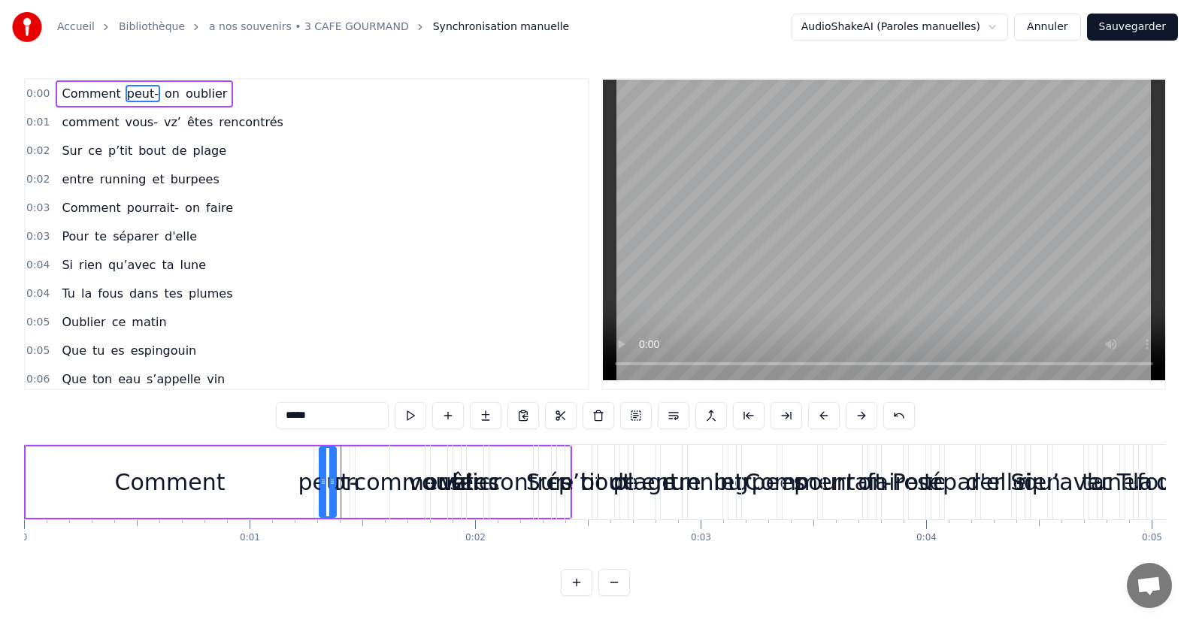
click at [357, 489] on div "oublier" at bounding box center [463, 482] width 214 height 71
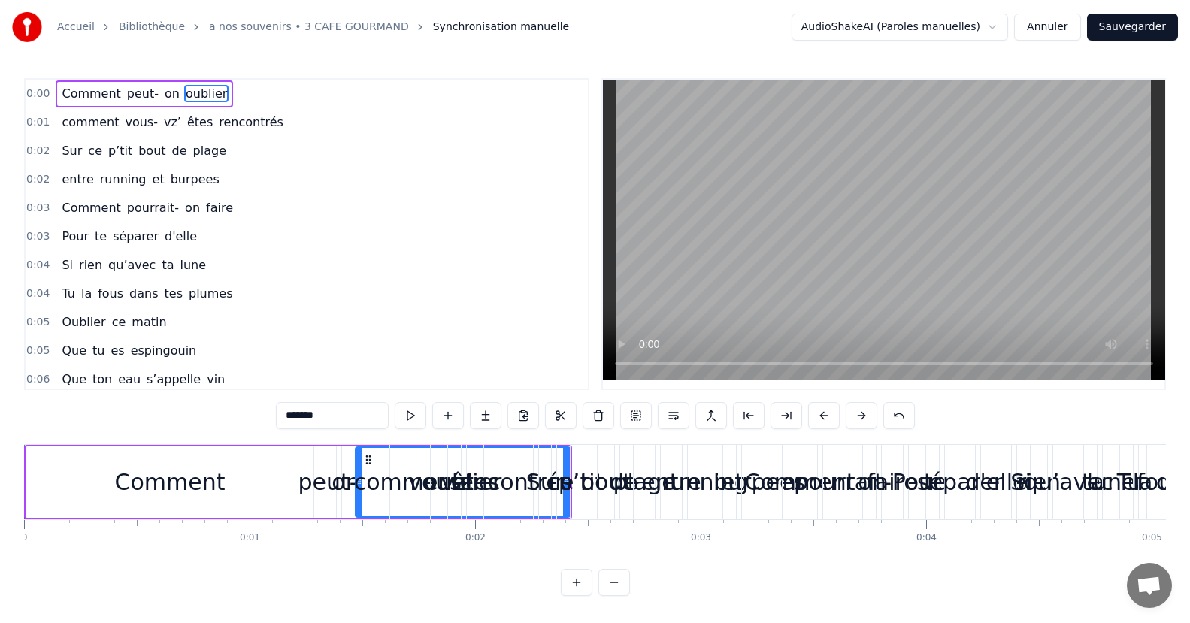
click at [436, 490] on div "vous-" at bounding box center [439, 482] width 62 height 34
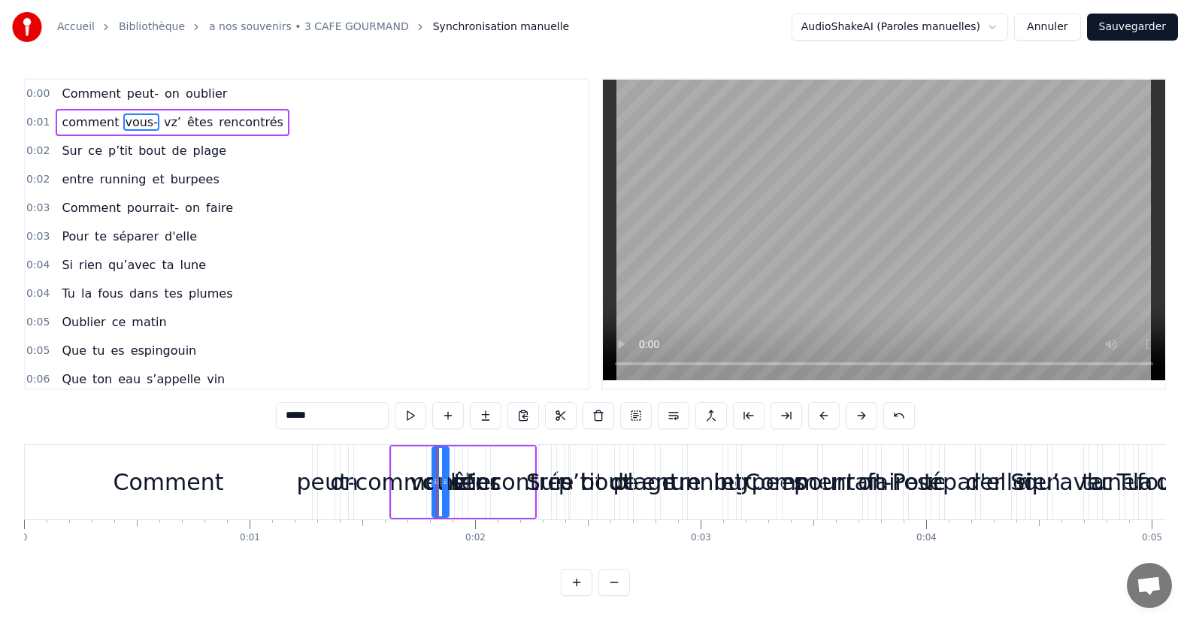
click at [485, 493] on div "rencontrés" at bounding box center [513, 482] width 121 height 34
type input "**********"
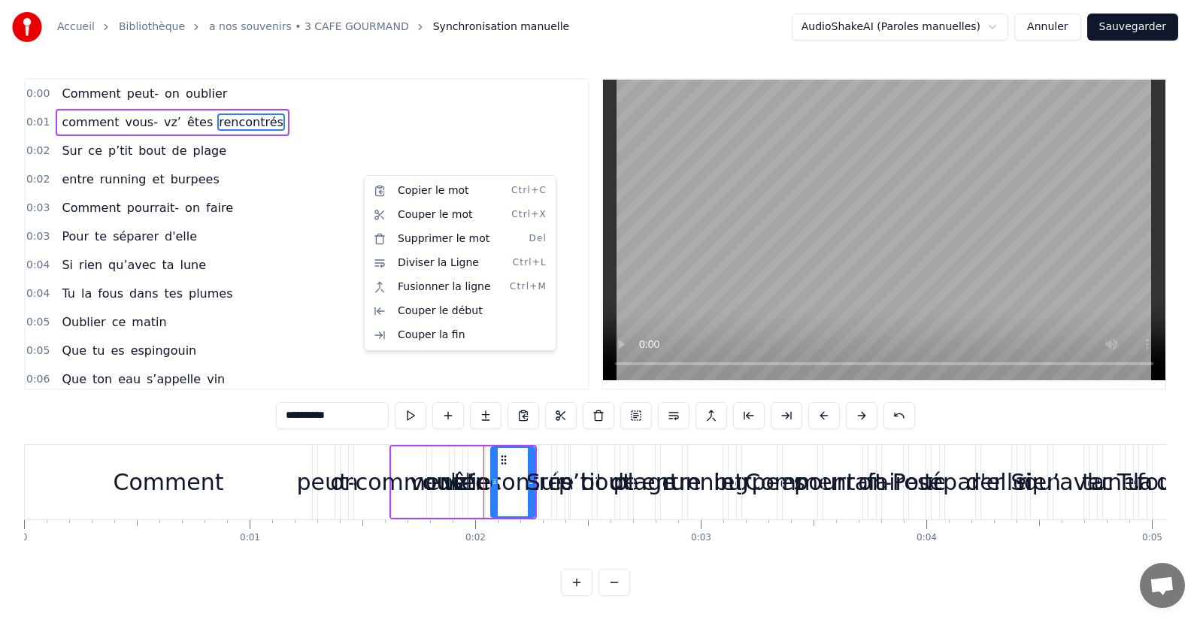
drag, startPoint x: 362, startPoint y: 175, endPoint x: 331, endPoint y: 169, distance: 32.1
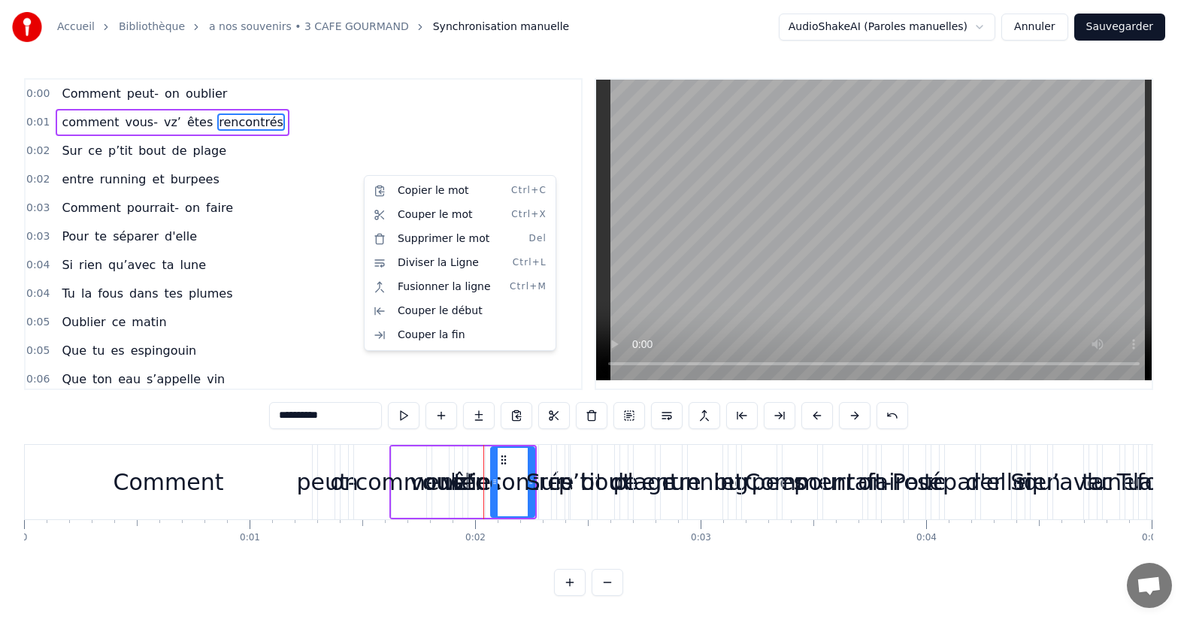
click at [348, 213] on div "0:03 Comment pourrait- on faire" at bounding box center [304, 208] width 556 height 29
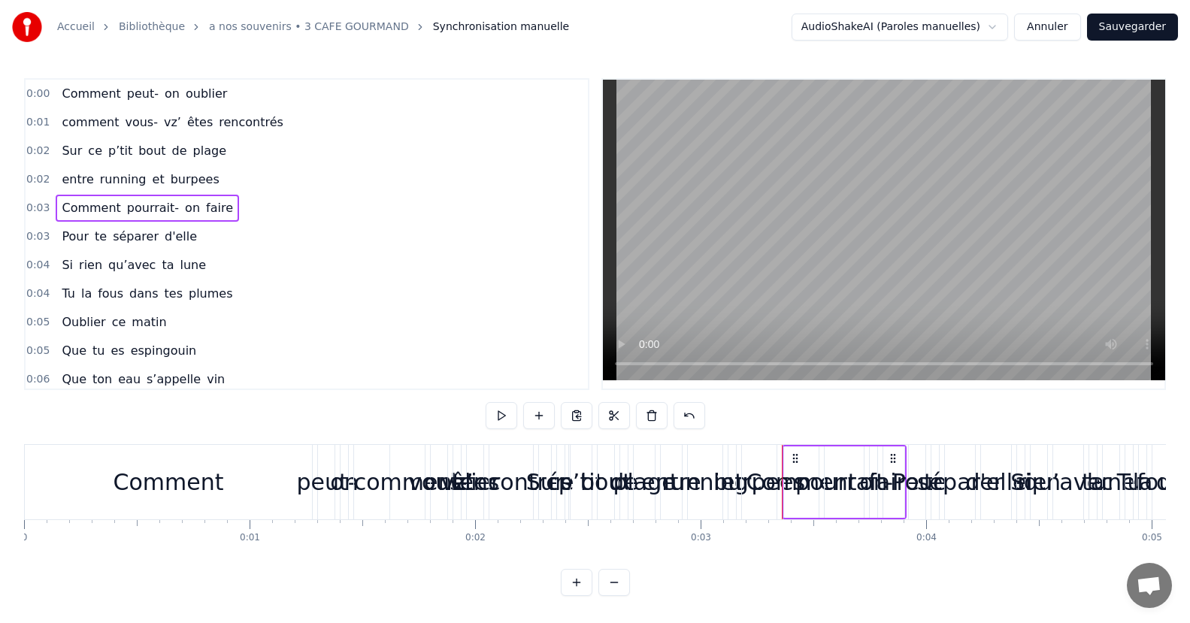
click at [35, 89] on span "0:00" at bounding box center [37, 93] width 23 height 15
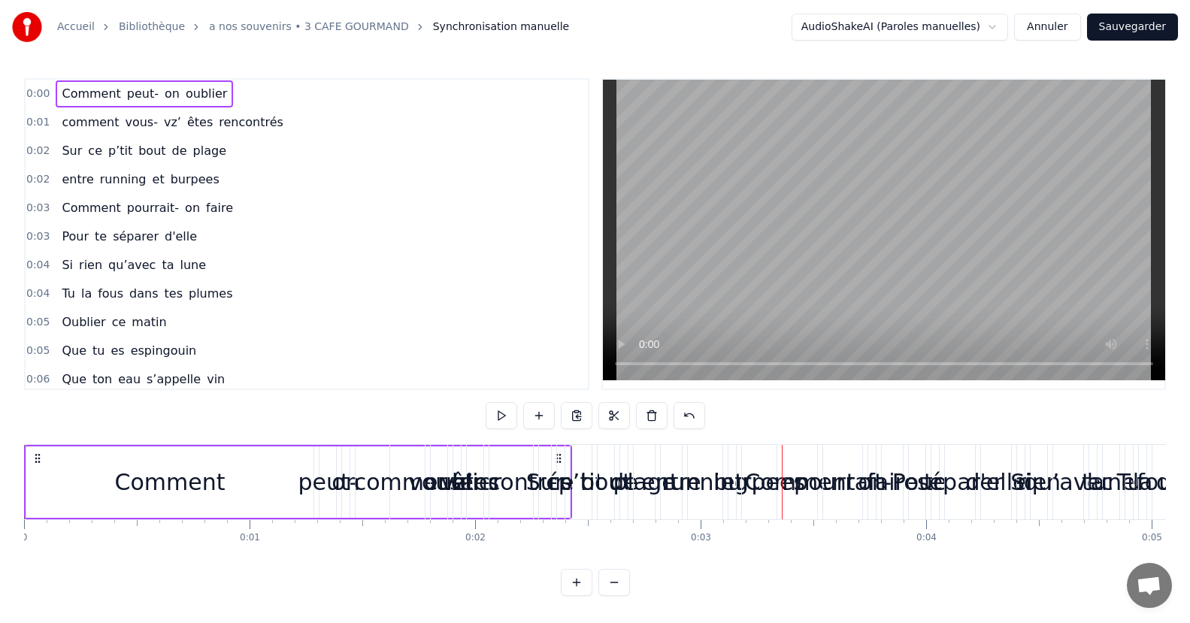
drag, startPoint x: 58, startPoint y: 106, endPoint x: 64, endPoint y: 223, distance: 116.7
click at [64, 223] on div "0:00 Comment peut- on oublier 0:01 comment vous- vz’ êtes rencontrés 0:02 Sur c…" at bounding box center [306, 234] width 565 height 312
drag, startPoint x: 79, startPoint y: 103, endPoint x: 81, endPoint y: 235, distance: 132.3
click at [81, 235] on div "0:00 Comment peut- on oublier 0:01 comment vous- vz’ êtes rencontrés 0:02 Sur c…" at bounding box center [306, 234] width 565 height 312
drag, startPoint x: 108, startPoint y: 86, endPoint x: 95, endPoint y: 254, distance: 168.2
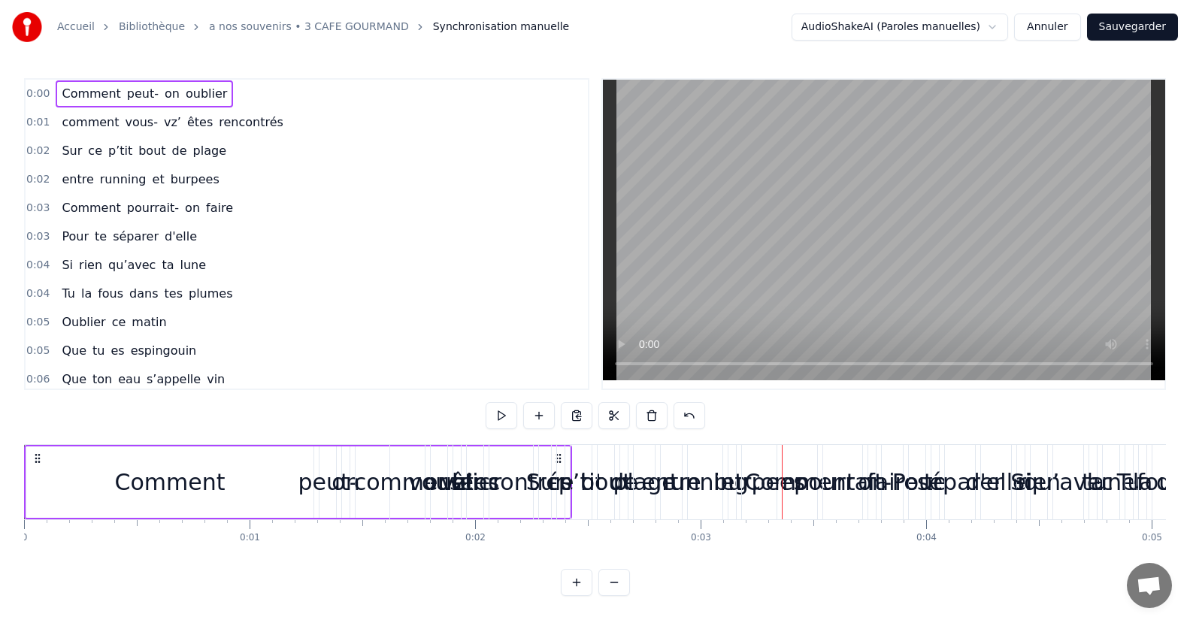
click at [95, 254] on div "0:00 Comment peut- on oublier 0:01 comment vous- vz’ êtes rencontrés 0:02 Sur c…" at bounding box center [306, 234] width 565 height 312
click at [1050, 26] on button "Annuler" at bounding box center [1047, 27] width 66 height 27
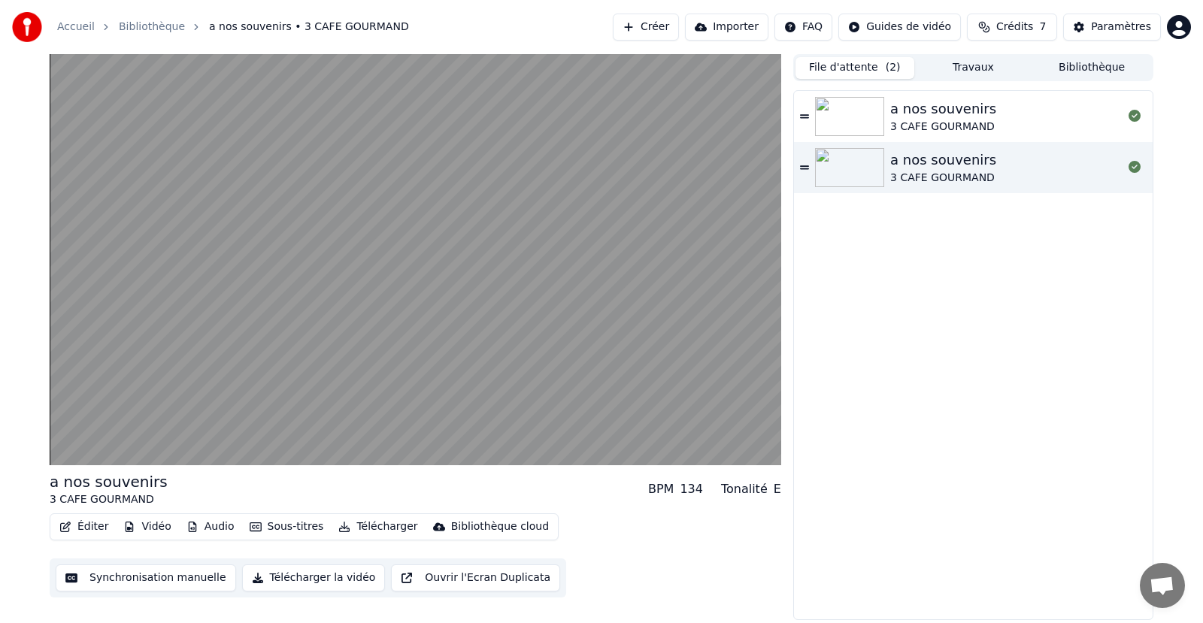
click at [959, 175] on div "3 CAFE GOURMAND" at bounding box center [943, 178] width 106 height 15
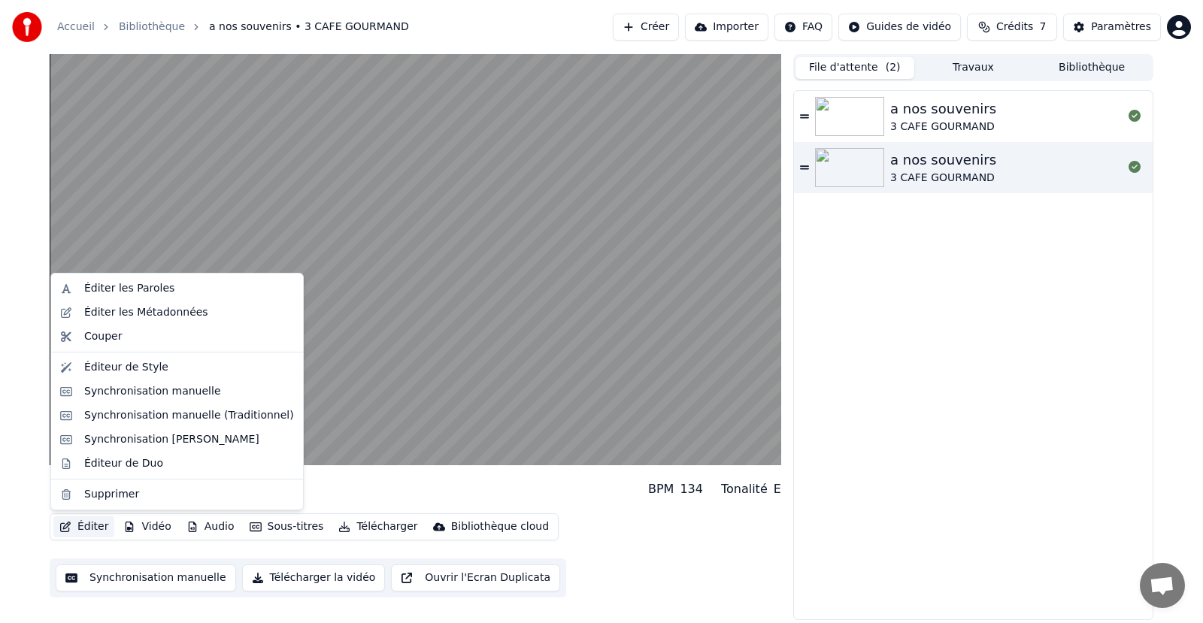
click at [84, 528] on button "Éditer" at bounding box center [83, 526] width 61 height 21
click at [105, 441] on div "Synchronisation [PERSON_NAME]" at bounding box center [171, 439] width 175 height 15
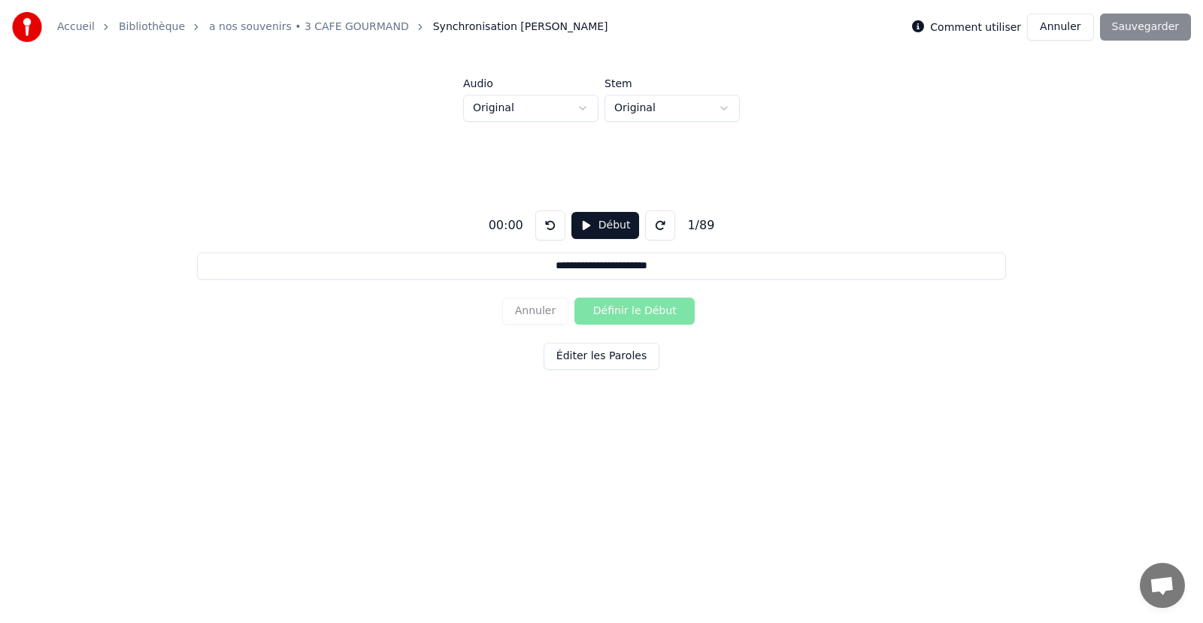
click at [658, 221] on button at bounding box center [660, 225] width 30 height 30
click at [592, 232] on button "Début" at bounding box center [605, 225] width 68 height 27
click at [586, 229] on button "Pause" at bounding box center [604, 225] width 67 height 27
click at [543, 229] on button at bounding box center [550, 225] width 30 height 30
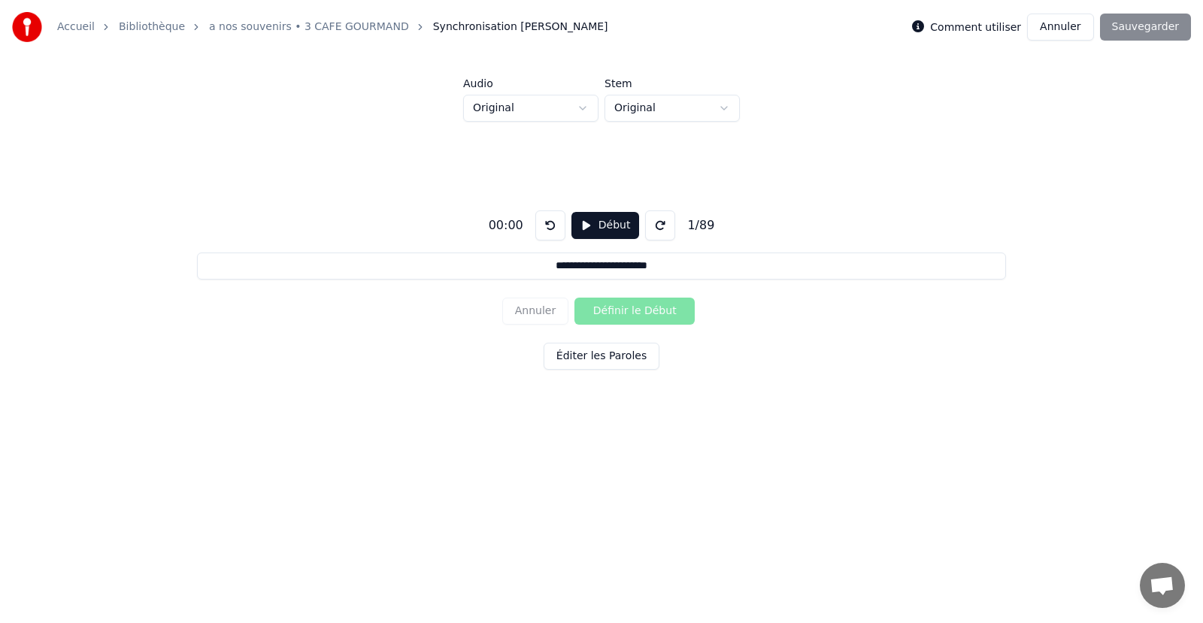
click at [543, 229] on button at bounding box center [550, 225] width 30 height 30
click at [586, 229] on button "Début" at bounding box center [605, 225] width 68 height 27
click at [609, 311] on button "Définir le Début" at bounding box center [634, 311] width 120 height 27
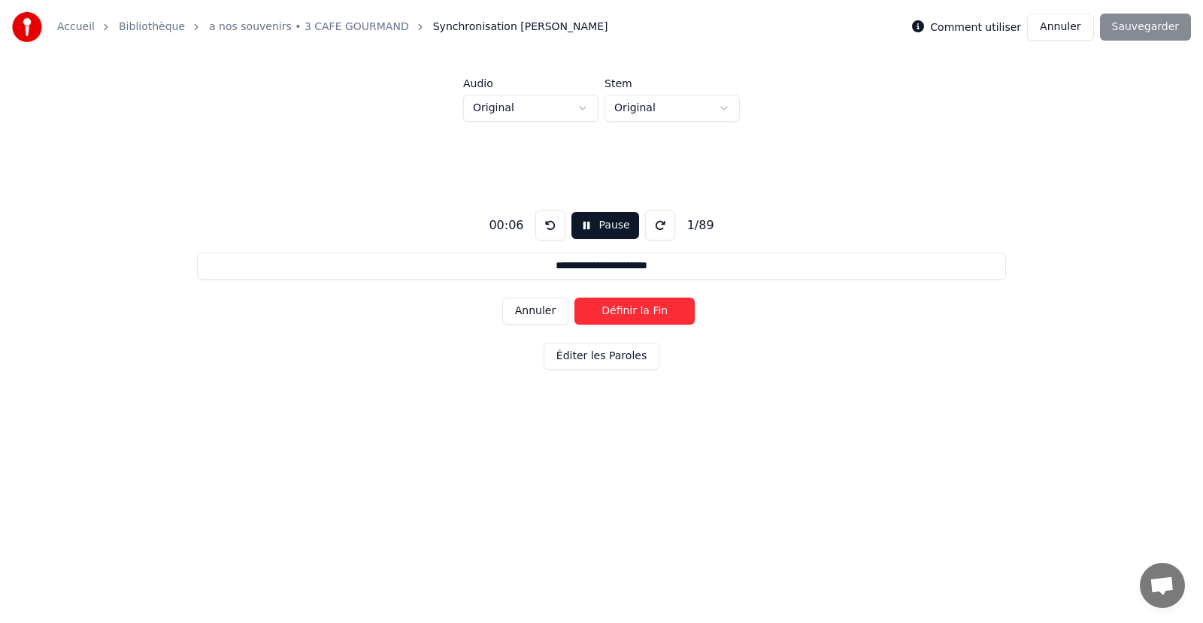
click at [583, 229] on button "Pause" at bounding box center [604, 225] width 67 height 27
click at [546, 228] on button at bounding box center [550, 225] width 30 height 30
click at [596, 361] on button "Éditer les Paroles" at bounding box center [602, 356] width 116 height 27
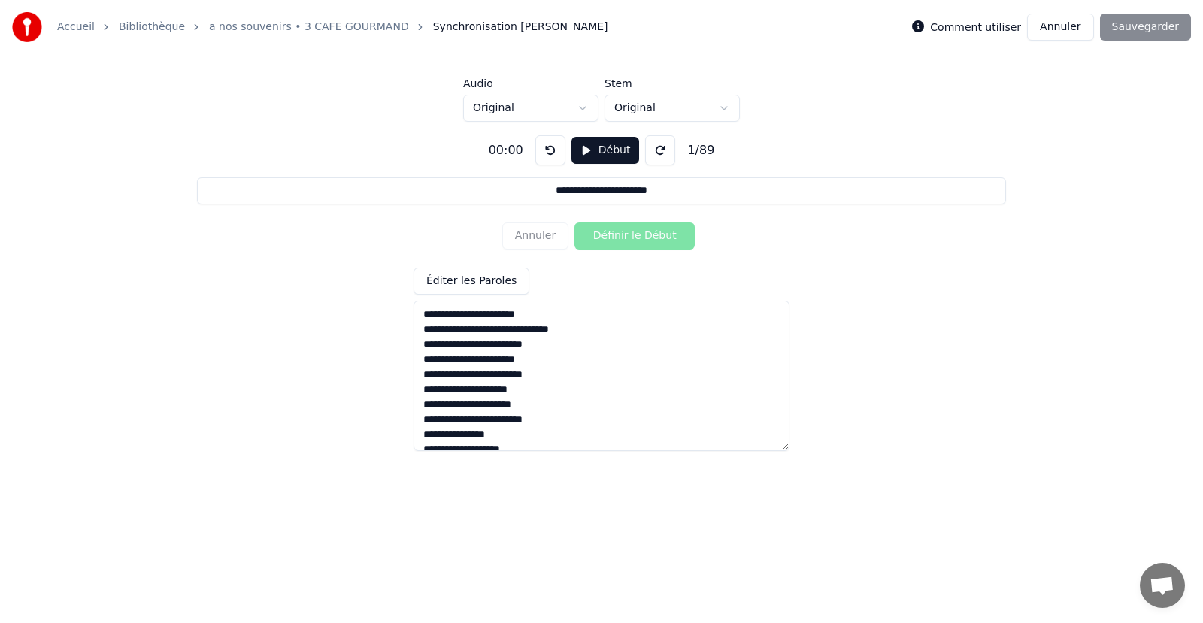
click at [597, 243] on div "Annuler Définir le Début" at bounding box center [601, 236] width 198 height 39
click at [595, 150] on button "Début" at bounding box center [605, 150] width 68 height 27
click at [601, 238] on button "Définir le Début" at bounding box center [634, 236] width 120 height 27
click at [554, 236] on button "Annuler" at bounding box center [535, 236] width 66 height 27
click at [555, 151] on button at bounding box center [550, 150] width 30 height 30
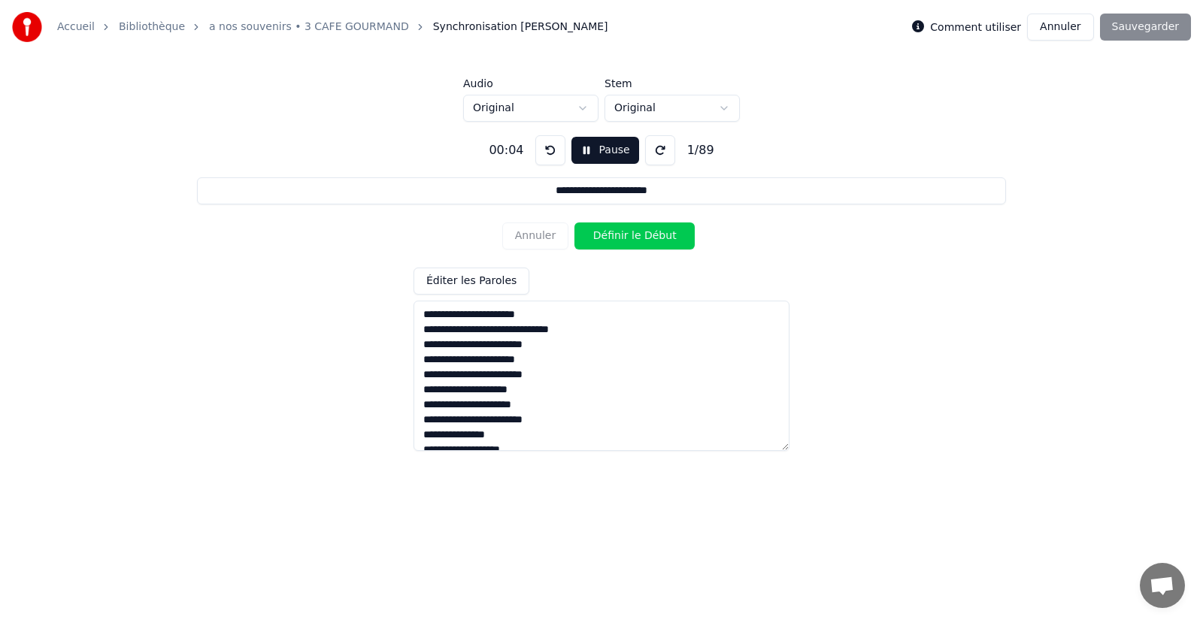
click at [555, 151] on button at bounding box center [550, 150] width 30 height 30
click at [687, 102] on html "**********" at bounding box center [601, 238] width 1203 height 476
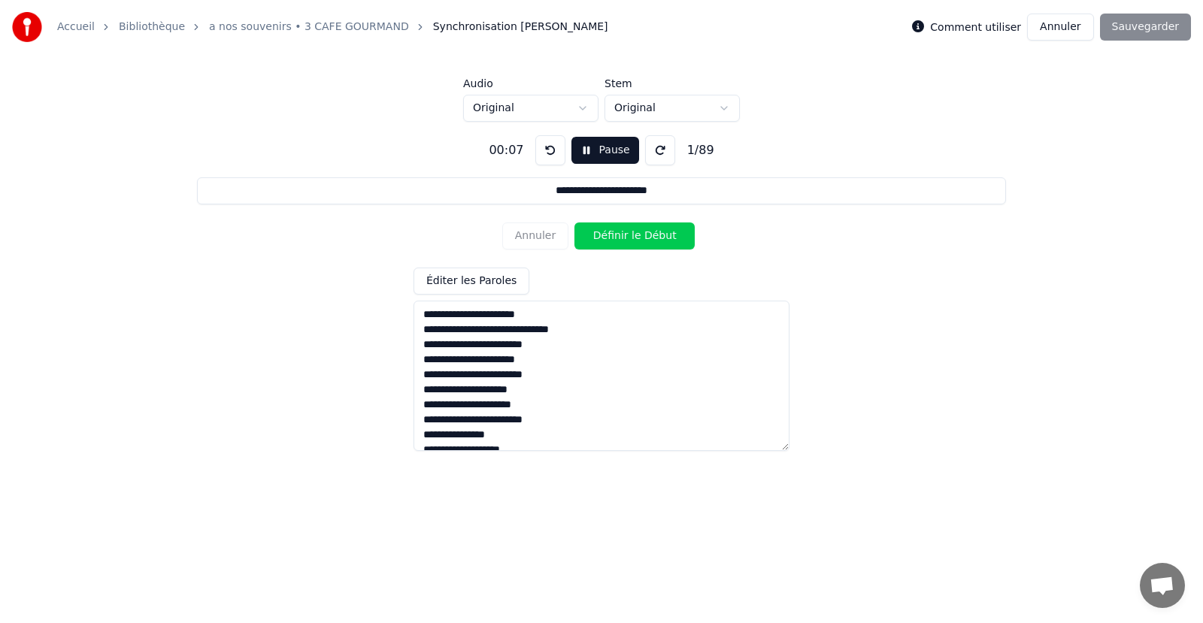
click at [551, 156] on button at bounding box center [550, 150] width 30 height 30
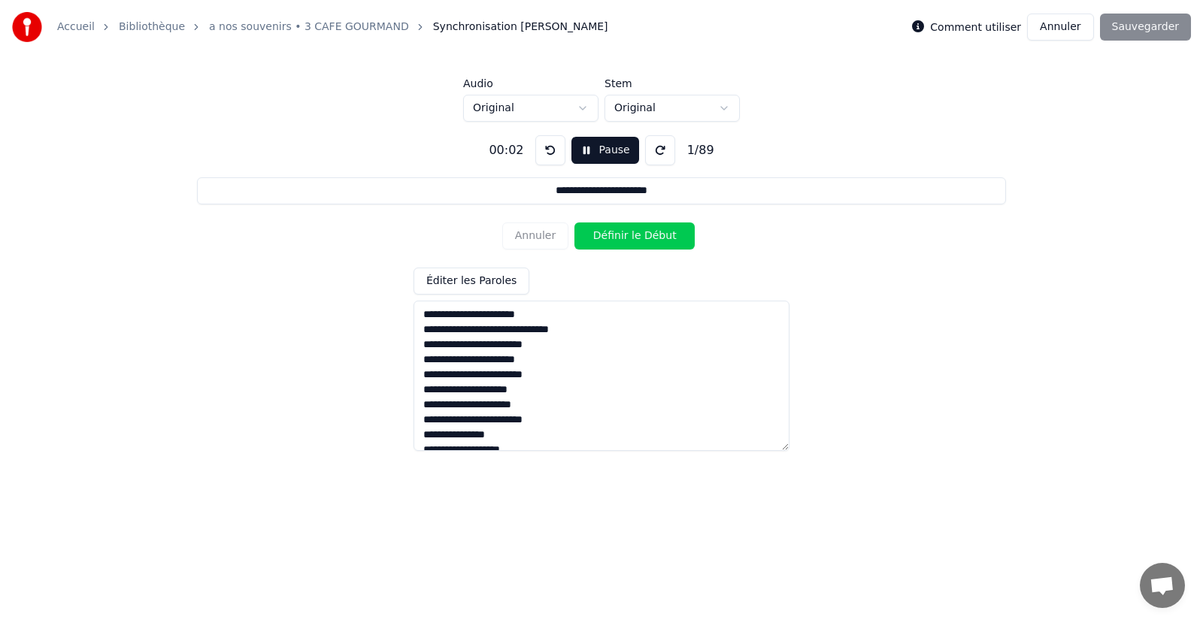
drag, startPoint x: 545, startPoint y: 151, endPoint x: 576, endPoint y: 151, distance: 30.8
click at [576, 151] on div "00:02 Pause 1 / 89" at bounding box center [601, 150] width 237 height 30
click at [576, 151] on button "Pause" at bounding box center [604, 150] width 67 height 27
click at [541, 152] on button at bounding box center [550, 150] width 30 height 30
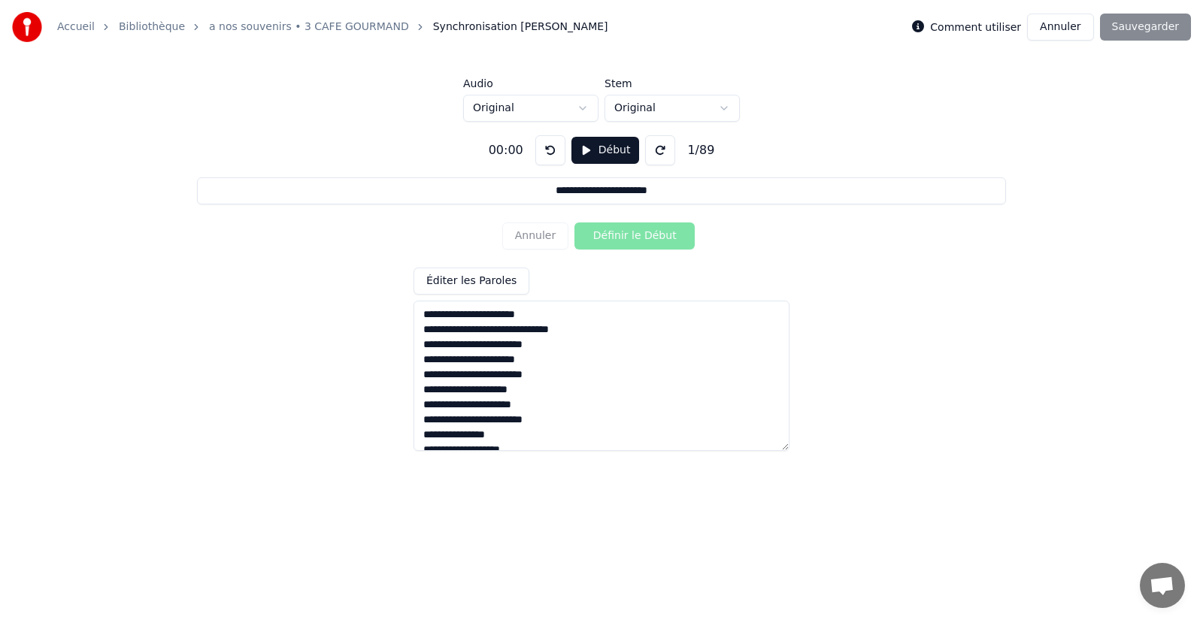
click at [541, 152] on button at bounding box center [550, 150] width 30 height 30
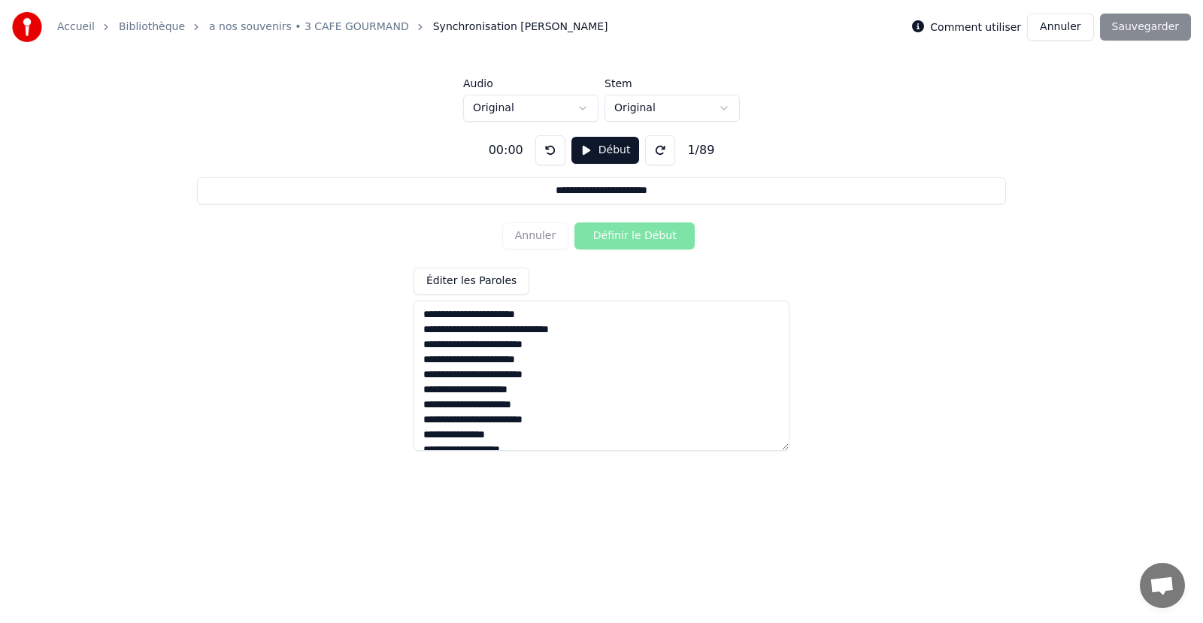
click at [541, 152] on button at bounding box center [550, 150] width 30 height 30
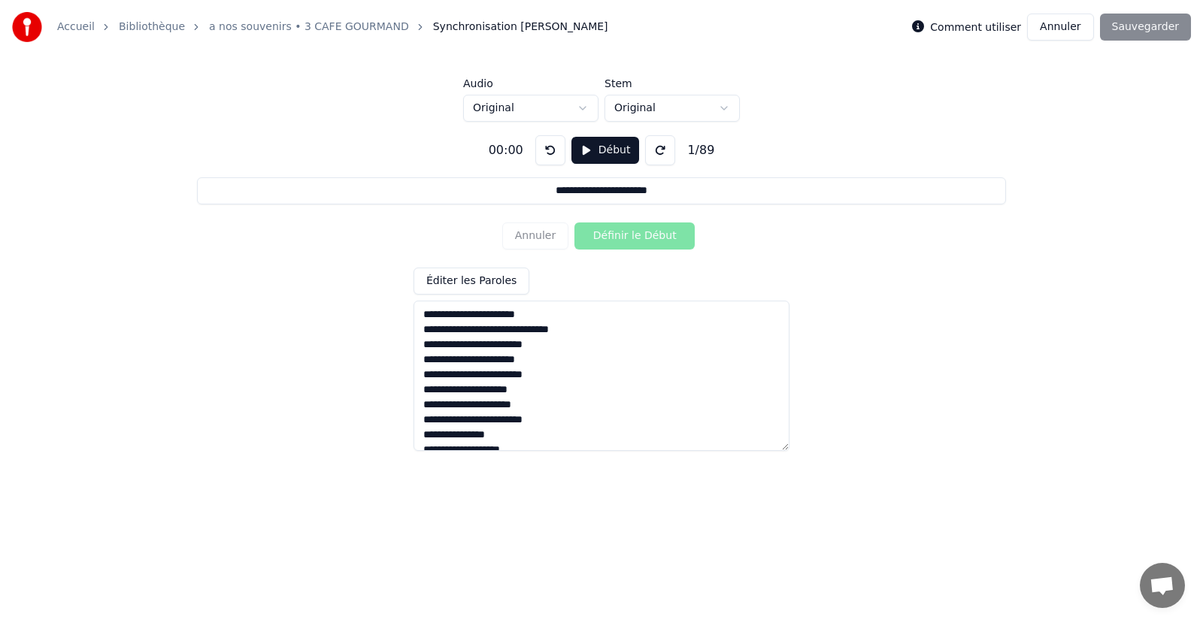
click at [541, 152] on button at bounding box center [550, 150] width 30 height 30
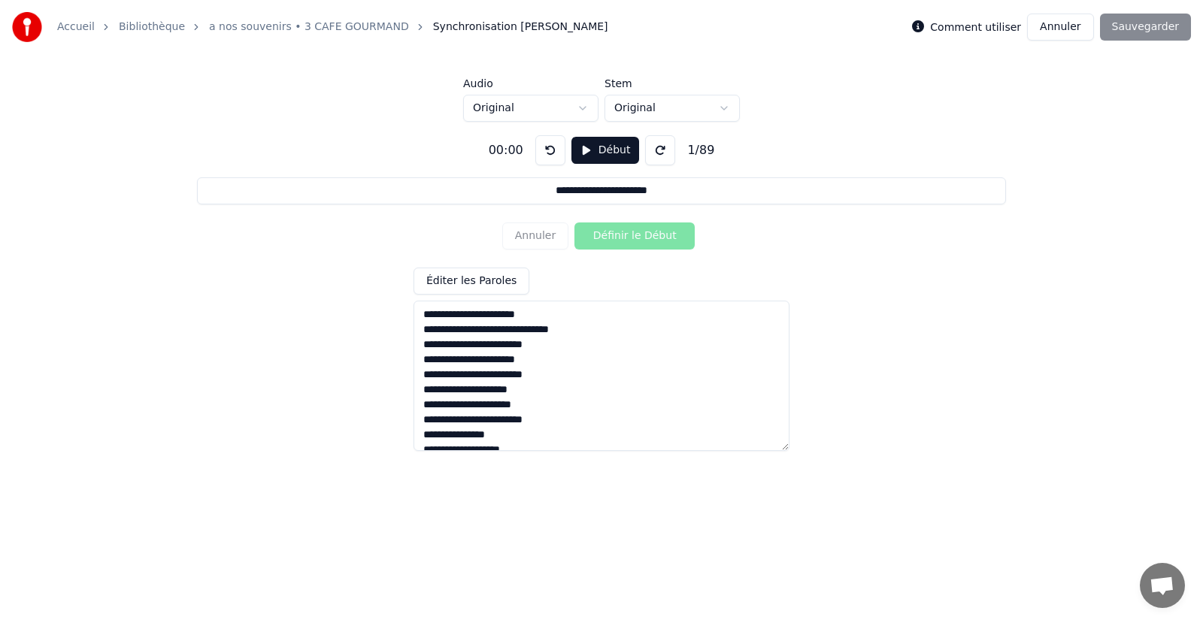
click at [541, 152] on button at bounding box center [550, 150] width 30 height 30
click at [589, 153] on button "Début" at bounding box center [605, 150] width 68 height 27
click at [548, 153] on button at bounding box center [550, 150] width 30 height 30
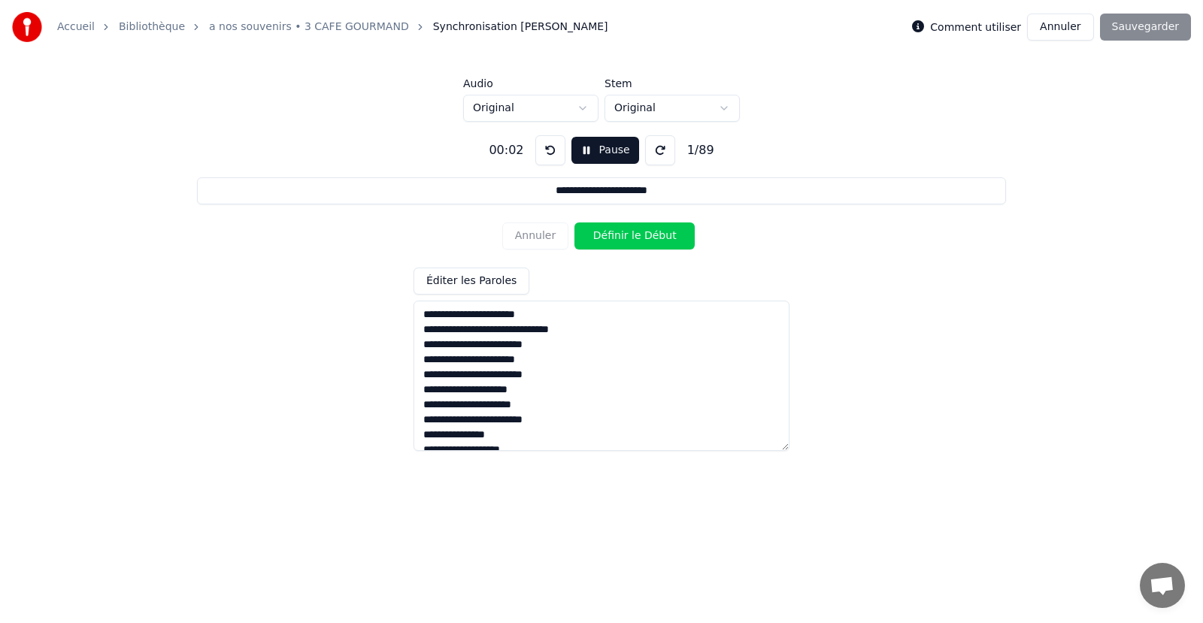
click at [548, 153] on button at bounding box center [550, 150] width 30 height 30
click at [596, 156] on button "Pause" at bounding box center [604, 150] width 67 height 27
click at [541, 147] on button at bounding box center [550, 150] width 30 height 30
click at [578, 159] on button "Début" at bounding box center [605, 150] width 68 height 27
click at [550, 150] on button at bounding box center [550, 150] width 30 height 30
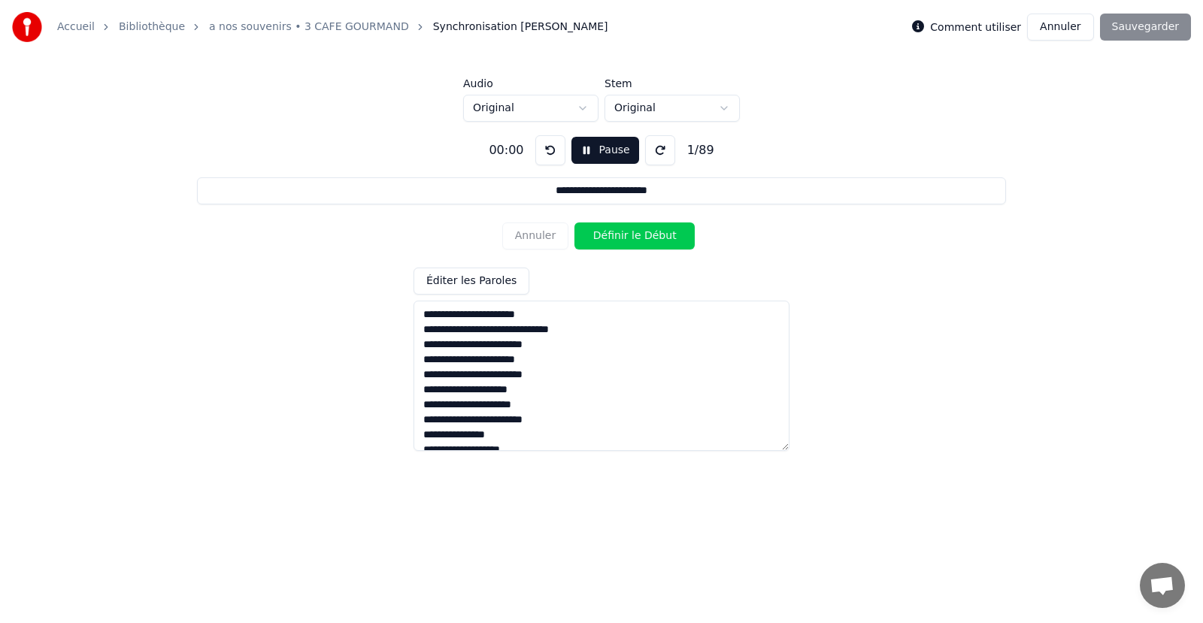
click at [614, 227] on button "Définir le Début" at bounding box center [634, 236] width 120 height 27
click at [463, 281] on button "Éditer les Paroles" at bounding box center [471, 281] width 116 height 27
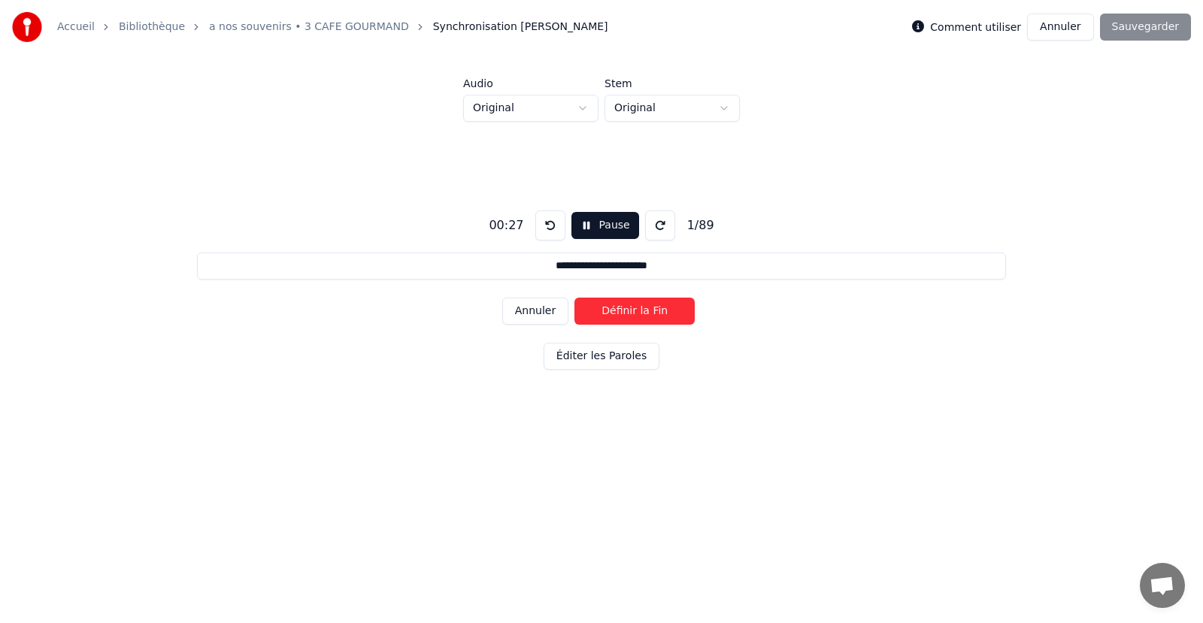
click at [542, 227] on button at bounding box center [550, 225] width 30 height 30
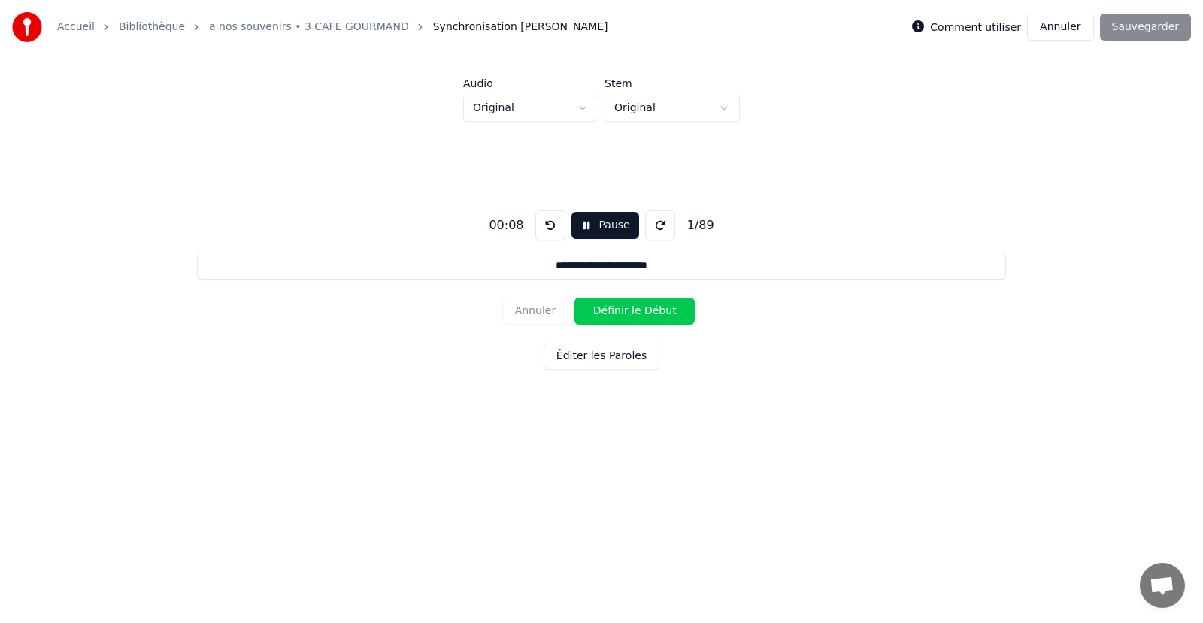
click at [542, 227] on button at bounding box center [550, 225] width 30 height 30
click at [580, 226] on button "Pause" at bounding box center [604, 225] width 67 height 27
drag, startPoint x: 1132, startPoint y: 26, endPoint x: 600, endPoint y: 260, distance: 581.3
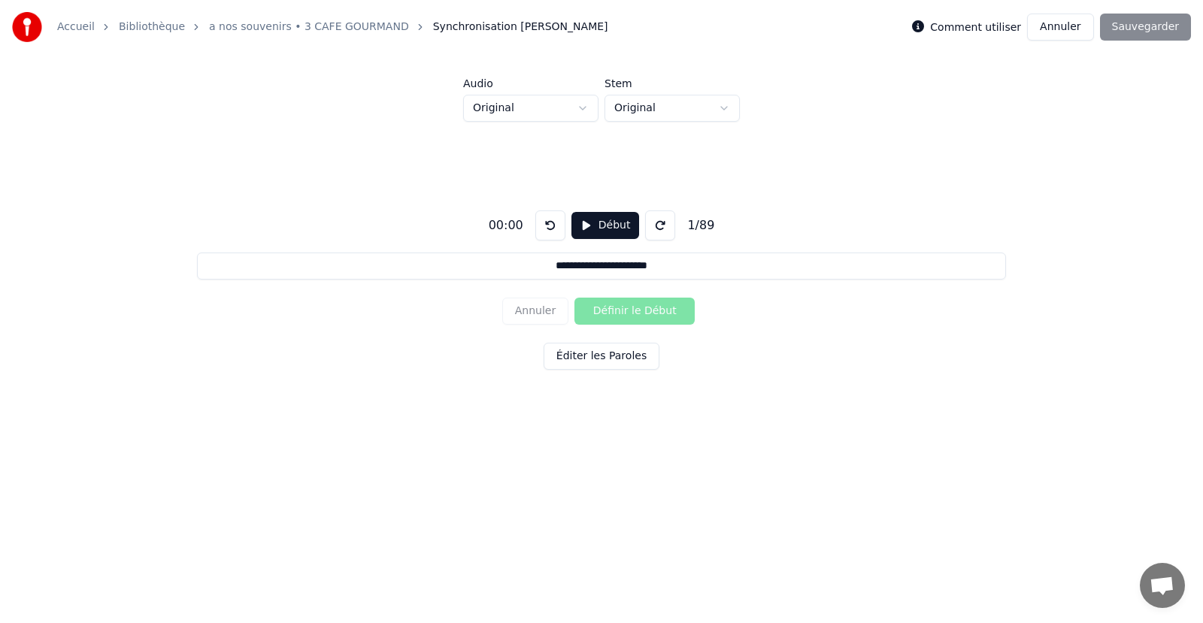
click at [600, 260] on div "**********" at bounding box center [601, 226] width 1203 height 452
click at [599, 224] on button "Début" at bounding box center [605, 225] width 68 height 27
click at [545, 231] on button at bounding box center [550, 225] width 30 height 30
drag, startPoint x: 549, startPoint y: 224, endPoint x: 601, endPoint y: 216, distance: 52.5
click at [601, 216] on div "00:02 Pause 1 / 89" at bounding box center [601, 225] width 237 height 30
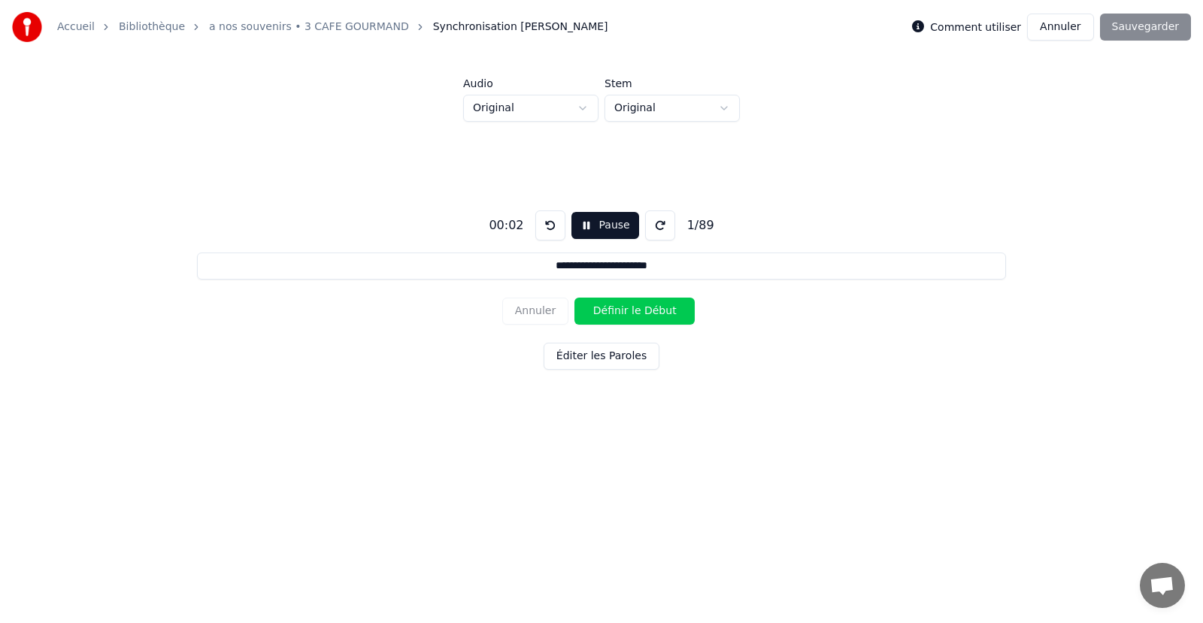
click at [601, 216] on button "Pause" at bounding box center [604, 225] width 67 height 27
click at [550, 218] on button at bounding box center [550, 225] width 30 height 30
drag, startPoint x: 550, startPoint y: 218, endPoint x: 612, endPoint y: 316, distance: 115.5
click at [612, 316] on div "**********" at bounding box center [601, 287] width 1155 height 330
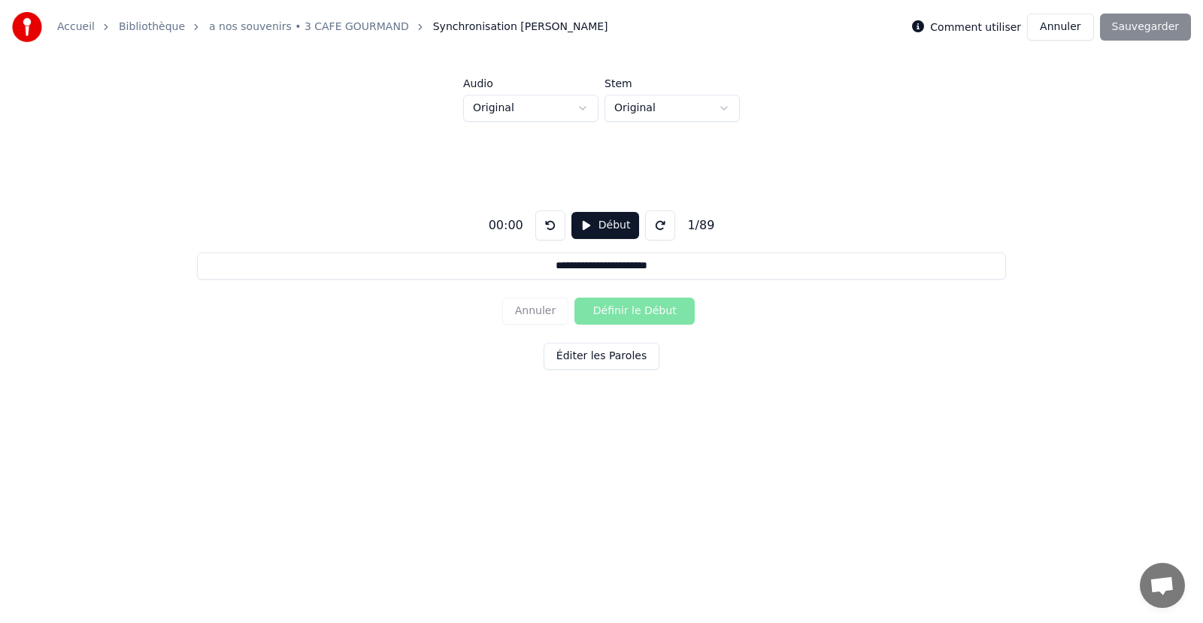
click at [612, 316] on div "Annuler Définir le Début" at bounding box center [601, 311] width 198 height 39
drag, startPoint x: 605, startPoint y: 228, endPoint x: 624, endPoint y: 307, distance: 81.9
click at [624, 307] on div "**********" at bounding box center [601, 287] width 1155 height 330
click at [601, 229] on button "Début" at bounding box center [605, 225] width 68 height 27
drag, startPoint x: 598, startPoint y: 296, endPoint x: 593, endPoint y: 320, distance: 24.5
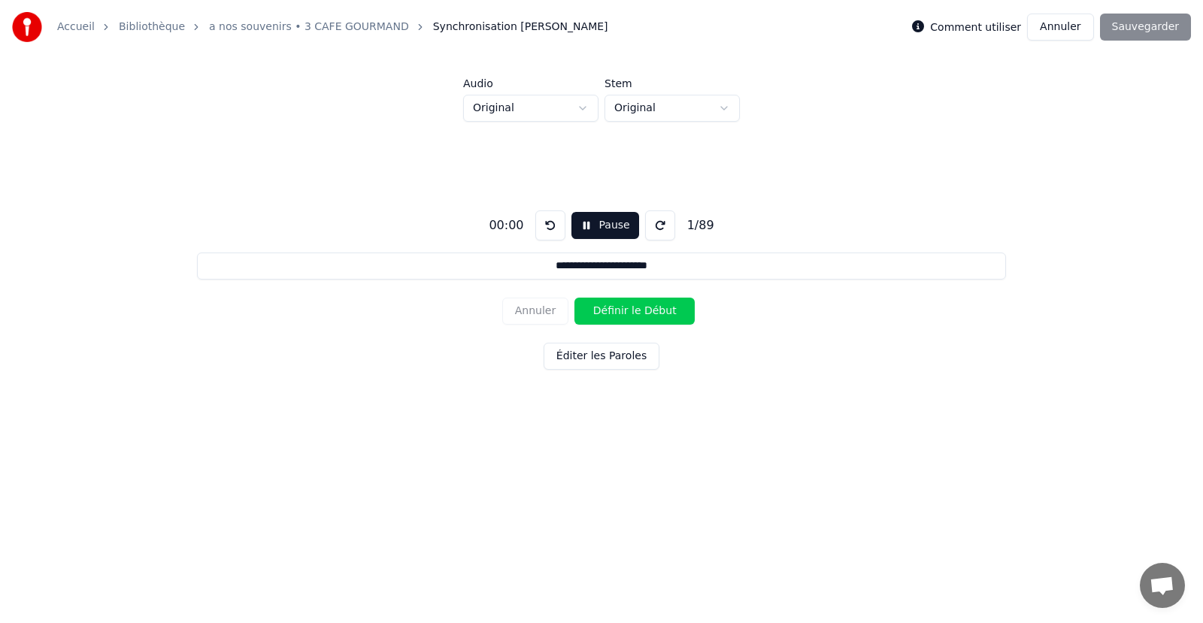
click at [593, 320] on div "Annuler Définir le Début" at bounding box center [601, 311] width 198 height 39
click at [593, 320] on button "Définir le Début" at bounding box center [634, 311] width 120 height 27
click at [616, 306] on button "Définir la Fin" at bounding box center [634, 311] width 120 height 27
click at [549, 305] on button "Annuler" at bounding box center [535, 311] width 66 height 27
click at [545, 233] on button at bounding box center [550, 225] width 30 height 30
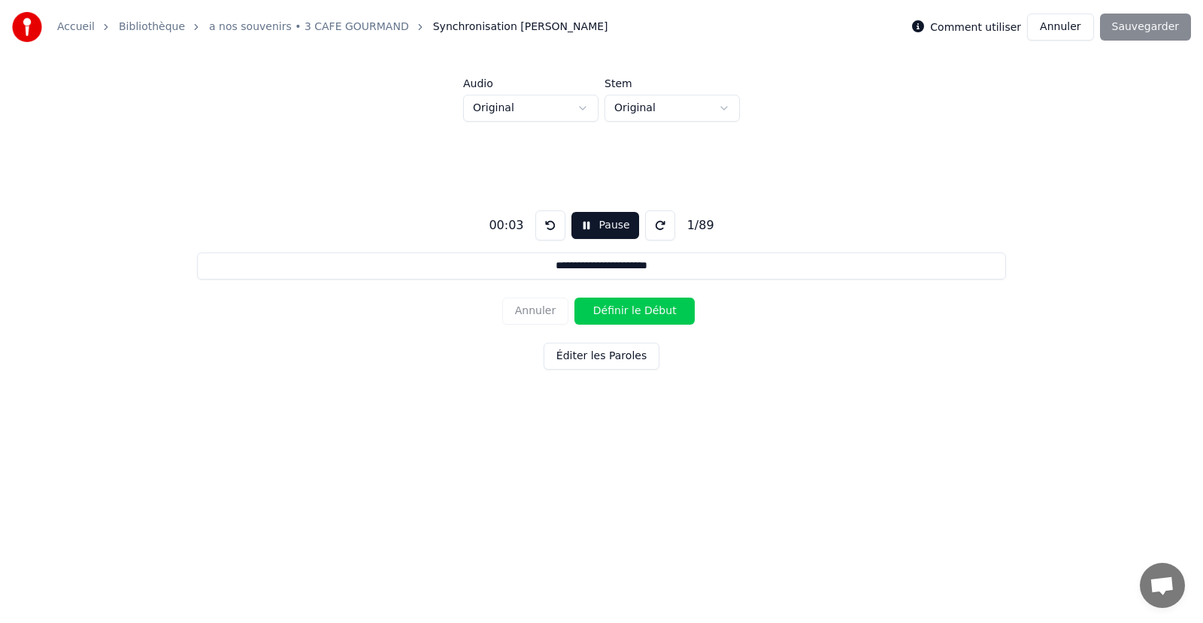
click at [545, 233] on button at bounding box center [550, 225] width 30 height 30
click at [584, 226] on button "Pause" at bounding box center [604, 225] width 67 height 27
click at [537, 116] on html "**********" at bounding box center [601, 238] width 1203 height 476
click at [536, 118] on html "**********" at bounding box center [601, 238] width 1203 height 476
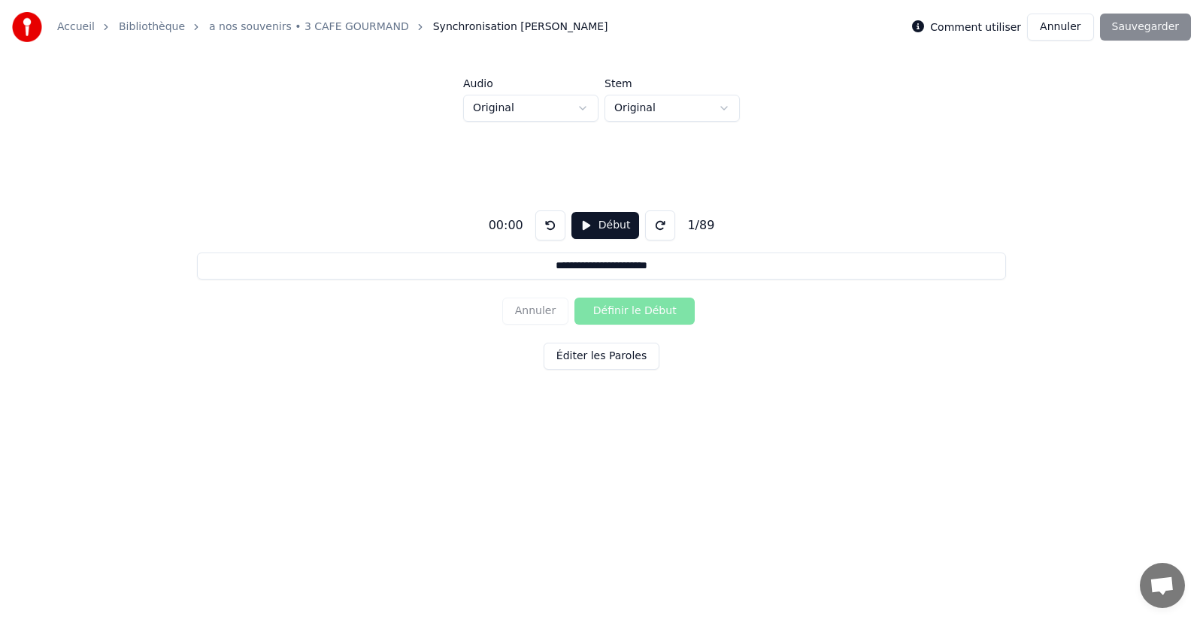
click at [585, 223] on button "Début" at bounding box center [605, 225] width 68 height 27
click at [596, 312] on button "Définir le Début" at bounding box center [634, 311] width 120 height 27
click at [596, 312] on button "Définir la Fin" at bounding box center [634, 311] width 120 height 27
type input "**********"
click at [589, 230] on button "Pause" at bounding box center [604, 225] width 67 height 27
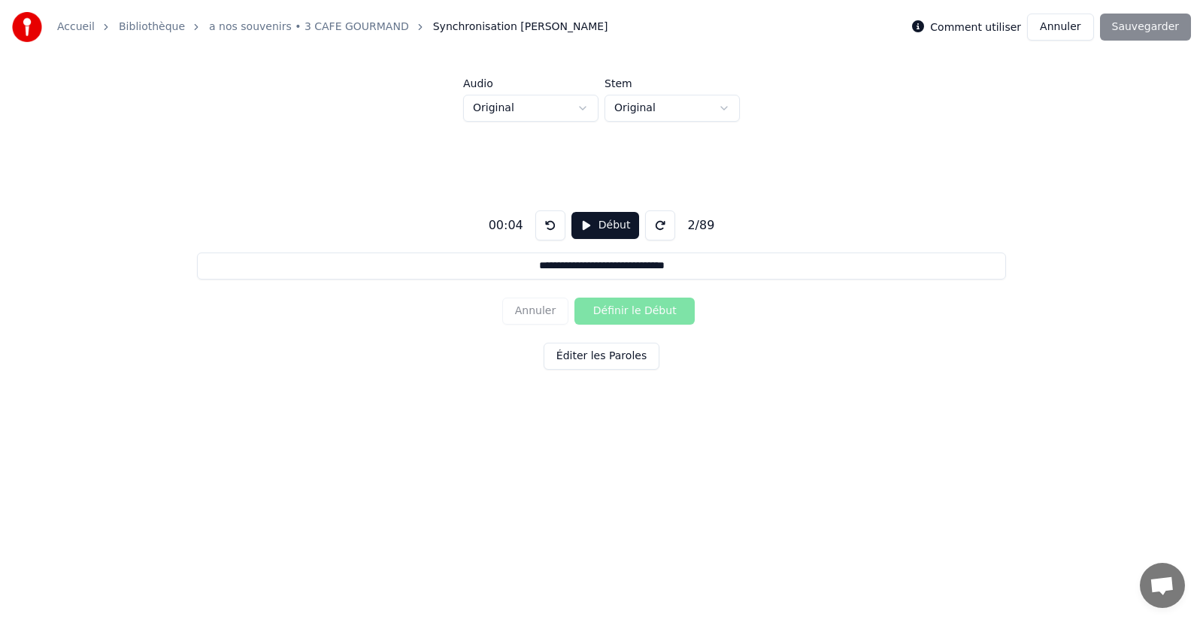
click at [553, 226] on button at bounding box center [550, 225] width 30 height 30
click at [552, 226] on button at bounding box center [550, 225] width 30 height 30
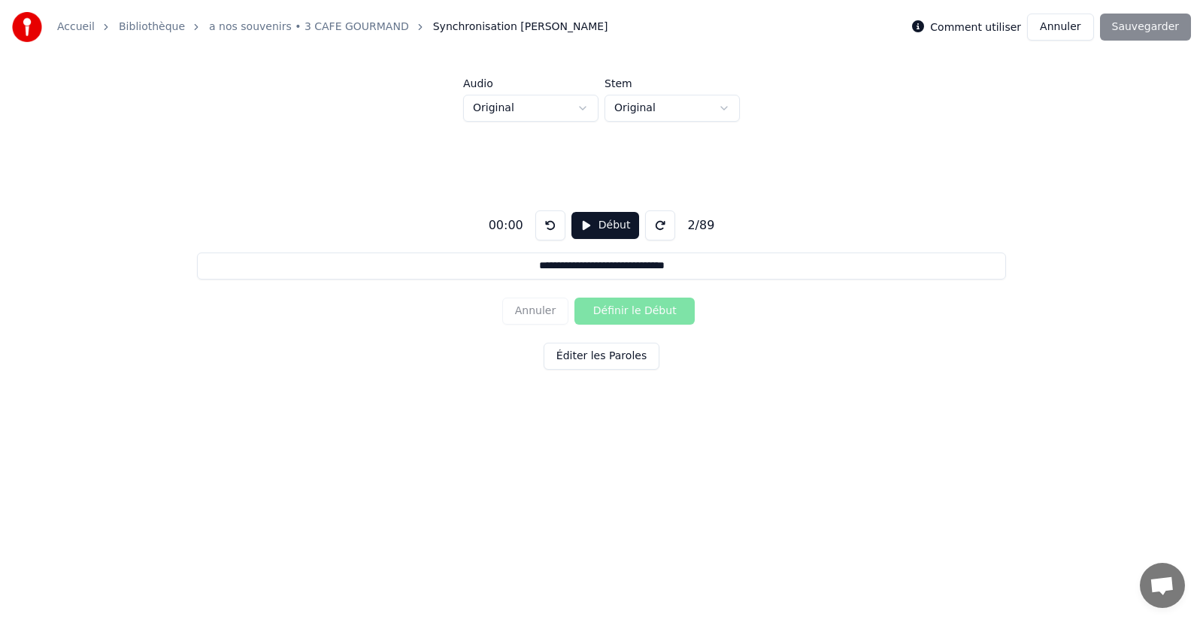
click at [552, 226] on button at bounding box center [550, 225] width 30 height 30
click at [599, 362] on button "Éditer les Paroles" at bounding box center [602, 356] width 116 height 27
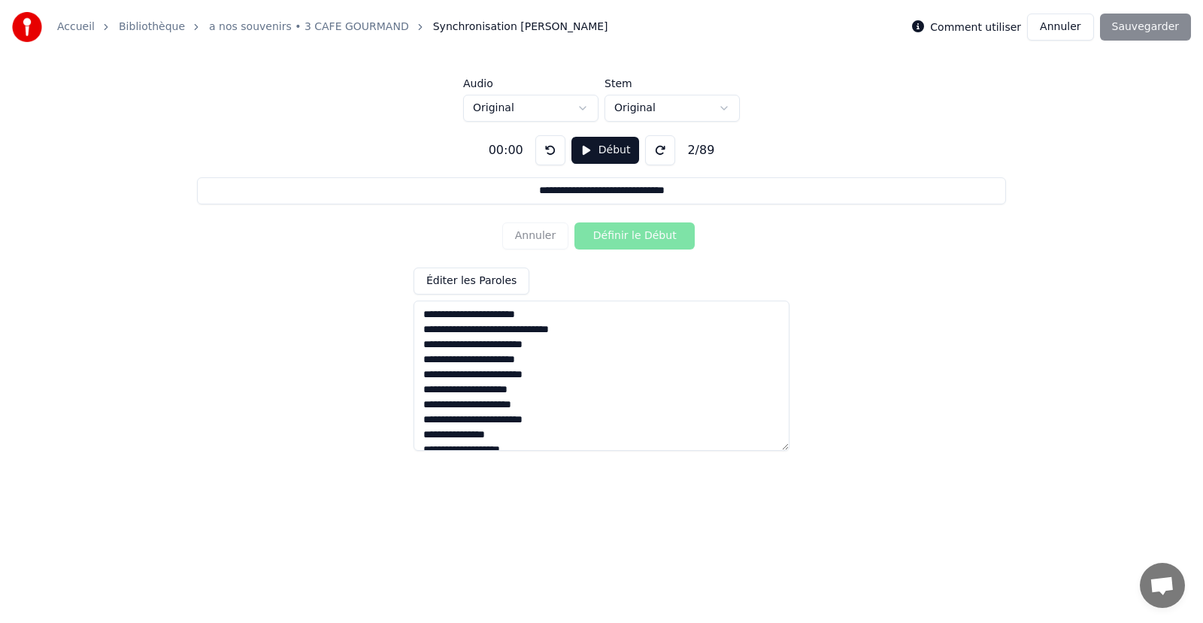
click at [592, 156] on button "Début" at bounding box center [605, 150] width 68 height 27
drag, startPoint x: 545, startPoint y: 316, endPoint x: 398, endPoint y: 312, distance: 146.7
click at [398, 312] on div "**********" at bounding box center [601, 287] width 1155 height 330
click at [585, 144] on button "Pause" at bounding box center [604, 150] width 67 height 27
click at [544, 144] on button at bounding box center [550, 150] width 30 height 30
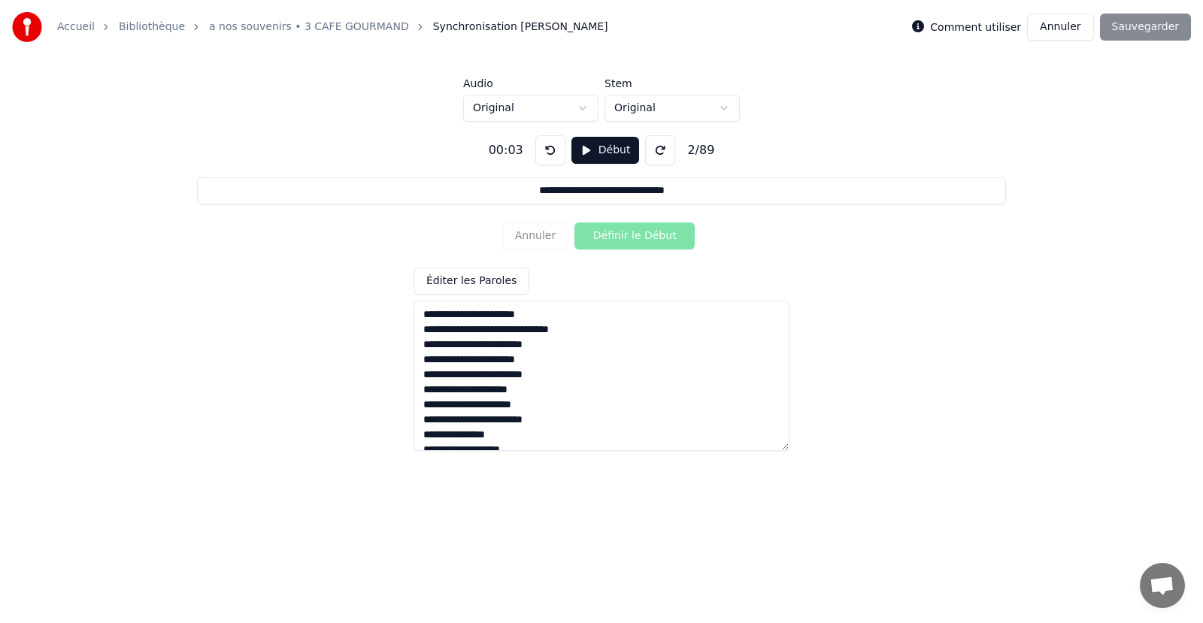
click at [544, 144] on button at bounding box center [550, 150] width 30 height 30
click at [1065, 26] on button "Annuler" at bounding box center [1060, 27] width 66 height 27
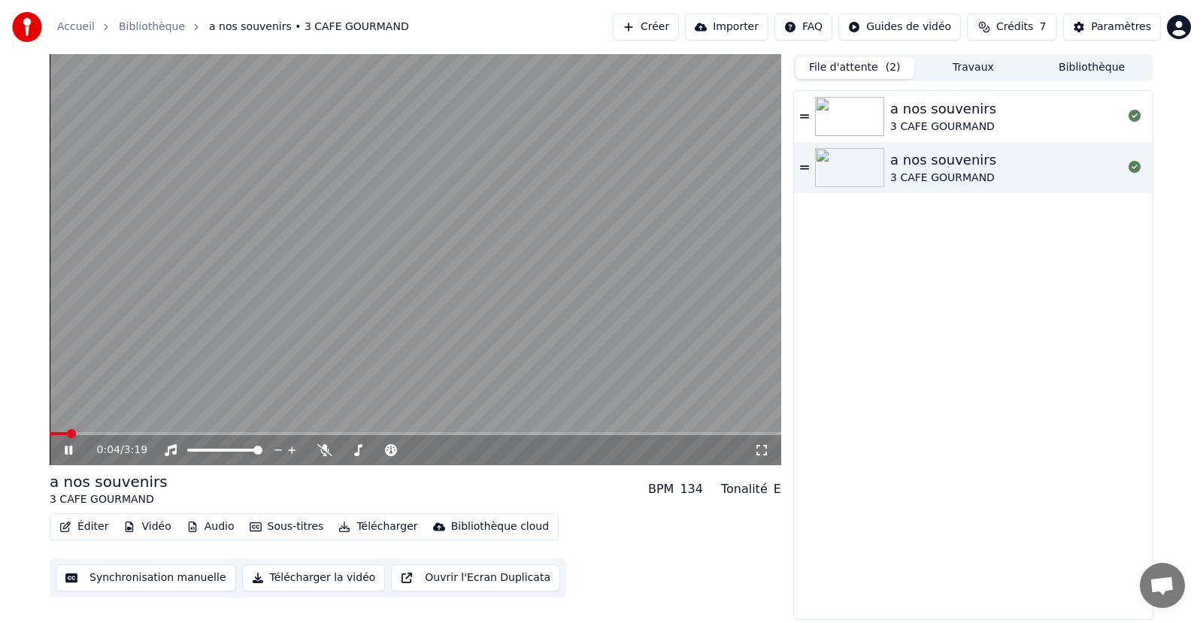
click at [72, 449] on icon at bounding box center [69, 450] width 8 height 9
drag, startPoint x: 72, startPoint y: 428, endPoint x: 16, endPoint y: 432, distance: 56.5
click at [16, 432] on div "0:04 / 3:19 a nos souvenirs 3 CAFE GOURMAND BPM 134 Tonalité E Éditer Vidéo Aud…" at bounding box center [601, 337] width 1203 height 566
click at [50, 435] on span at bounding box center [54, 433] width 9 height 9
click at [62, 447] on icon at bounding box center [79, 450] width 35 height 12
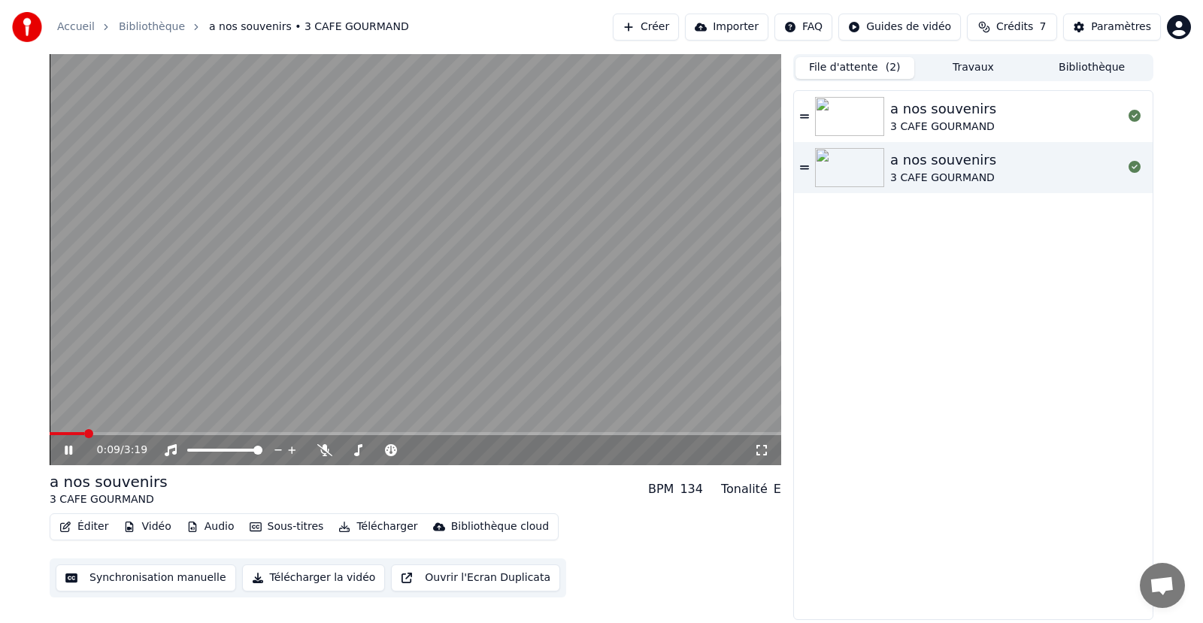
click at [62, 447] on icon at bounding box center [79, 450] width 35 height 12
click at [151, 579] on button "Synchronisation manuelle" at bounding box center [146, 578] width 180 height 27
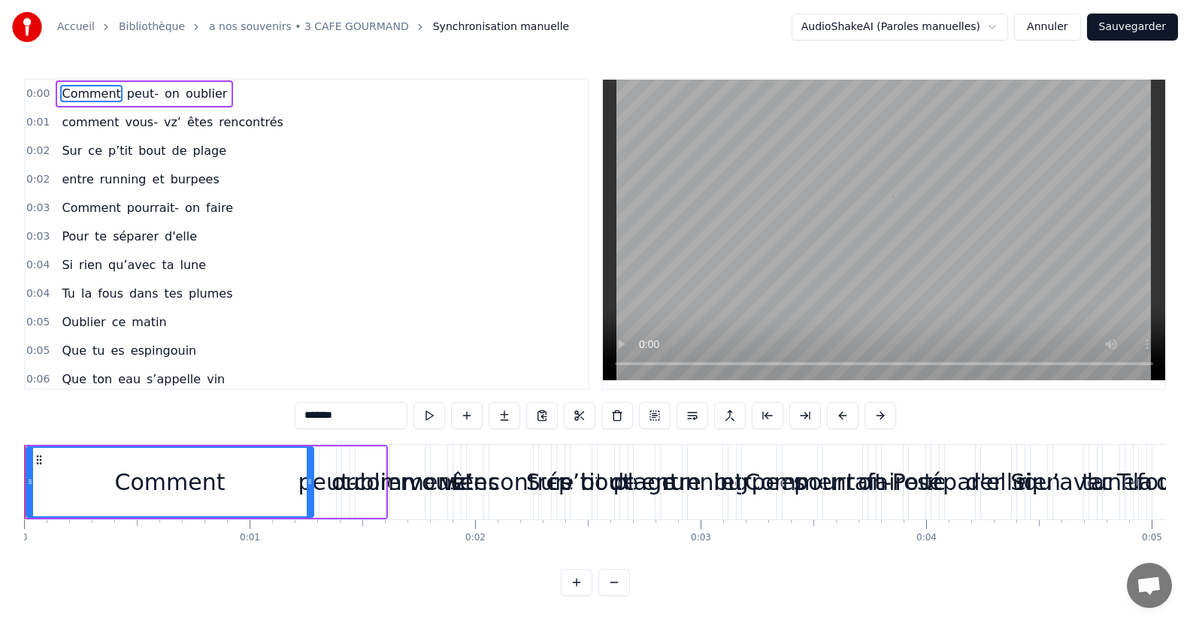
click at [40, 122] on span "0:01" at bounding box center [37, 122] width 23 height 15
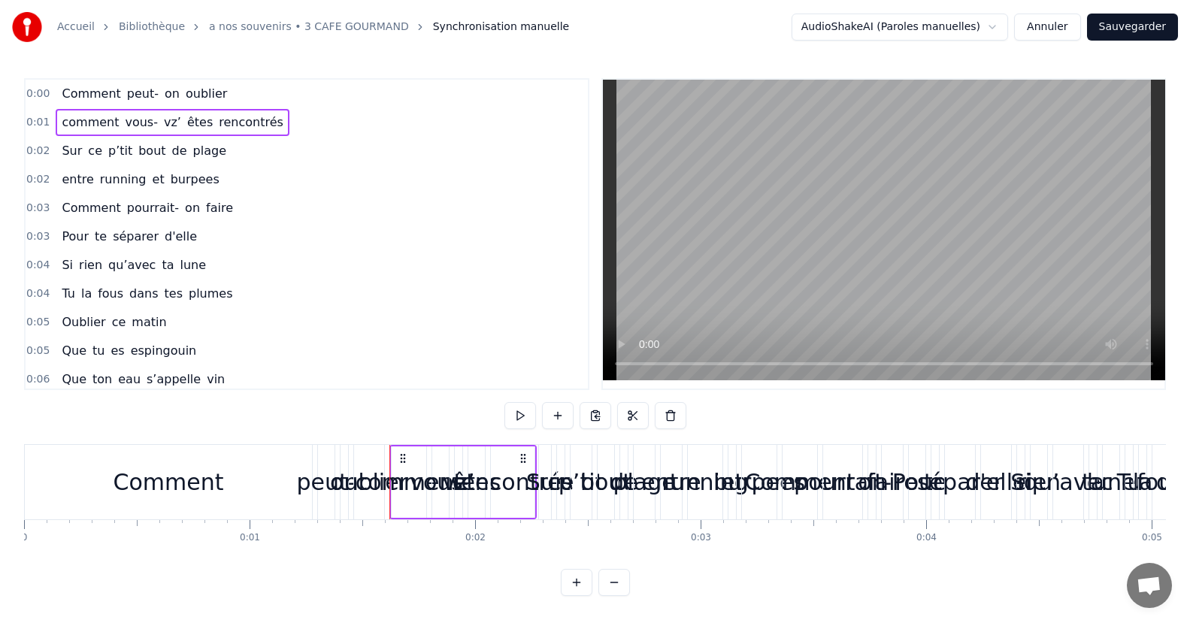
click at [207, 465] on div "Comment" at bounding box center [169, 482] width 111 height 34
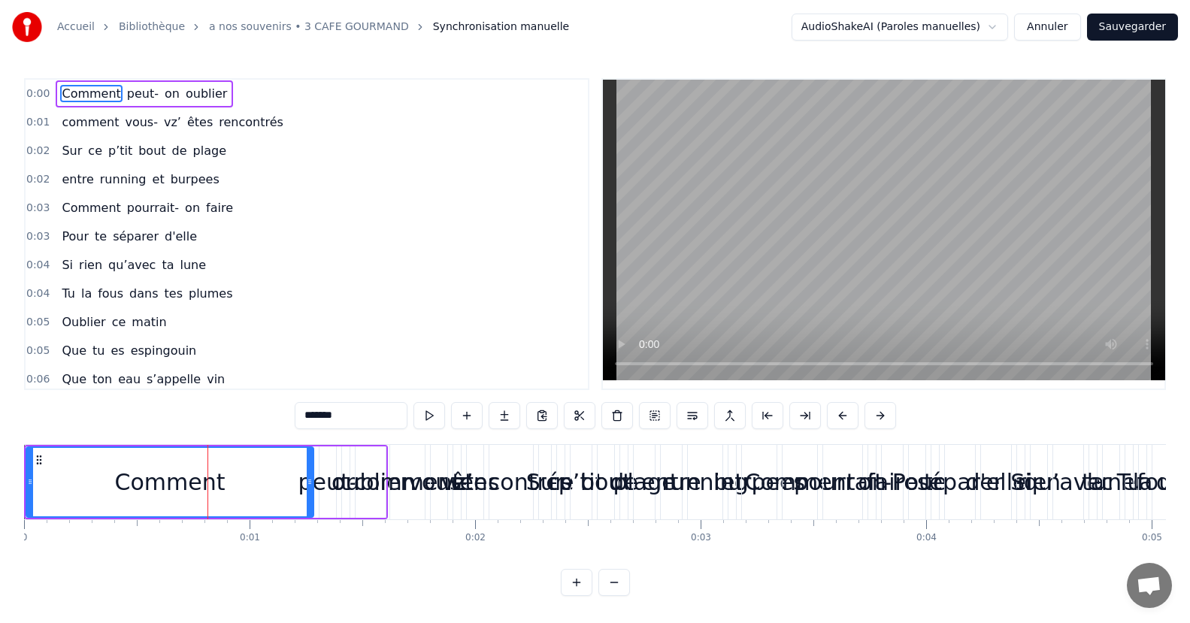
drag, startPoint x: 208, startPoint y: 462, endPoint x: 1, endPoint y: 466, distance: 207.5
click at [1, 466] on div "Accueil Bibliothèque a nos souvenirs • 3 CAFE GOURMAND Synchronisation manuelle…" at bounding box center [595, 298] width 1190 height 596
click at [435, 412] on button at bounding box center [429, 415] width 32 height 27
drag, startPoint x: 312, startPoint y: 481, endPoint x: 307, endPoint y: 497, distance: 16.4
click at [307, 497] on div at bounding box center [305, 482] width 6 height 68
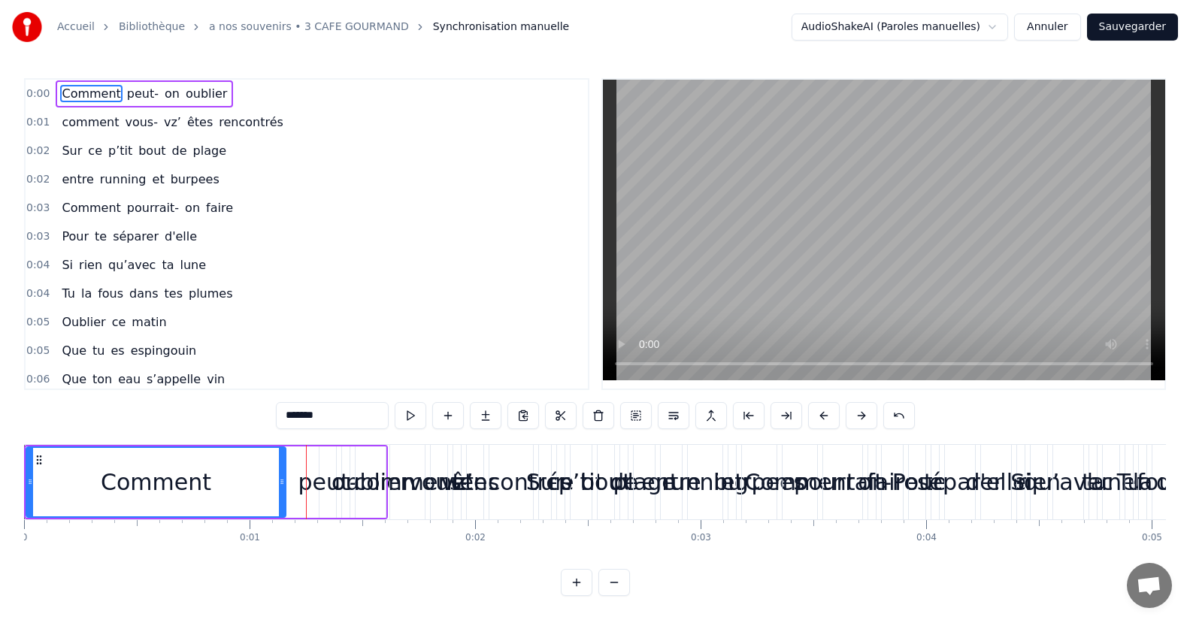
drag, startPoint x: 305, startPoint y: 468, endPoint x: 282, endPoint y: 472, distance: 23.7
click at [282, 472] on div at bounding box center [282, 482] width 6 height 68
click at [308, 465] on div "peut-" at bounding box center [327, 482] width 59 height 34
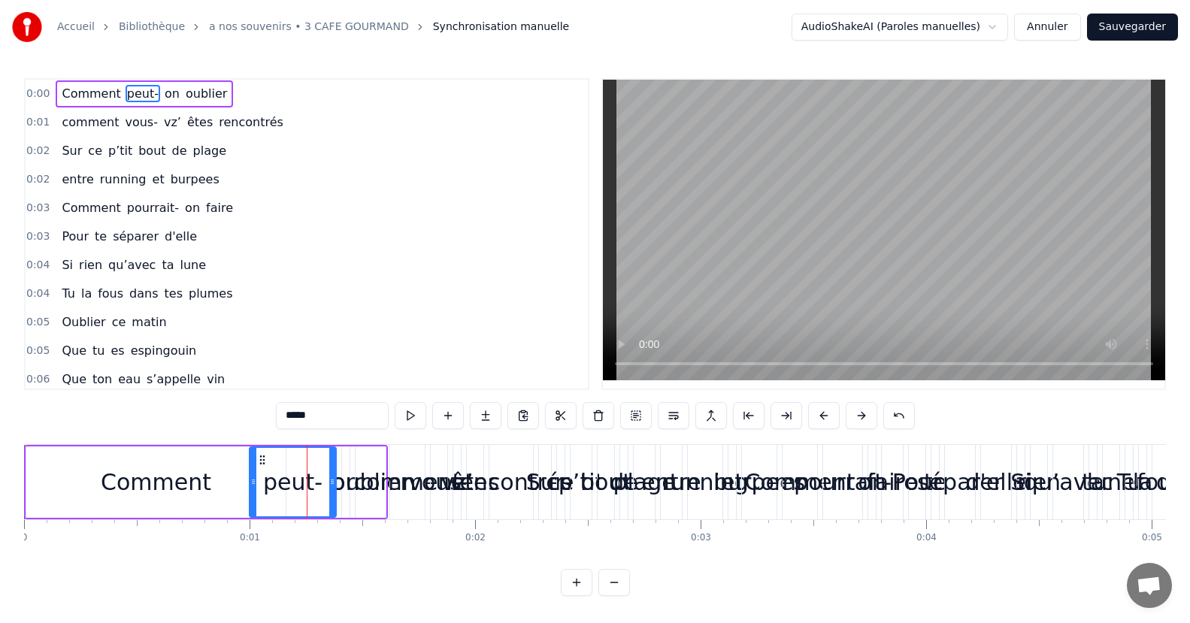
drag, startPoint x: 322, startPoint y: 479, endPoint x: 253, endPoint y: 489, distance: 70.6
click at [253, 489] on div at bounding box center [253, 482] width 6 height 68
drag, startPoint x: 251, startPoint y: 482, endPoint x: 310, endPoint y: 489, distance: 59.8
click at [310, 489] on div at bounding box center [313, 482] width 6 height 68
click at [378, 467] on div "comment" at bounding box center [407, 482] width 107 height 34
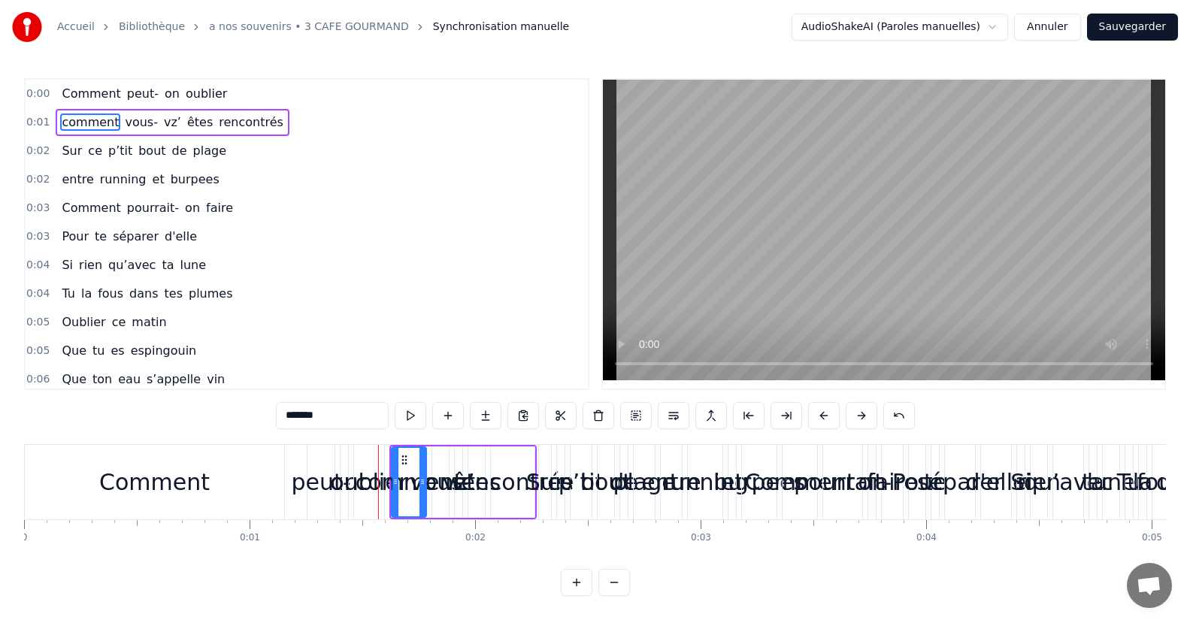
click at [353, 466] on div "oublier" at bounding box center [369, 482] width 78 height 34
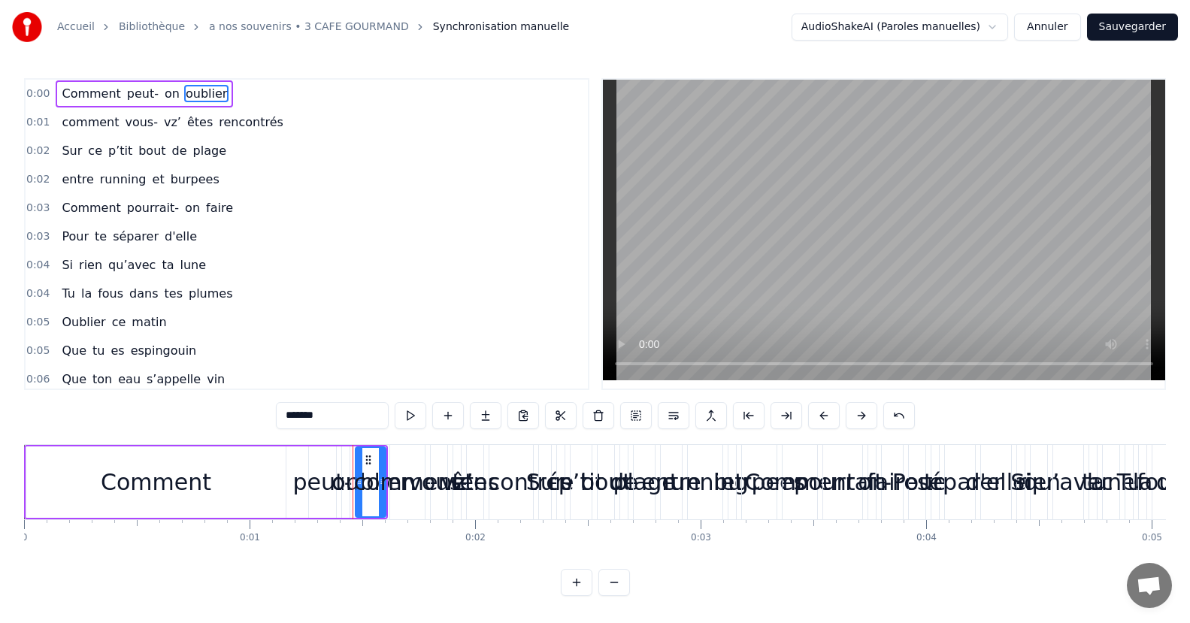
click at [242, 481] on div "Comment" at bounding box center [155, 482] width 259 height 71
type input "*******"
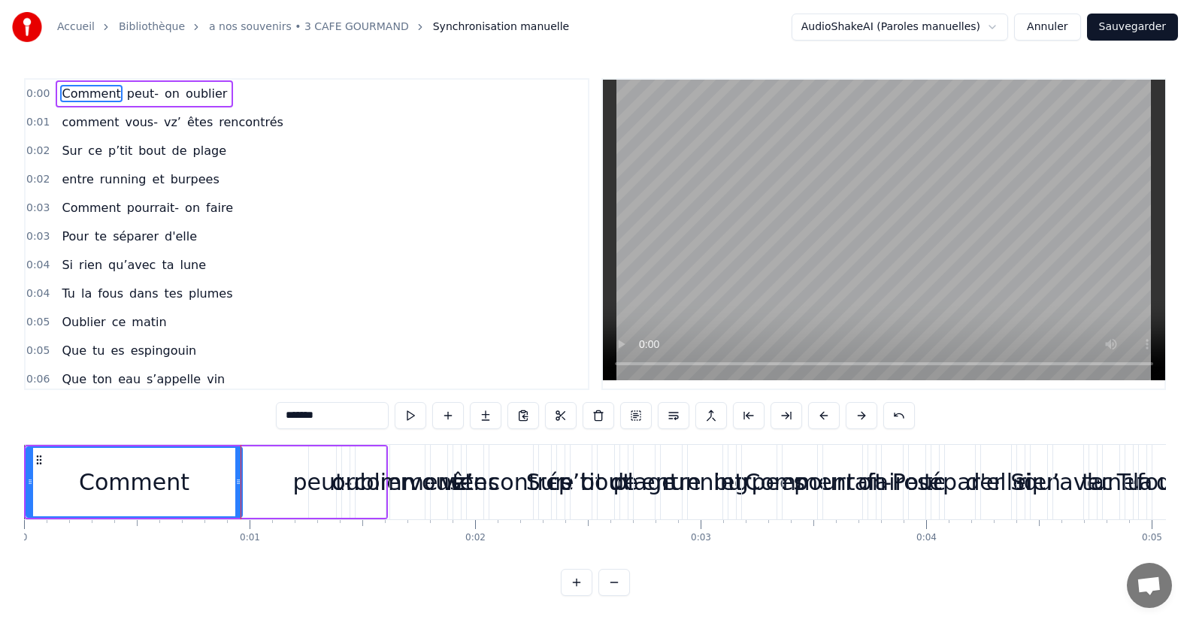
drag, startPoint x: 279, startPoint y: 477, endPoint x: 235, endPoint y: 483, distance: 43.9
click at [235, 483] on icon at bounding box center [238, 482] width 6 height 12
click at [249, 474] on div "Comment peut- on oublier" at bounding box center [206, 482] width 364 height 74
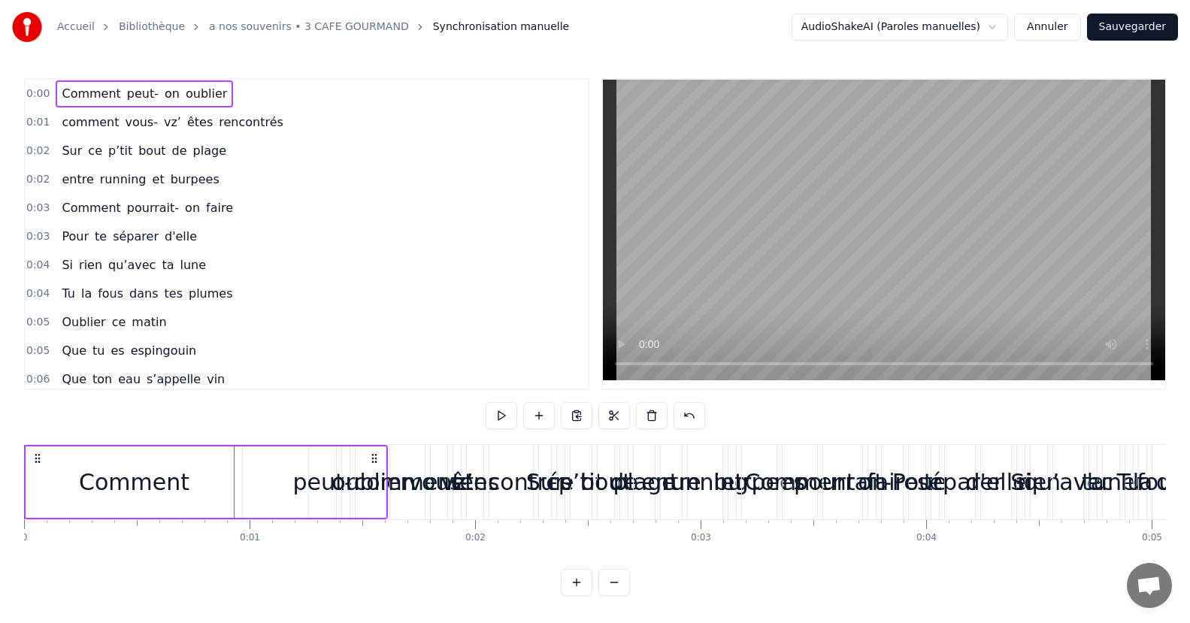
click at [309, 475] on div "peut-" at bounding box center [321, 482] width 59 height 34
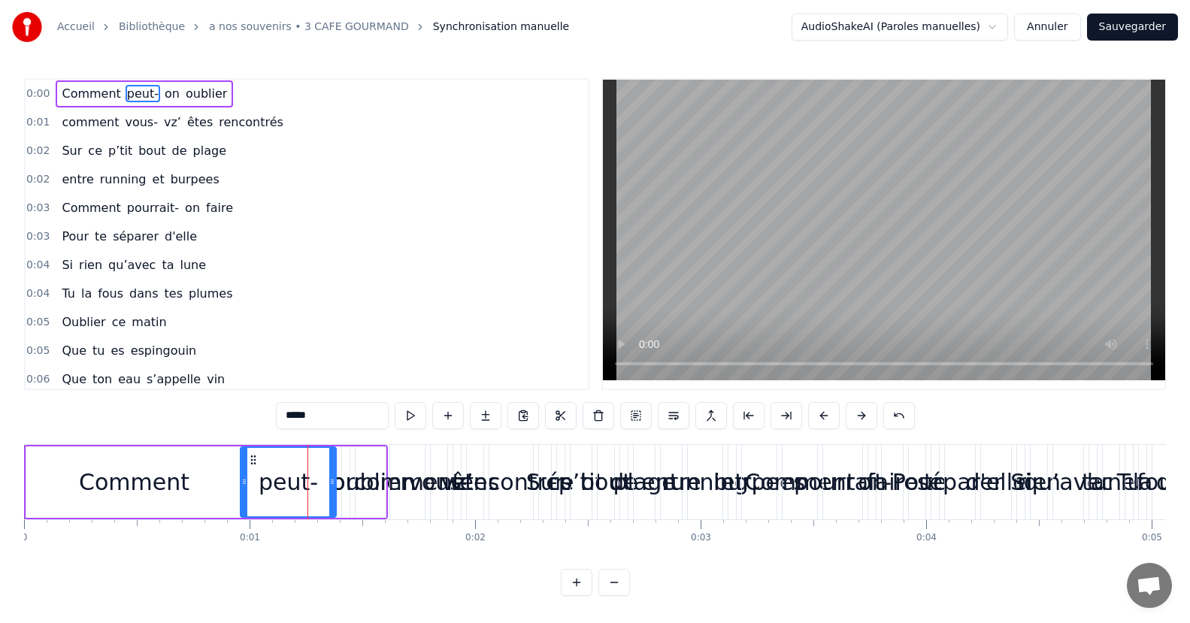
drag, startPoint x: 313, startPoint y: 475, endPoint x: 244, endPoint y: 483, distance: 68.9
click at [244, 483] on div at bounding box center [244, 482] width 6 height 68
click at [333, 472] on div at bounding box center [332, 482] width 6 height 68
drag, startPoint x: 333, startPoint y: 472, endPoint x: 301, endPoint y: 481, distance: 32.8
click at [301, 481] on div at bounding box center [301, 482] width 6 height 68
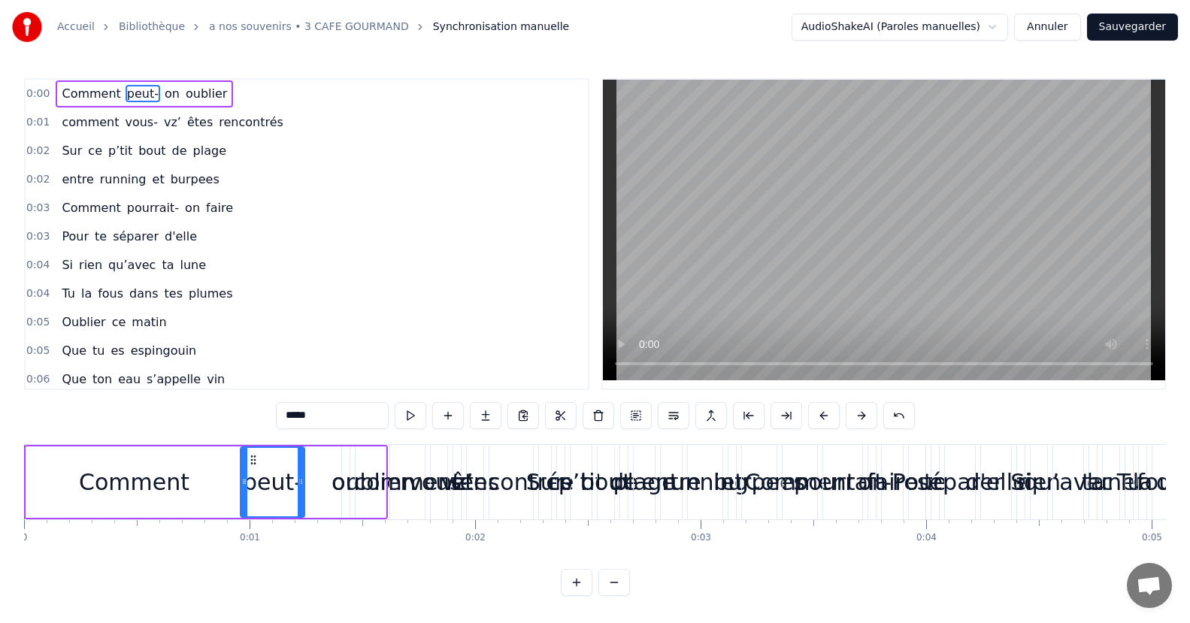
click at [334, 485] on div "on" at bounding box center [346, 482] width 28 height 34
type input "**"
drag, startPoint x: 344, startPoint y: 480, endPoint x: 286, endPoint y: 485, distance: 58.1
click at [286, 485] on div "Comment peut- on oublier" at bounding box center [206, 482] width 364 height 74
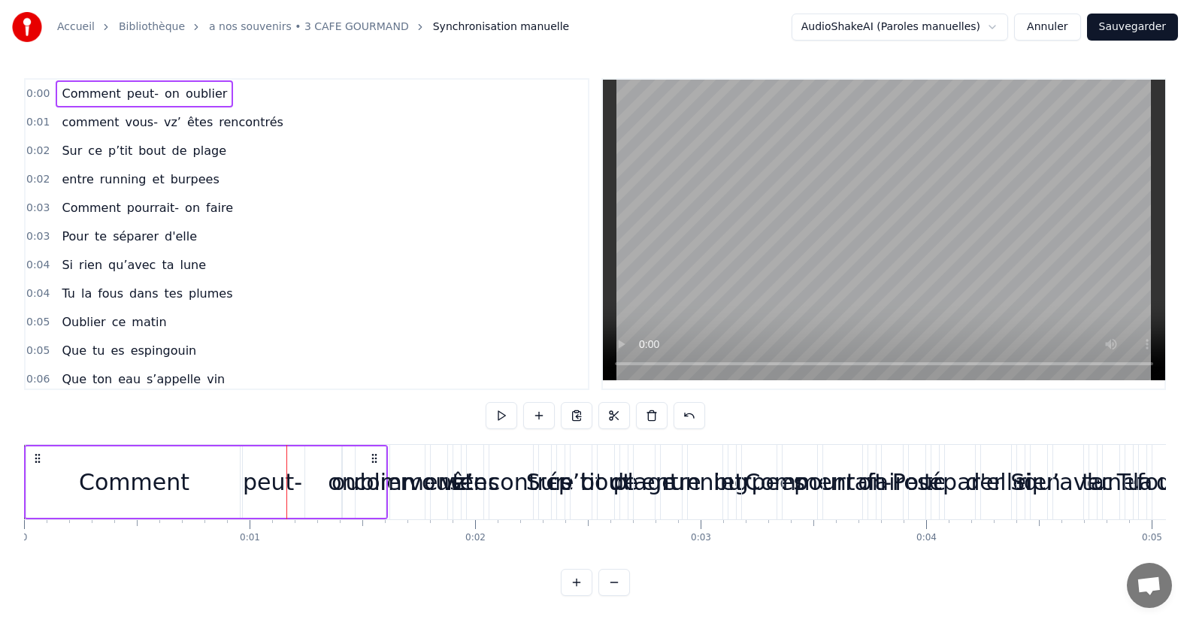
click at [336, 481] on div "oublier" at bounding box center [371, 482] width 78 height 34
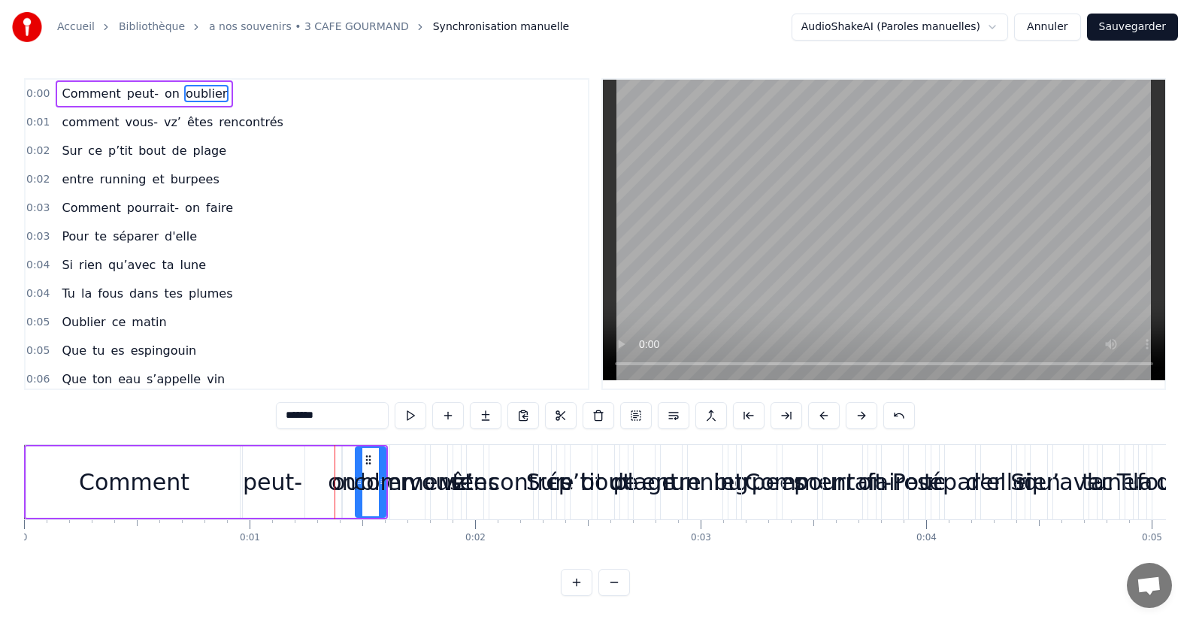
click at [341, 484] on div "oublier" at bounding box center [371, 482] width 78 height 34
drag, startPoint x: 341, startPoint y: 484, endPoint x: 293, endPoint y: 487, distance: 48.2
click at [293, 487] on div "Comment peut- on oublier" at bounding box center [206, 482] width 364 height 74
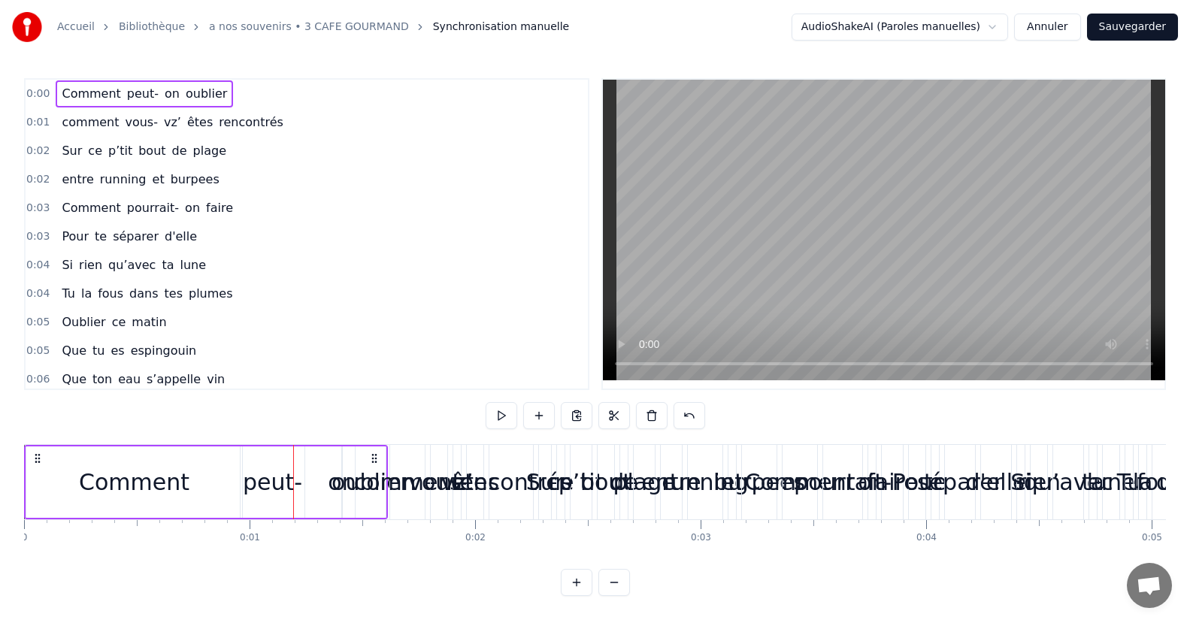
click at [1070, 24] on button "Annuler" at bounding box center [1047, 27] width 66 height 27
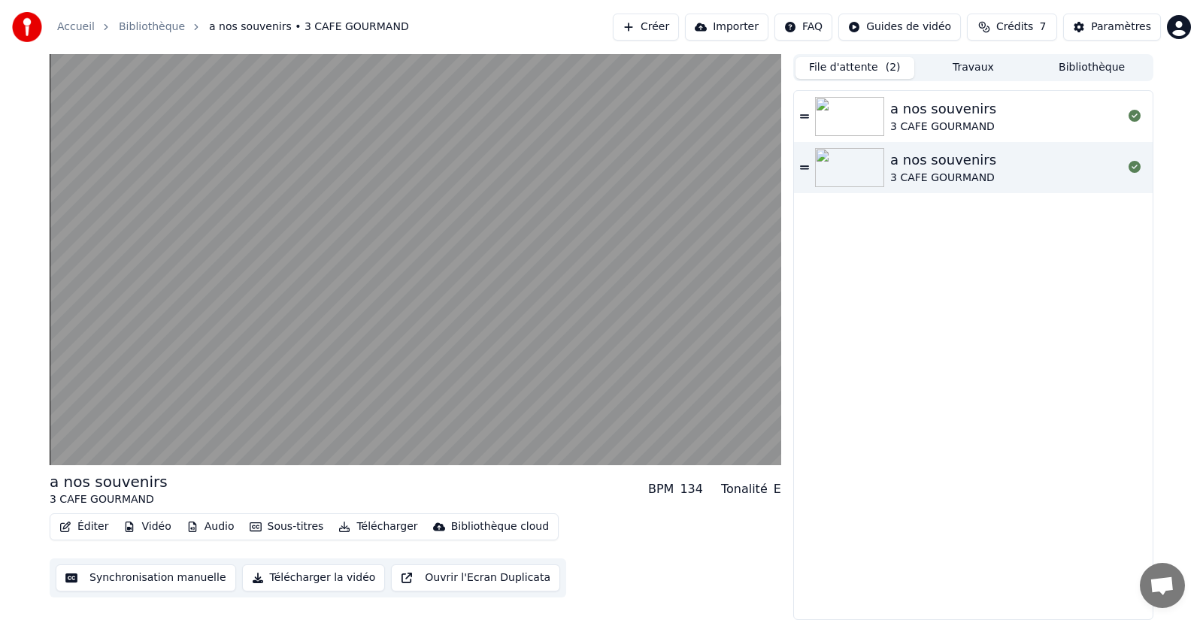
click at [435, 571] on button "Ouvrir l'Ecran Duplicata" at bounding box center [475, 578] width 169 height 27
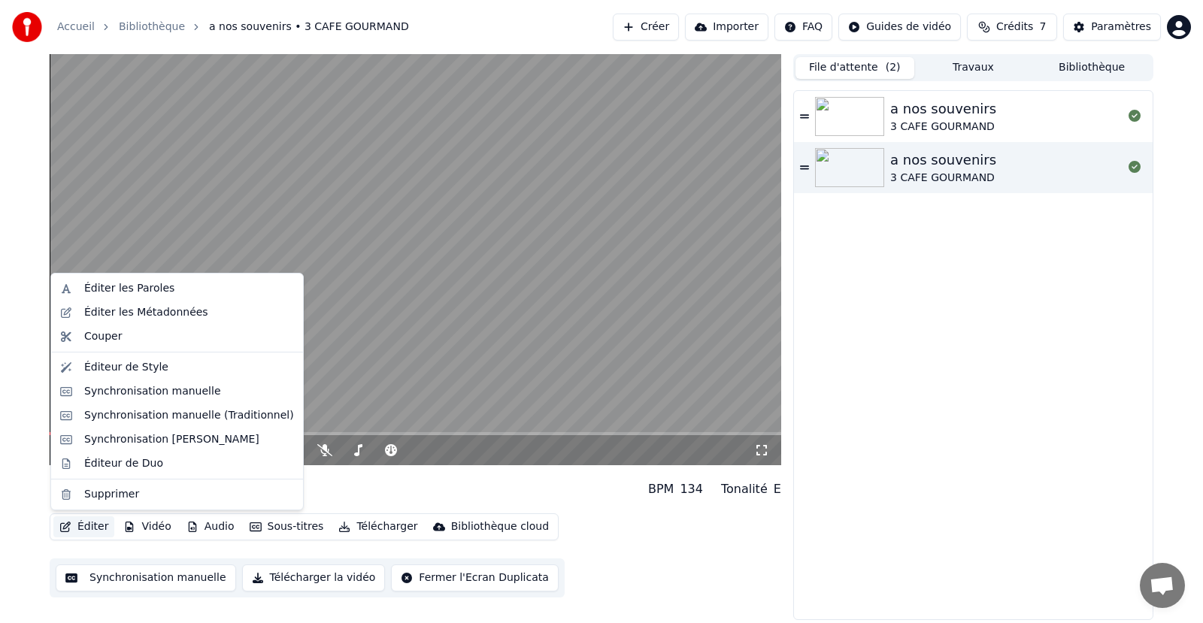
click at [79, 528] on button "Éditer" at bounding box center [83, 526] width 61 height 21
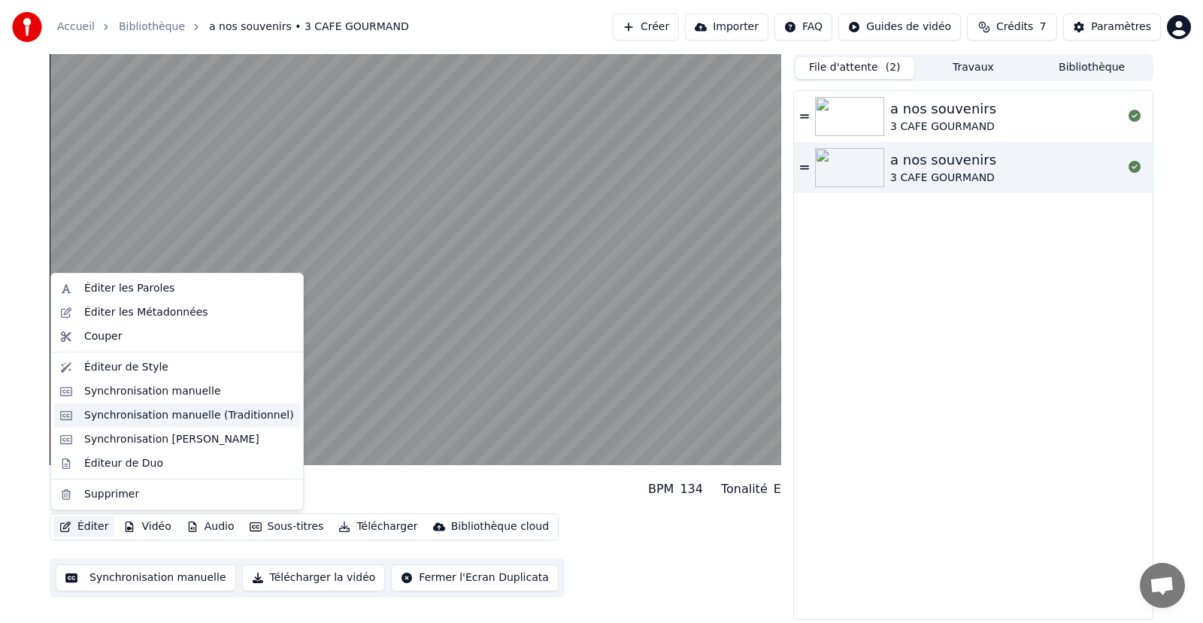
click at [111, 413] on div "Synchronisation manuelle (Traditionnel)" at bounding box center [189, 415] width 210 height 15
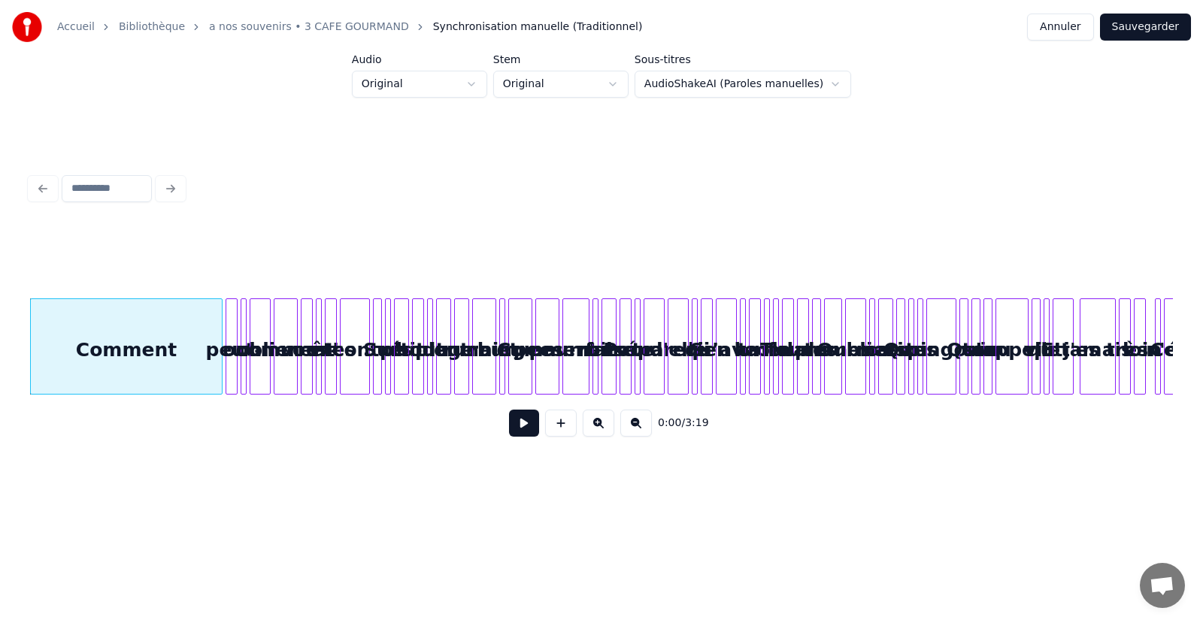
click at [233, 326] on div at bounding box center [234, 346] width 5 height 95
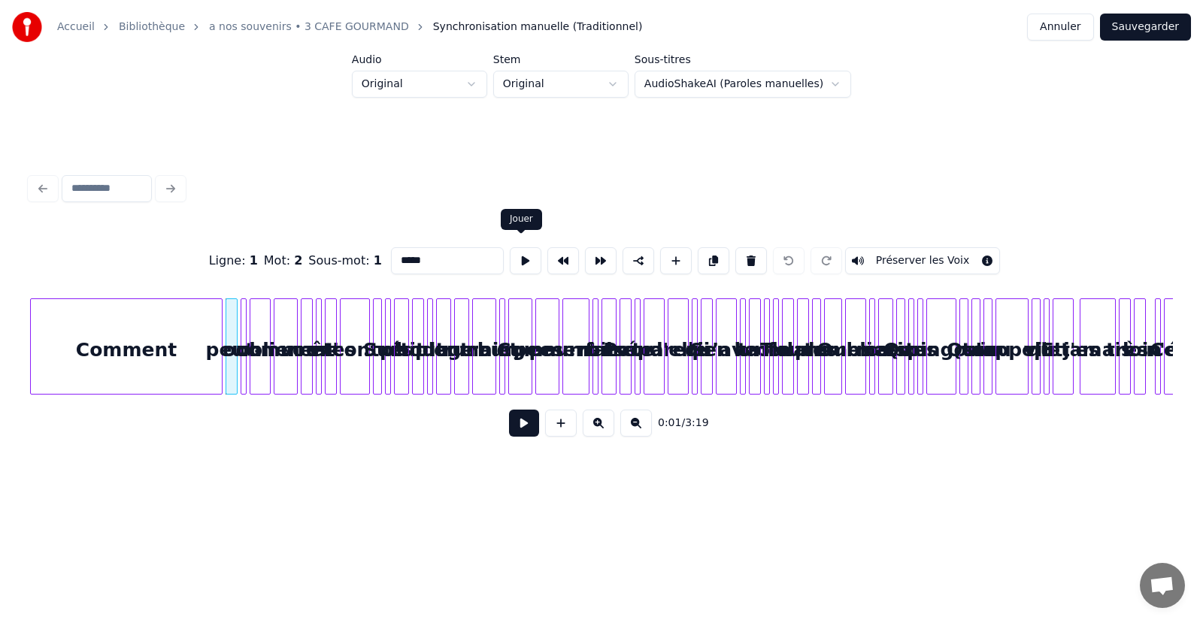
click at [510, 258] on button at bounding box center [526, 260] width 32 height 27
click at [119, 375] on div "Comment" at bounding box center [126, 350] width 191 height 102
type input "*******"
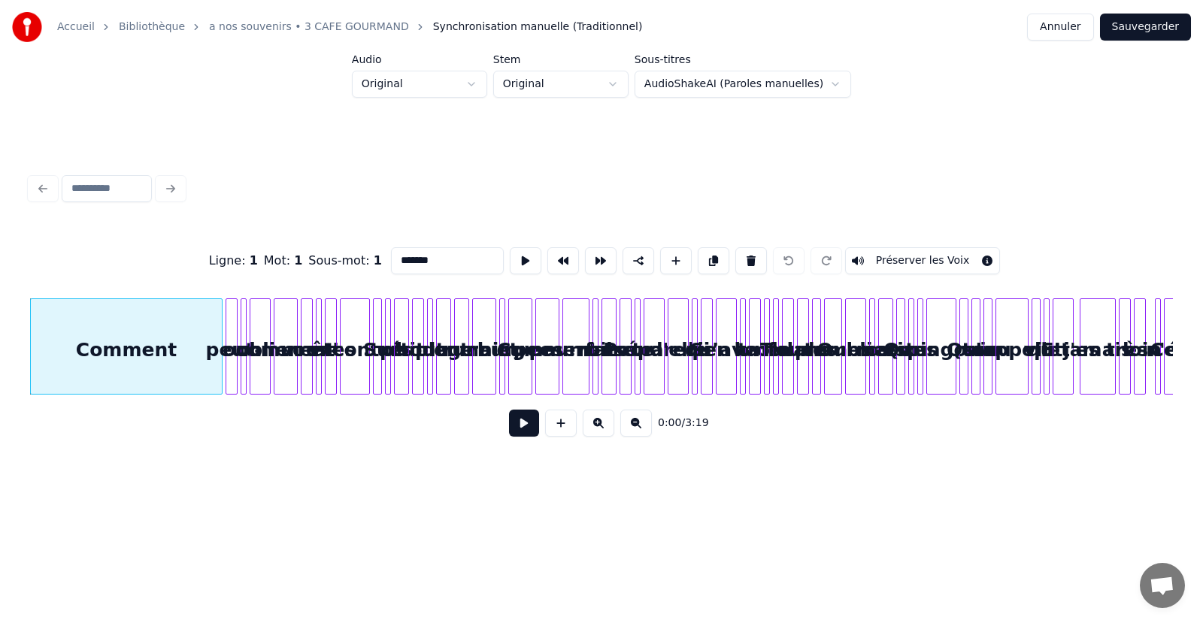
click at [522, 427] on button at bounding box center [524, 423] width 30 height 27
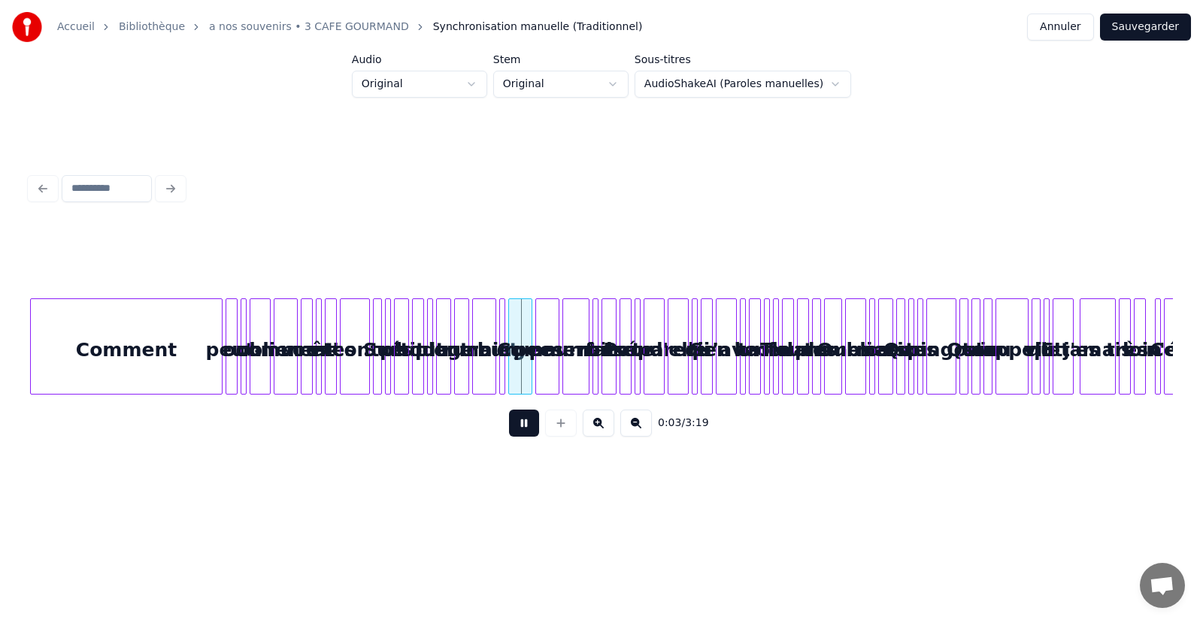
click at [522, 427] on button at bounding box center [524, 423] width 30 height 27
